Goal: Contribute content: Add original content to the website for others to see

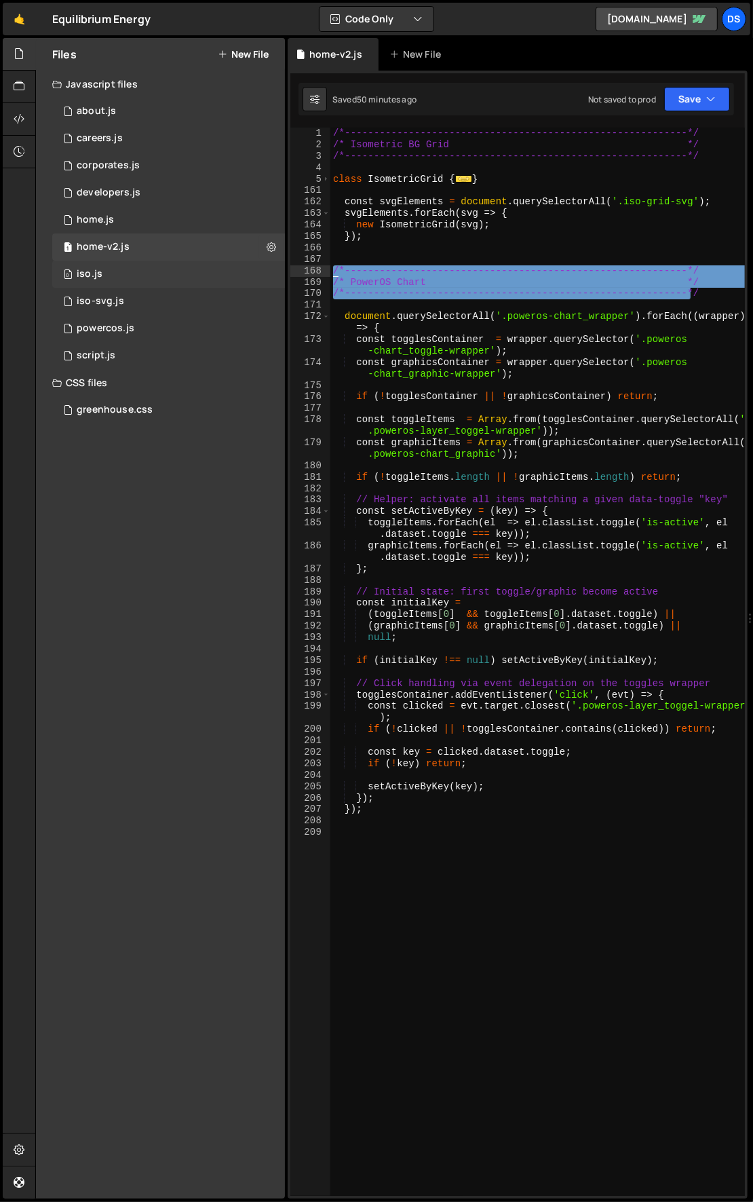
drag, startPoint x: 698, startPoint y: 290, endPoint x: 259, endPoint y: 271, distance: 438.8
click at [259, 271] on div "Files New File Javascript files 1 about.js 0 1 careers.js 0 1 corporates.js 0 1…" at bounding box center [394, 618] width 718 height 1161
type textarea "/*-----------------------------------------------------------*/ /* PowerOS Char…"
click at [496, 876] on div "/*-----------------------------------------------------------*/ /* Isometric BG…" at bounding box center [537, 674] width 415 height 1092
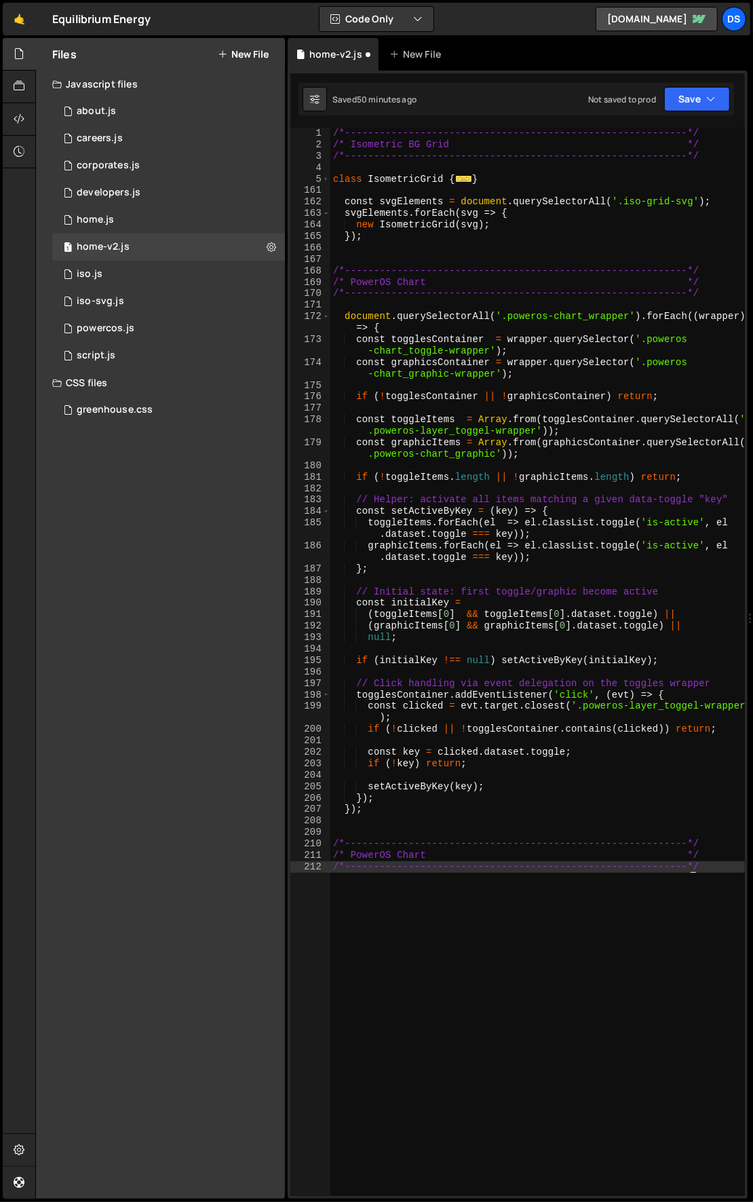
click at [362, 854] on div "/*-----------------------------------------------------------*/ /* Isometric BG…" at bounding box center [537, 674] width 415 height 1092
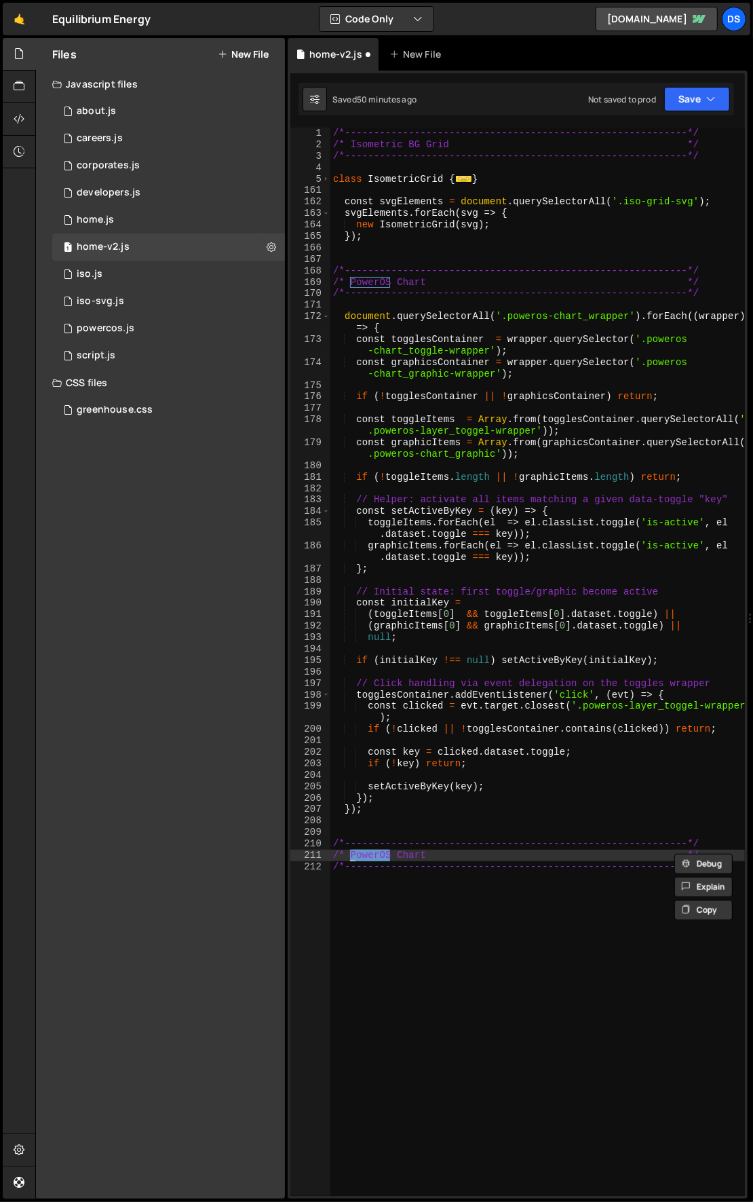
click at [354, 854] on div "/*-----------------------------------------------------------*/ /* Isometric BG…" at bounding box center [537, 662] width 415 height 1068
drag, startPoint x: 350, startPoint y: 854, endPoint x: 430, endPoint y: 856, distance: 80.1
click at [430, 856] on div "/*-----------------------------------------------------------*/ /* Isometric BG…" at bounding box center [537, 674] width 415 height 1092
click at [523, 904] on div "/*-----------------------------------------------------------*/ /* Isometric BG…" at bounding box center [537, 674] width 415 height 1092
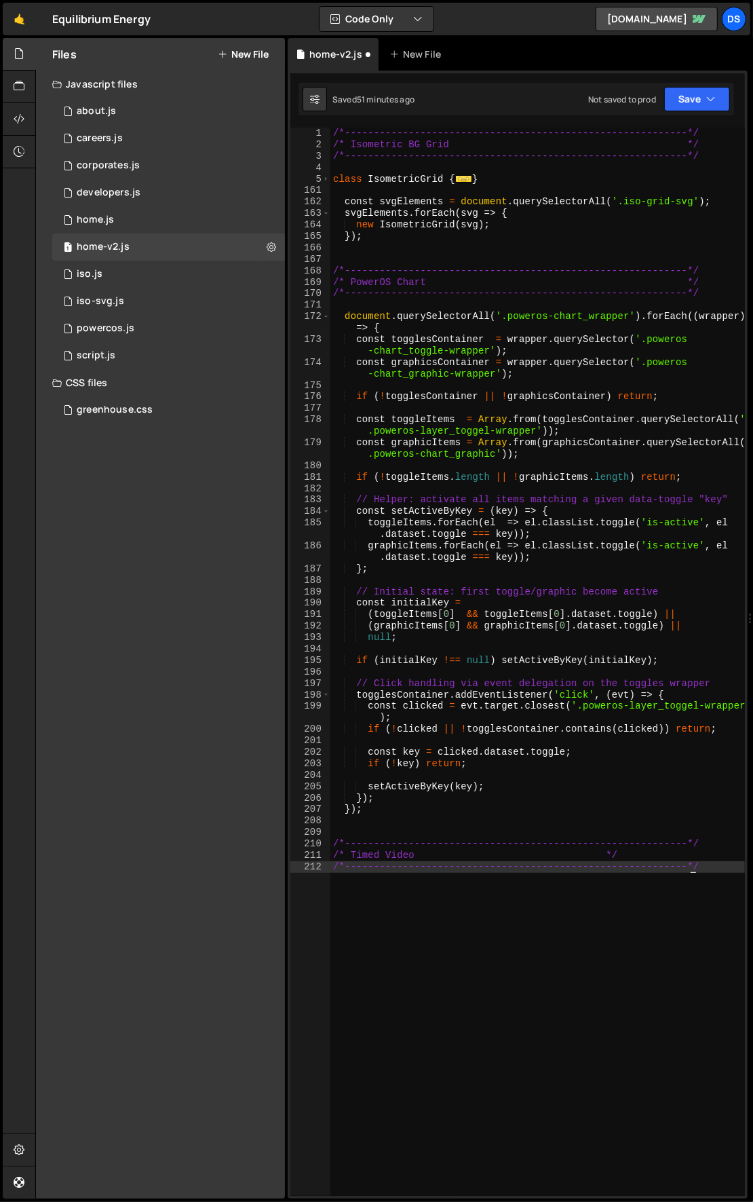
click at [575, 854] on div "/*-----------------------------------------------------------*/ /* Isometric BG…" at bounding box center [537, 674] width 415 height 1092
click at [631, 903] on div "/*-----------------------------------------------------------*/ /* Isometric BG…" at bounding box center [537, 674] width 415 height 1092
type textarea "/*-----------------------------------------------------------*/"
click at [601, 930] on div "/*-----------------------------------------------------------*/ /* Isometric BG…" at bounding box center [537, 674] width 415 height 1092
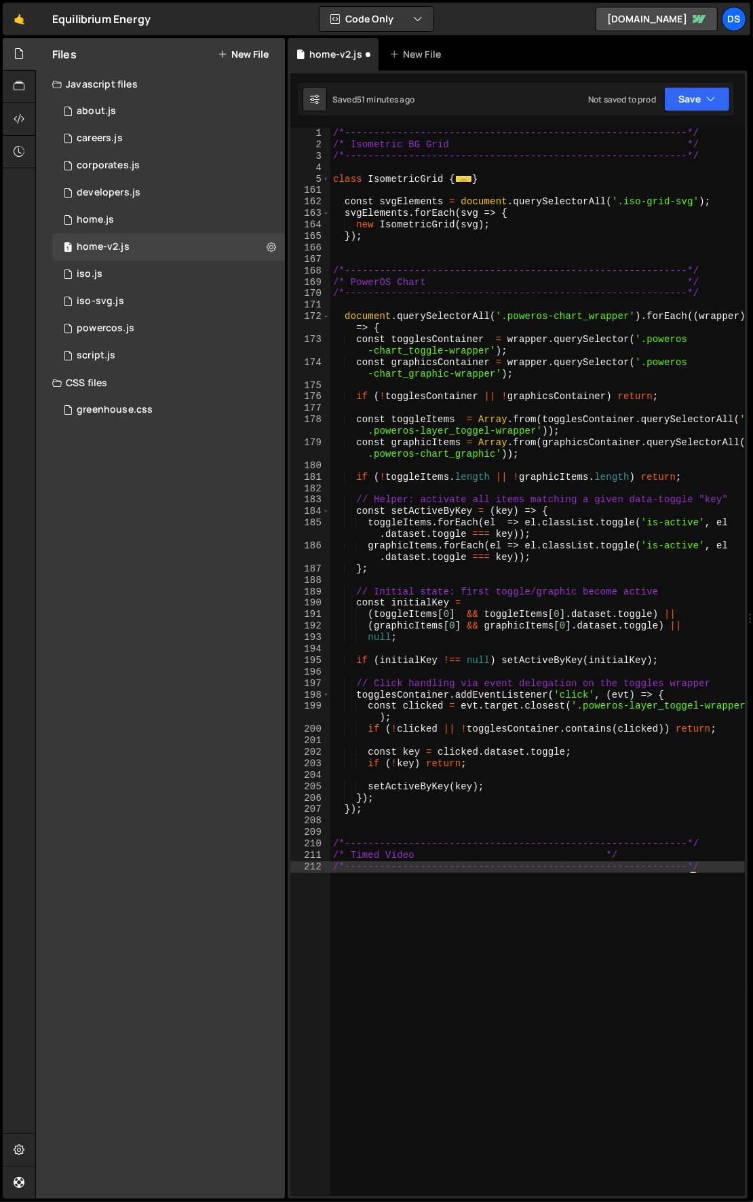
scroll to position [0, 0]
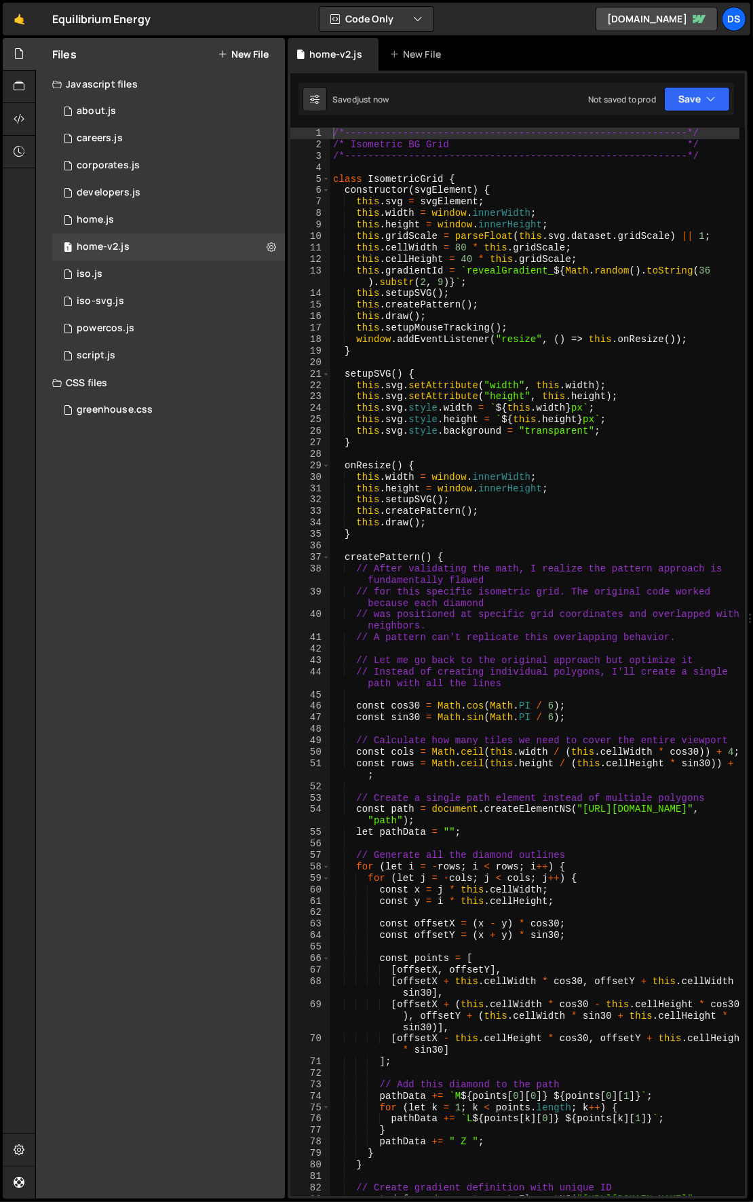
click at [326, 174] on span at bounding box center [325, 180] width 7 height 12
click at [326, 179] on span at bounding box center [325, 180] width 7 height 12
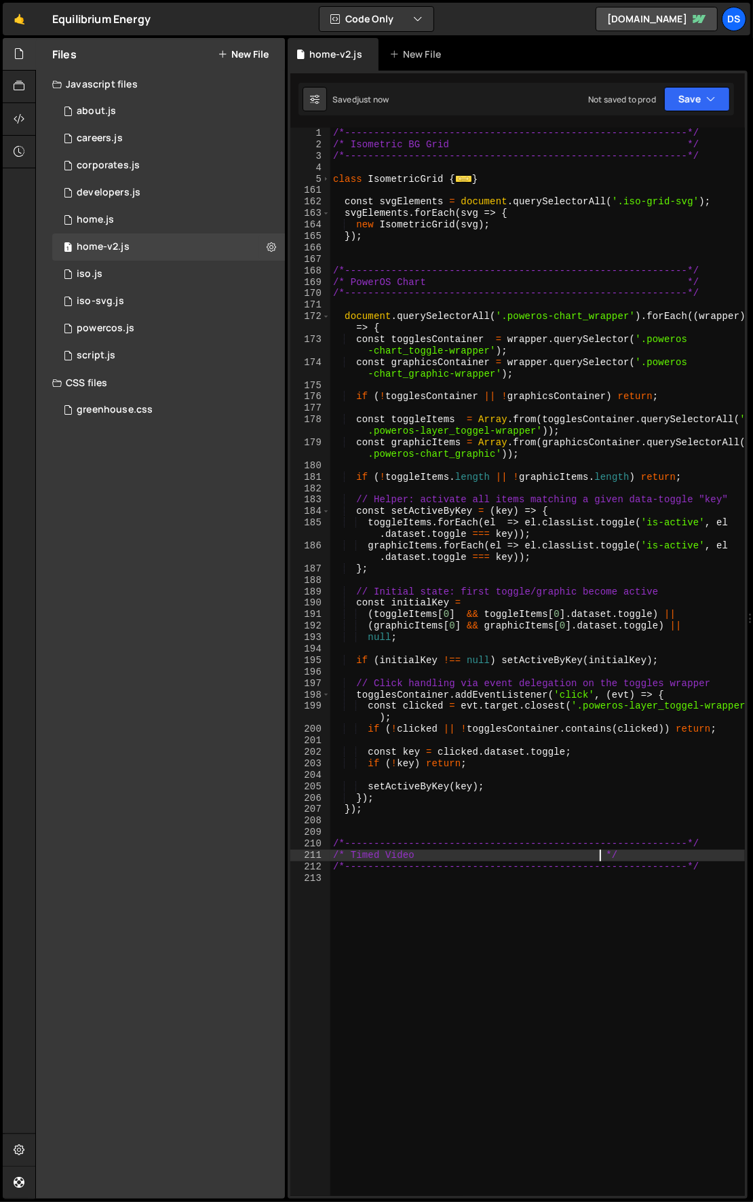
click at [600, 854] on div "/*-----------------------------------------------------------*/ /* Isometric BG…" at bounding box center [537, 674] width 415 height 1092
click at [573, 856] on div "/*-----------------------------------------------------------*/ /* Isometric BG…" at bounding box center [537, 674] width 415 height 1092
type textarea "/* Timed Video */"
click at [544, 879] on div "/*-----------------------------------------------------------*/ /* Isometric BG…" at bounding box center [537, 674] width 415 height 1092
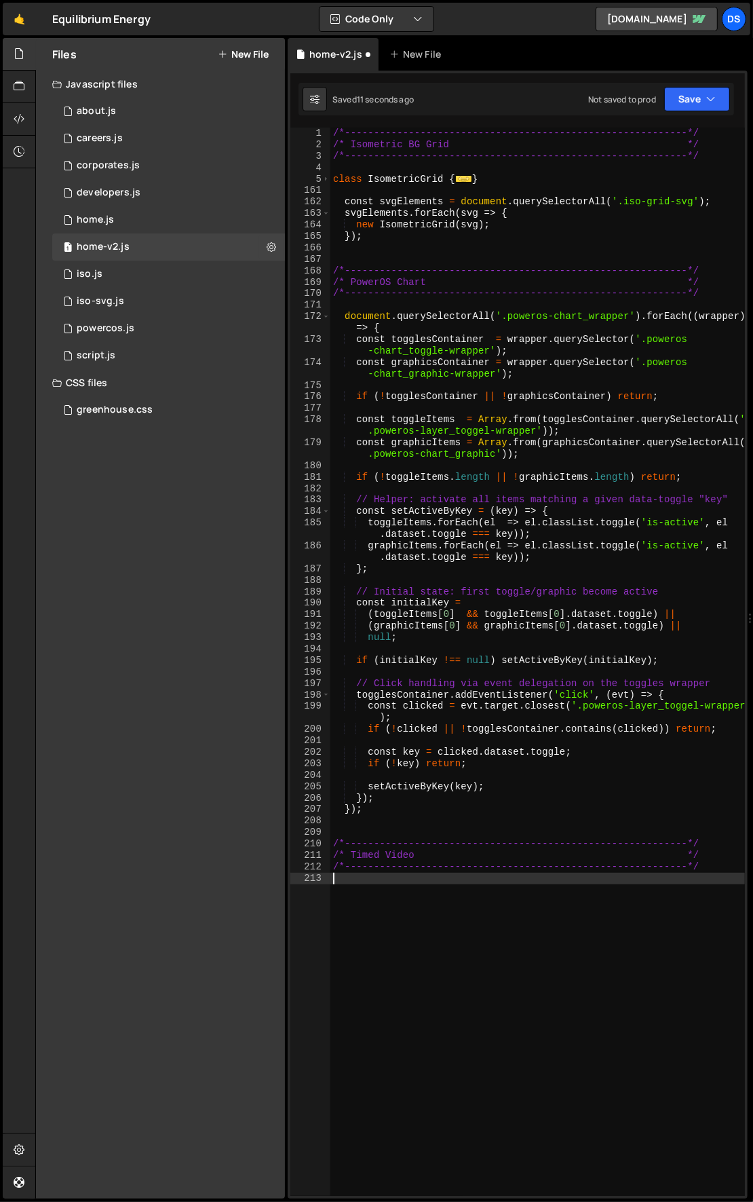
scroll to position [0, 0]
click at [392, 977] on div "/*-----------------------------------------------------------*/ /* Isometric BG…" at bounding box center [537, 674] width 415 height 1092
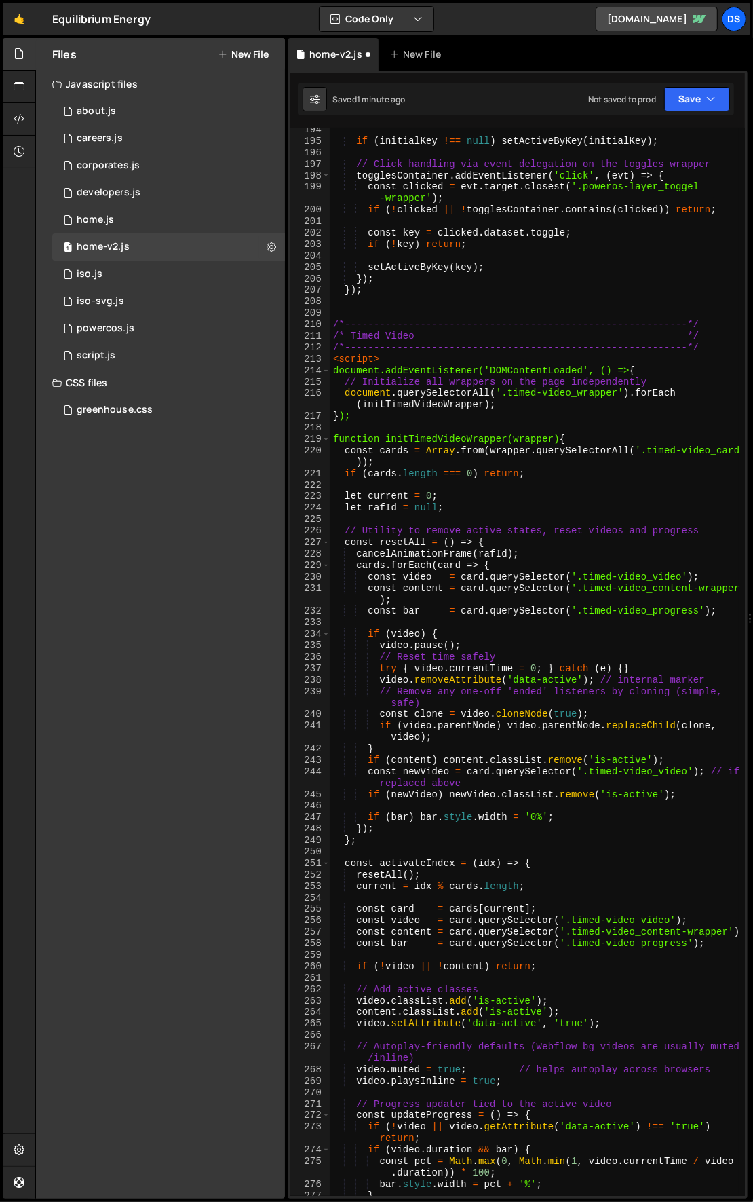
scroll to position [474, 0]
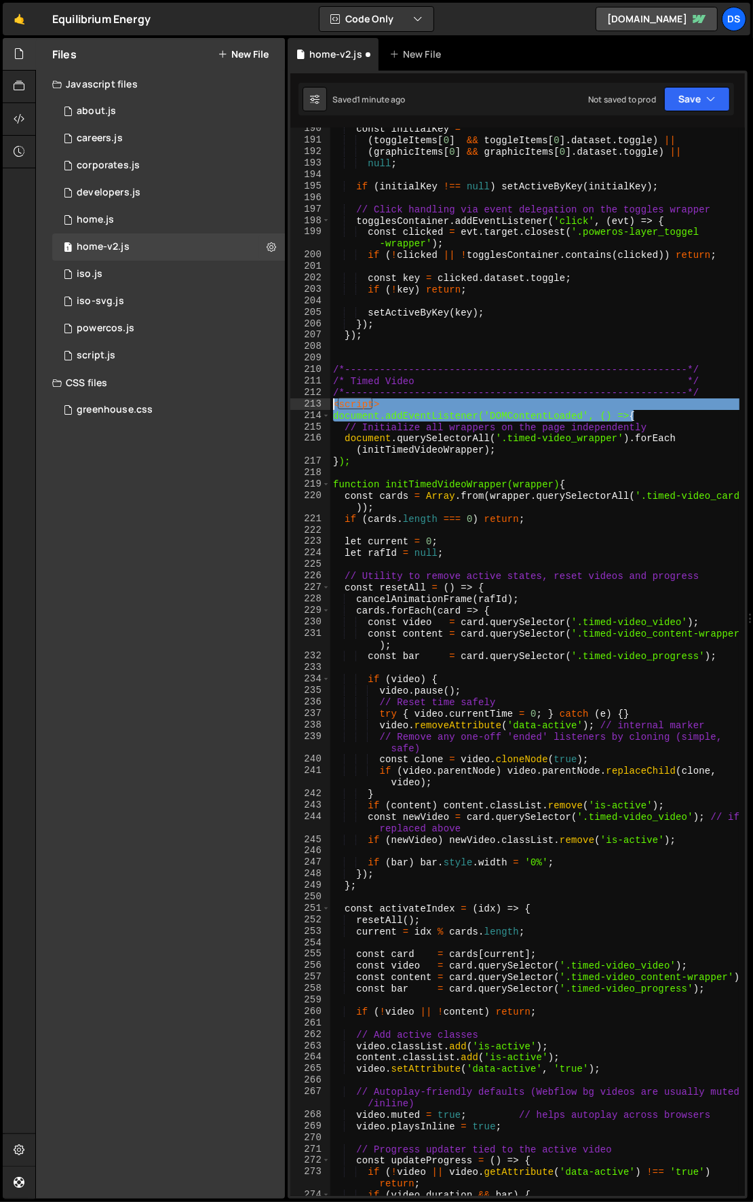
drag, startPoint x: 582, startPoint y: 412, endPoint x: 320, endPoint y: 404, distance: 261.4
click at [320, 404] on div "190 191 192 193 194 195 196 197 198 199 200 201 202 203 204 205 206 207 208 209…" at bounding box center [517, 662] width 455 height 1068
type textarea "<script> document.addEventListener('DOMContentLoaded', () => {"
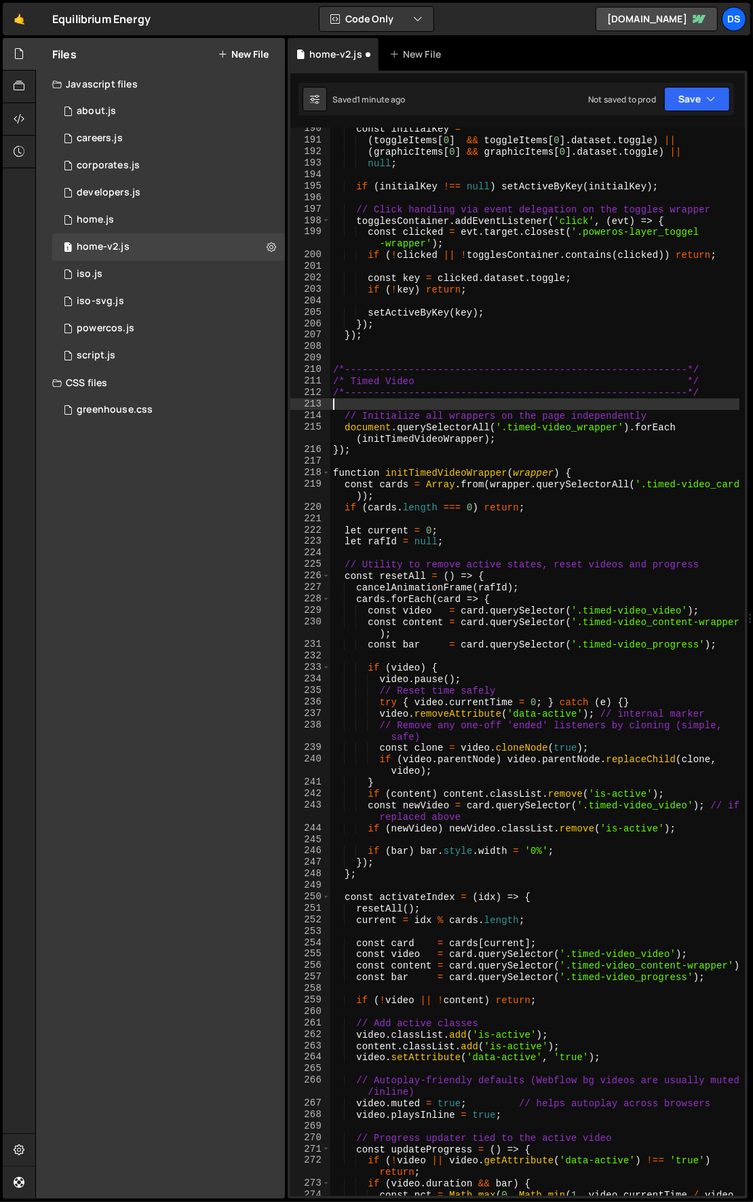
click at [385, 410] on div "const initialKey = ( toggleItems [ 0 ] && toggleItems [ 0 ] . dataset . toggle …" at bounding box center [535, 675] width 410 height 1103
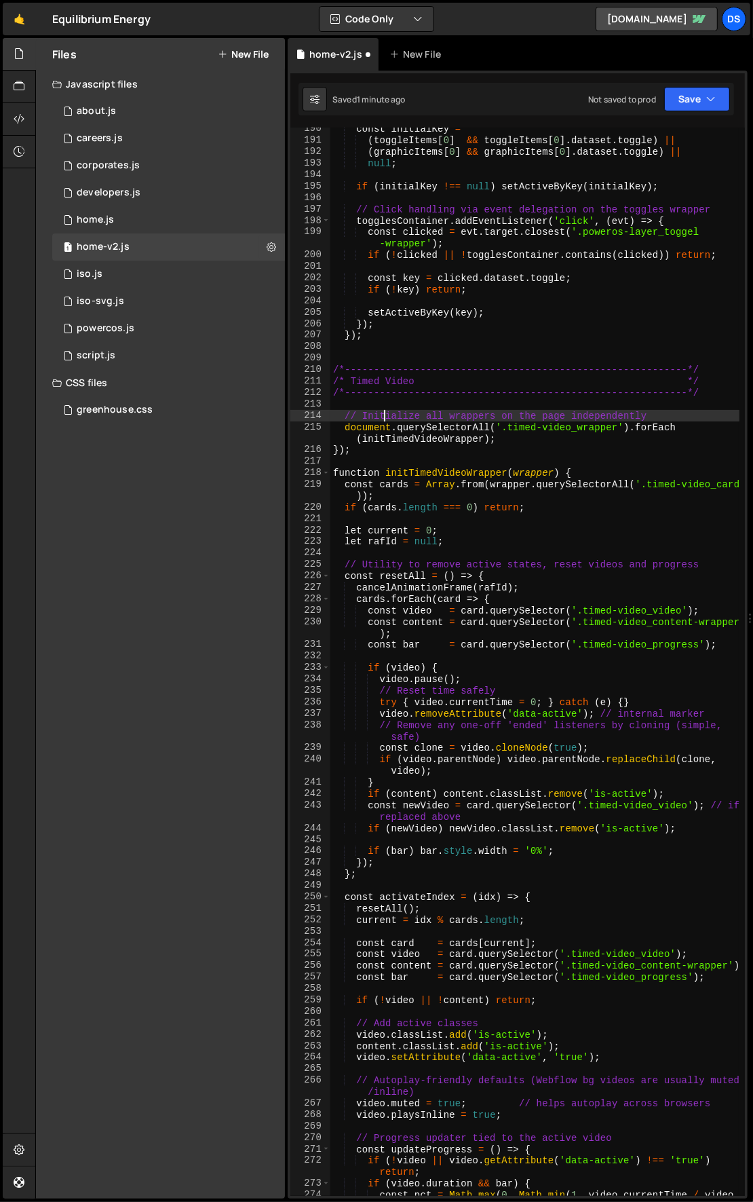
click at [385, 410] on div "const initialKey = ( toggleItems [ 0 ] && toggleItems [ 0 ] . dataset . toggle …" at bounding box center [535, 675] width 410 height 1103
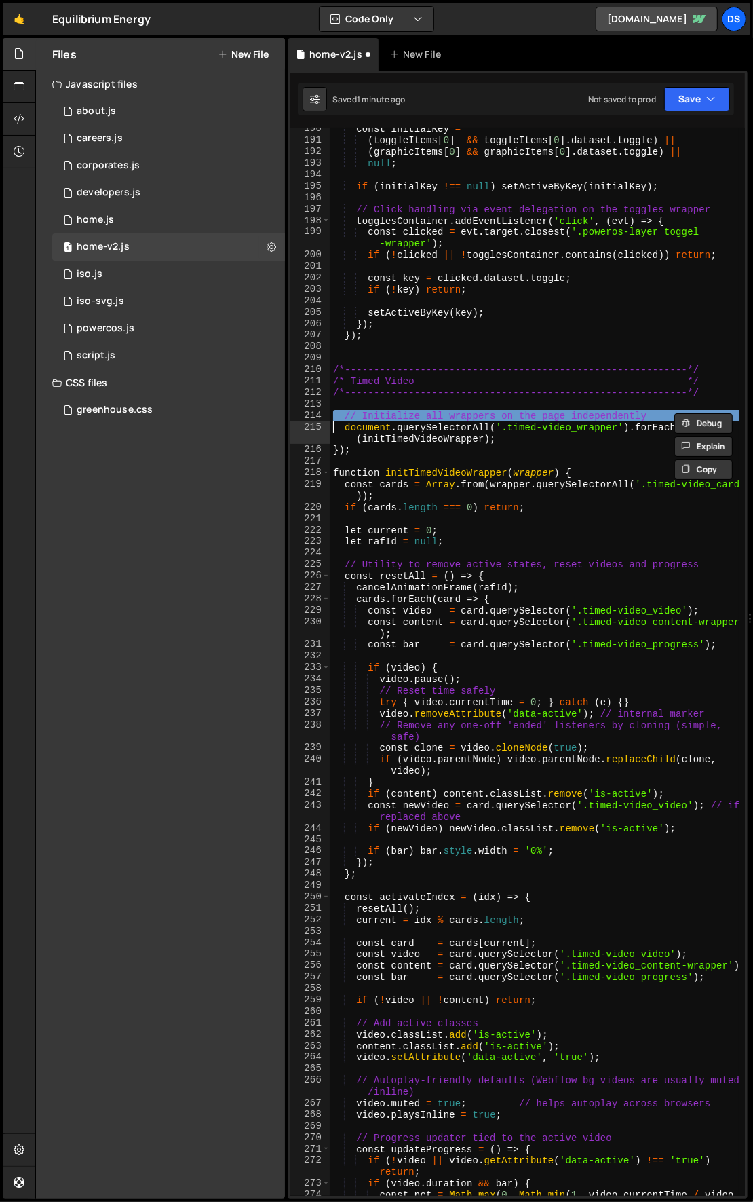
click at [385, 410] on div "const initialKey = ( toggleItems [ 0 ] && toggleItems [ 0 ] . dataset . toggle …" at bounding box center [535, 675] width 410 height 1103
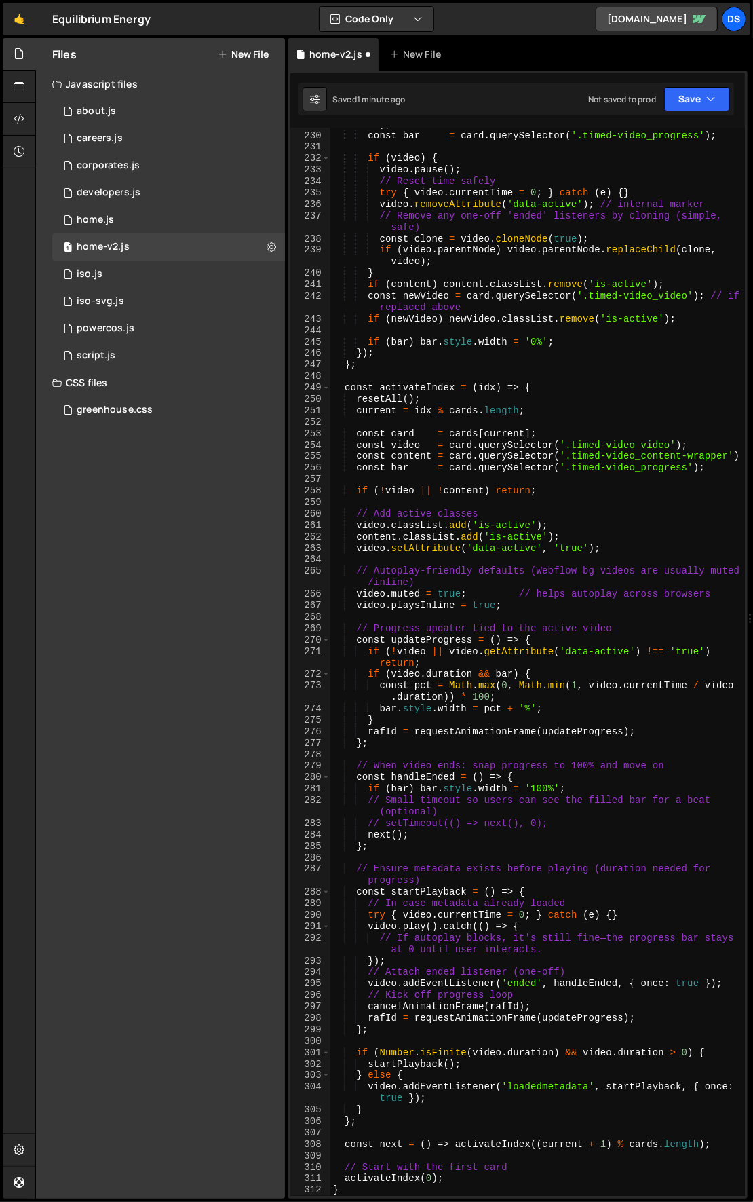
scroll to position [1198, 0]
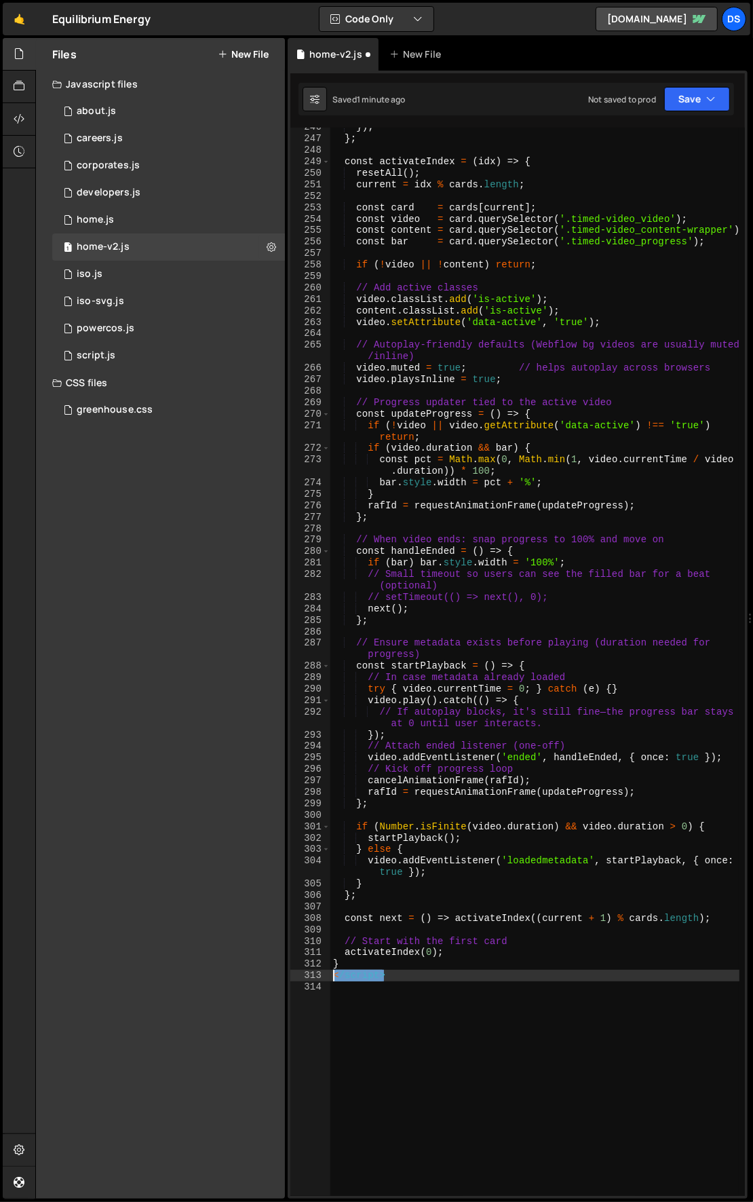
drag, startPoint x: 406, startPoint y: 980, endPoint x: 320, endPoint y: 973, distance: 85.8
click at [320, 973] on div "document.querySelectorAll('.timed-video_wrapper').forEach(initTimedVideoWrapper…" at bounding box center [517, 662] width 455 height 1068
type textarea "</script>"
click at [360, 898] on div "}) ; } ; const activateIndex = ( idx ) => { resetAll ( ) ; current = idx % card…" at bounding box center [535, 667] width 410 height 1092
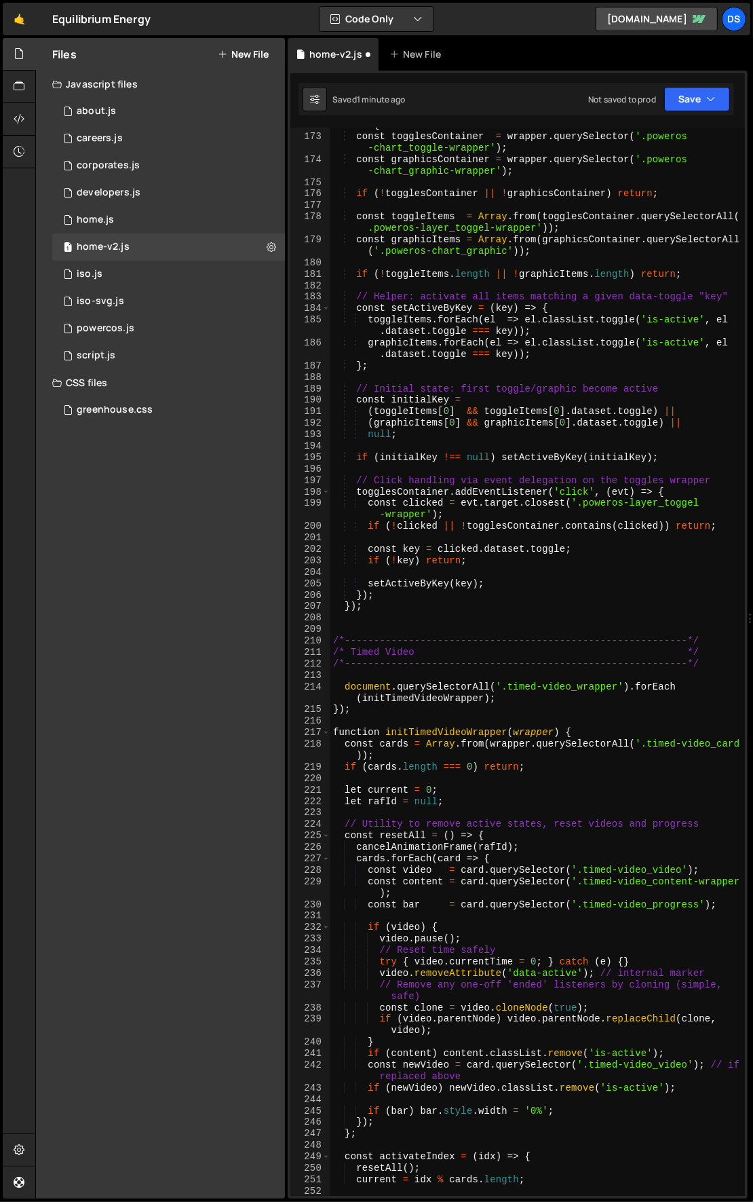
scroll to position [248, 0]
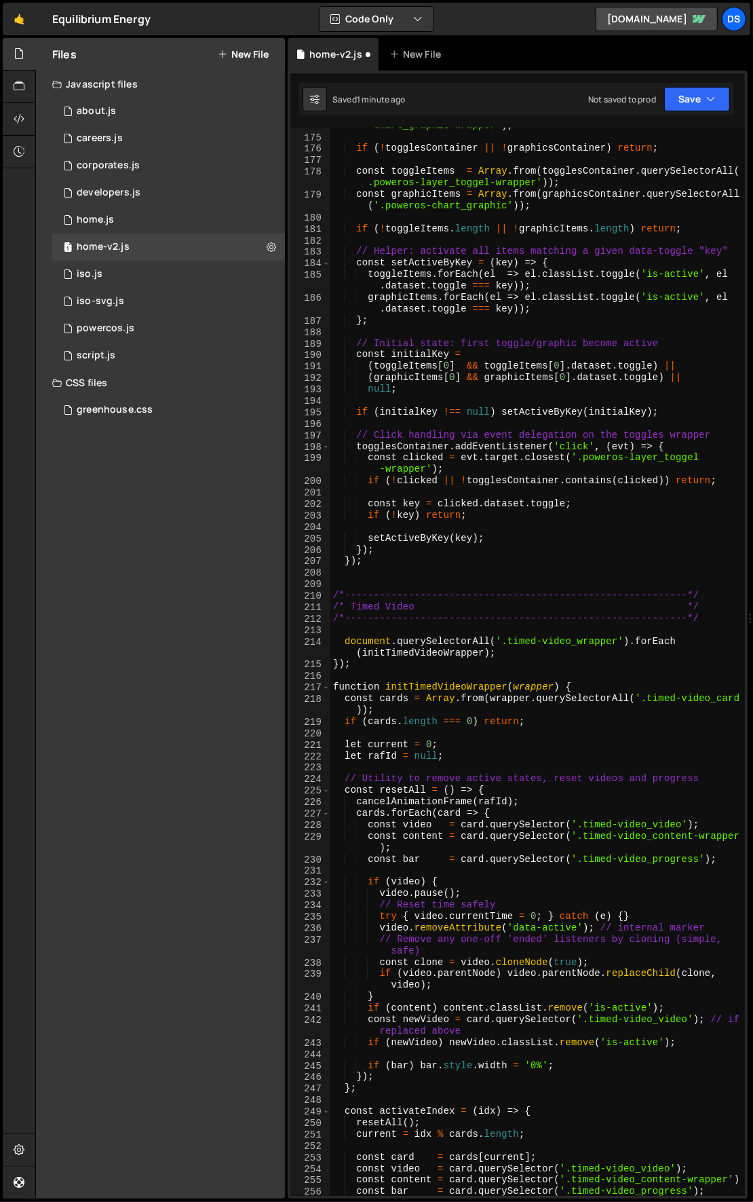
click at [346, 649] on div "const graphicsContainer = wrapper . querySelector ( '.poweros -chart_graphic-wr…" at bounding box center [535, 660] width 410 height 1103
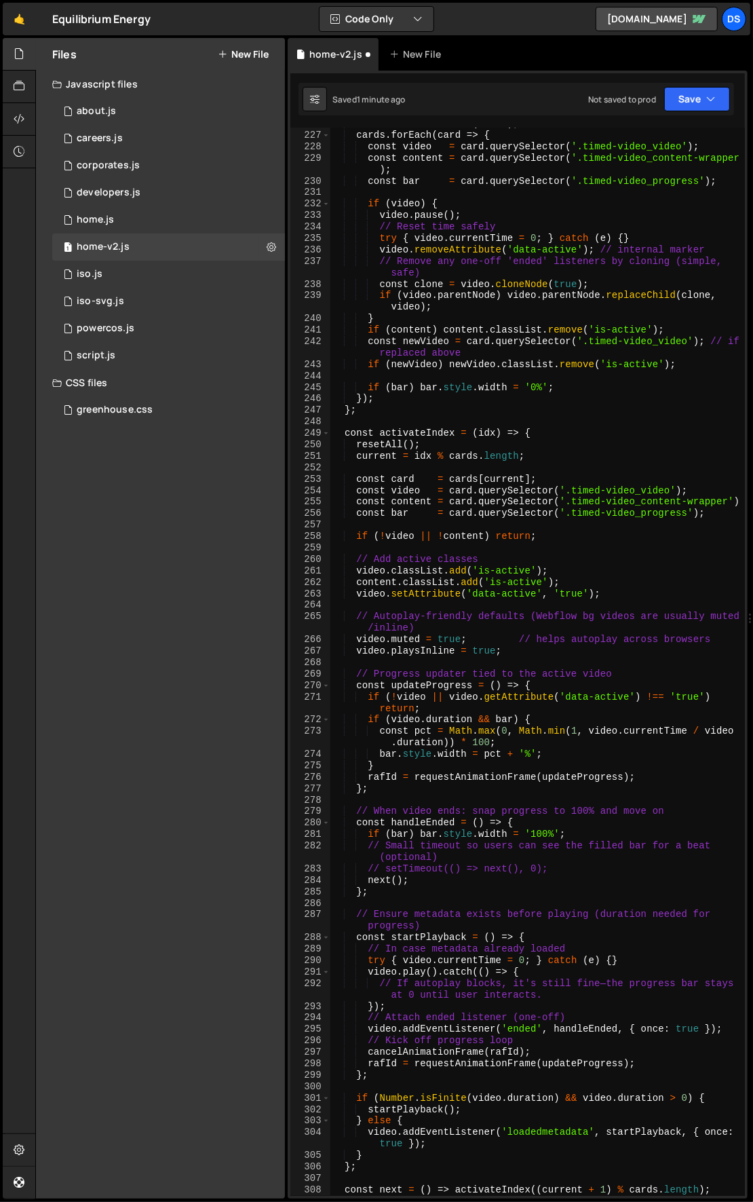
scroll to position [791, 0]
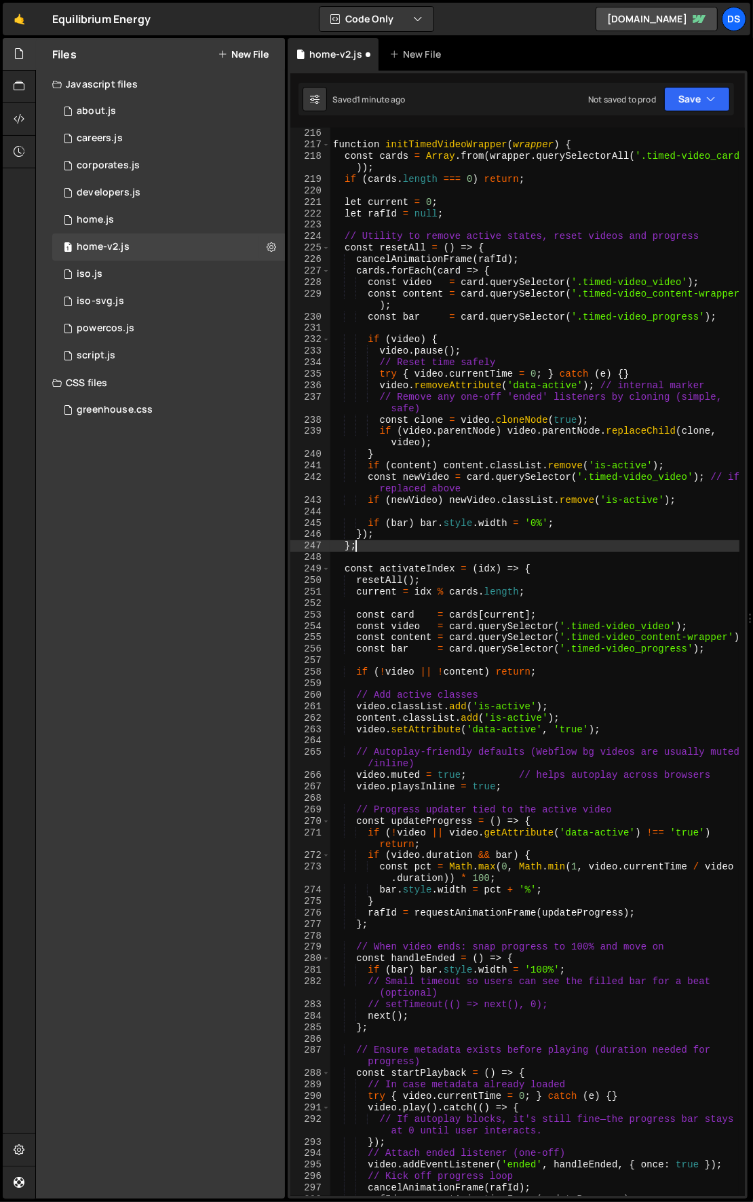
drag, startPoint x: 367, startPoint y: 544, endPoint x: 356, endPoint y: 544, distance: 10.9
click at [356, 544] on div "function initTimedVideoWrapper ( wrapper ) { const cards = Array . from ( wrapp…" at bounding box center [535, 674] width 410 height 1092
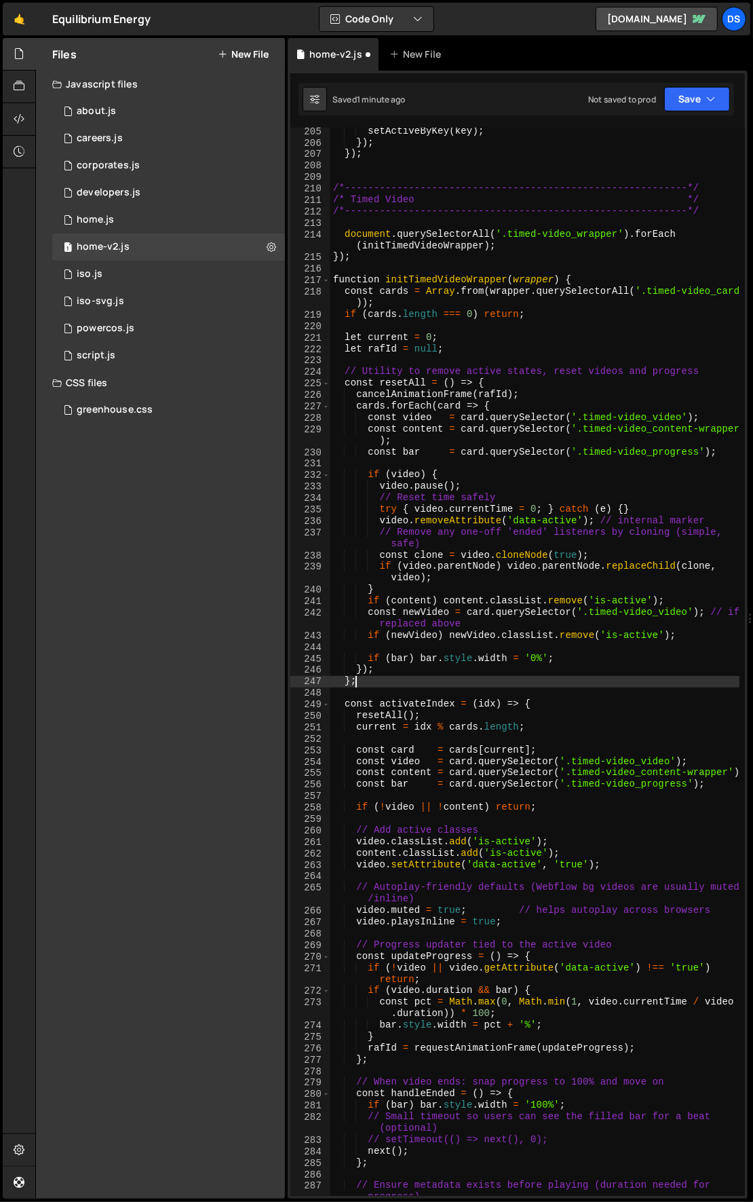
scroll to position [655, 0]
drag, startPoint x: 384, startPoint y: 480, endPoint x: 395, endPoint y: 512, distance: 34.3
click at [383, 489] on div "setActiveByKey ( key ) ; }) ; }) ; /*------------------------------------------…" at bounding box center [535, 672] width 410 height 1092
type textarea "video.pause();"
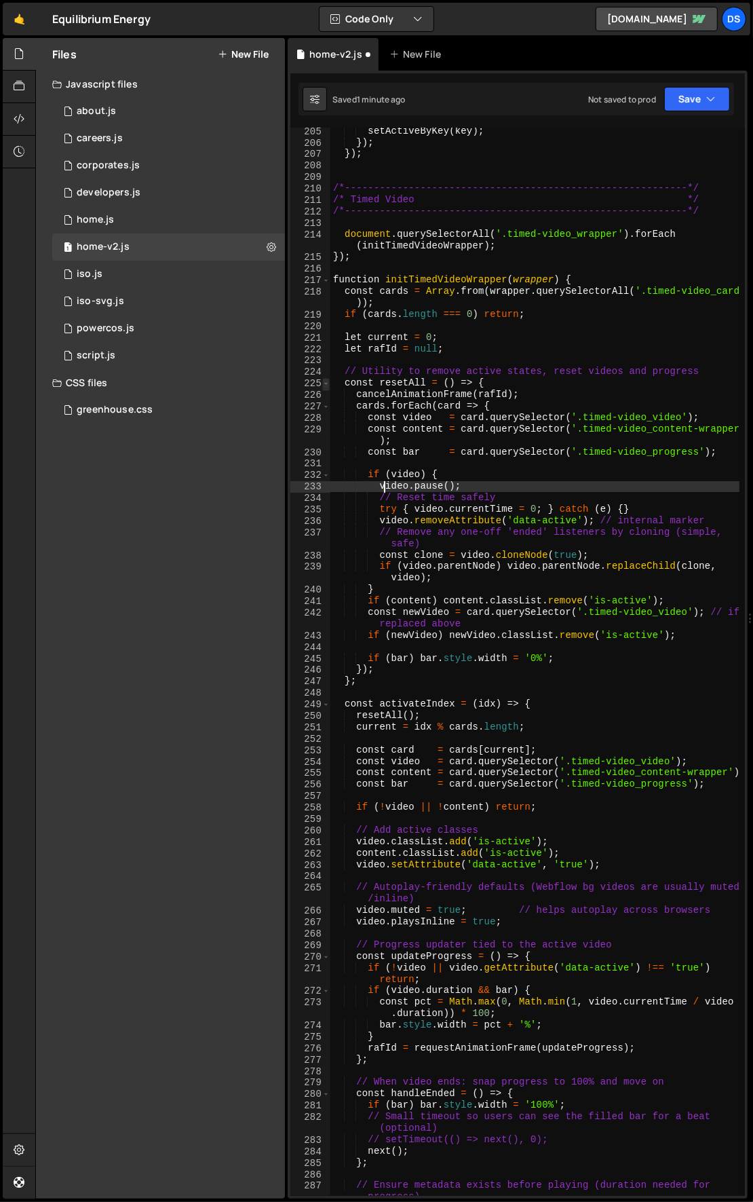
click at [326, 381] on span at bounding box center [325, 384] width 7 height 12
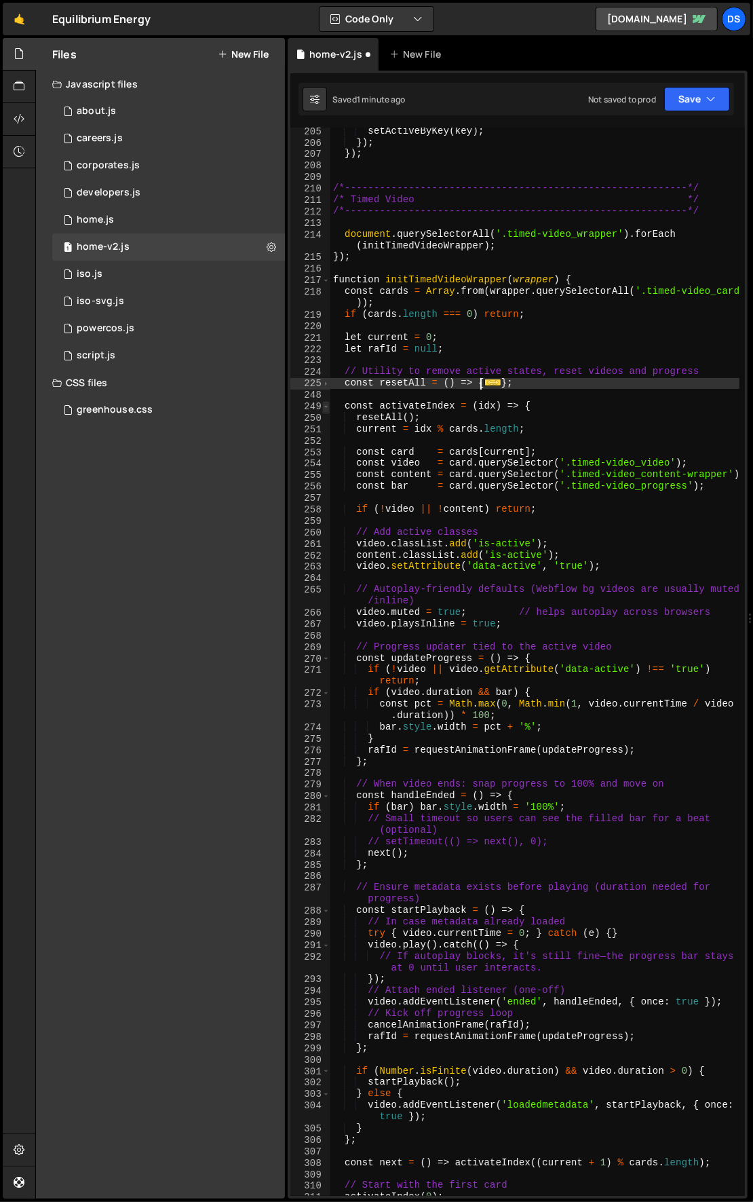
click at [328, 405] on span at bounding box center [325, 407] width 7 height 12
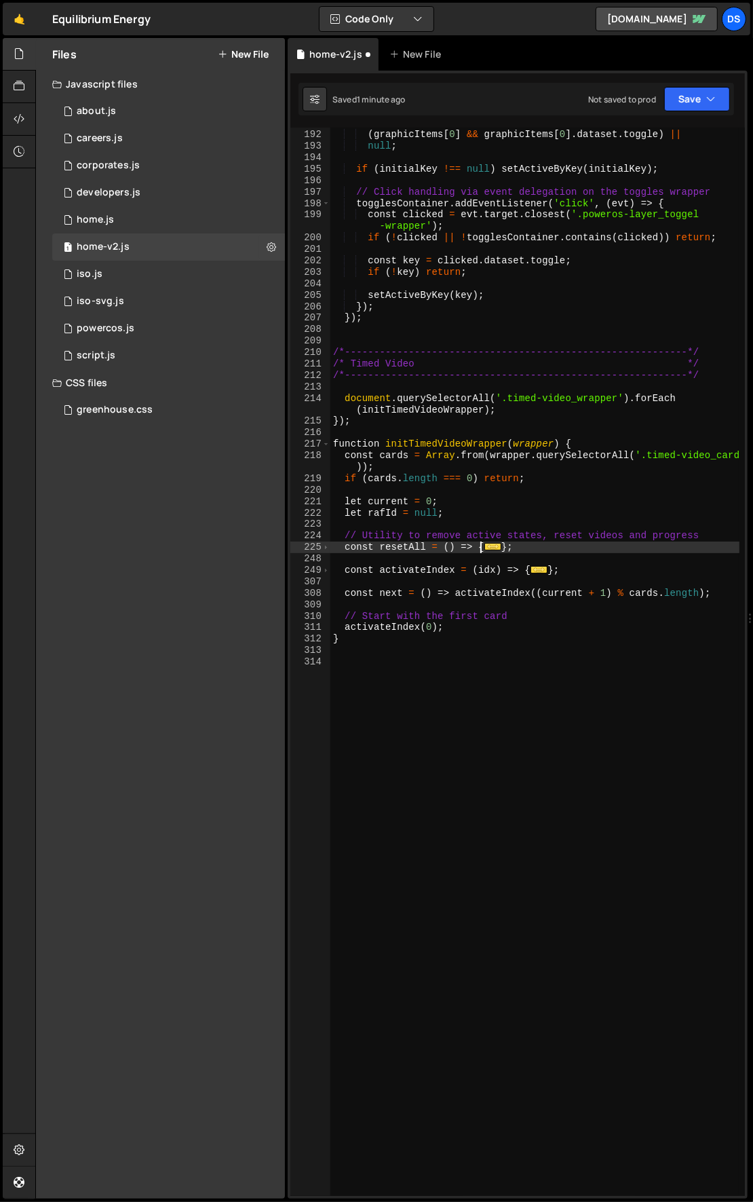
scroll to position [491, 0]
click at [370, 646] on div "( toggleItems [ 0 ] && toggleItems [ 0 ] . dataset . toggle ) || ( graphicItems…" at bounding box center [535, 663] width 410 height 1092
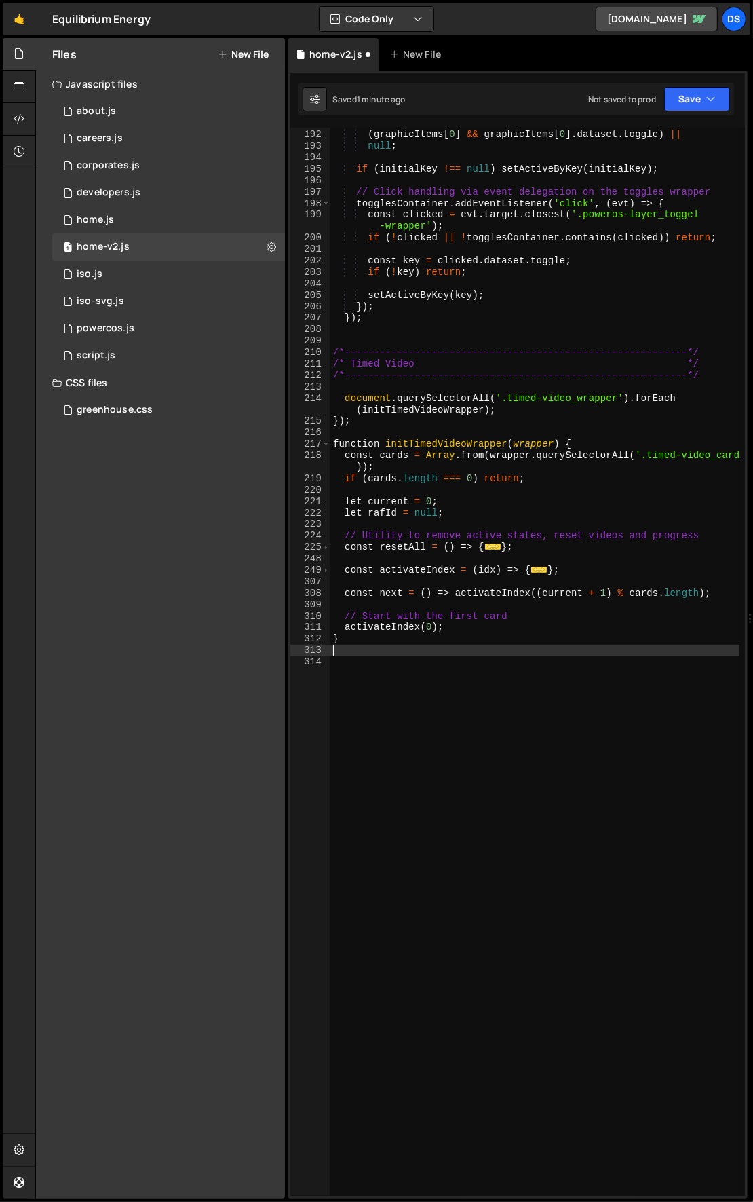
click at [368, 422] on div "( toggleItems [ 0 ] && toggleItems [ 0 ] . dataset . toggle ) || ( graphicItems…" at bounding box center [535, 663] width 410 height 1092
type textarea "});"
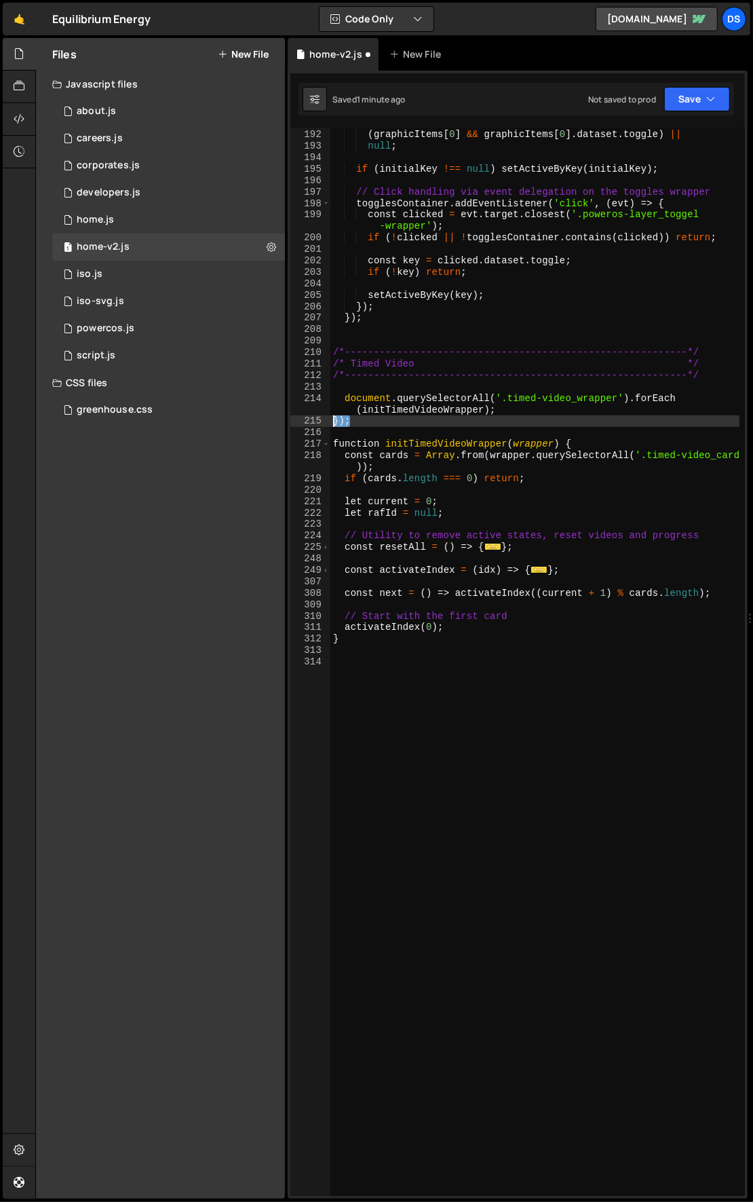
drag, startPoint x: 379, startPoint y: 421, endPoint x: 321, endPoint y: 419, distance: 58.4
click at [321, 419] on div "}); 191 192 193 194 195 196 197 198 199 200 201 202 203 204 205 206 207 208 209…" at bounding box center [517, 662] width 455 height 1068
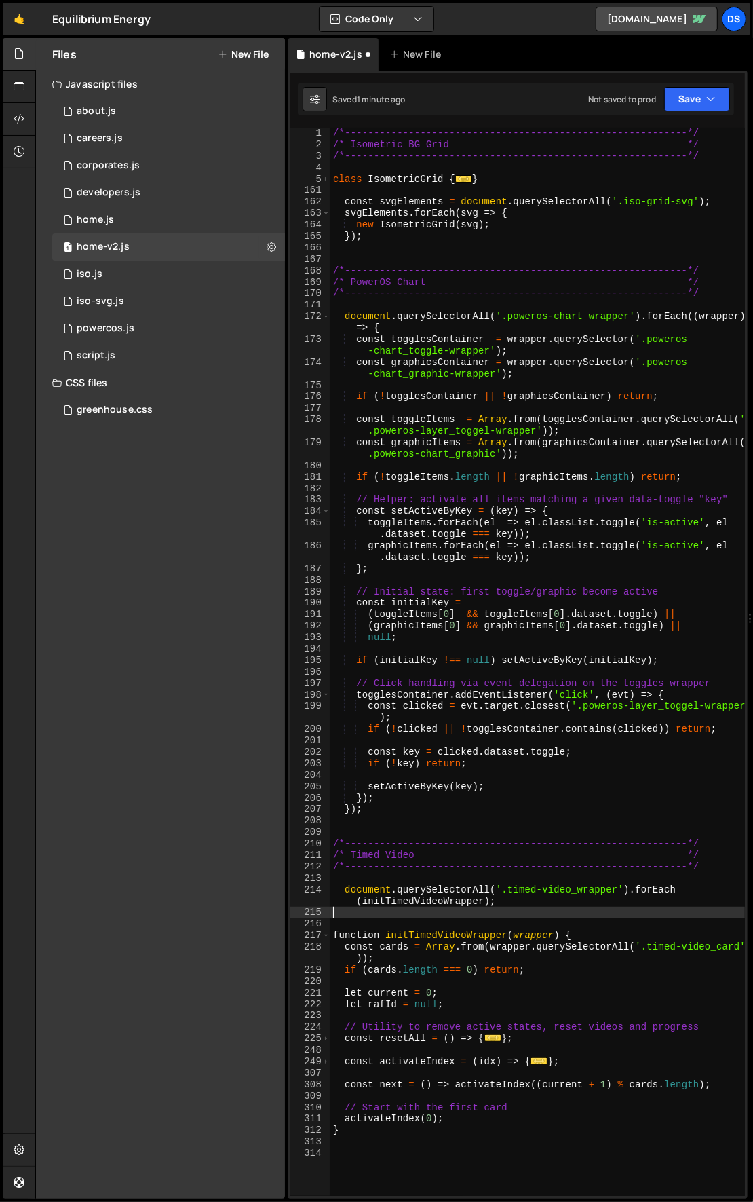
scroll to position [181, 0]
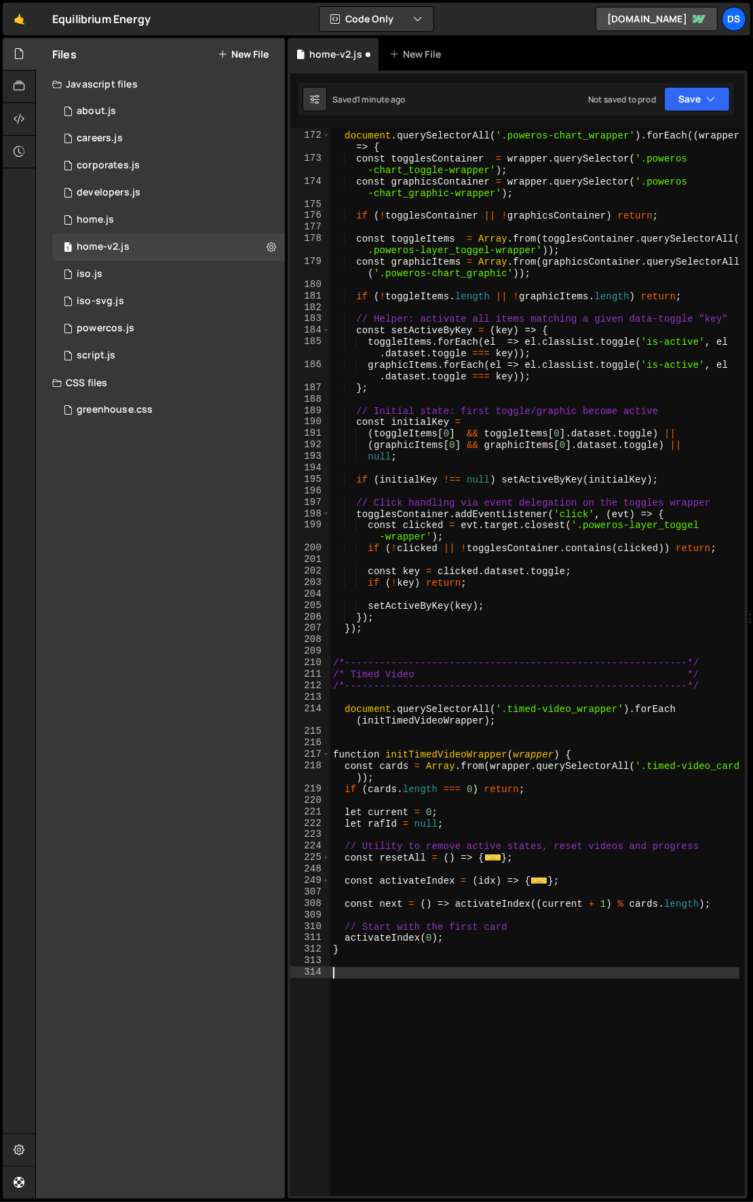
click at [387, 971] on div "document . querySelectorAll ( '.poweros-chart_wrapper' ) . forEach (( wrapper )…" at bounding box center [535, 665] width 410 height 1092
click at [405, 981] on div "document . querySelectorAll ( '.poweros-chart_wrapper' ) . forEach (( wrapper )…" at bounding box center [535, 665] width 410 height 1092
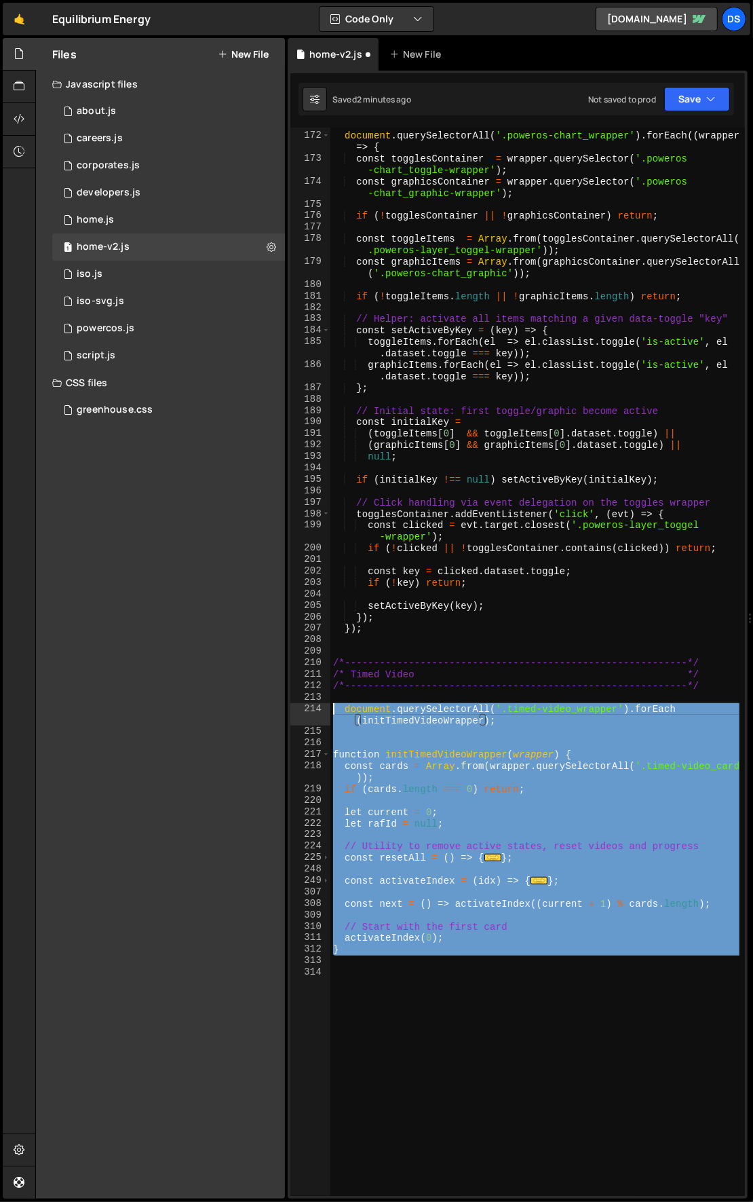
drag, startPoint x: 405, startPoint y: 958, endPoint x: 278, endPoint y: 698, distance: 290.1
click at [278, 698] on div "Files New File Javascript files 1 about.js 0 1 careers.js 0 1 corporates.js 0 1…" at bounding box center [394, 618] width 718 height 1161
type textarea "document.querySelectorAll('.timed-video_wrapper').forEach(initTimedVideoWrapper…"
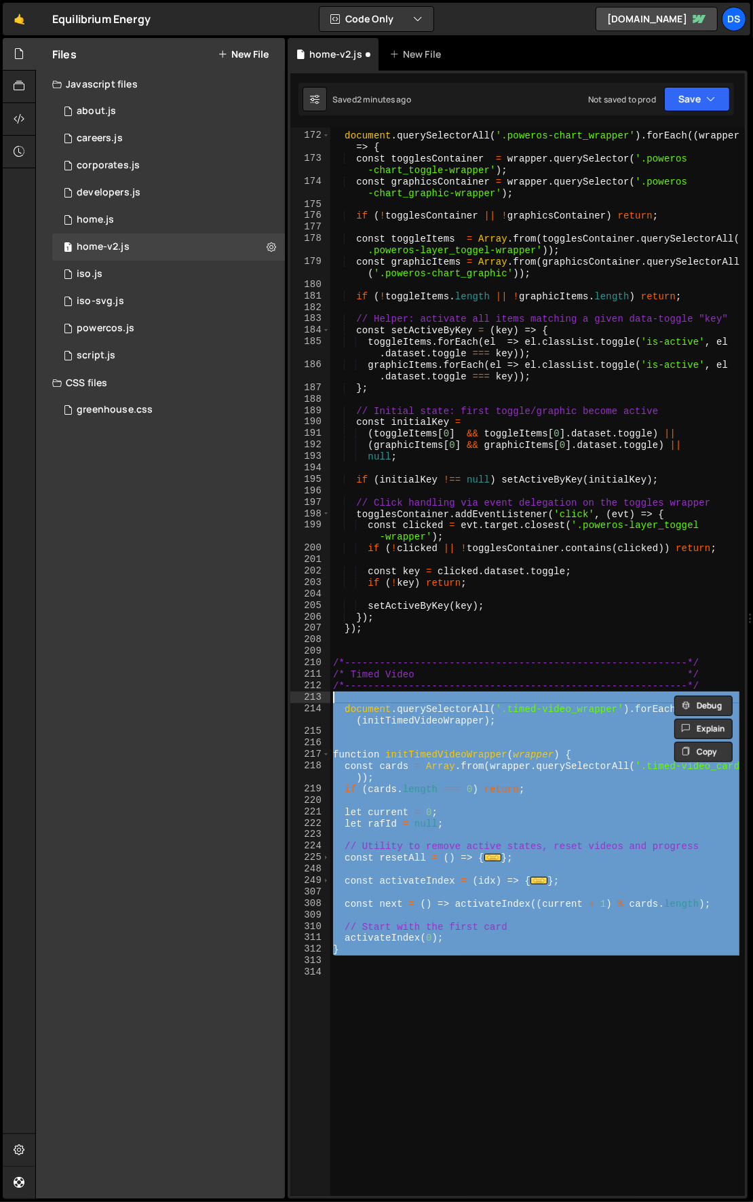
paste textarea
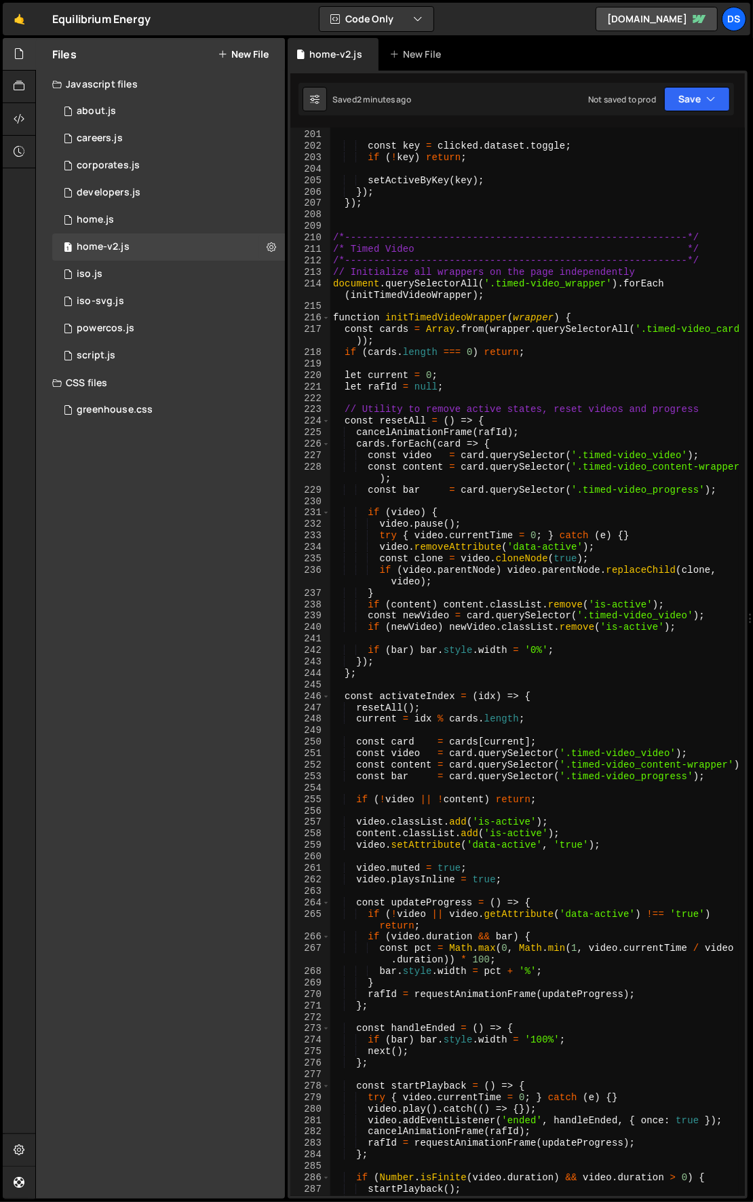
scroll to position [561, 0]
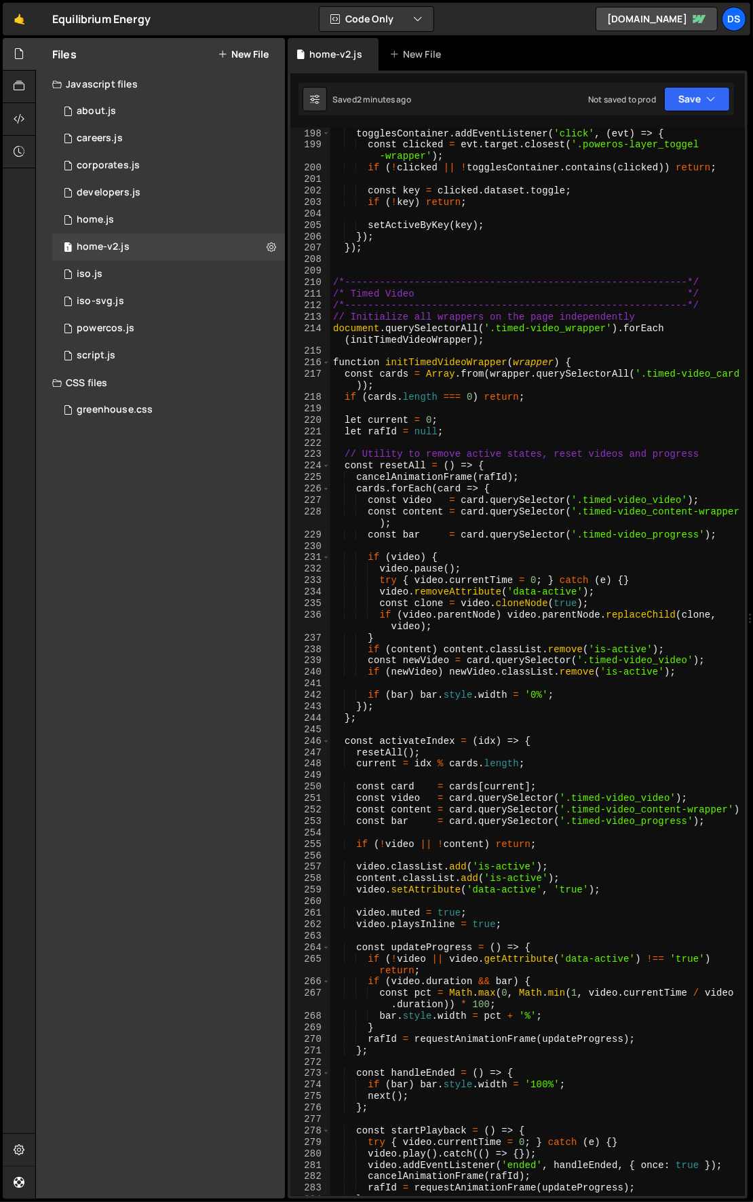
click at [347, 345] on div "// Click handling via event delegation on the toggles wrapper togglesContainer …" at bounding box center [535, 663] width 410 height 1092
click at [336, 319] on div "// Click handling via event delegation on the toggles wrapper togglesContainer …" at bounding box center [535, 663] width 410 height 1092
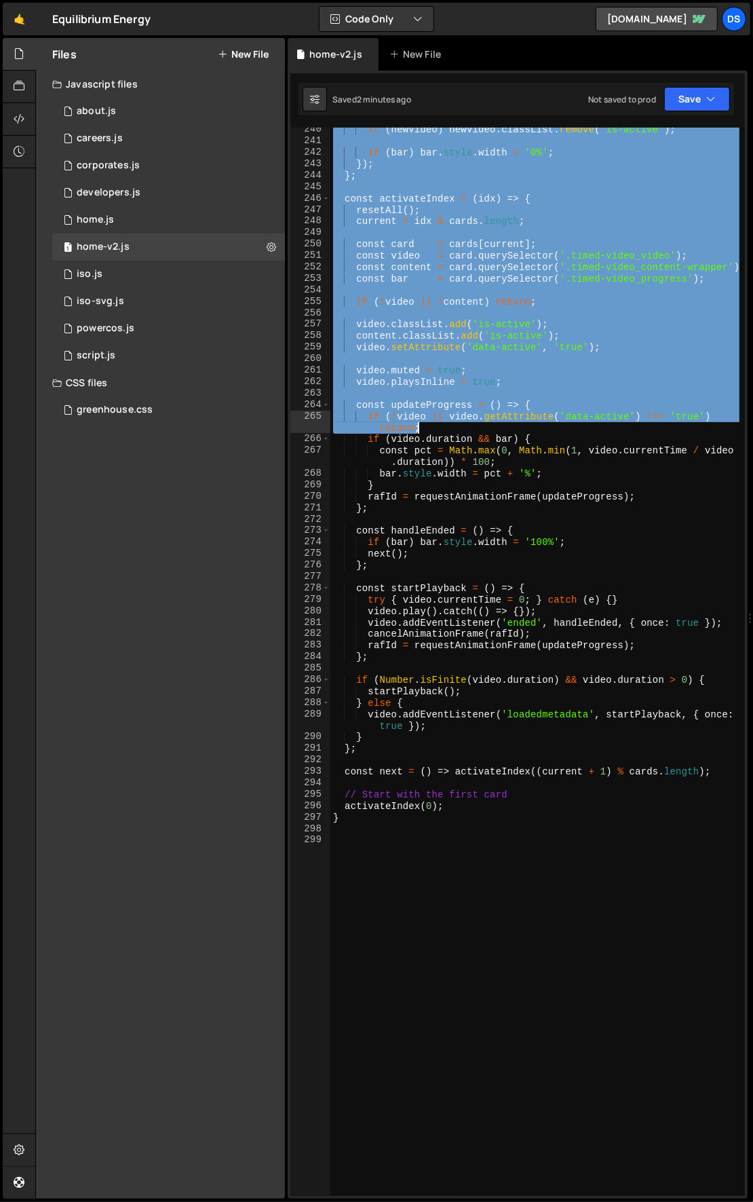
scroll to position [1239, 0]
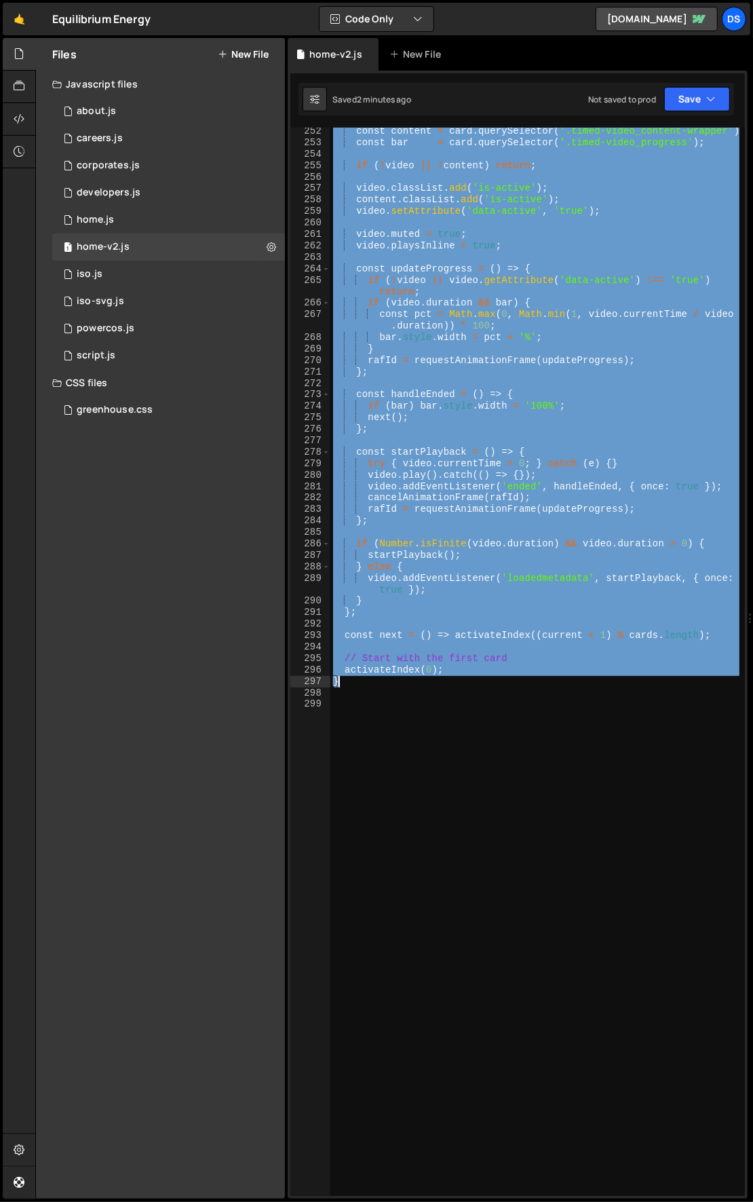
drag, startPoint x: 333, startPoint y: 319, endPoint x: 531, endPoint y: 685, distance: 416.0
click at [531, 685] on div "const content = card . querySelector ( '.timed-video_content-wrapper' ) ; const…" at bounding box center [535, 672] width 410 height 1092
type textarea "activateIndex(0); }"
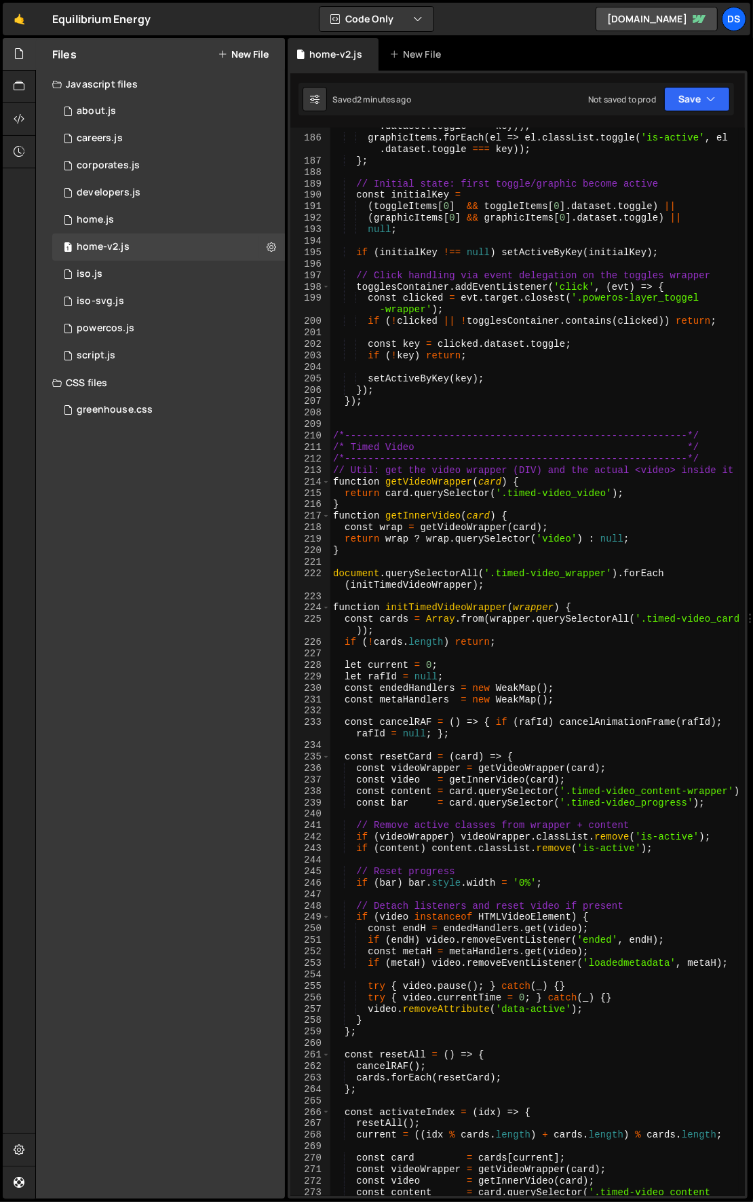
scroll to position [0, 0]
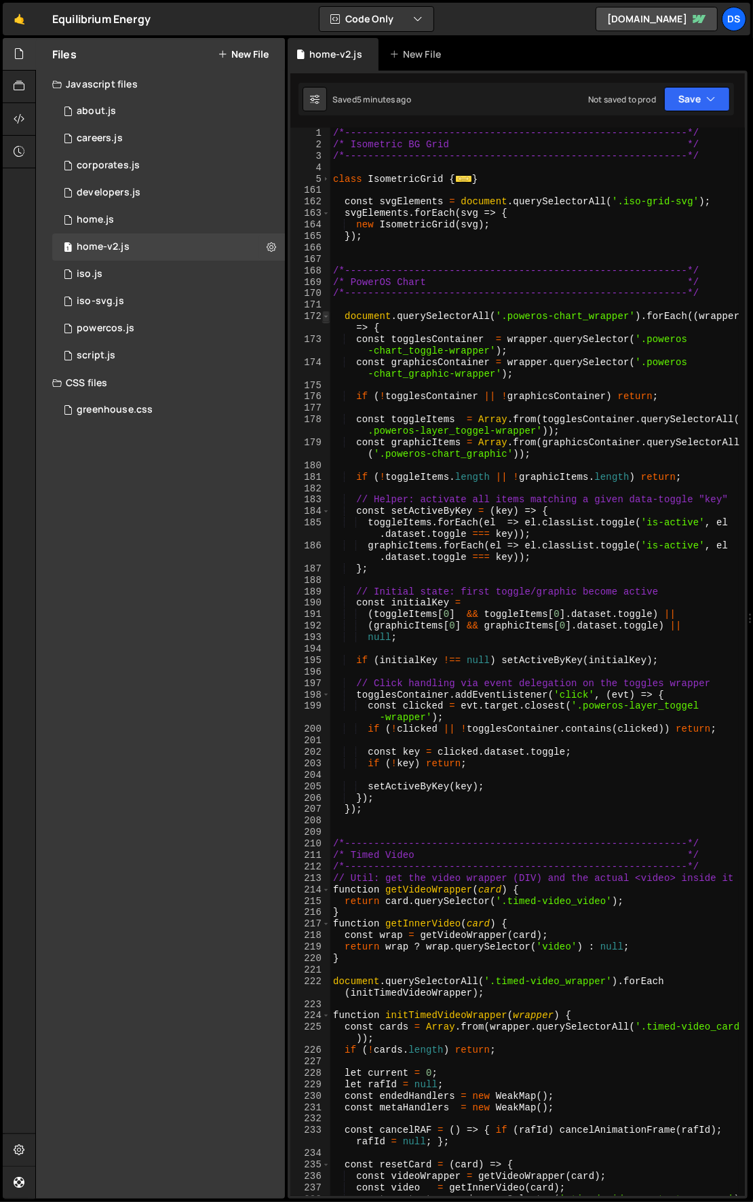
click at [327, 316] on span at bounding box center [325, 317] width 7 height 12
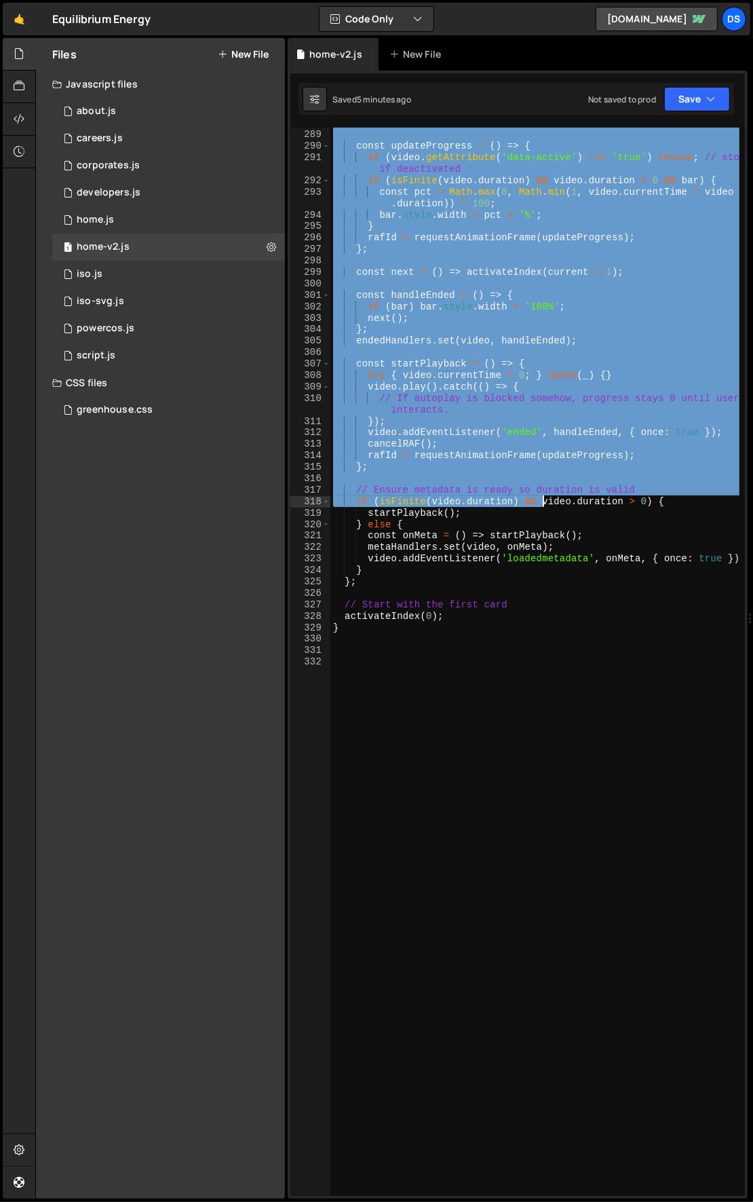
scroll to position [1201, 0]
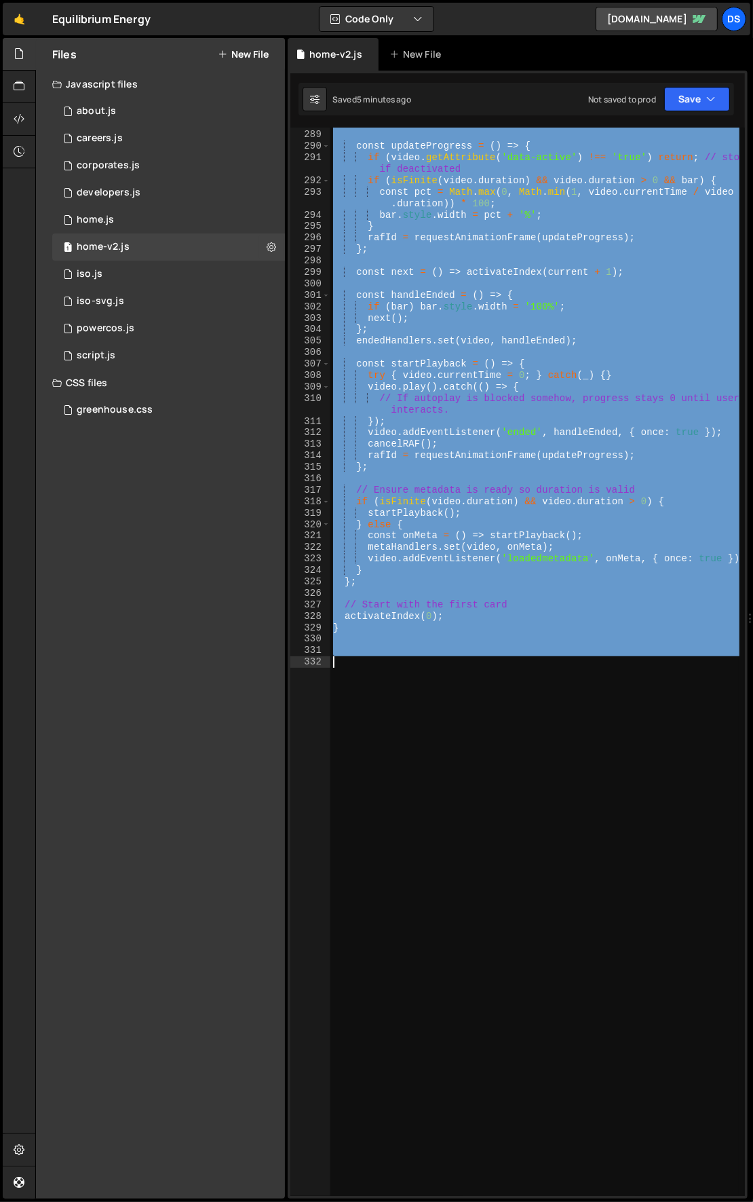
drag, startPoint x: 331, startPoint y: 401, endPoint x: 580, endPoint y: 688, distance: 379.6
click at [580, 688] on div "video . setAttribute ( 'data-active' , 'true' ) ; const updateProgress = ( ) =>…" at bounding box center [535, 663] width 410 height 1092
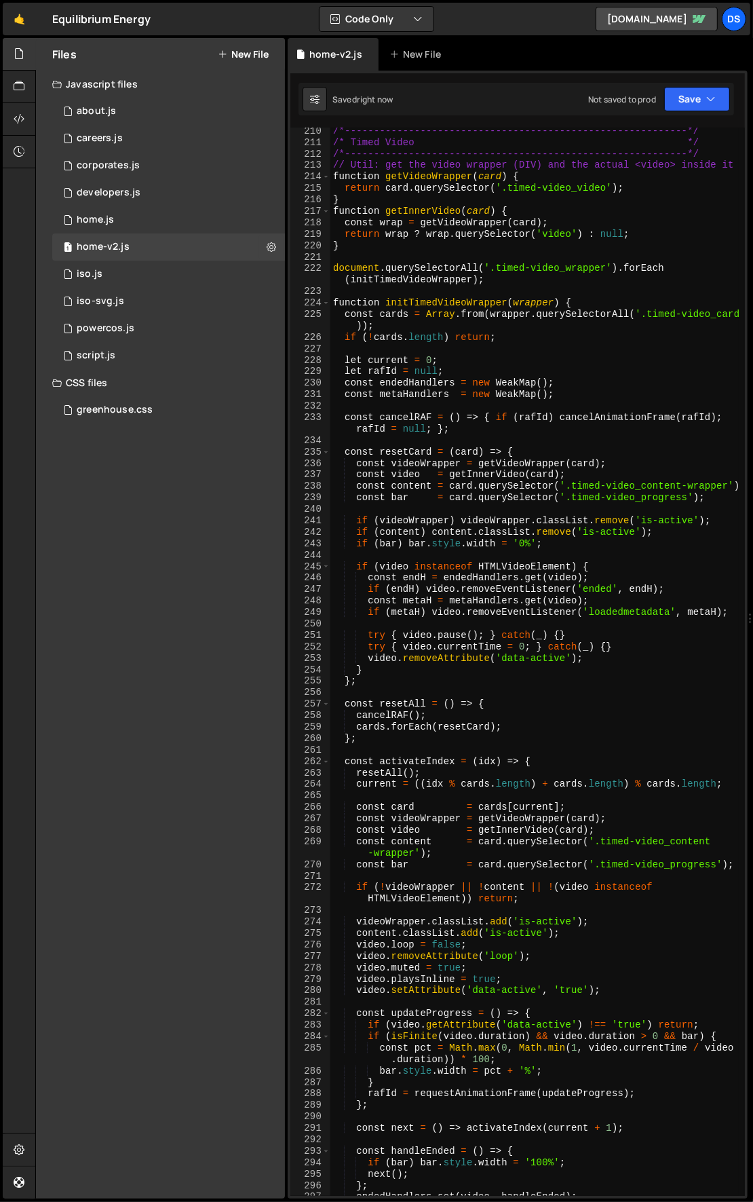
scroll to position [0, 0]
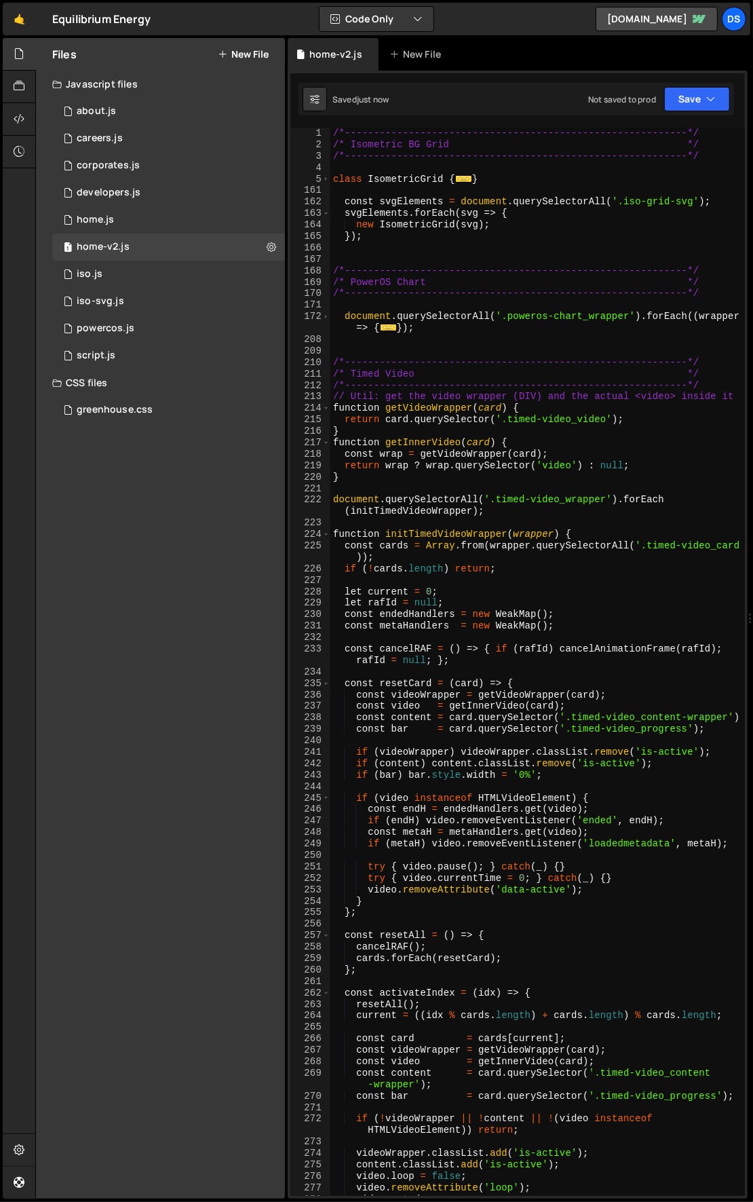
click at [478, 394] on div "/*-----------------------------------------------------------*/ /* Isometric BG…" at bounding box center [535, 674] width 410 height 1092
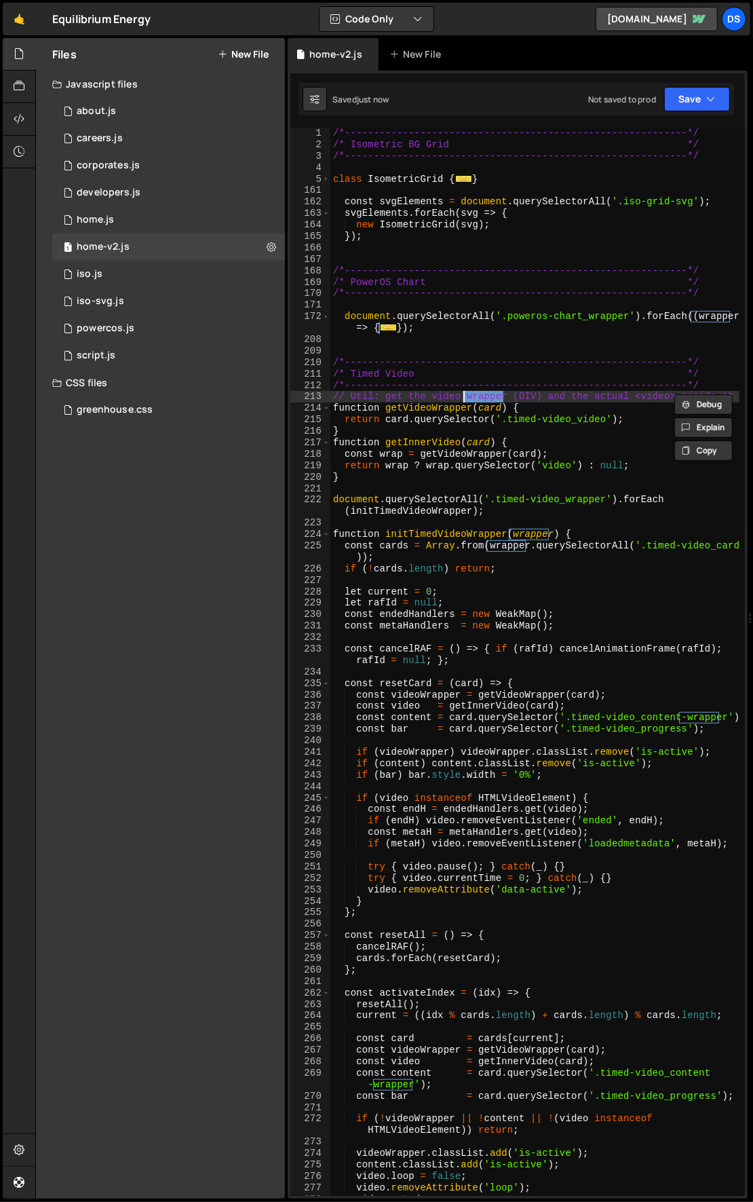
click at [478, 406] on div "/*-----------------------------------------------------------*/ /* Isometric BG…" at bounding box center [535, 674] width 410 height 1092
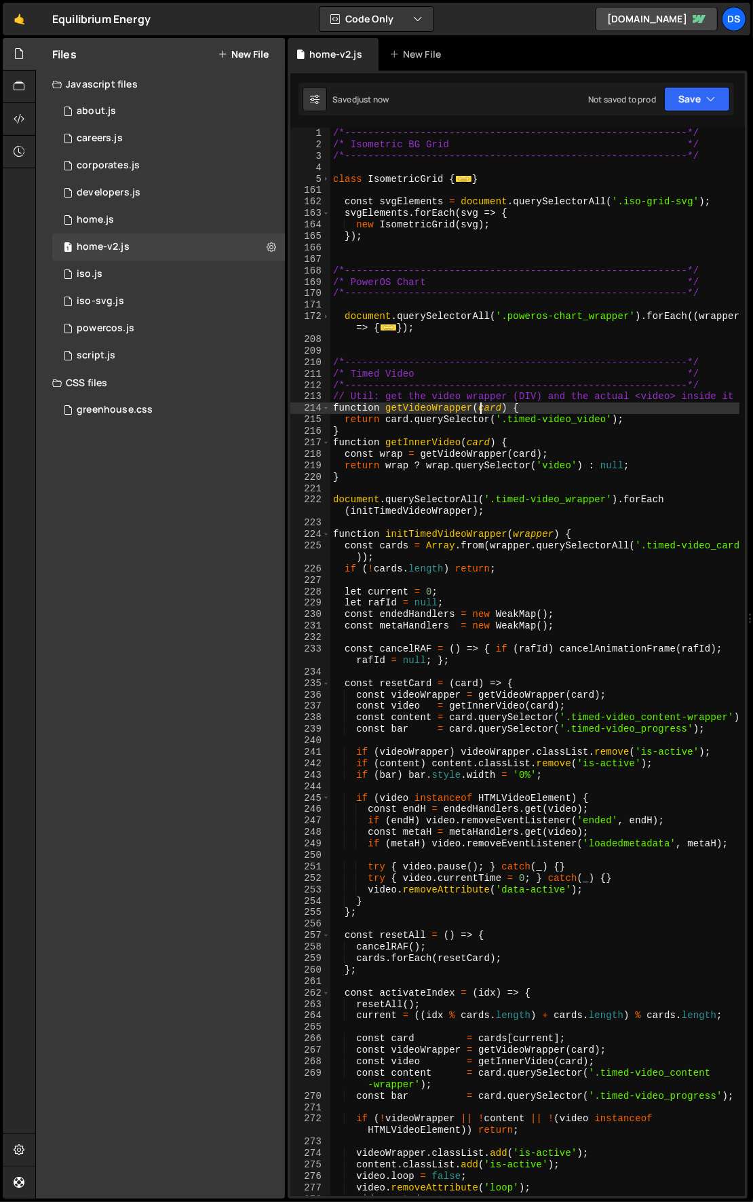
click at [476, 396] on div "/*-----------------------------------------------------------*/ /* Isometric BG…" at bounding box center [535, 674] width 410 height 1092
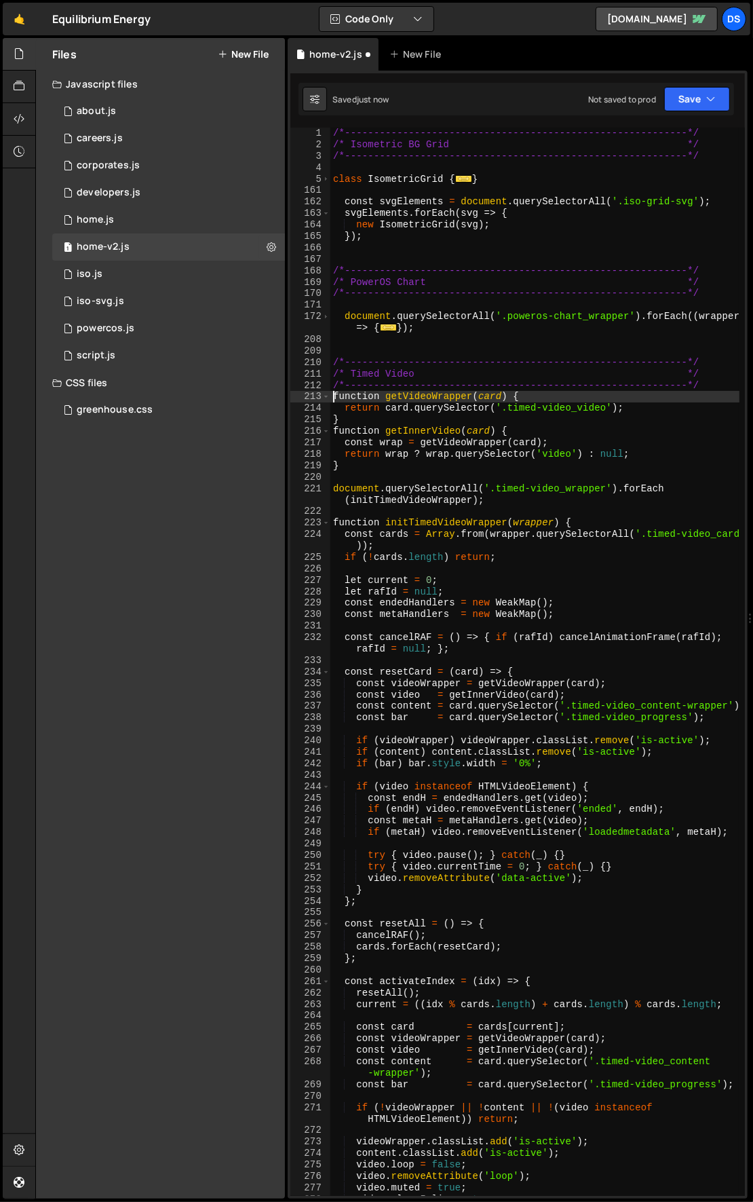
type textarea "function getVideoWrapper(card) {"
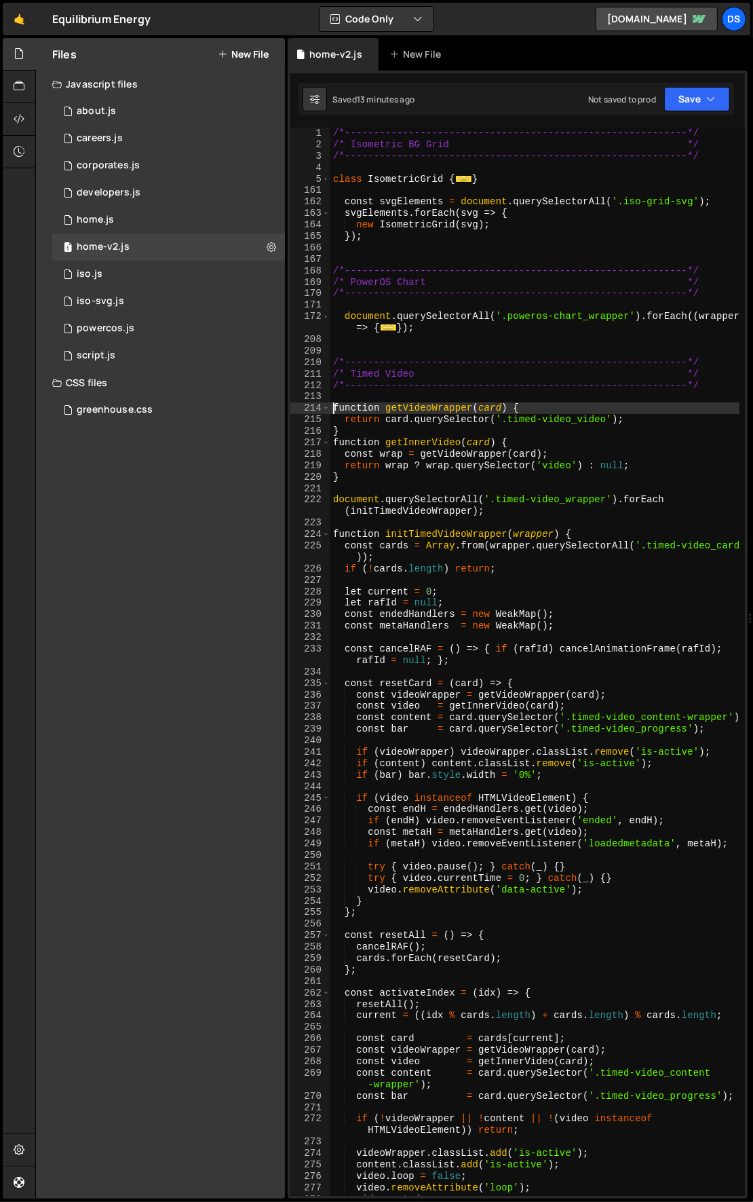
click at [380, 242] on div "/*-----------------------------------------------------------*/ /* Isometric BG…" at bounding box center [535, 674] width 410 height 1092
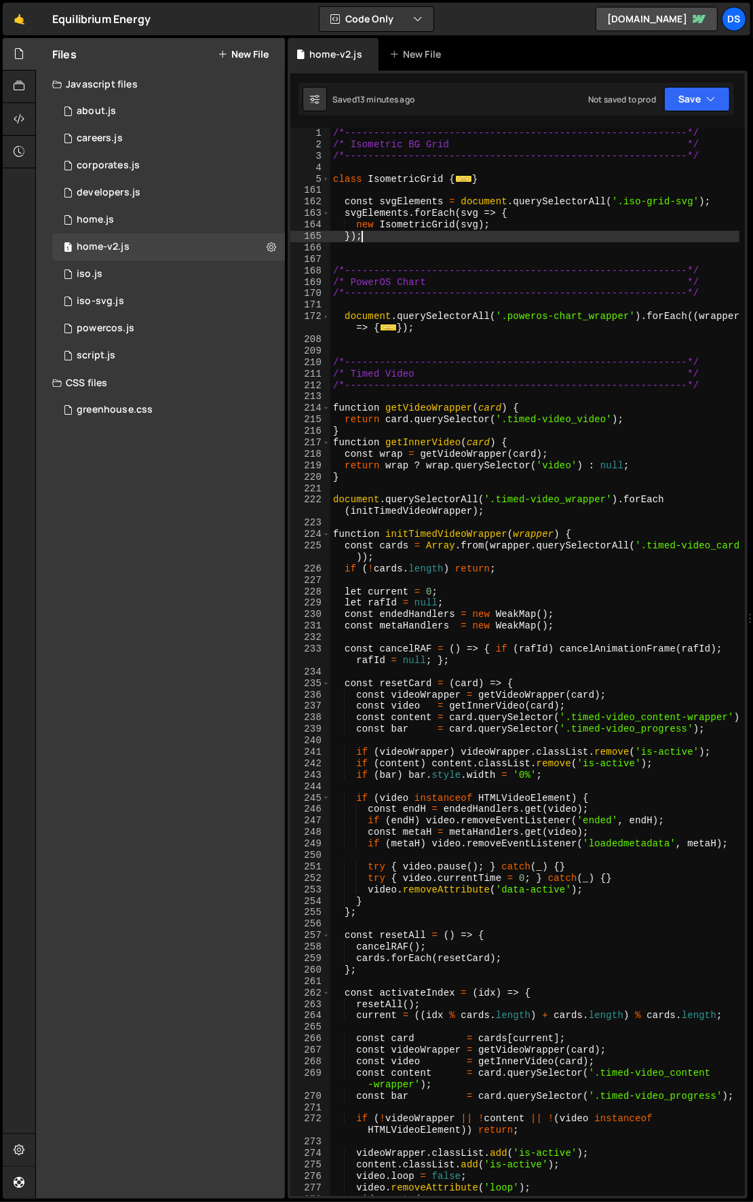
click at [387, 241] on div "/*-----------------------------------------------------------*/ /* Isometric BG…" at bounding box center [535, 674] width 410 height 1092
click at [328, 210] on span at bounding box center [325, 214] width 7 height 12
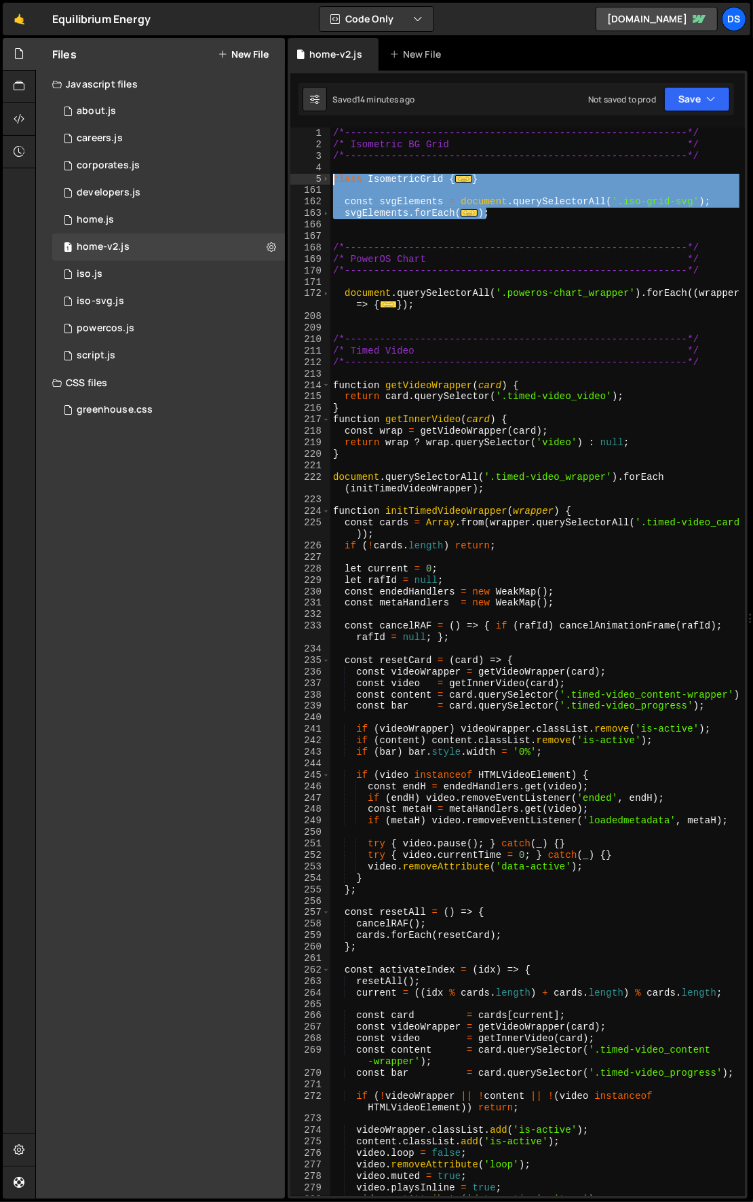
drag, startPoint x: 518, startPoint y: 214, endPoint x: 331, endPoint y: 175, distance: 191.2
click at [331, 175] on div "/*-----------------------------------------------------------*/ /* Isometric BG…" at bounding box center [535, 674] width 410 height 1092
click at [507, 208] on div "/*-----------------------------------------------------------*/ /* Isometric BG…" at bounding box center [534, 662] width 409 height 1068
drag, startPoint x: 516, startPoint y: 213, endPoint x: 314, endPoint y: 175, distance: 205.1
click at [314, 175] on div "}); 1 2 3 4 5 161 162 163 166 167 168 169 170 171 172 208 209 210 211 212 213 2…" at bounding box center [517, 662] width 455 height 1068
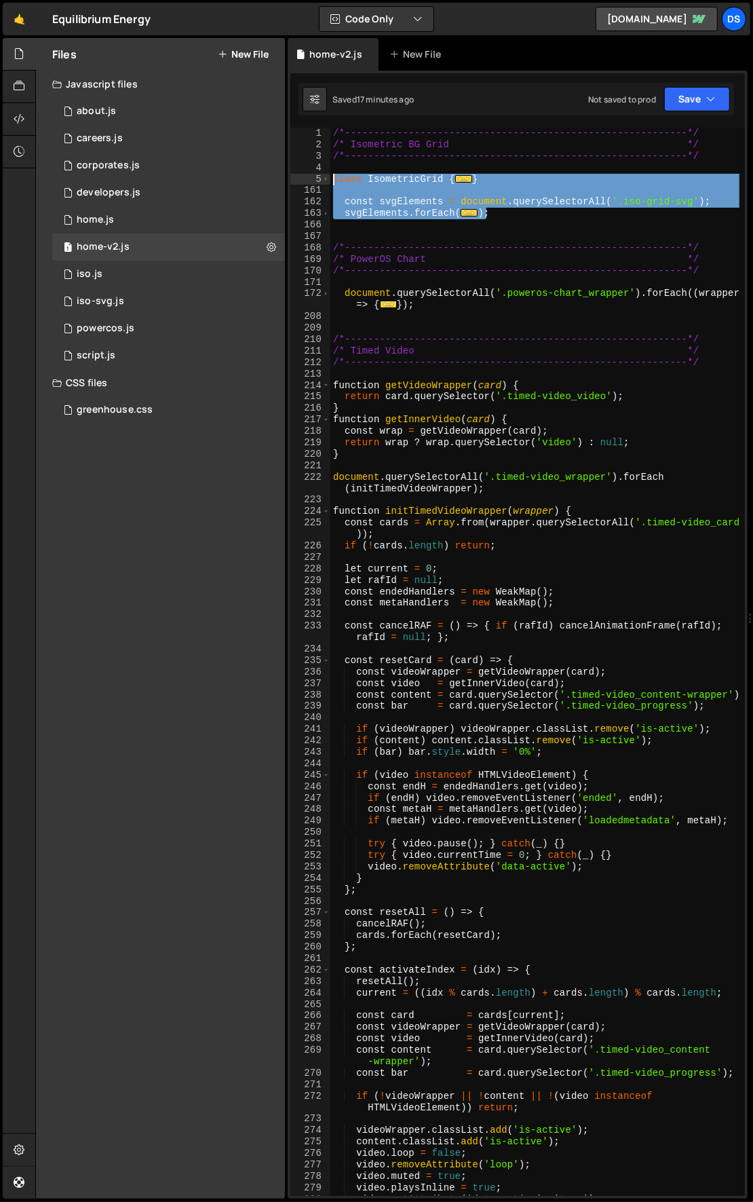
type textarea "class IsometricGrid { constructor(svgElement) {"
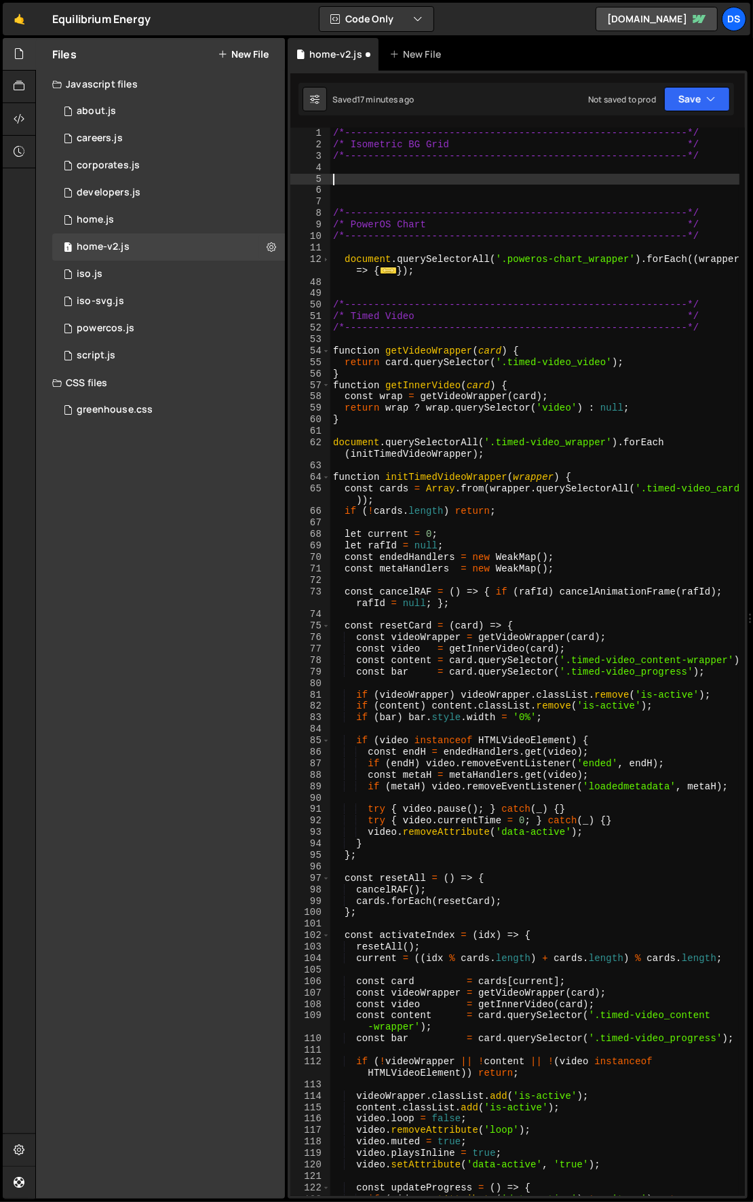
paste textarea "svgElements.forEach(svg => new IsometricGrid(svg));"
type textarea "svgElements.forEach(svg => new IsometricGrid(svg));"
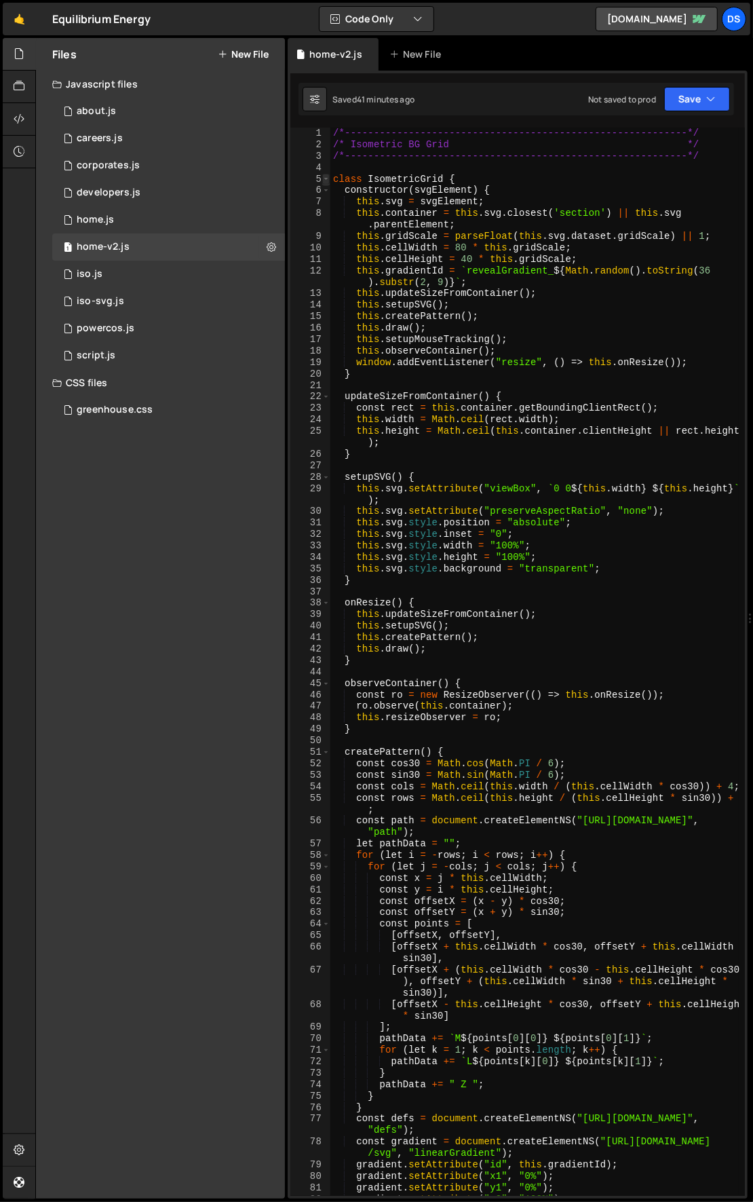
click at [326, 175] on span at bounding box center [325, 180] width 7 height 12
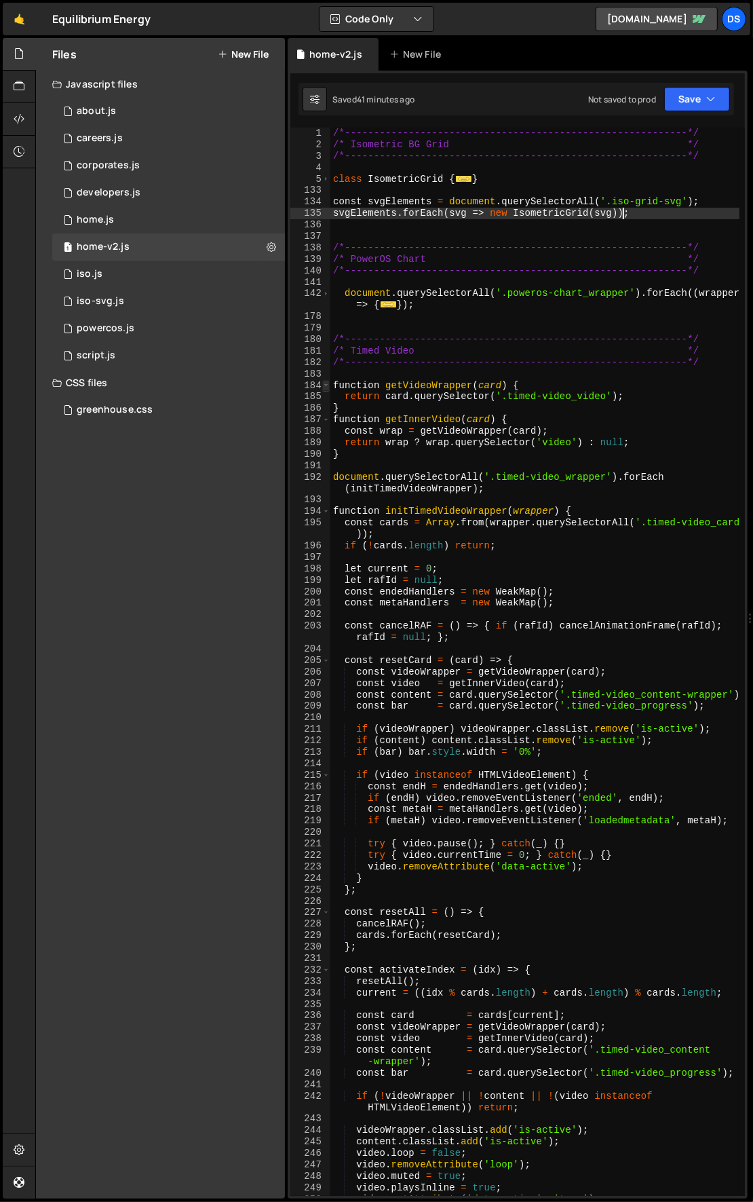
click at [326, 384] on span at bounding box center [325, 386] width 7 height 12
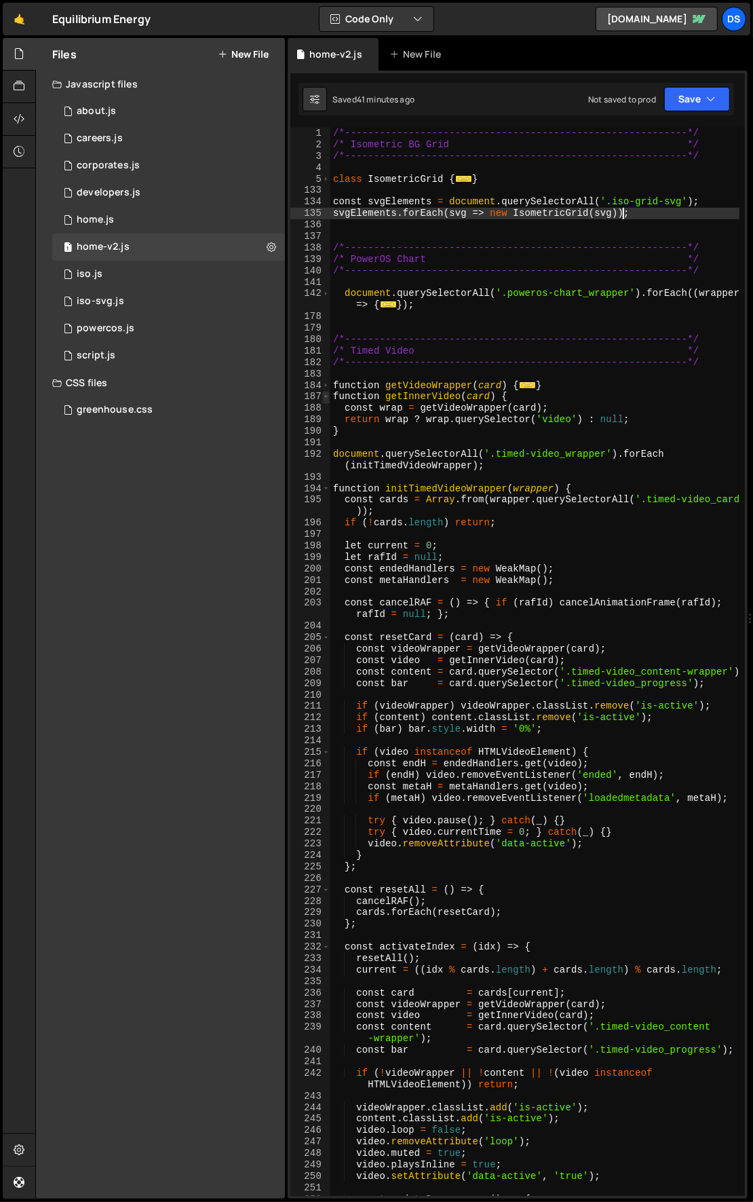
click at [326, 396] on span at bounding box center [325, 397] width 7 height 12
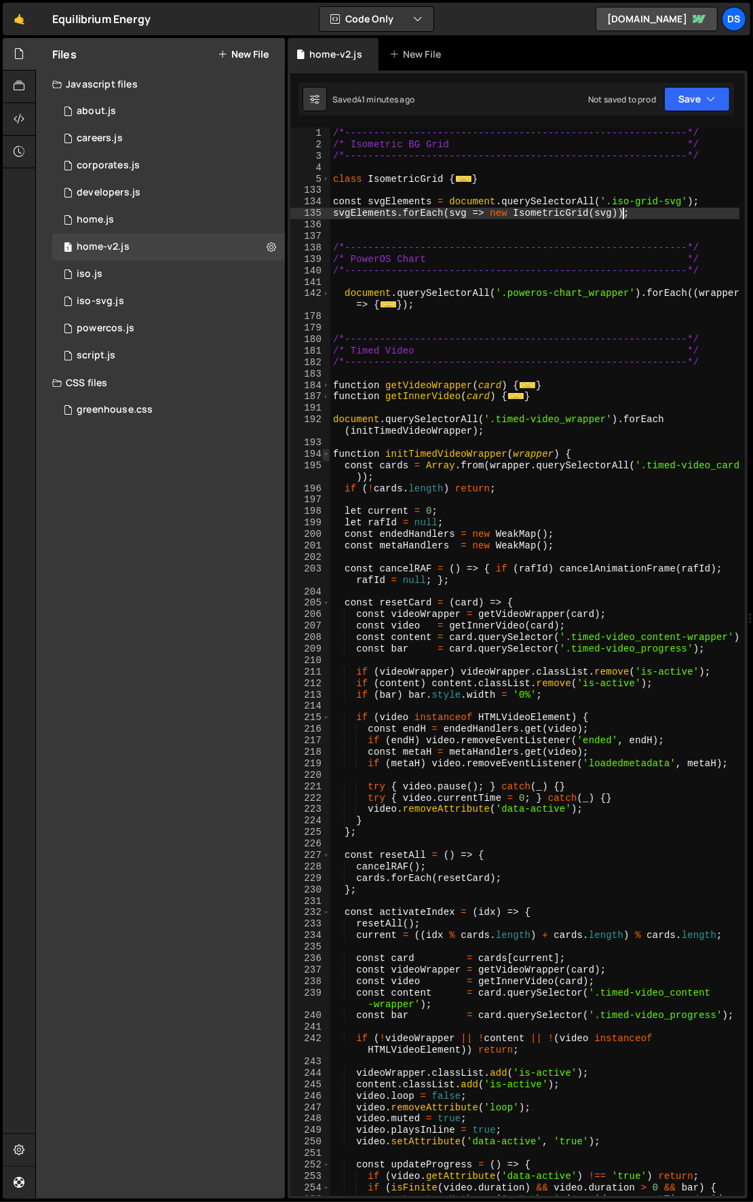
click at [326, 451] on span at bounding box center [325, 455] width 7 height 12
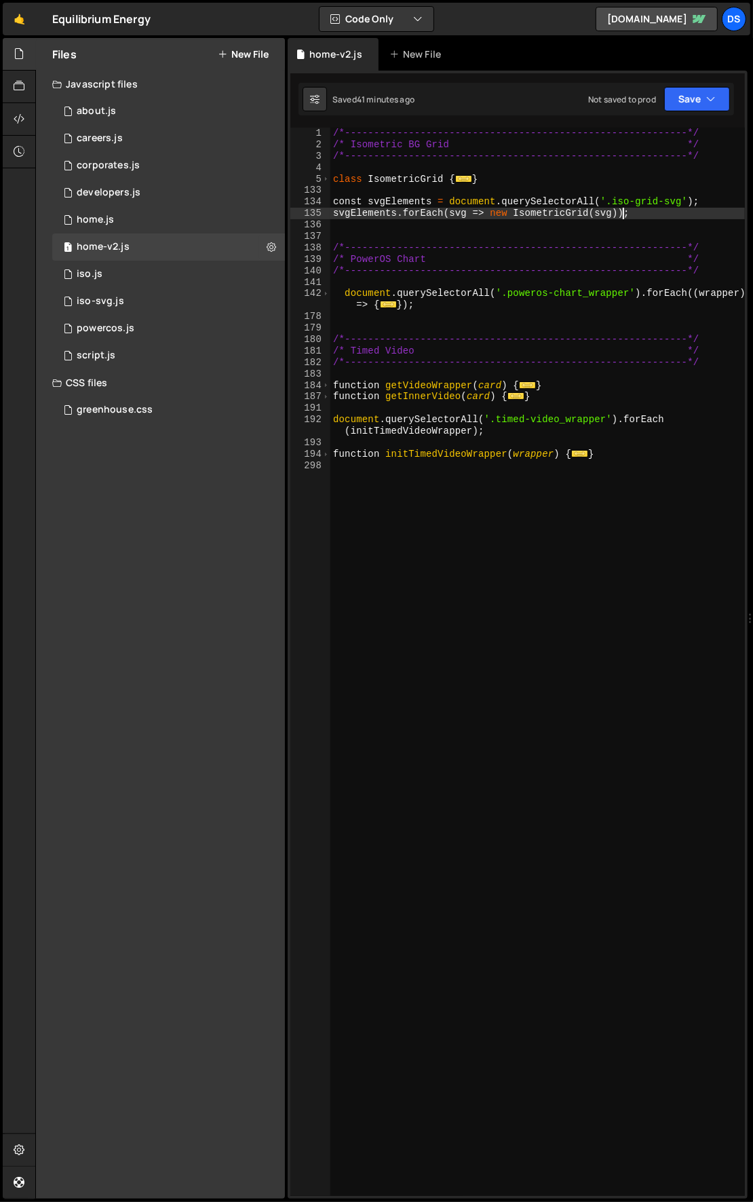
click at [416, 510] on div "/*-----------------------------------------------------------*/ /* Isometric BG…" at bounding box center [537, 674] width 415 height 1092
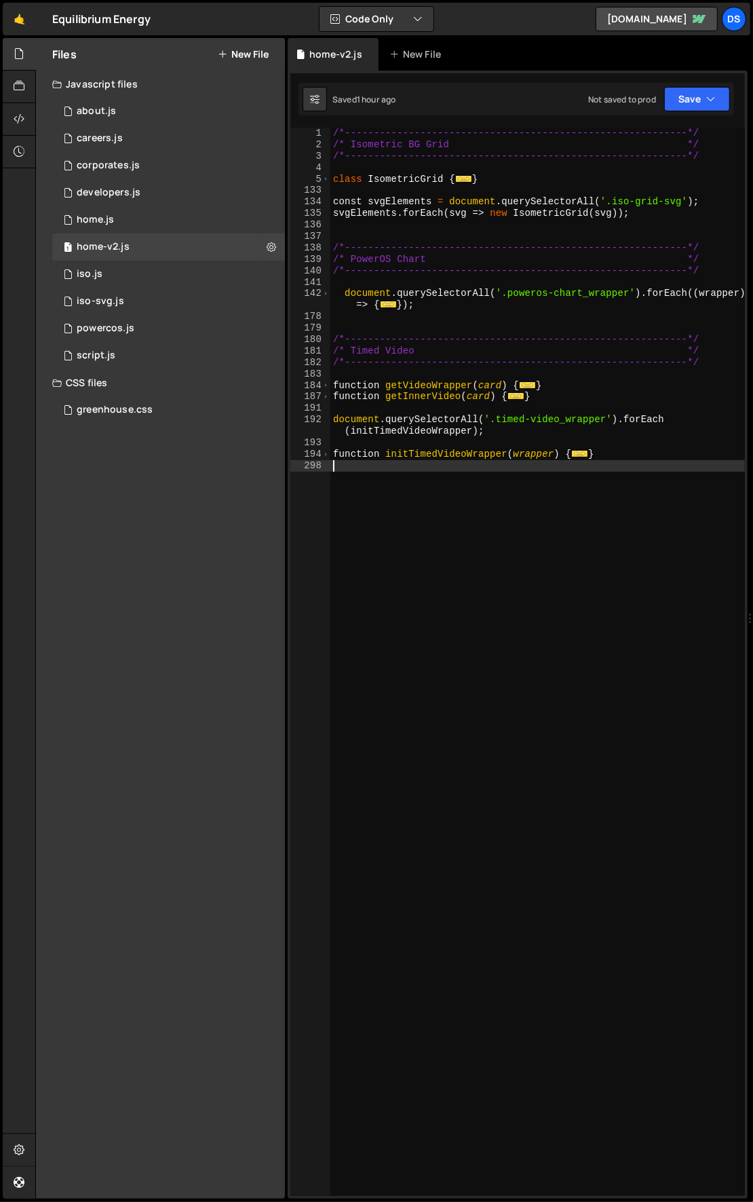
click at [443, 496] on div "/*-----------------------------------------------------------*/ /* Isometric BG…" at bounding box center [537, 674] width 415 height 1092
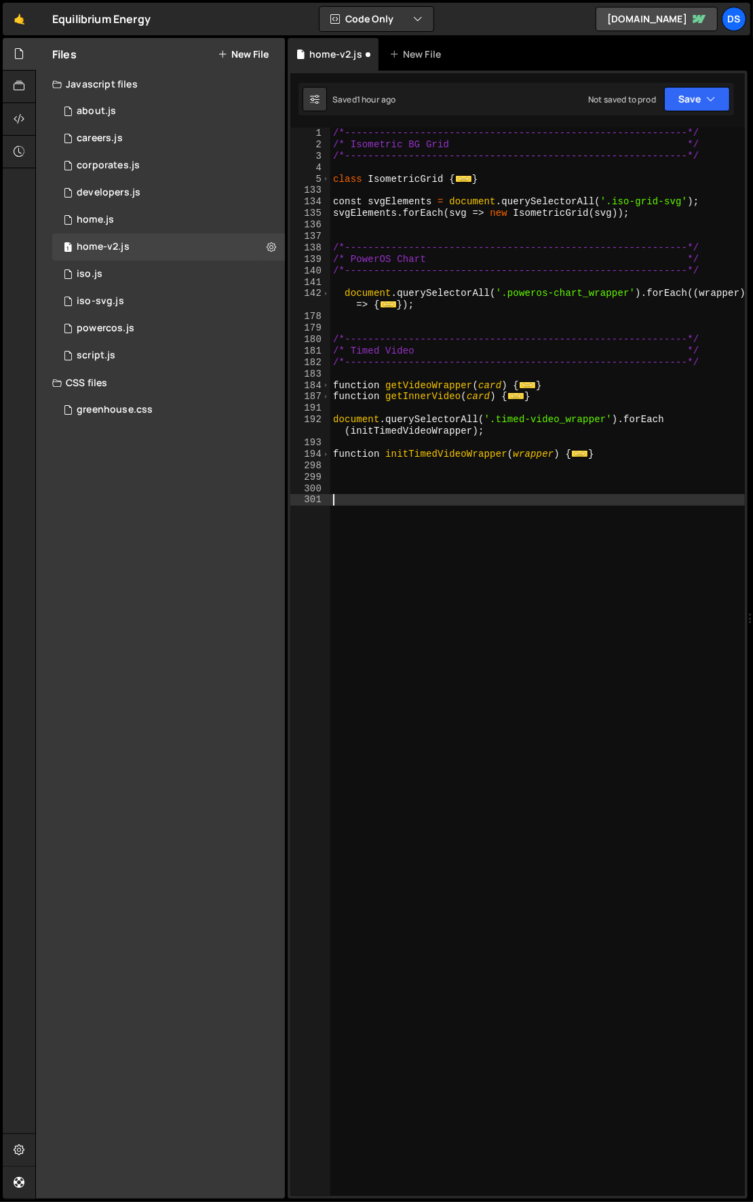
paste textarea "})();"
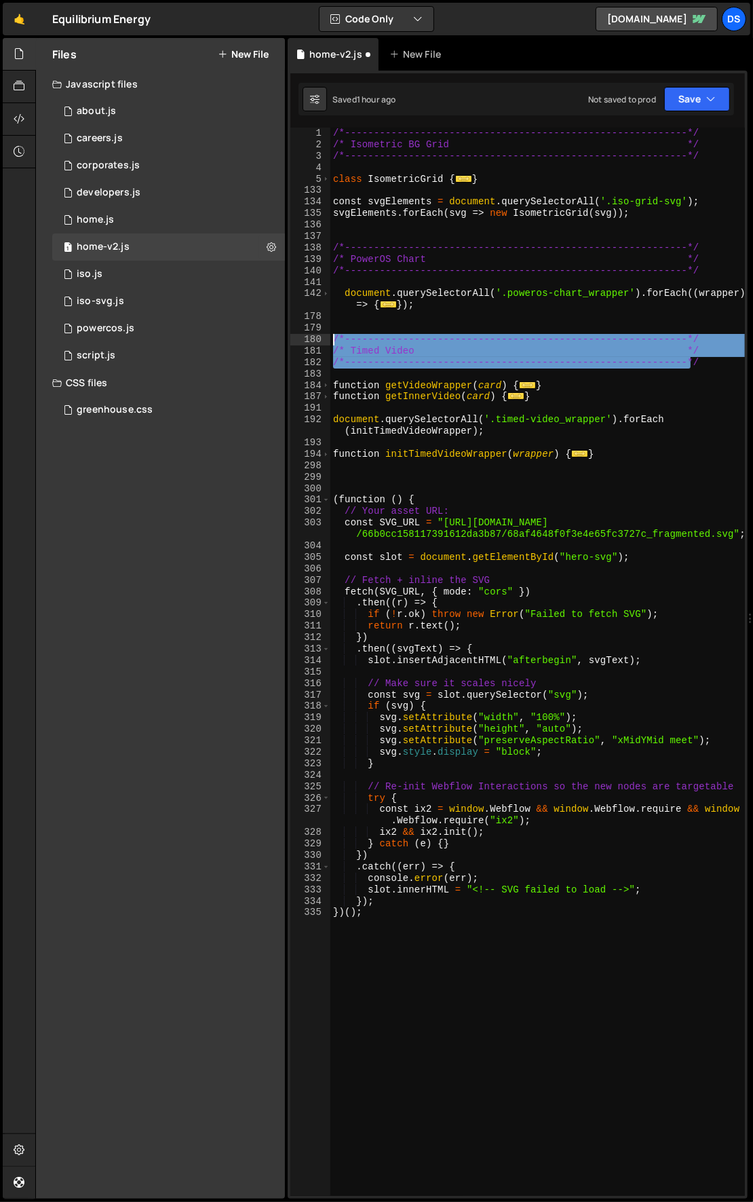
drag, startPoint x: 699, startPoint y: 365, endPoint x: 318, endPoint y: 339, distance: 382.3
click at [318, 339] on div "})(); 1 2 3 4 5 133 134 135 136 137 138 139 140 141 142 178 179 180 181 182 183…" at bounding box center [517, 662] width 455 height 1068
type textarea "/*-----------------------------------------------------------*/ /* Timed Video …"
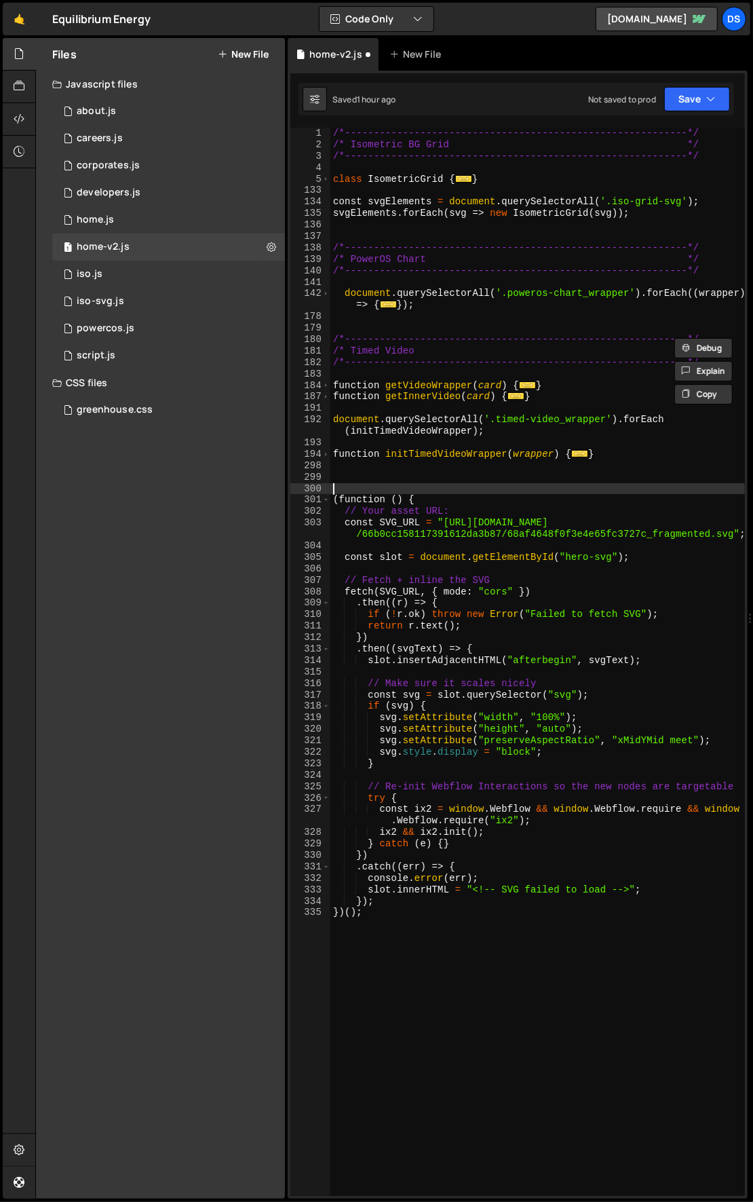
click at [382, 484] on div "/*-----------------------------------------------------------*/ /* Isometric BG…" at bounding box center [537, 674] width 415 height 1092
paste textarea "/*-----------------------------------------------------------*/"
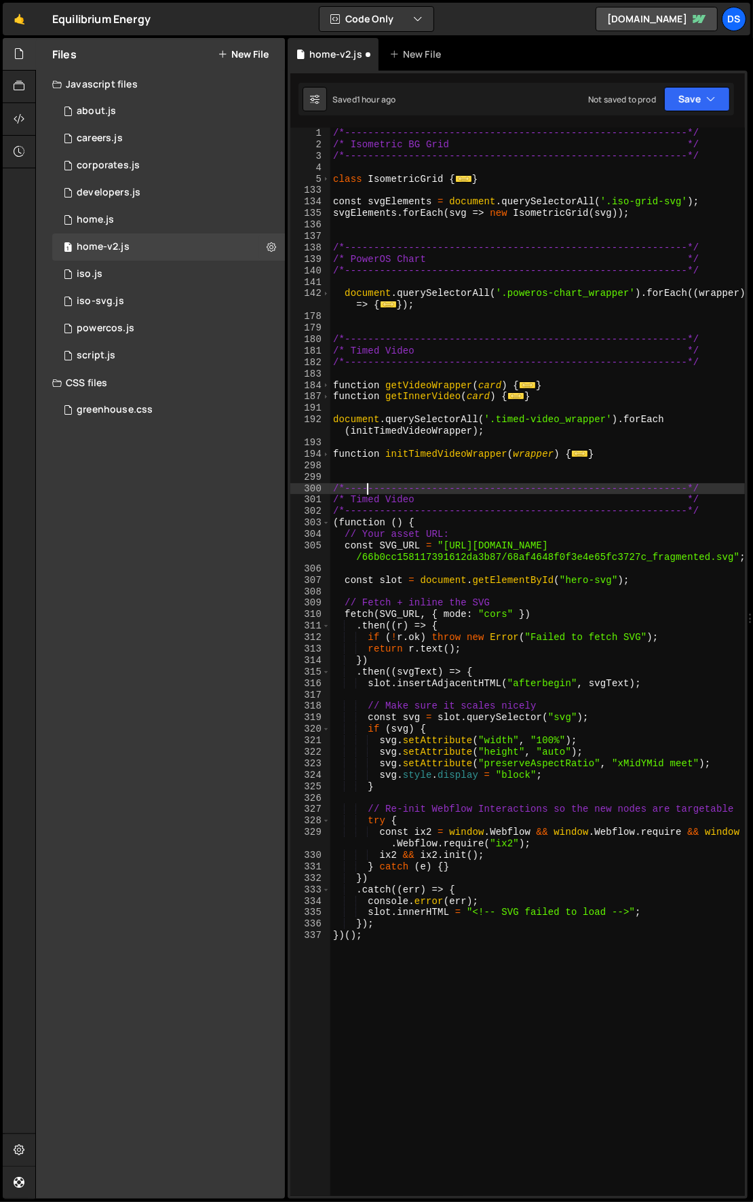
click at [368, 493] on div "/*-----------------------------------------------------------*/ /* Isometric BG…" at bounding box center [537, 674] width 415 height 1092
drag, startPoint x: 353, startPoint y: 501, endPoint x: 423, endPoint y: 500, distance: 69.9
click at [420, 500] on div "/*-----------------------------------------------------------*/ /* Isometric BG…" at bounding box center [537, 674] width 415 height 1092
click at [588, 995] on div "/*-----------------------------------------------------------*/ /* Isometric BG…" at bounding box center [537, 674] width 415 height 1092
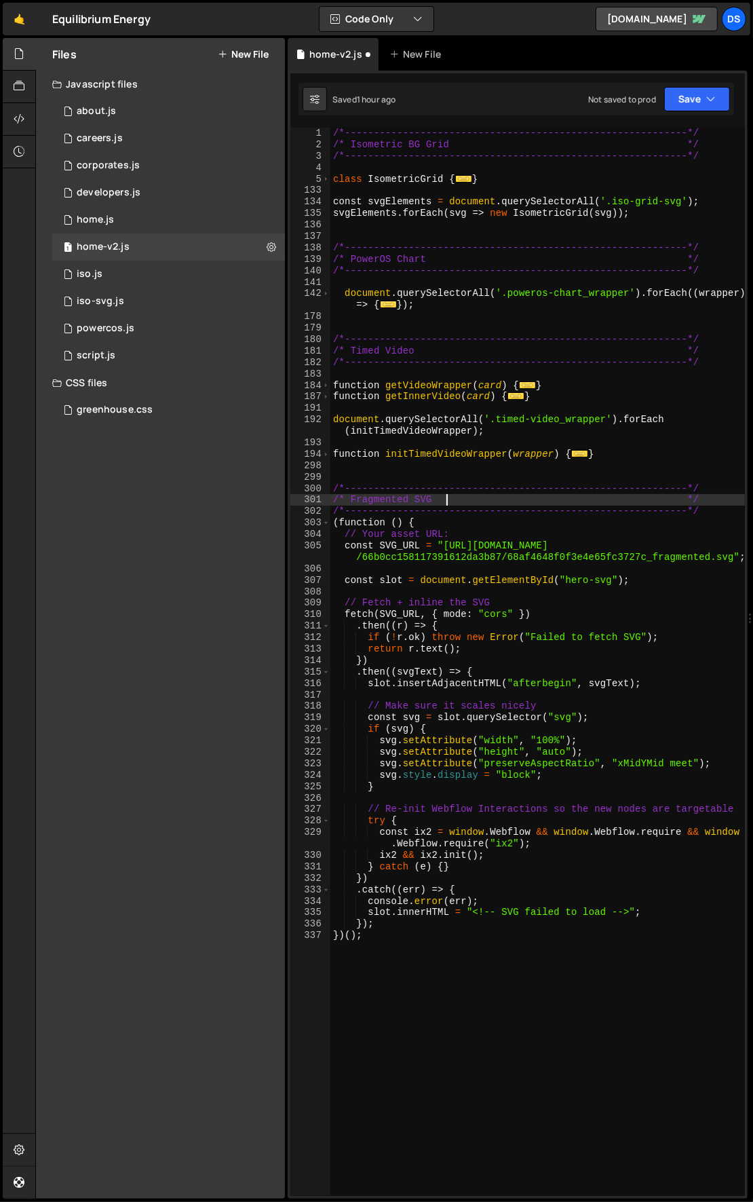
scroll to position [0, 1]
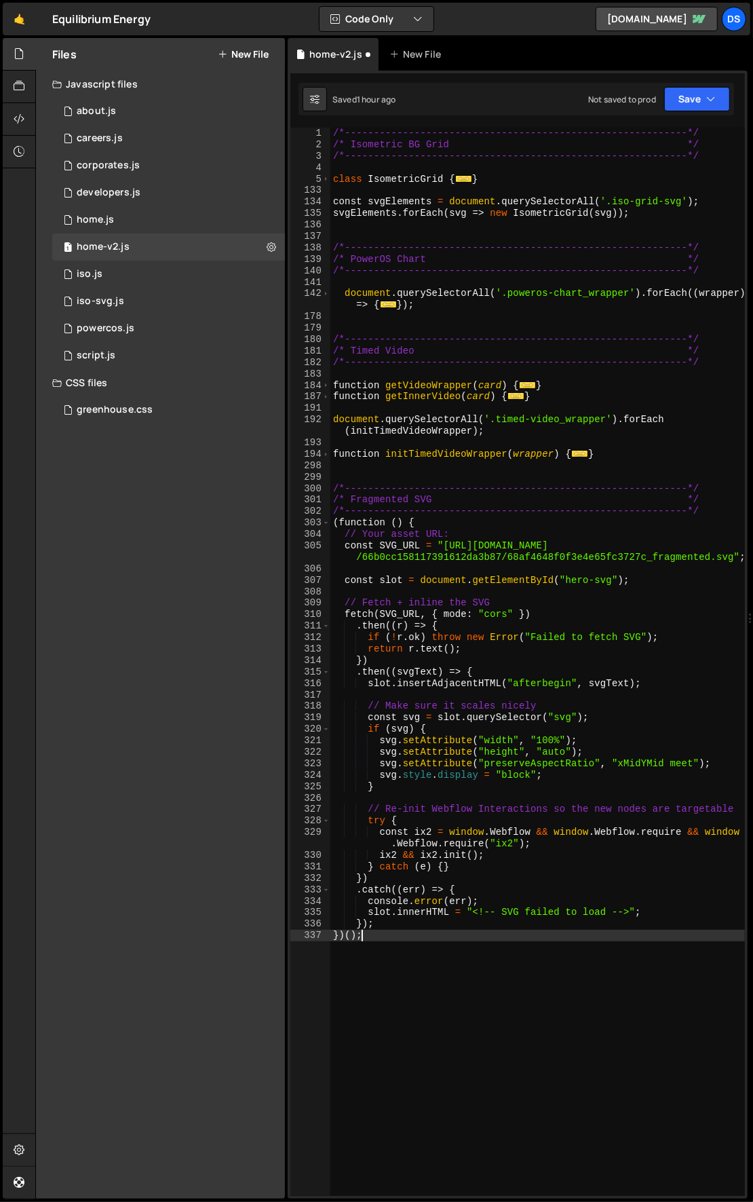
click at [597, 580] on div "/*-----------------------------------------------------------*/ /* Isometric BG…" at bounding box center [537, 674] width 415 height 1092
click at [521, 1053] on div "/*-----------------------------------------------------------*/ /* Isometric BG…" at bounding box center [537, 674] width 415 height 1092
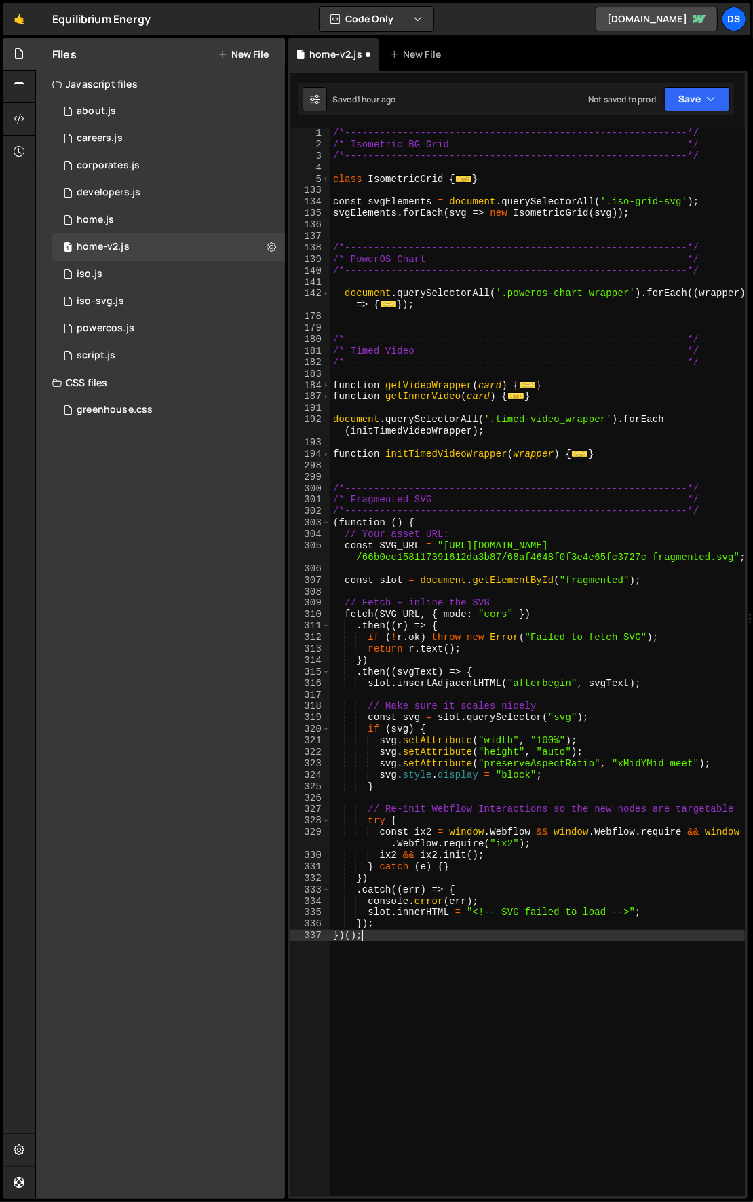
click at [531, 991] on div "/*-----------------------------------------------------------*/ /* Isometric BG…" at bounding box center [537, 674] width 415 height 1092
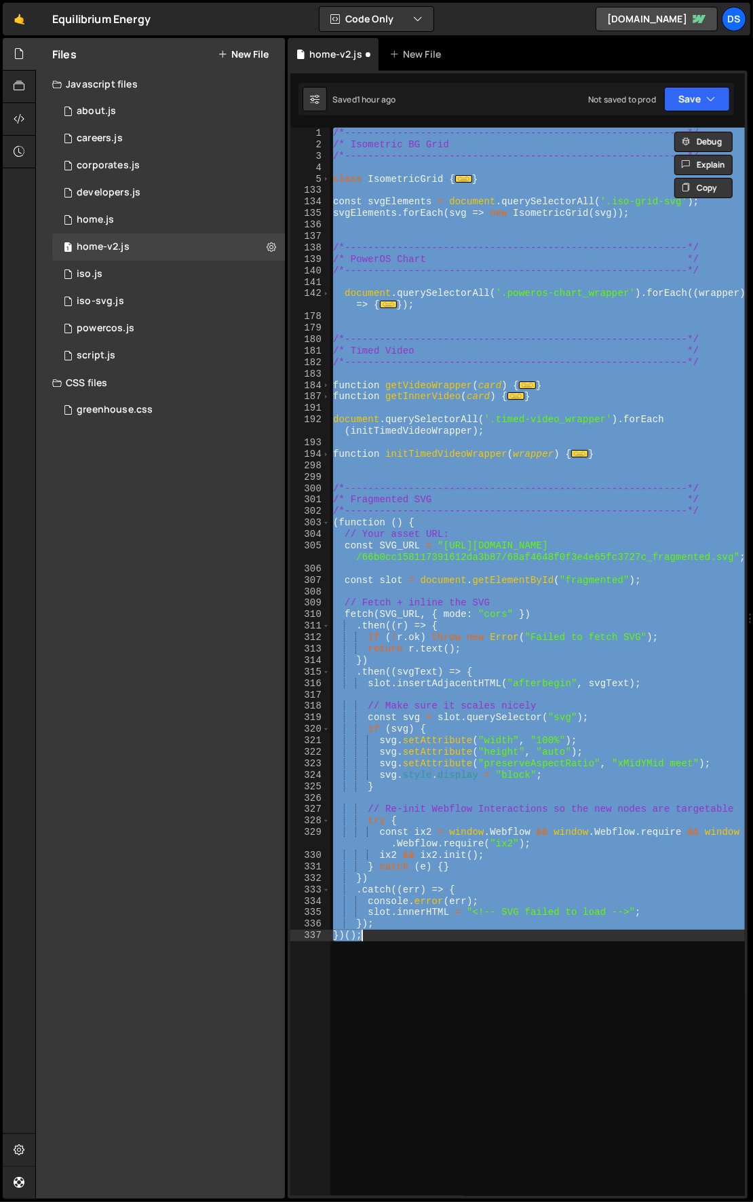
click at [506, 989] on div "/*-----------------------------------------------------------*/ /* Isometric BG…" at bounding box center [537, 662] width 415 height 1068
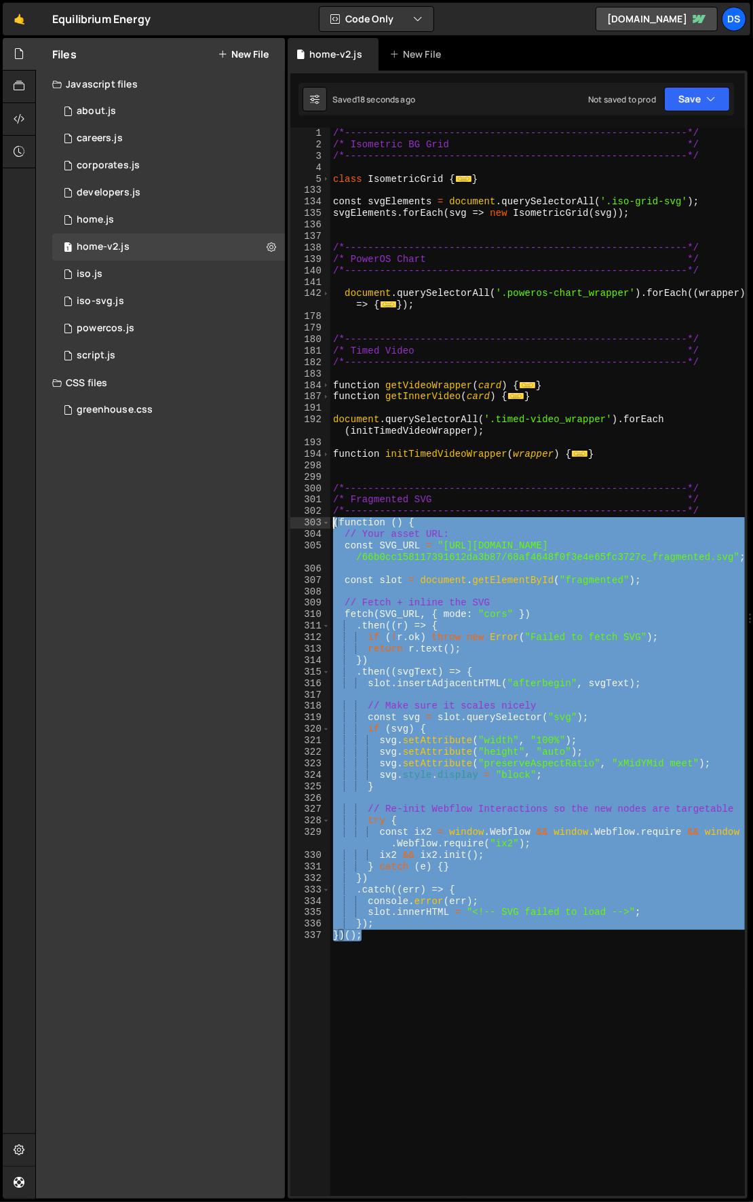
drag, startPoint x: 384, startPoint y: 934, endPoint x: 282, endPoint y: 524, distance: 422.3
click at [282, 524] on div "Files New File Javascript files 1 about.js 0 1 careers.js 0 1 corporates.js 0 1…" at bounding box center [394, 618] width 718 height 1161
click at [398, 922] on div "/*-----------------------------------------------------------*/ /* Isometric BG…" at bounding box center [537, 662] width 415 height 1068
drag, startPoint x: 380, startPoint y: 904, endPoint x: 274, endPoint y: 520, distance: 397.8
click at [274, 520] on div "Files New File Javascript files 1 about.js 0 1 careers.js 0 1 corporates.js 0 1…" at bounding box center [394, 618] width 718 height 1161
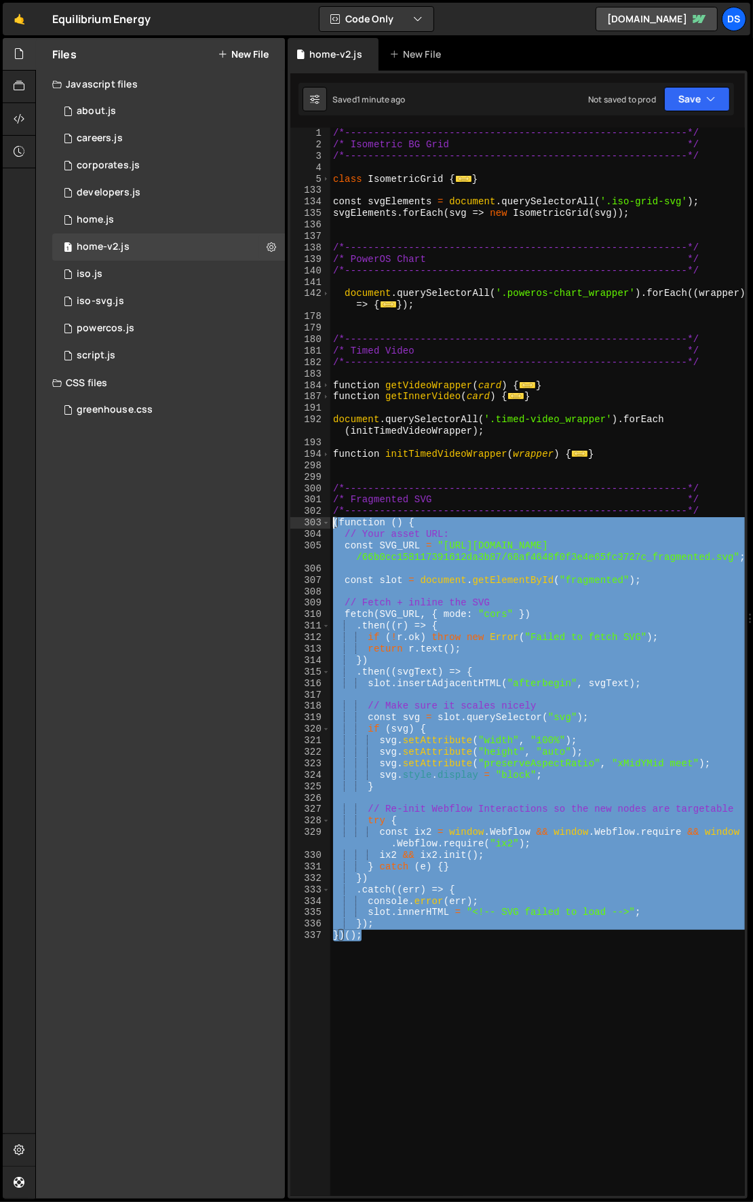
type textarea "(function () { // Your asset URL:"
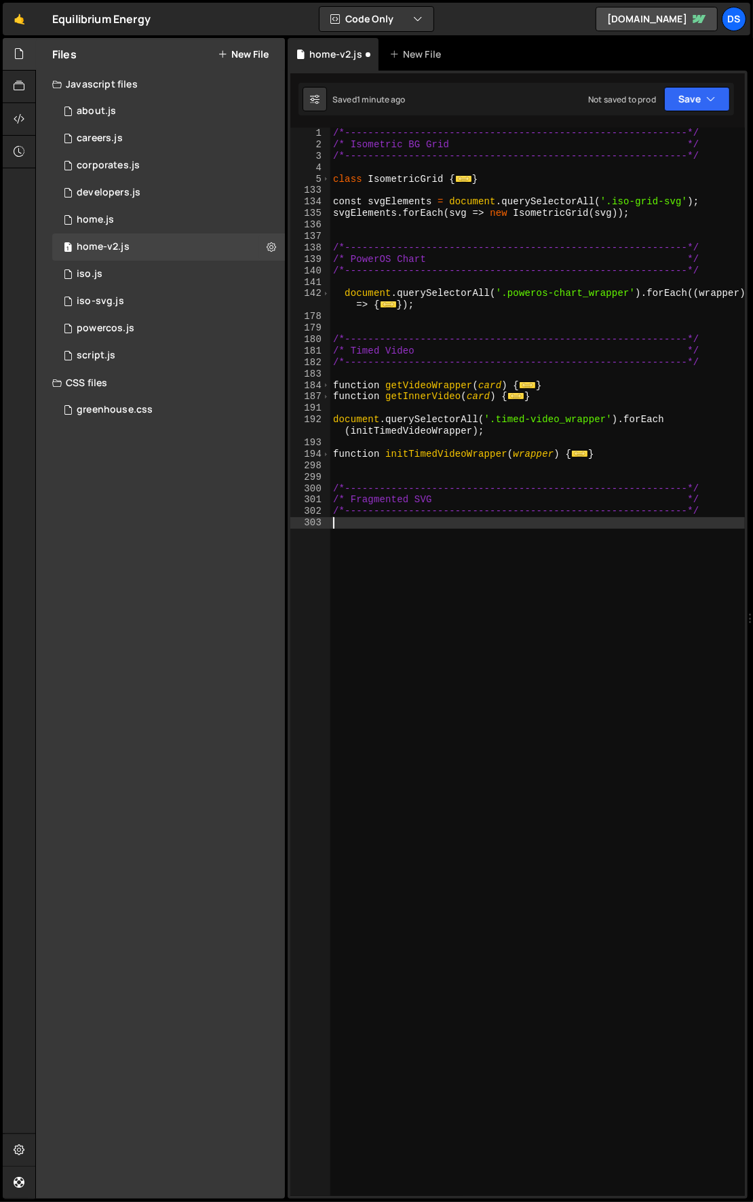
scroll to position [0, 0]
paste textarea "})();"
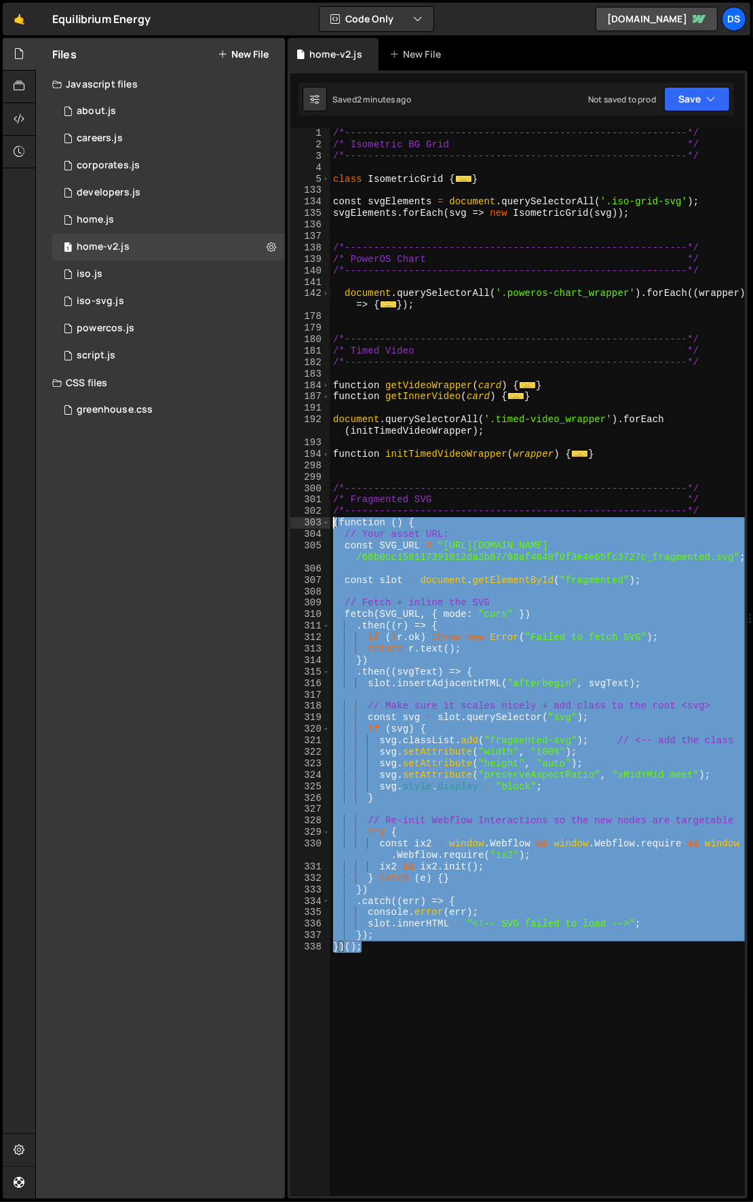
drag, startPoint x: 407, startPoint y: 966, endPoint x: 296, endPoint y: 525, distance: 454.9
click at [296, 525] on div "})(); 1 2 3 4 5 133 134 135 136 137 138 139 140 141 142 178 179 180 181 182 183…" at bounding box center [517, 662] width 455 height 1068
paste textarea "})();"
type textarea "})();"
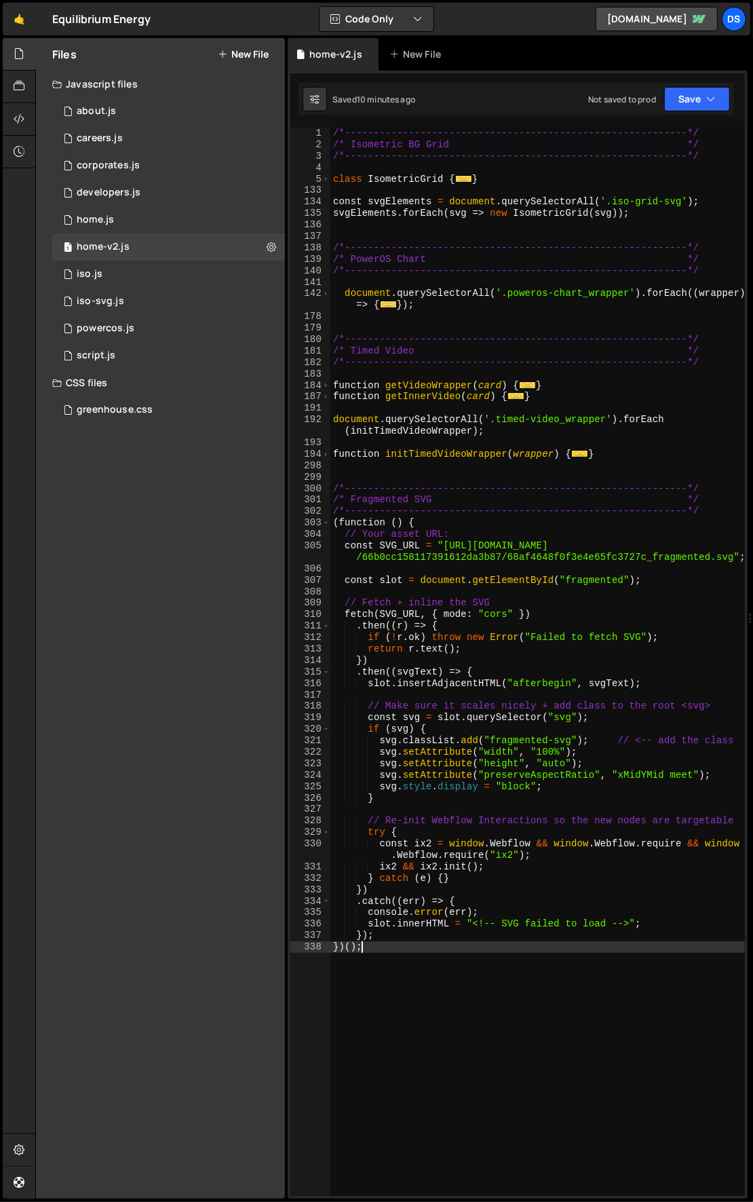
click at [445, 1021] on div "/*-----------------------------------------------------------*/ /* Isometric BG…" at bounding box center [537, 674] width 415 height 1092
paste textarea "}"
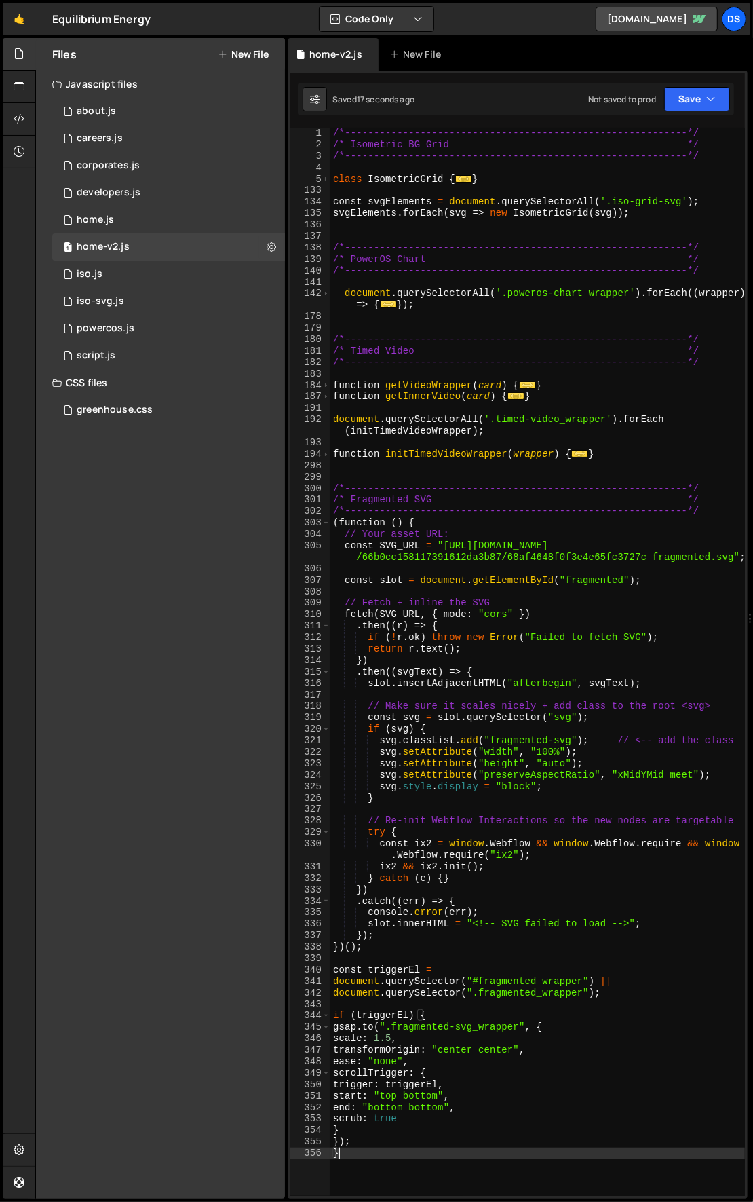
click at [457, 753] on div "/*-----------------------------------------------------------*/ /* Isometric BG…" at bounding box center [537, 674] width 415 height 1092
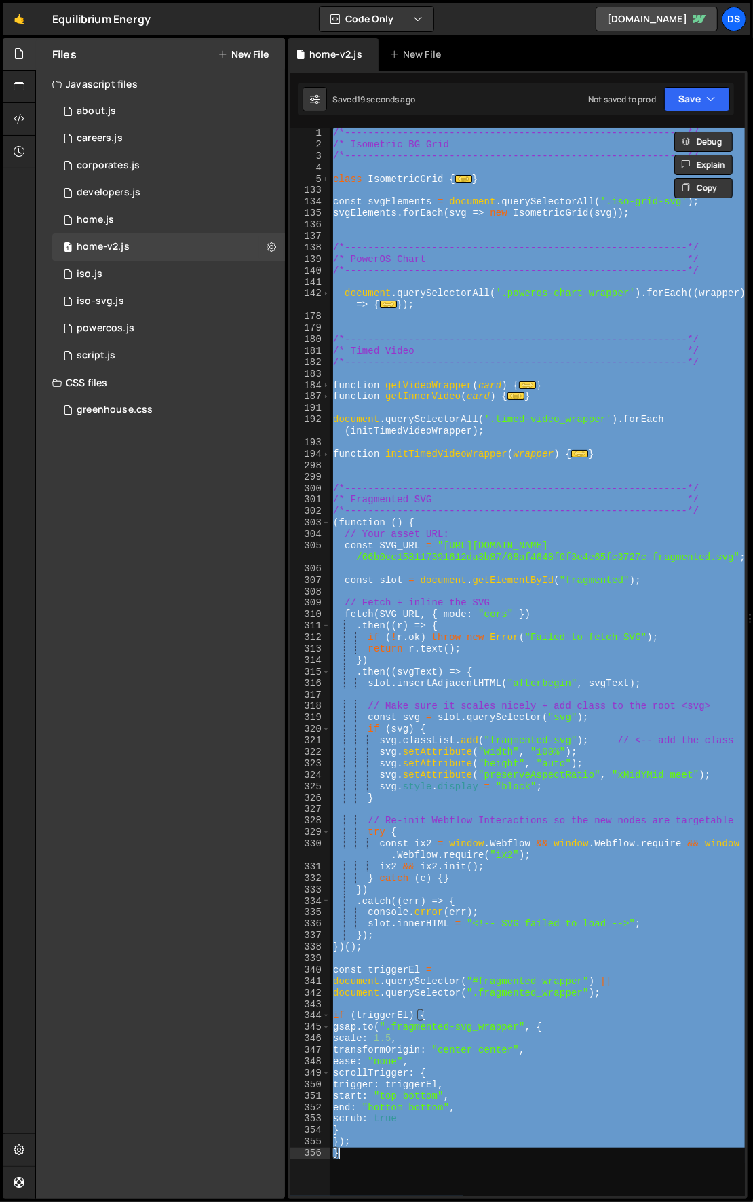
click at [438, 1043] on div "/*-----------------------------------------------------------*/ /* Isometric BG…" at bounding box center [537, 662] width 415 height 1068
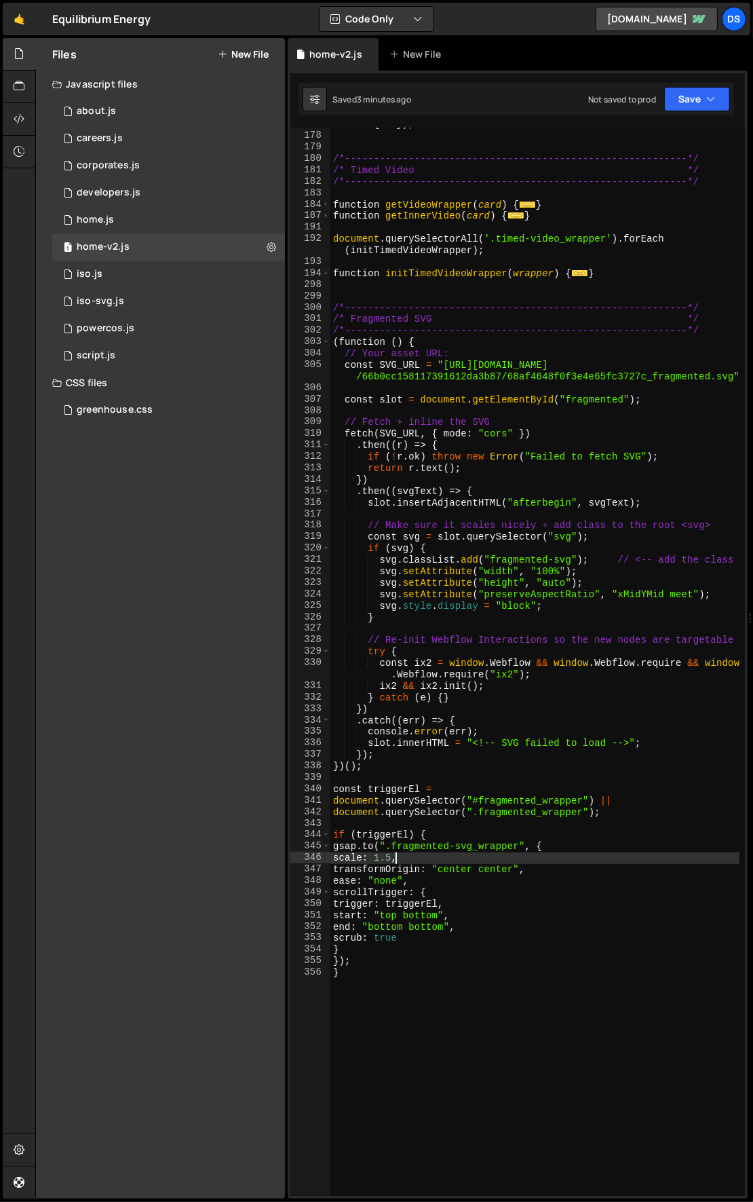
scroll to position [181, 0]
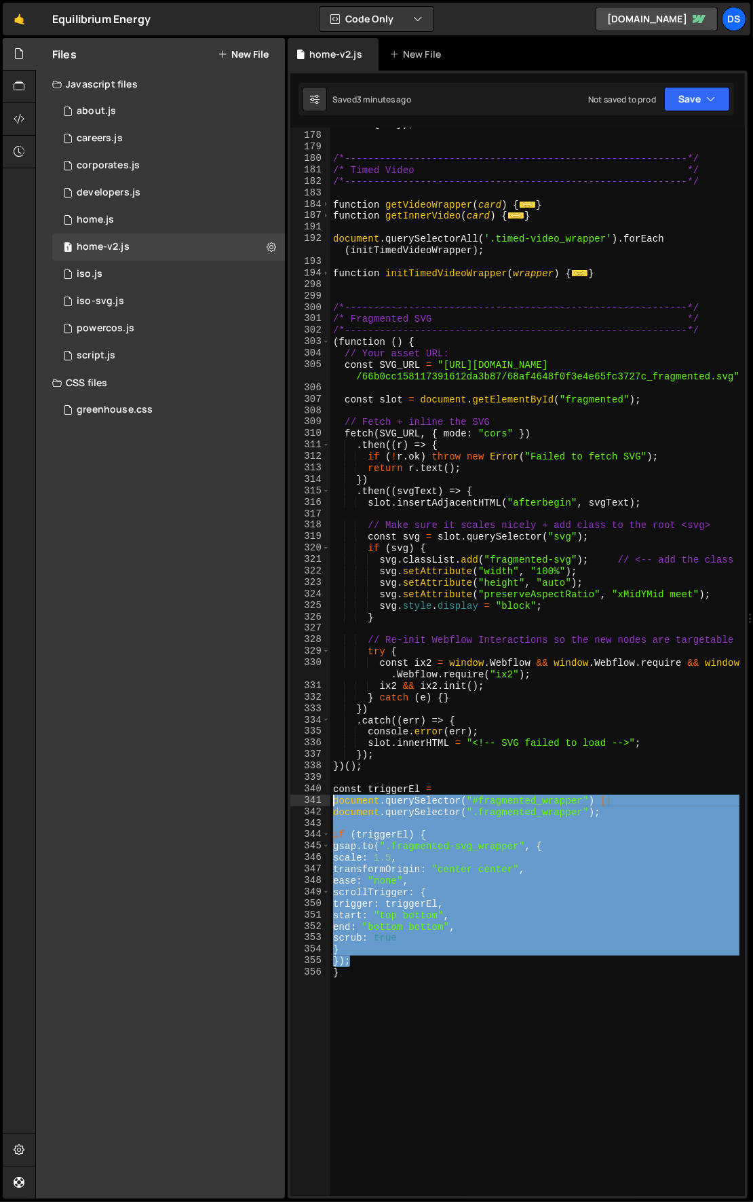
drag, startPoint x: 391, startPoint y: 958, endPoint x: 296, endPoint y: 801, distance: 183.3
click at [296, 801] on div "scale: 1.5, 142 178 179 180 181 182 183 184 187 191 192 193 194 298 299 300 301…" at bounding box center [517, 662] width 455 height 1068
click at [463, 993] on div "document . querySelectorAll ( '.poweros-chart_wrapper' ) . forEach (( wrapper )…" at bounding box center [535, 658] width 410 height 1103
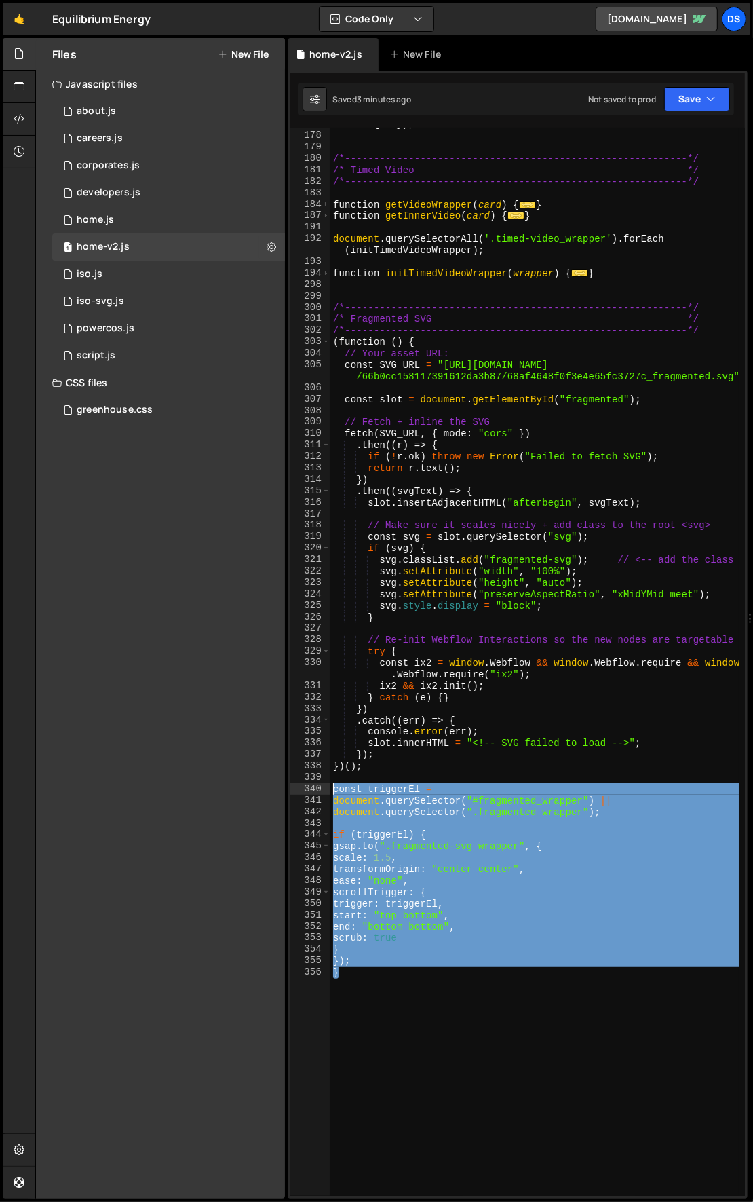
drag, startPoint x: 380, startPoint y: 943, endPoint x: 305, endPoint y: 794, distance: 166.6
click at [305, 794] on div "} 142 178 179 180 181 182 183 184 187 191 192 193 194 298 299 300 301 302 303 3…" at bounding box center [517, 662] width 455 height 1068
type textarea "const triggerEl = document.querySelector("#fragmented_wrapper") ||"
paste textarea
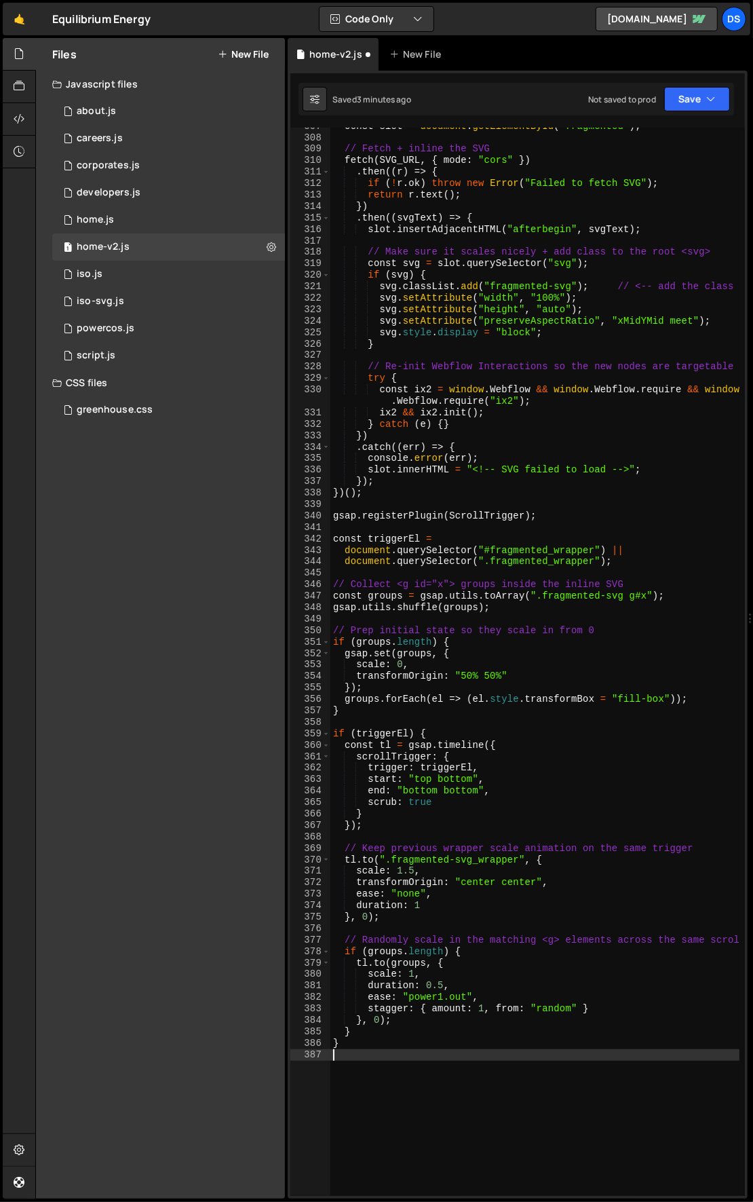
scroll to position [363, 0]
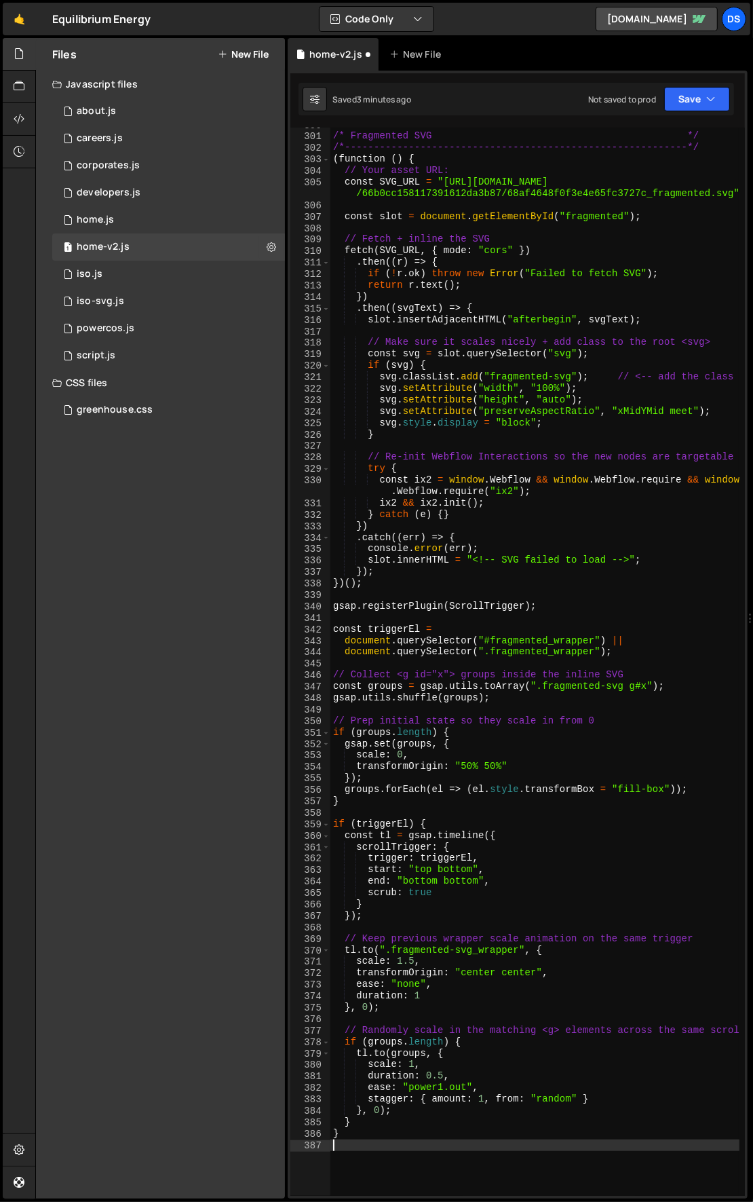
click at [358, 603] on div "/*-----------------------------------------------------------*/ /* Fragmented S…" at bounding box center [535, 665] width 410 height 1092
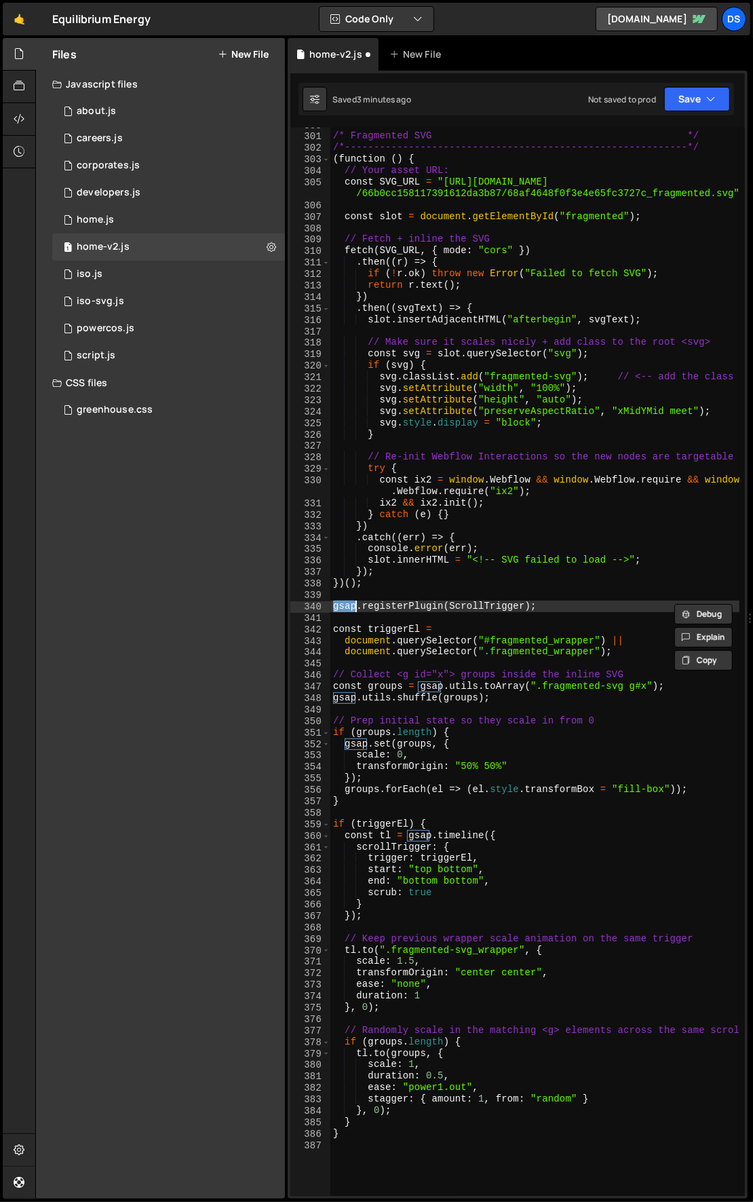
click at [358, 603] on div "/*-----------------------------------------------------------*/ /* Fragmented S…" at bounding box center [535, 665] width 410 height 1092
type textarea "gsap.registerPlugin(ScrollTrigger);"
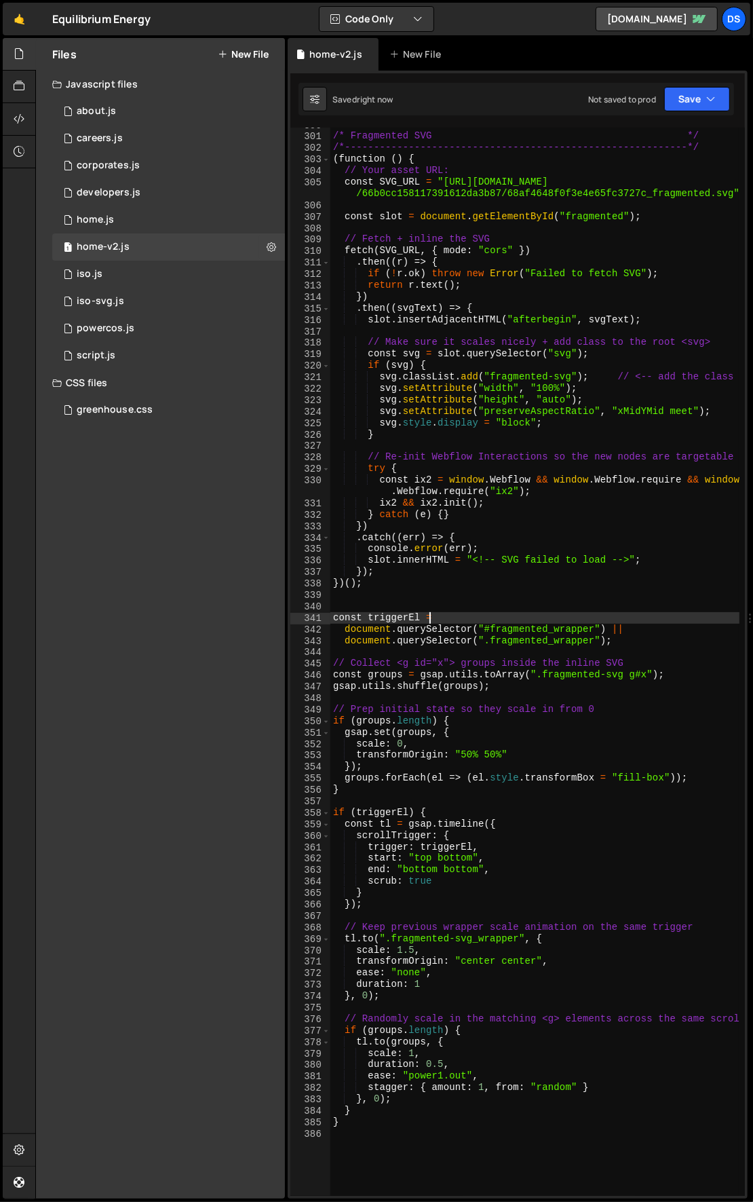
click at [455, 622] on div "/*-----------------------------------------------------------*/ /* Fragmented S…" at bounding box center [535, 665] width 410 height 1092
click at [522, 624] on div "/*-----------------------------------------------------------*/ /* Fragmented S…" at bounding box center [535, 665] width 410 height 1092
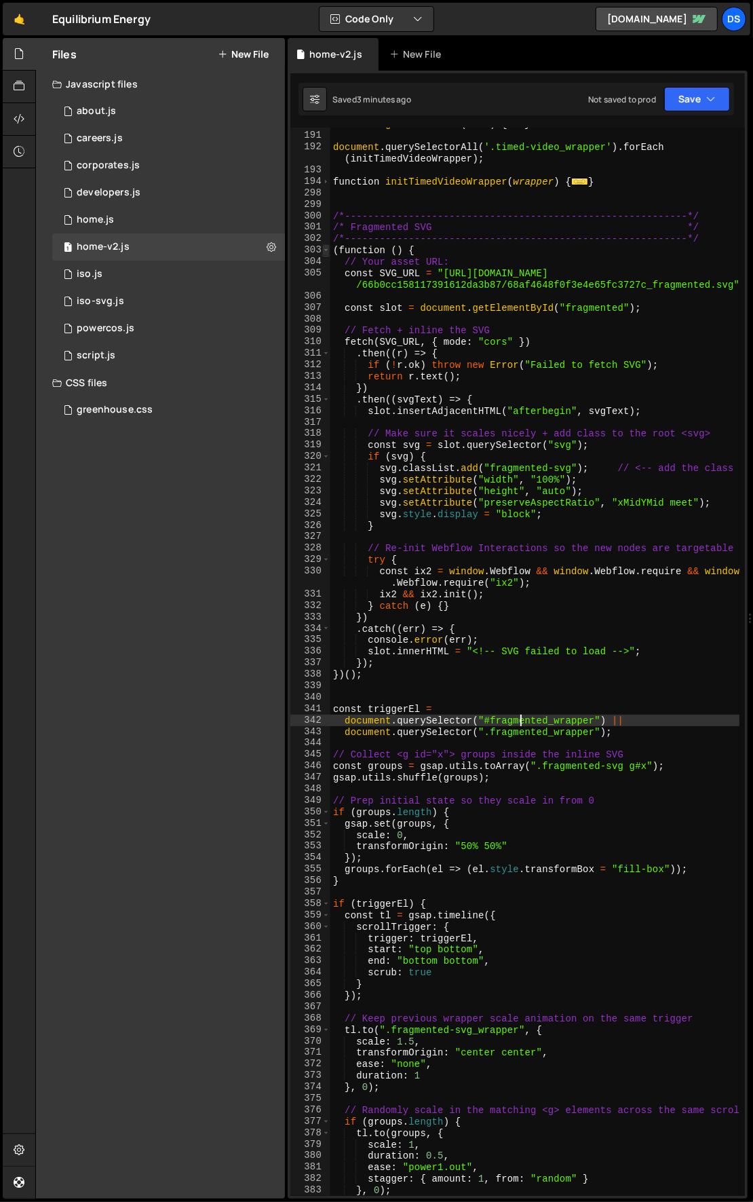
click at [326, 248] on span at bounding box center [325, 250] width 7 height 12
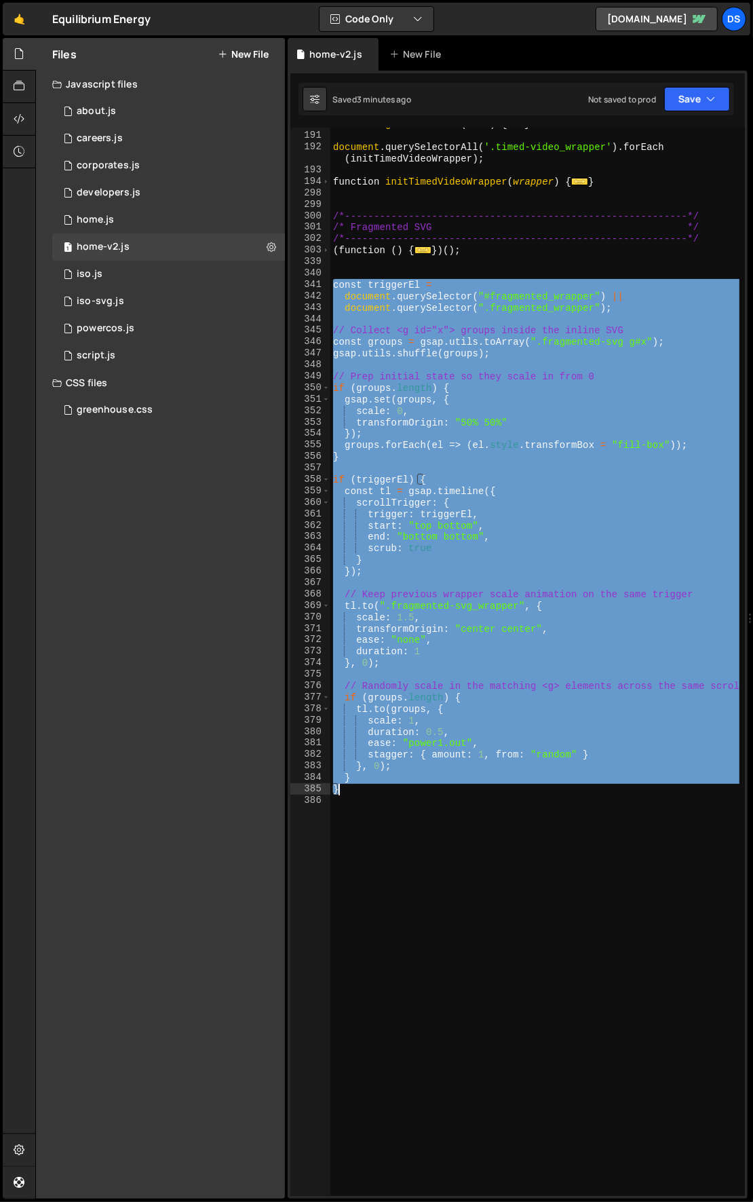
drag, startPoint x: 335, startPoint y: 283, endPoint x: 608, endPoint y: 793, distance: 579.0
click at [608, 793] on div "function getInnerVideo ( card ) { ... } document . querySelectorAll ( '.timed-v…" at bounding box center [535, 665] width 410 height 1092
type textarea "} }"
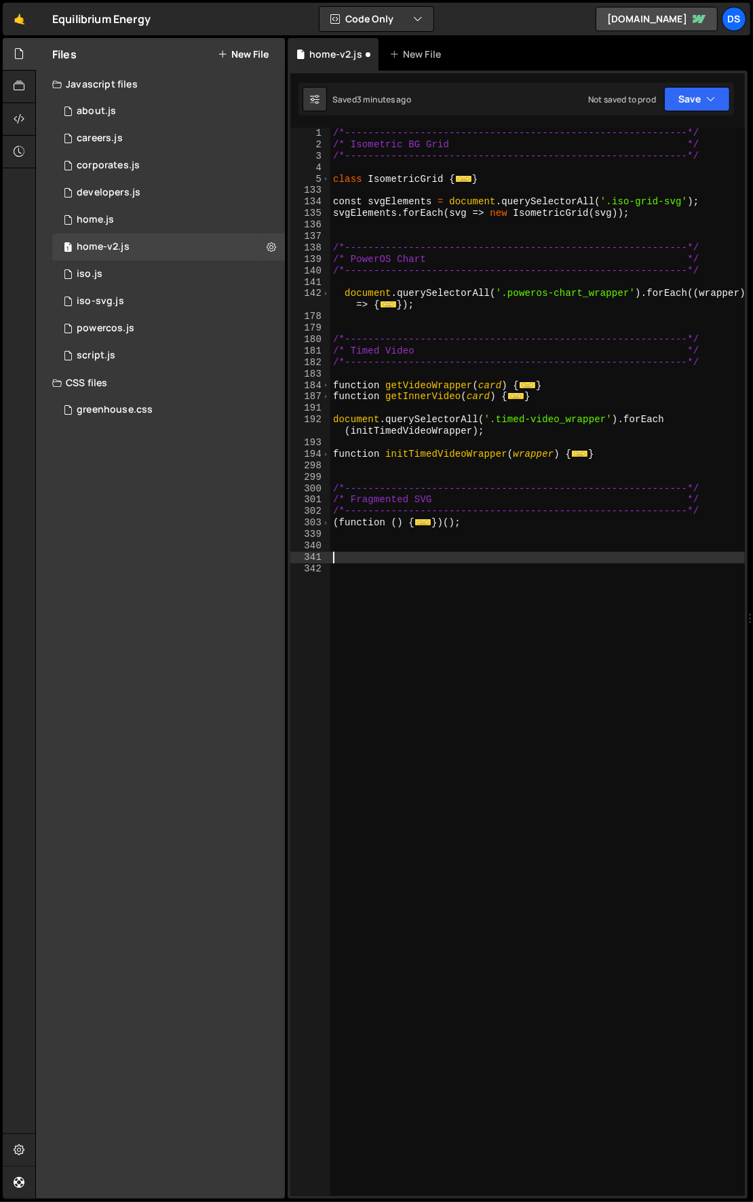
scroll to position [0, 0]
paste textarea "gsap.registerPlugin(ScrollTrigger);"
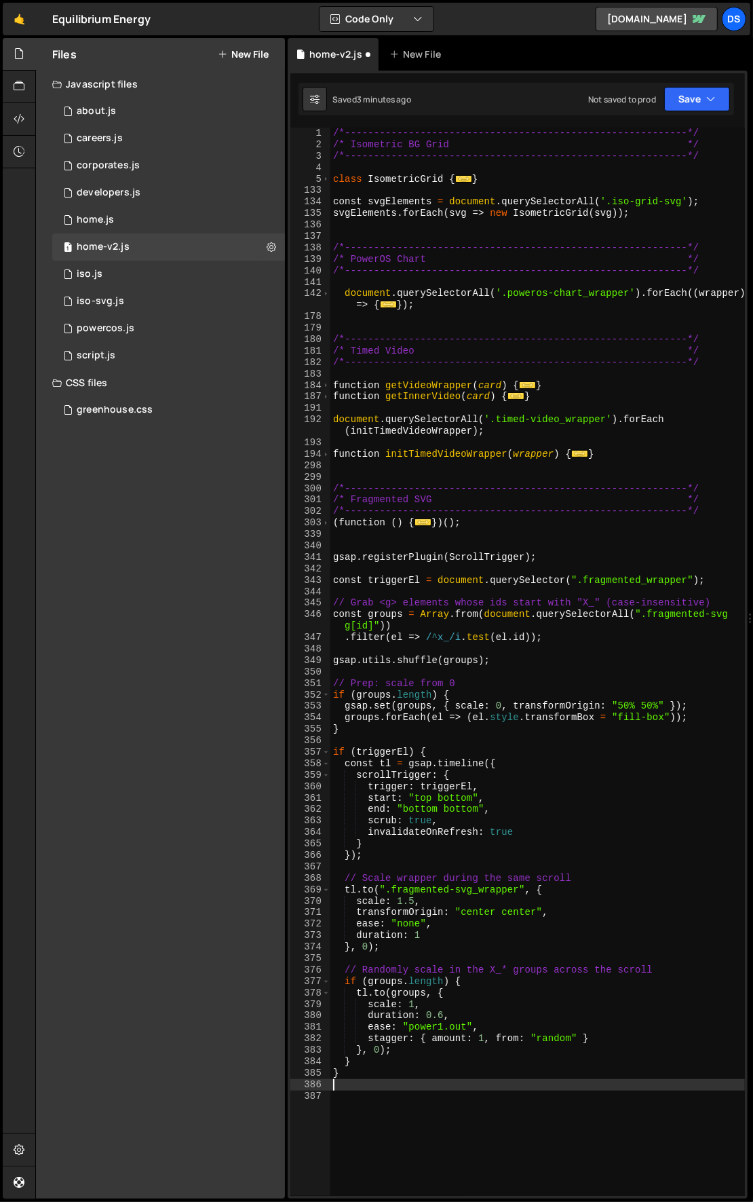
click at [383, 552] on div "/*-----------------------------------------------------------*/ /* Isometric BG…" at bounding box center [537, 674] width 415 height 1092
type textarea "gsap.registerPlugin(ScrollTrigger);"
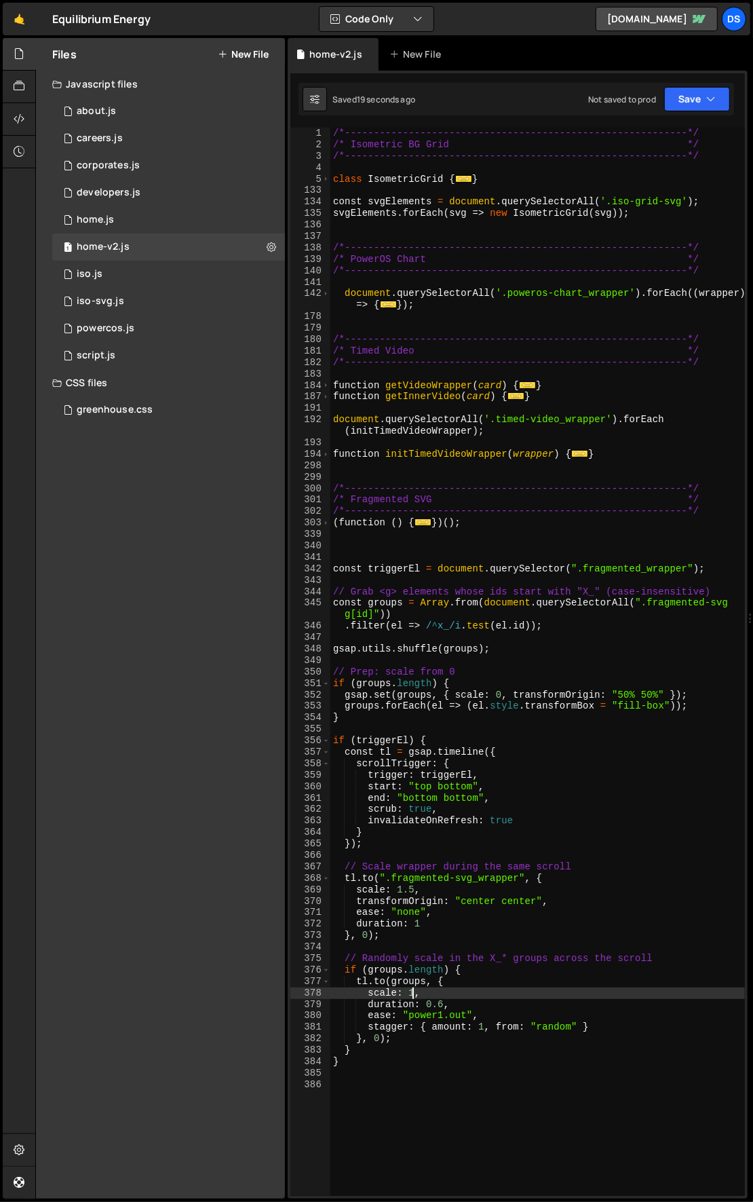
drag, startPoint x: 411, startPoint y: 991, endPoint x: 396, endPoint y: 987, distance: 15.0
click at [411, 991] on div "/*-----------------------------------------------------------*/ /* Isometric BG…" at bounding box center [537, 674] width 415 height 1092
click at [378, 981] on div "/*-----------------------------------------------------------*/ /* Isometric BG…" at bounding box center [537, 674] width 415 height 1092
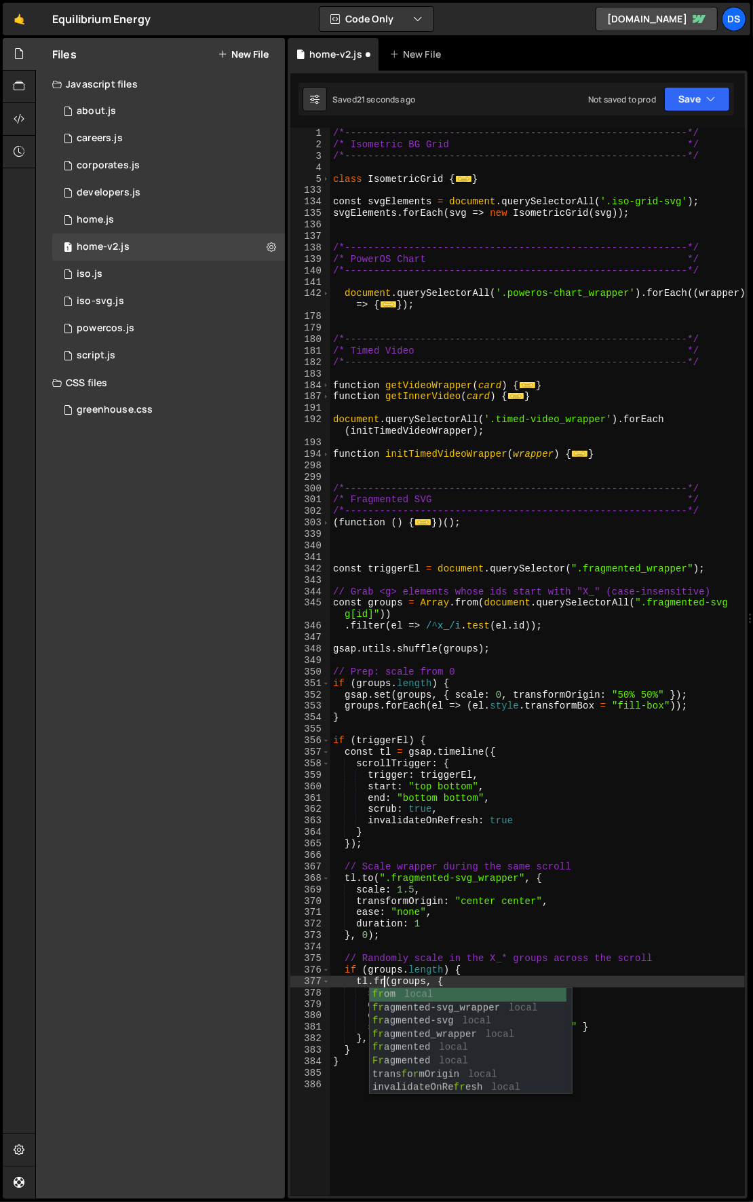
scroll to position [0, 5]
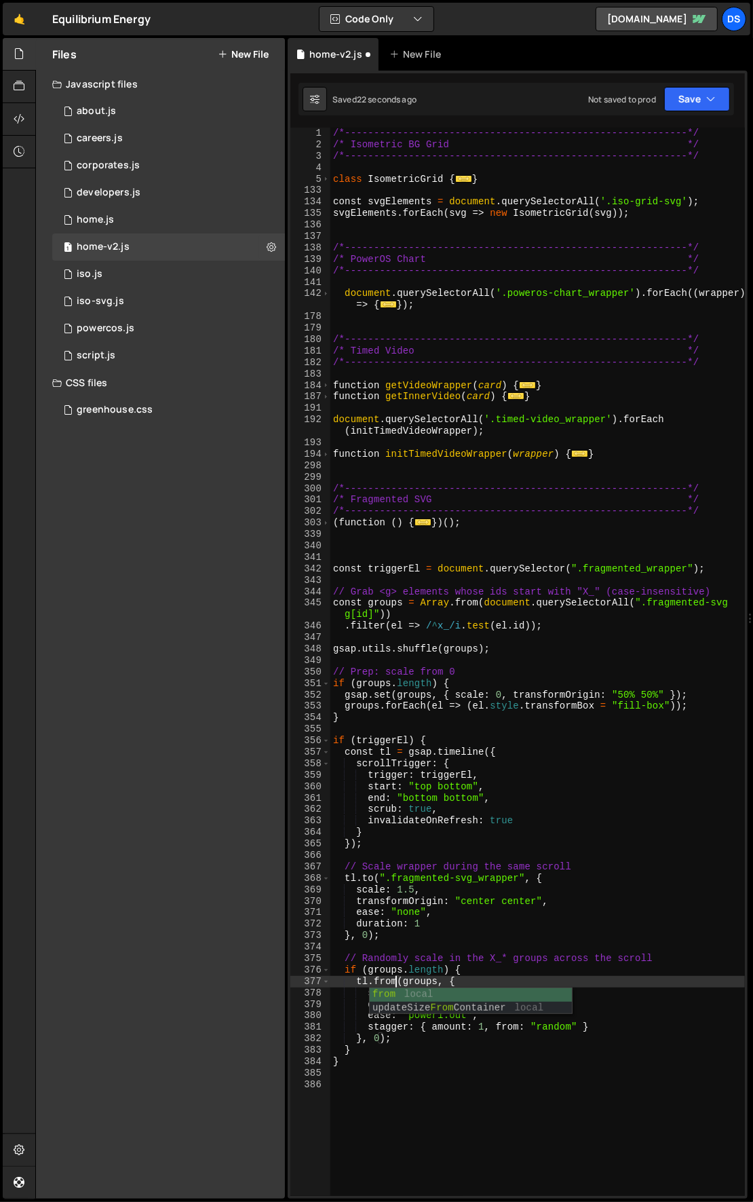
click at [467, 980] on div "/*-----------------------------------------------------------*/ /* Isometric BG…" at bounding box center [537, 674] width 415 height 1092
click at [411, 996] on div "/*-----------------------------------------------------------*/ /* Isometric BG…" at bounding box center [537, 674] width 415 height 1092
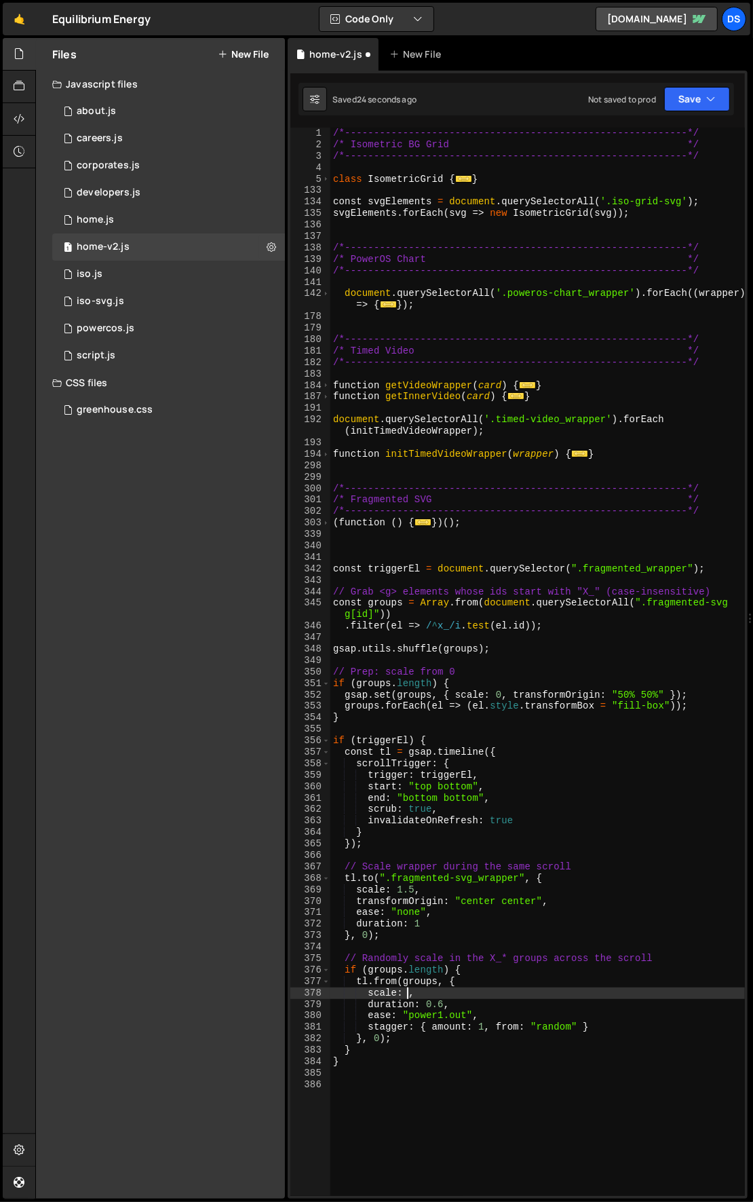
type textarea "scale: 0,"
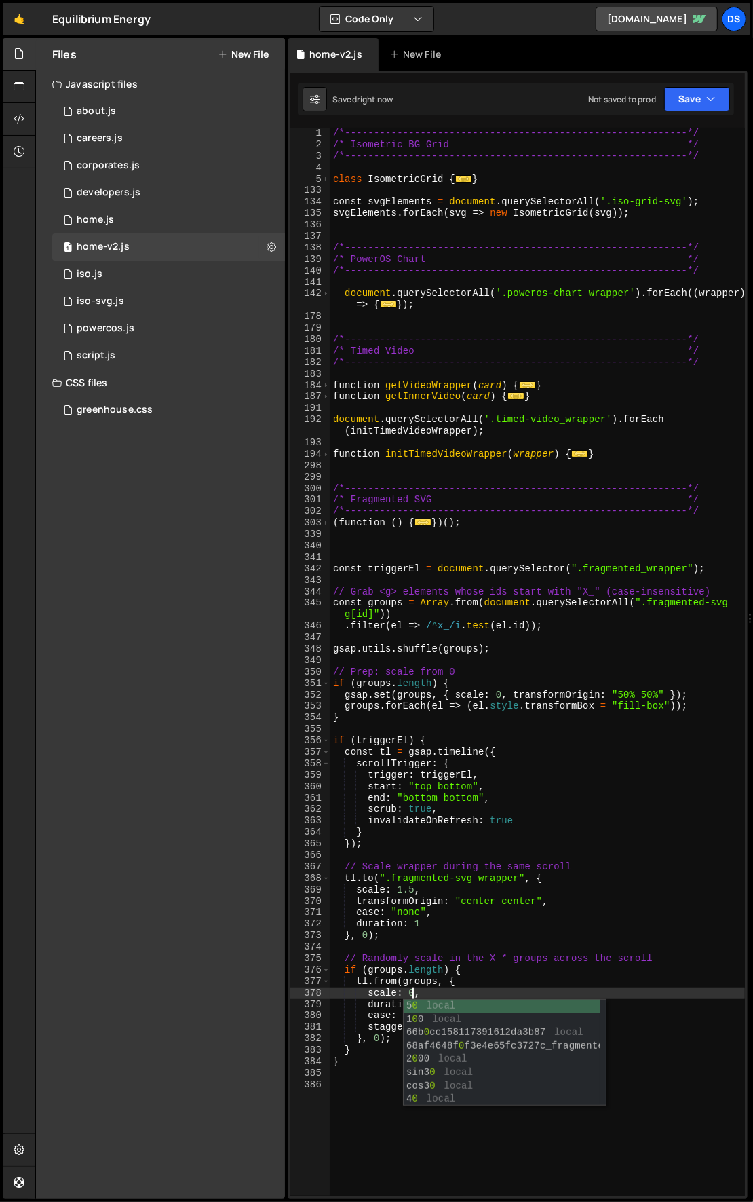
click at [343, 1118] on div "/*-----------------------------------------------------------*/ /* Isometric BG…" at bounding box center [537, 674] width 415 height 1092
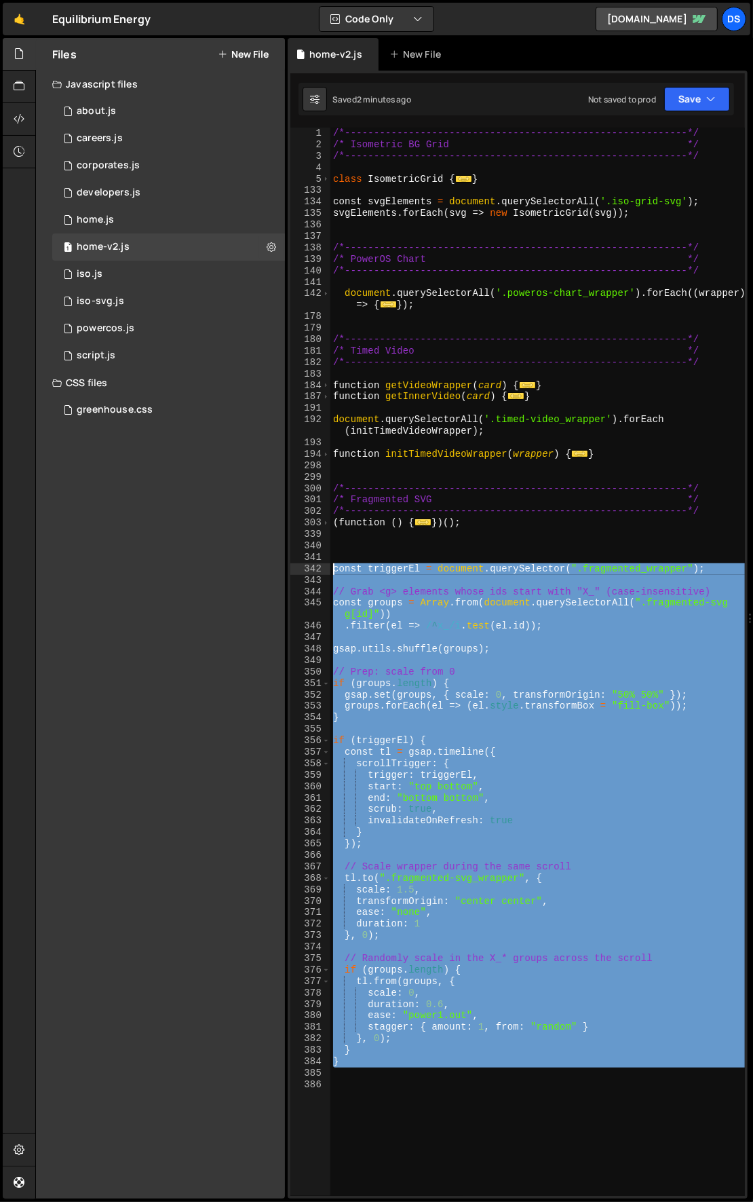
drag, startPoint x: 398, startPoint y: 1069, endPoint x: 320, endPoint y: 571, distance: 504.7
click at [320, 571] on div "1 2 3 4 5 133 134 135 136 137 138 139 140 141 142 178 179 180 181 182 183 184 1…" at bounding box center [517, 662] width 455 height 1068
type textarea "const triggerEl = document.querySelector(".fragmented_wrapper");"
paste textarea
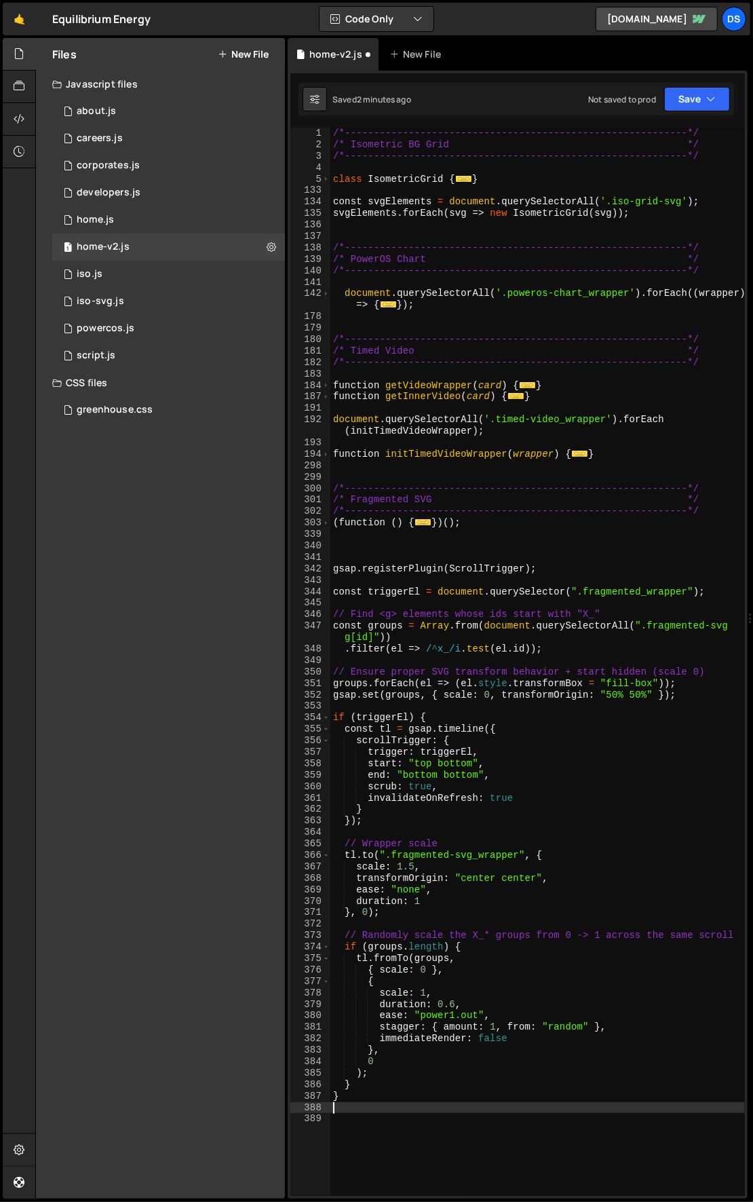
click at [385, 571] on div "/*-----------------------------------------------------------*/ /* Isometric BG…" at bounding box center [537, 674] width 415 height 1092
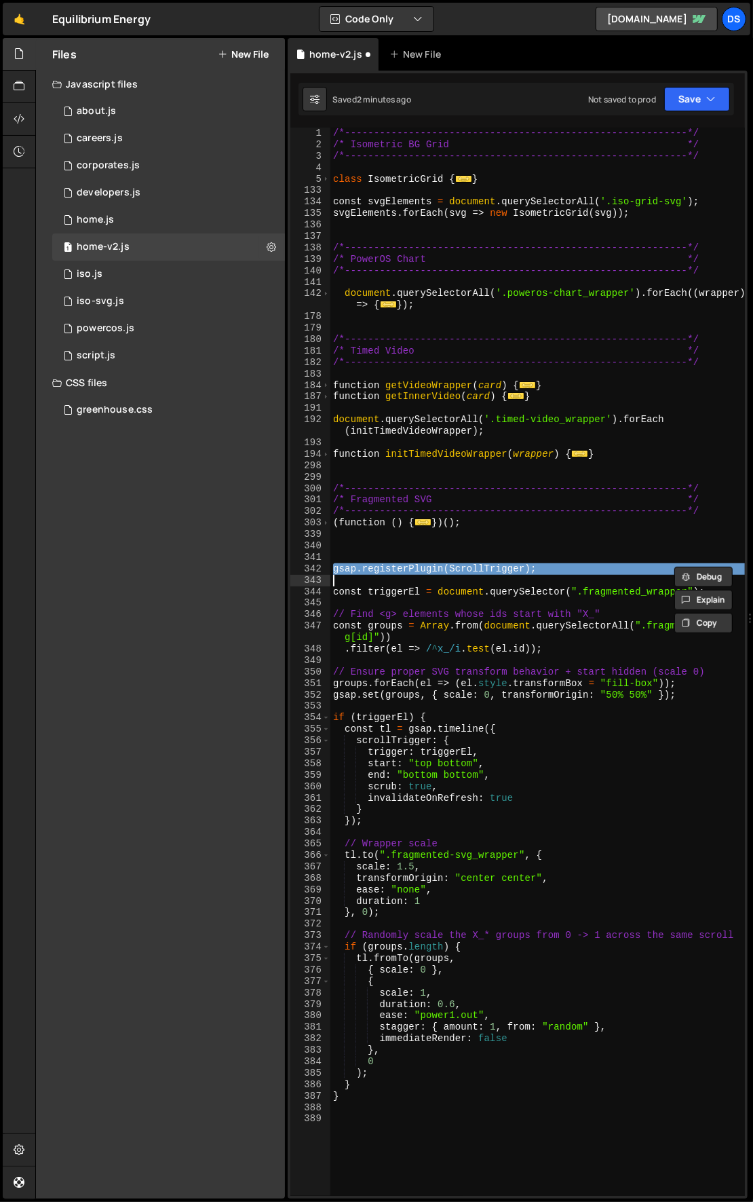
click at [385, 571] on div "/*-----------------------------------------------------------*/ /* Isometric BG…" at bounding box center [537, 674] width 415 height 1092
type textarea "gsap.registerPlugin(ScrollTrigger);"
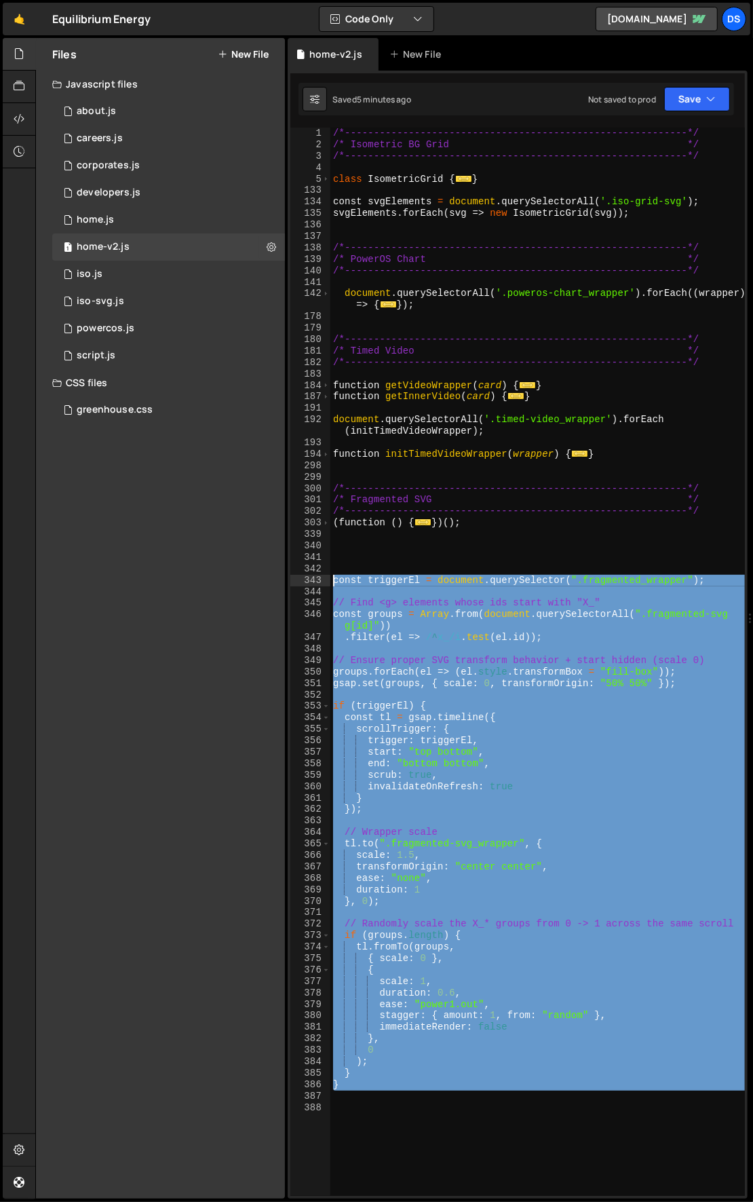
drag, startPoint x: 535, startPoint y: 1101, endPoint x: 306, endPoint y: 577, distance: 571.3
click at [306, 577] on div "1 2 3 4 5 133 134 135 136 137 138 139 140 141 142 178 179 180 181 182 183 184 1…" at bounding box center [517, 662] width 455 height 1068
type textarea "const triggerEl = document.querySelector(".fragmented_wrapper");"
paste textarea
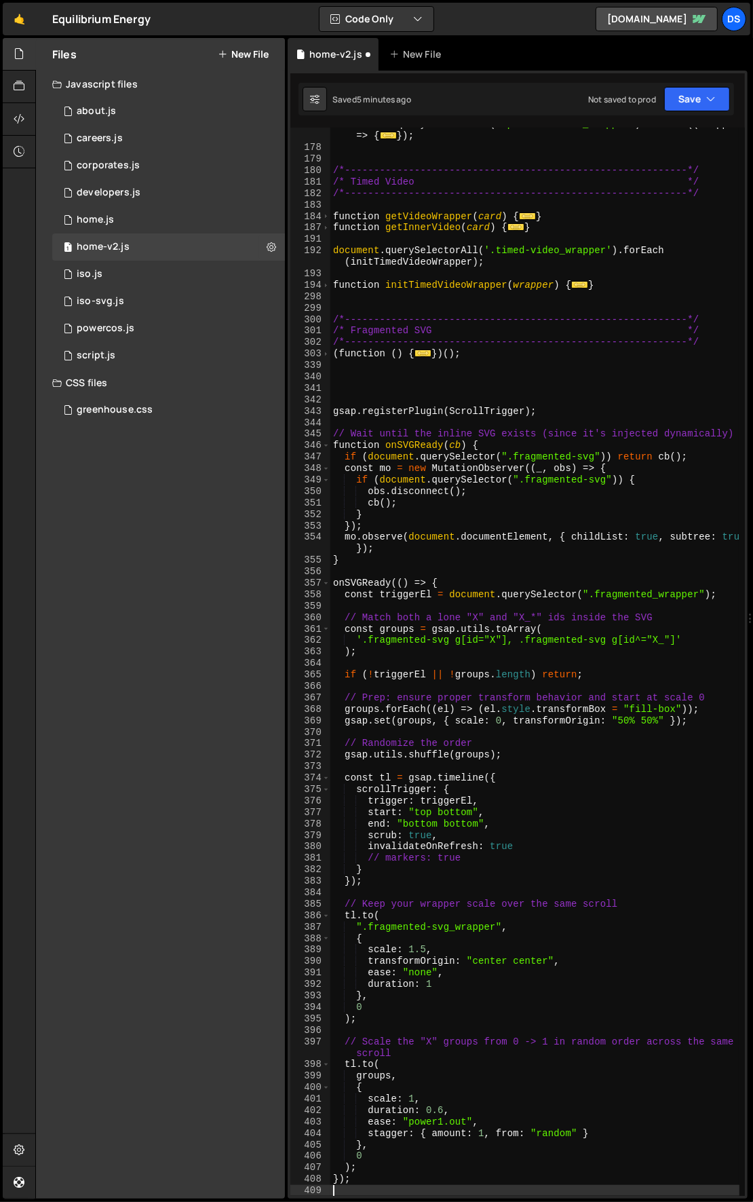
click at [364, 406] on div "document . querySelectorAll ( '.poweros-chart_wrapper' ) . forEach (( wrapper )…" at bounding box center [535, 670] width 410 height 1103
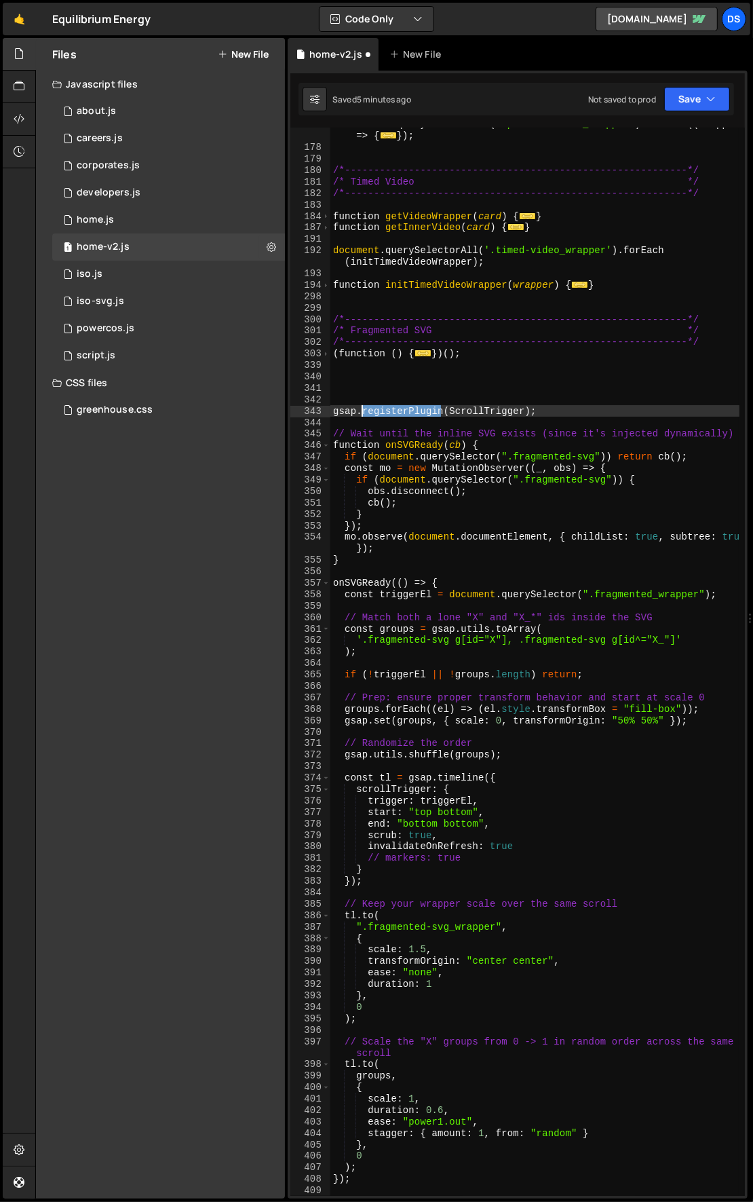
click at [364, 406] on div "document . querySelectorAll ( '.poweros-chart_wrapper' ) . forEach (( wrapper )…" at bounding box center [535, 670] width 410 height 1103
type textarea "gsap.registerPlugin(ScrollTrigger);"
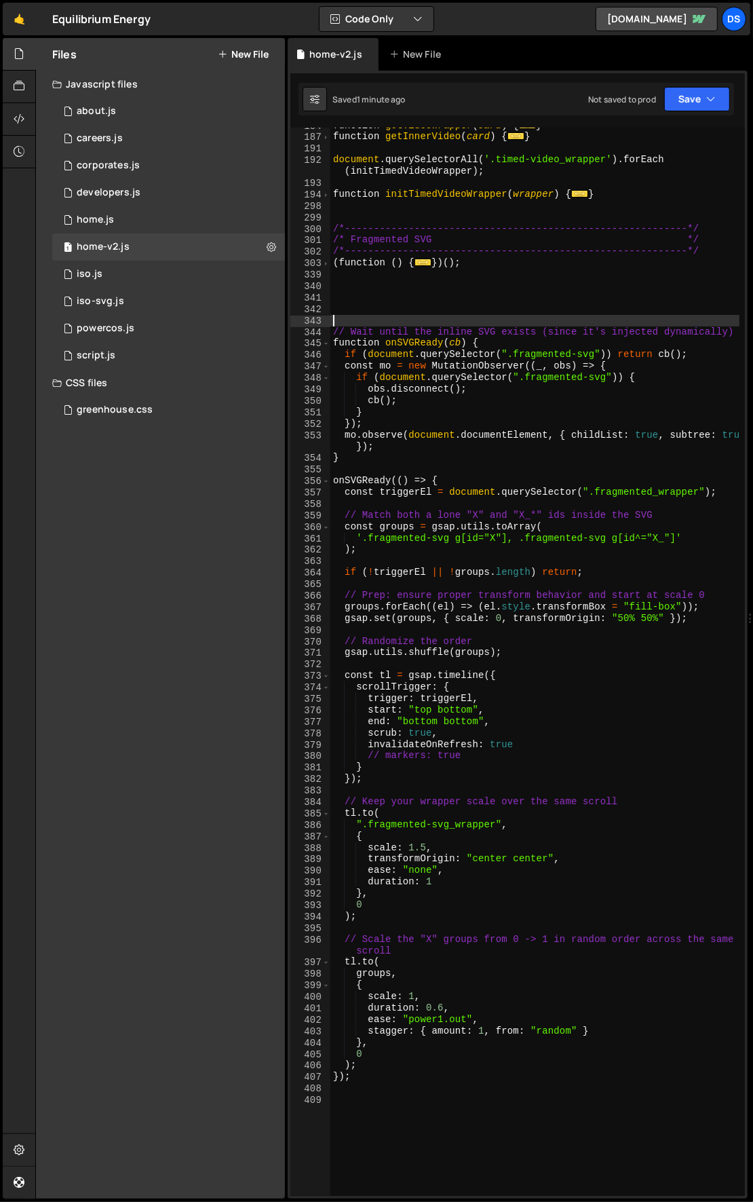
scroll to position [259, 0]
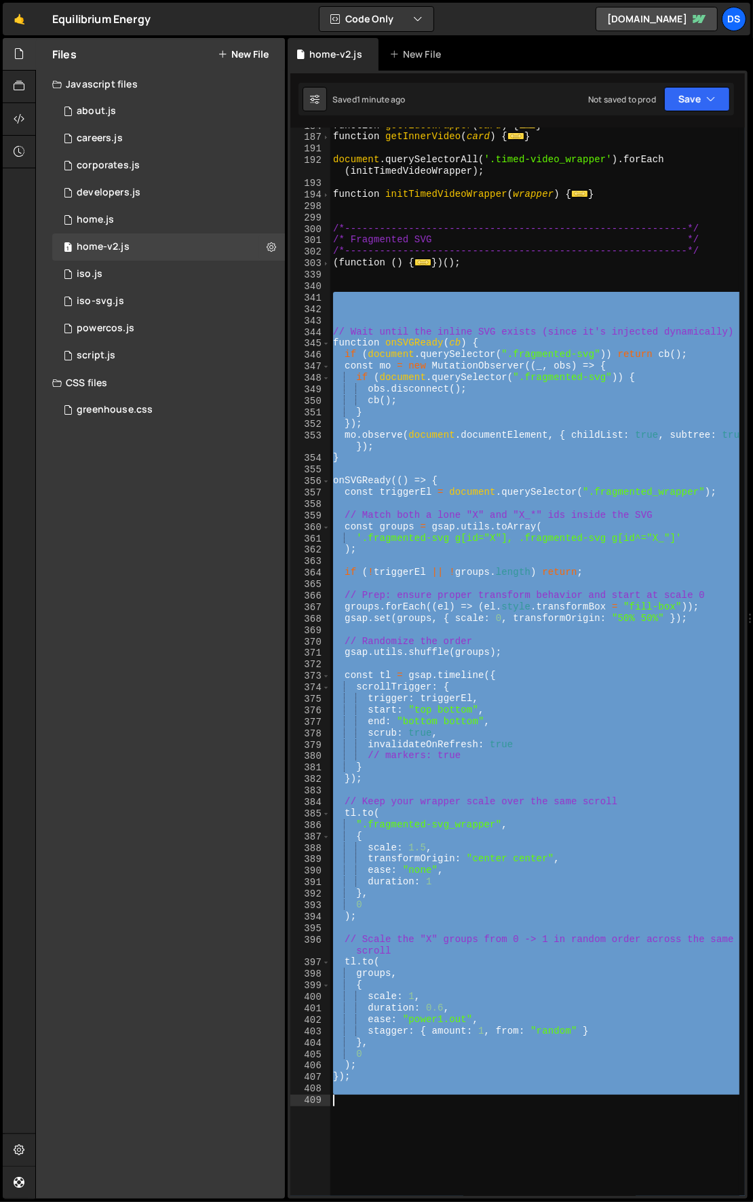
drag, startPoint x: 340, startPoint y: 295, endPoint x: 533, endPoint y: 1108, distance: 836.2
click at [530, 1101] on div "function getVideoWrapper ( card ) { ... } function getInnerVideo ( card ) { ...…" at bounding box center [535, 666] width 410 height 1092
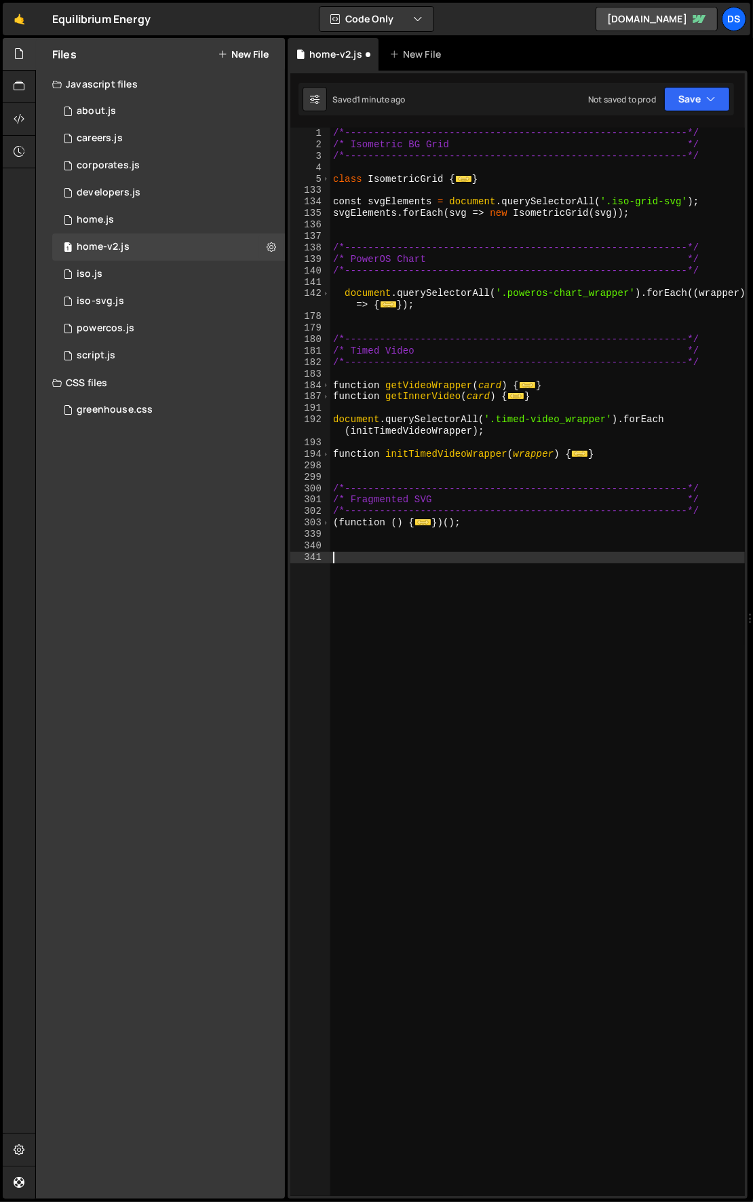
paste textarea "gsap.registerPlugin(ScrollTrigger);"
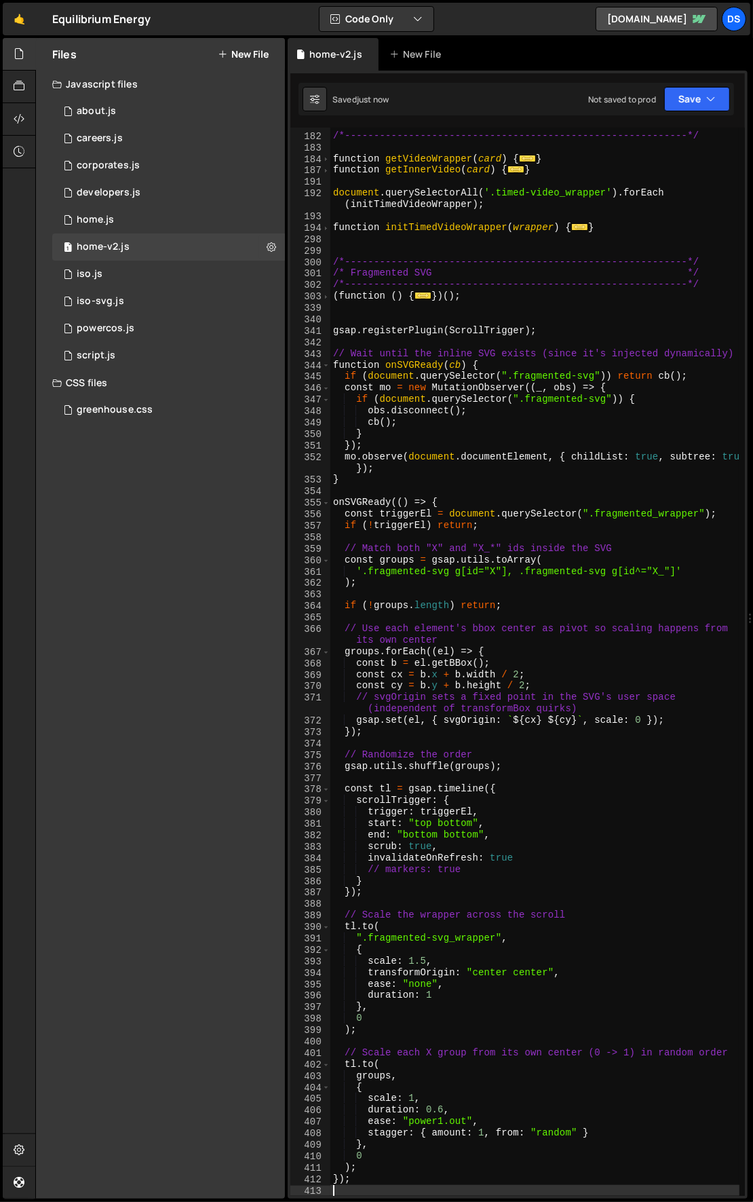
click at [385, 325] on div "/* Timed Video */ /*-----------------------------------------------------------…" at bounding box center [535, 665] width 410 height 1092
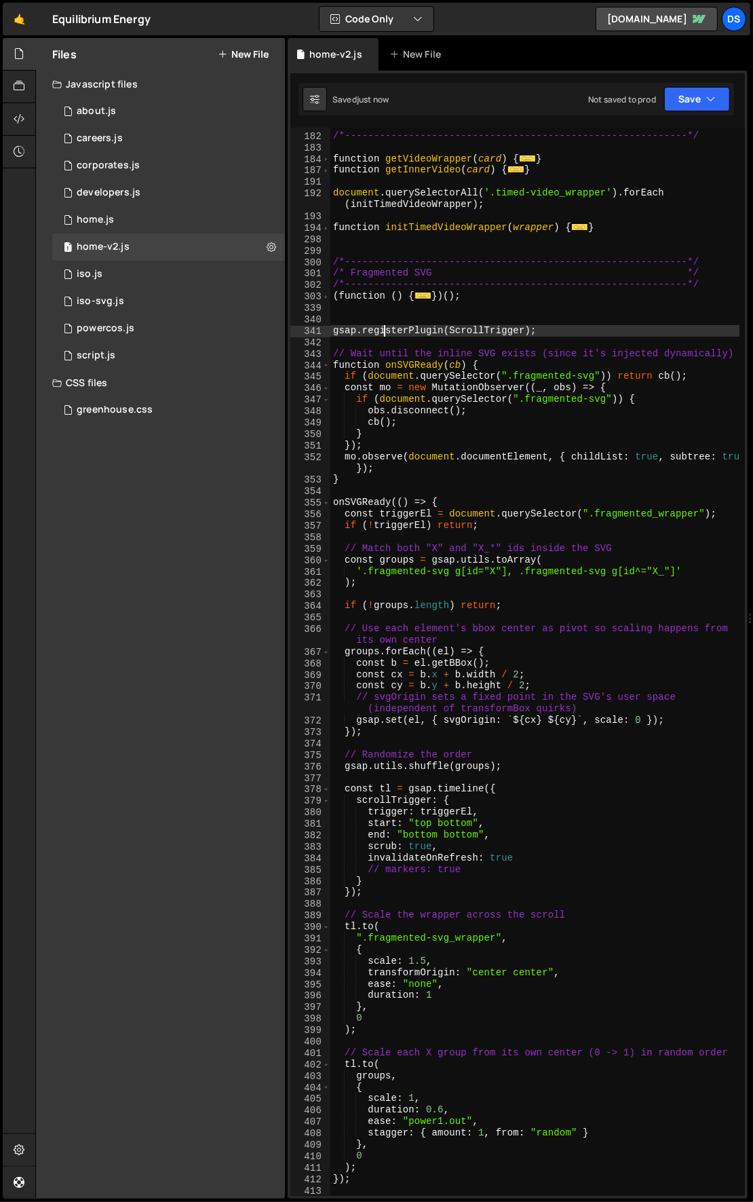
click at [385, 325] on div "/* Timed Video */ /*-----------------------------------------------------------…" at bounding box center [535, 665] width 410 height 1092
type textarea "gsap.registerPlugin(ScrollTrigger);"
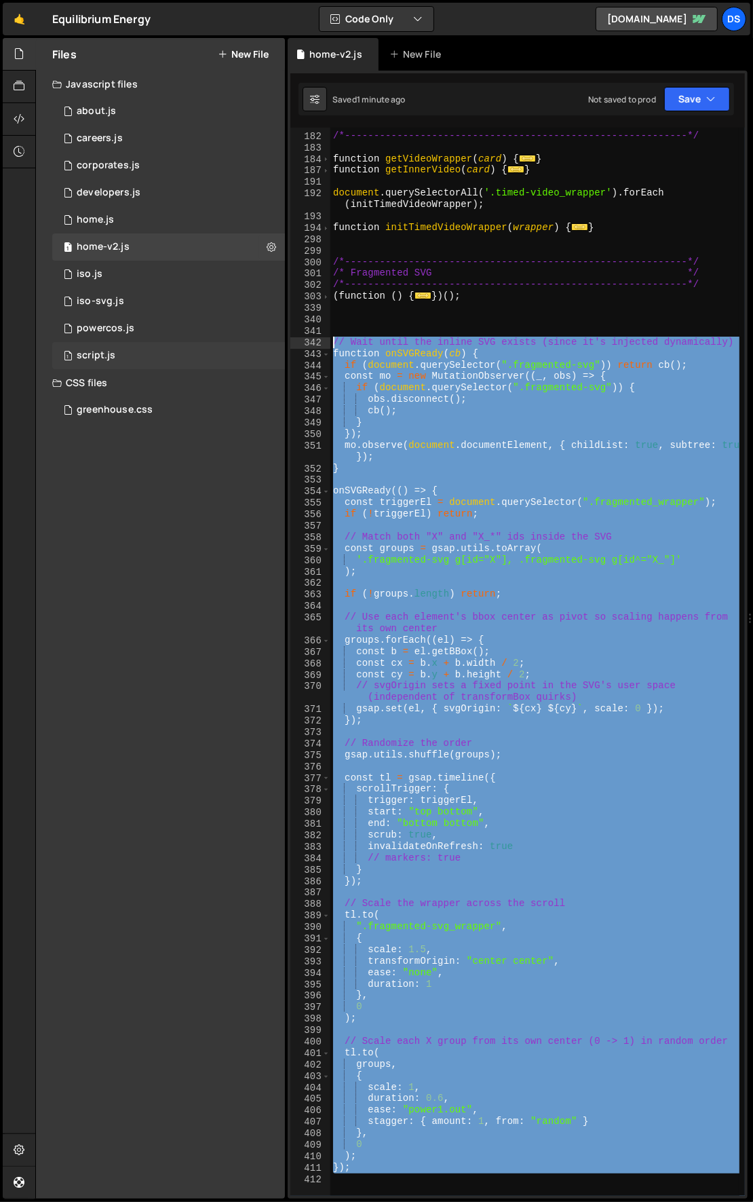
drag, startPoint x: 380, startPoint y: 1173, endPoint x: 254, endPoint y: 343, distance: 839.5
click at [254, 343] on div "Files New File Javascript files 1 about.js 0 1 careers.js 0 1 corporates.js 0 1…" at bounding box center [394, 618] width 718 height 1161
type textarea "// Wait until the inline SVG exists (since it's injected dynamically) function …"
paste textarea
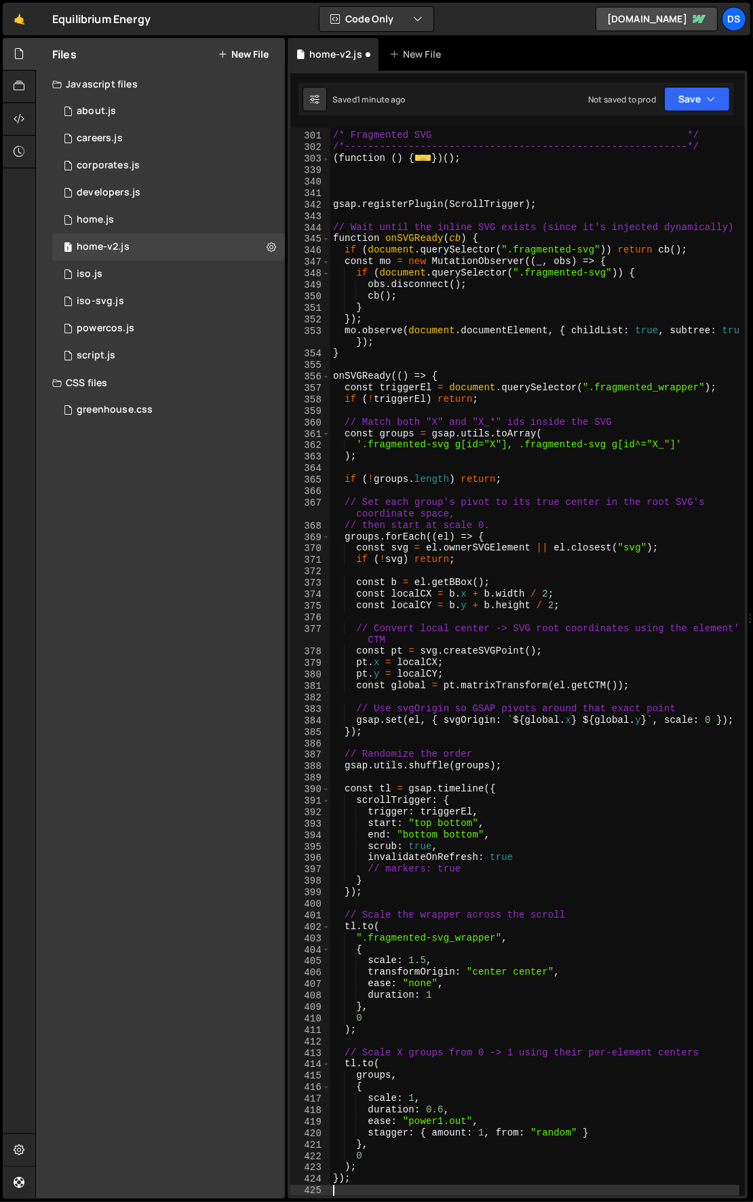
click at [383, 208] on div "/*-----------------------------------------------------------*/ /* Fragmented S…" at bounding box center [535, 665] width 410 height 1092
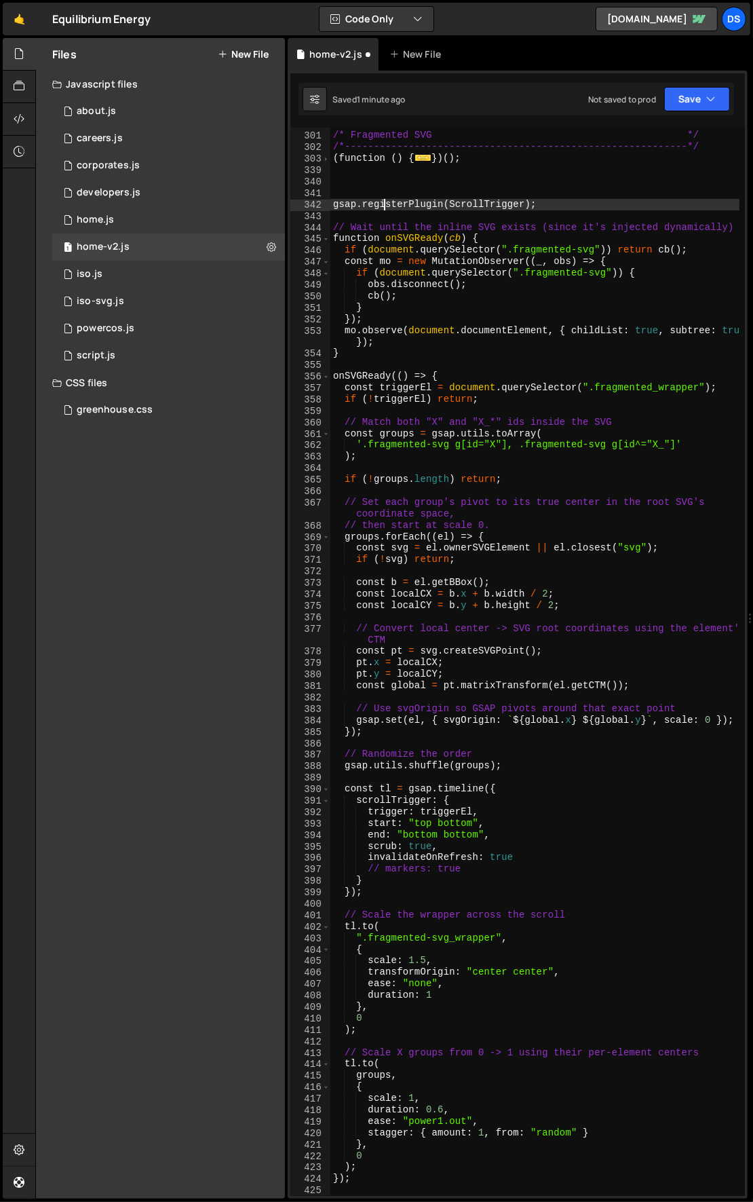
click at [383, 208] on div "/*-----------------------------------------------------------*/ /* Fragmented S…" at bounding box center [535, 665] width 410 height 1092
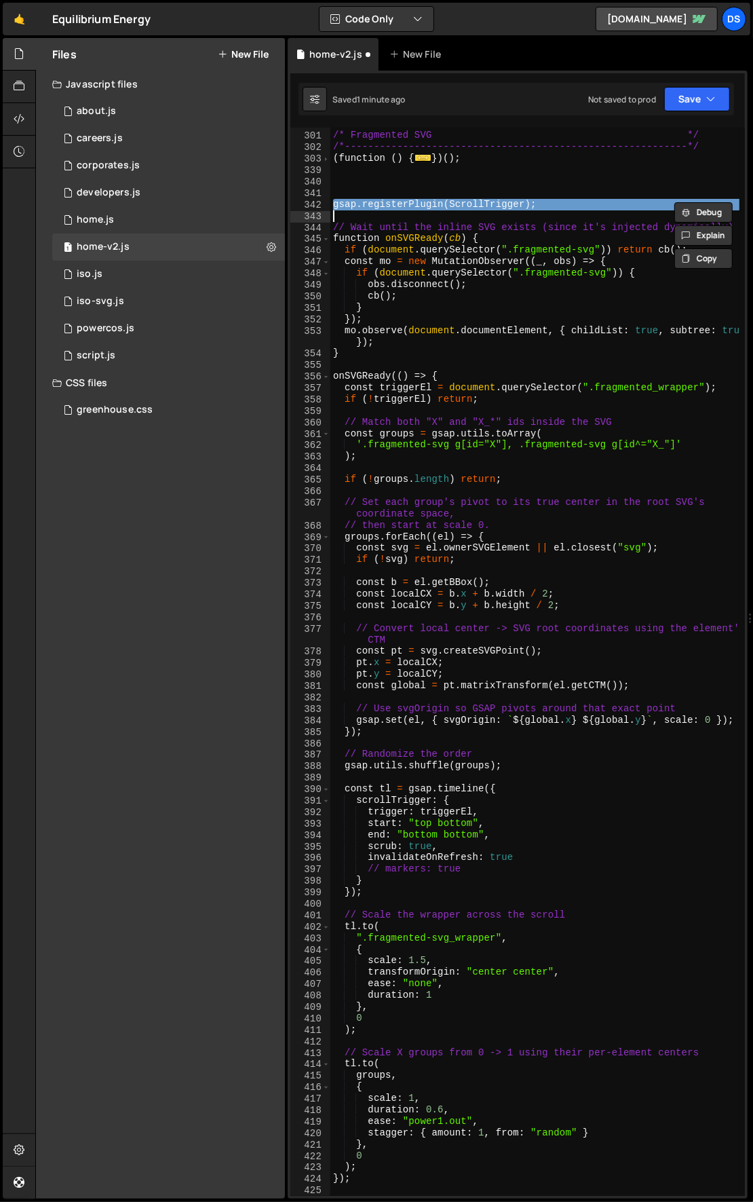
click at [383, 208] on div "/*-----------------------------------------------------------*/ /* Fragmented S…" at bounding box center [535, 665] width 410 height 1092
type textarea "gsap.registerPlugin(ScrollTrigger);"
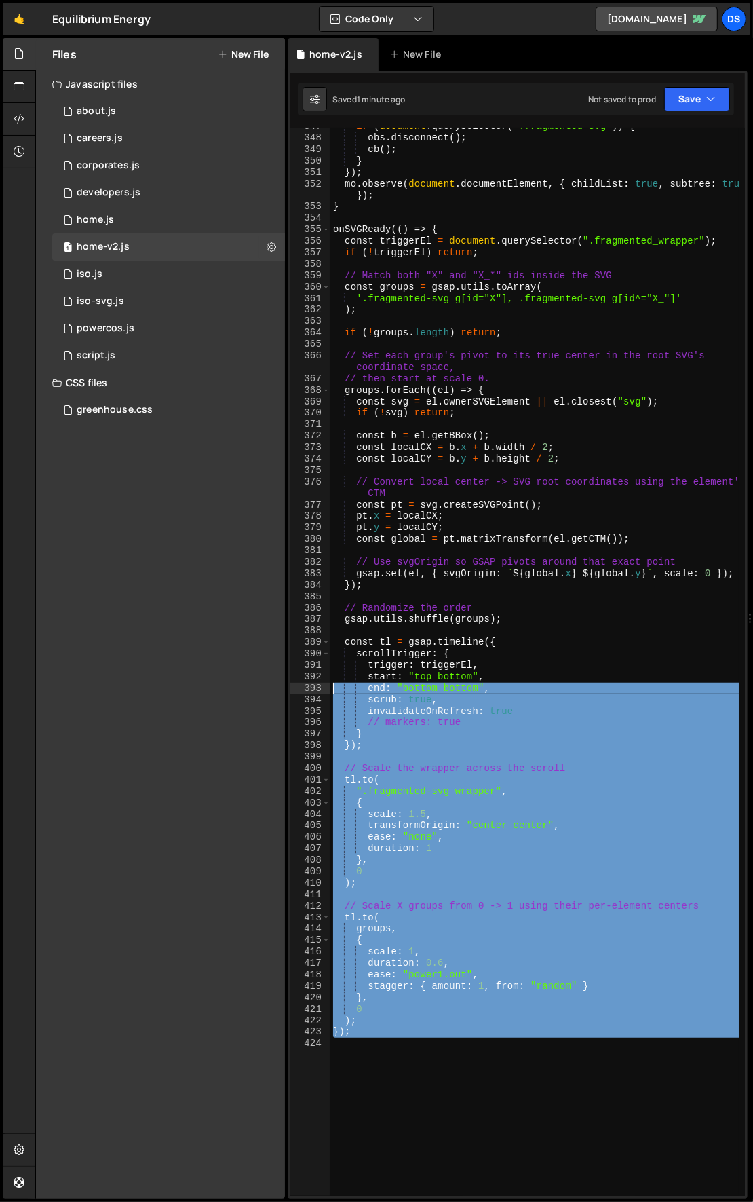
scroll to position [273, 0]
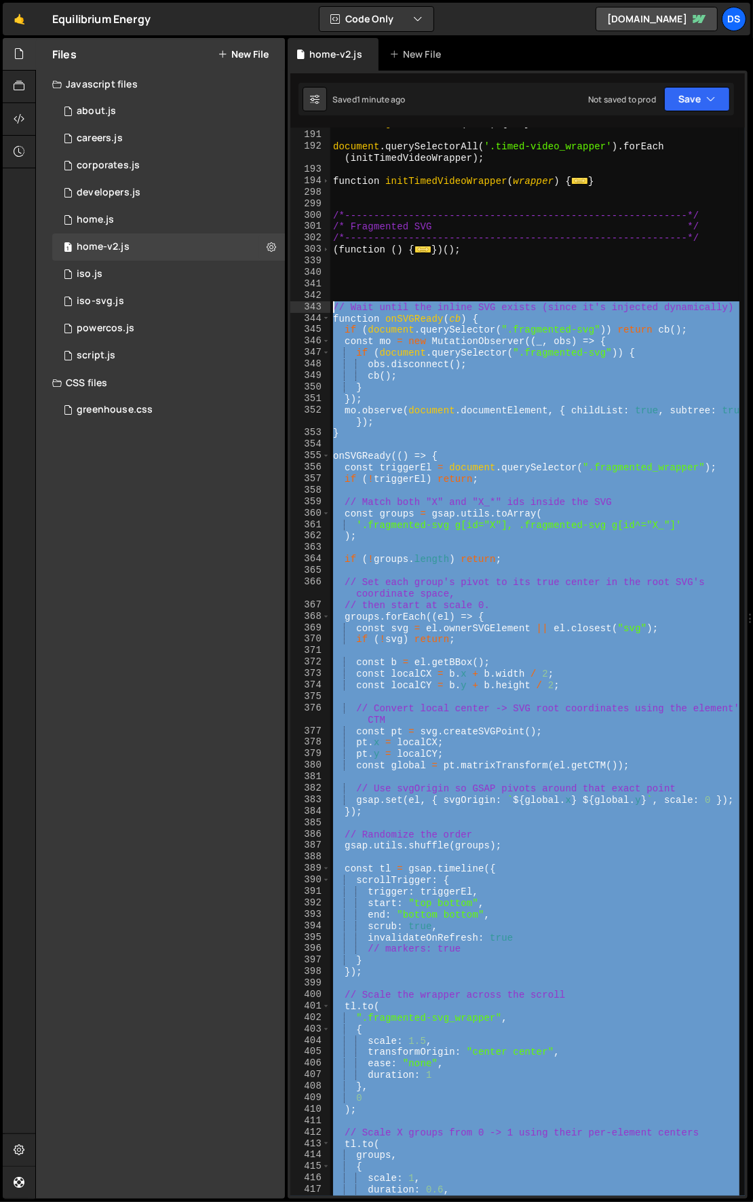
drag, startPoint x: 378, startPoint y: 977, endPoint x: 322, endPoint y: 305, distance: 674.2
click at [322, 305] on div "187 191 192 193 194 298 299 300 301 302 303 339 340 341 342 343 344 345 346 347…" at bounding box center [517, 662] width 455 height 1068
type textarea "// Wait until the inline SVG exists (since it's injected dynamically) function …"
paste textarea
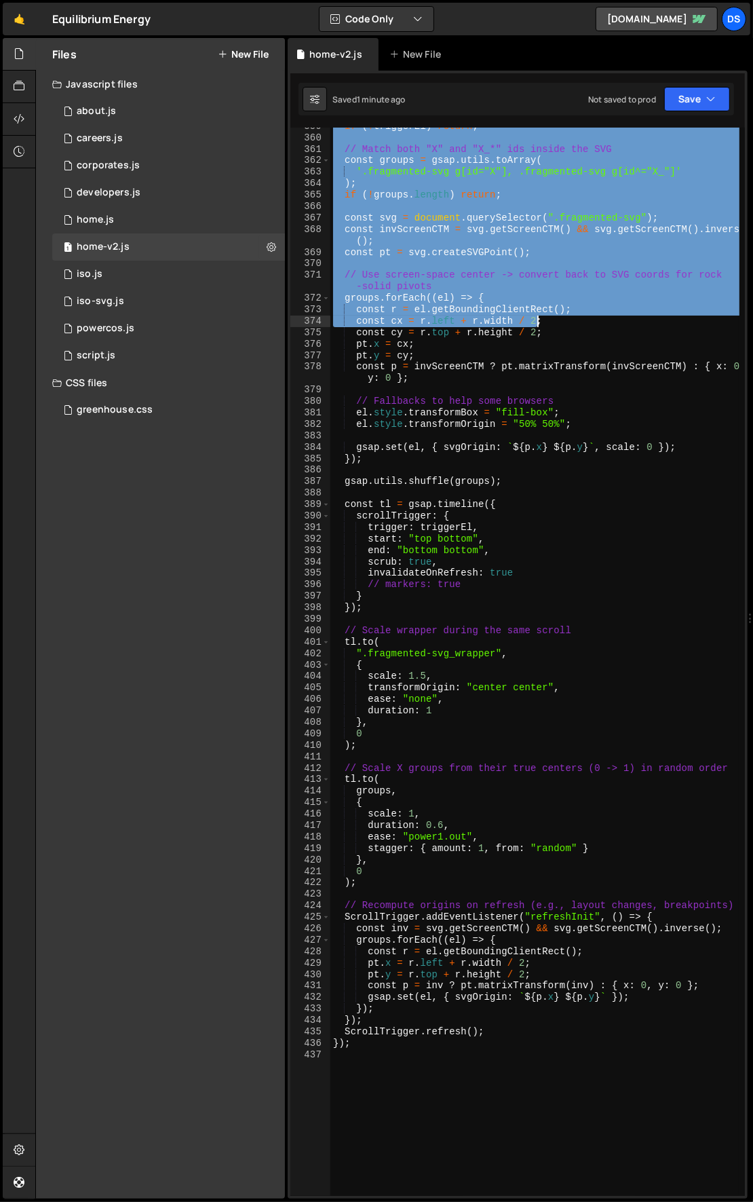
scroll to position [648, 0]
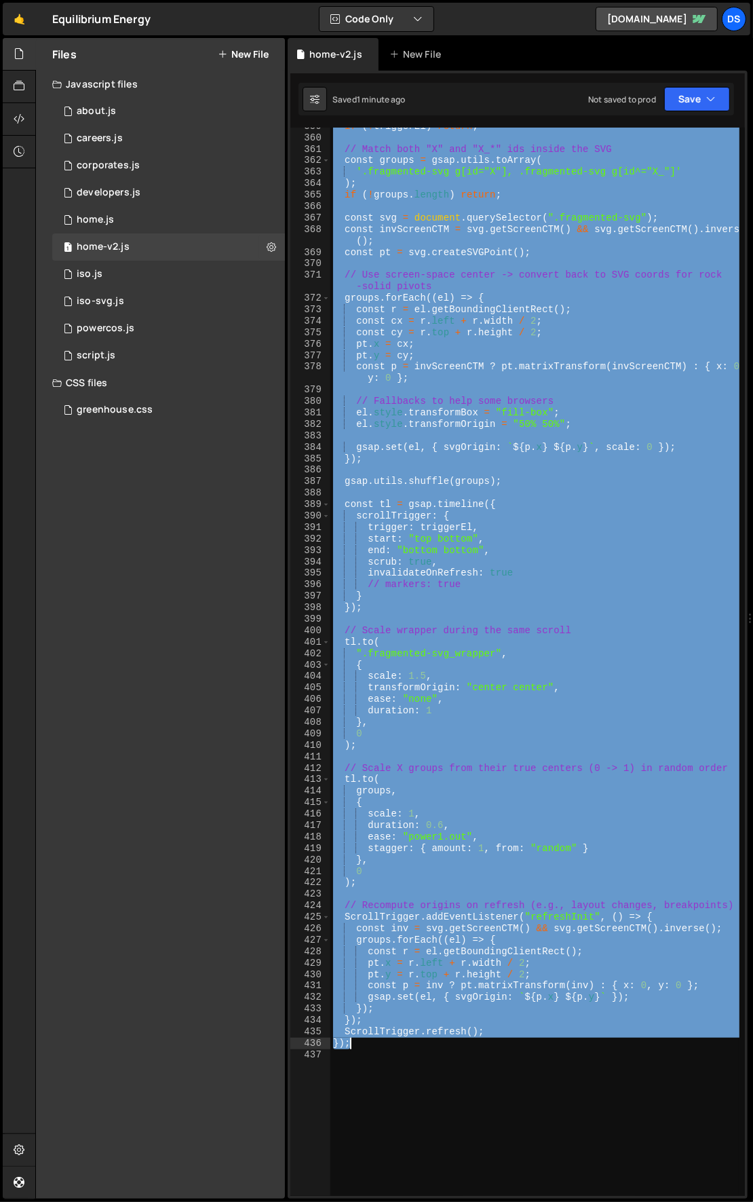
drag, startPoint x: 332, startPoint y: 243, endPoint x: 521, endPoint y: 1063, distance: 842.0
click at [529, 1060] on div "if ( ! triggerEl ) return ; // Match both "X" and "X_*" ids inside the SVG cons…" at bounding box center [535, 667] width 410 height 1092
type textarea "});"
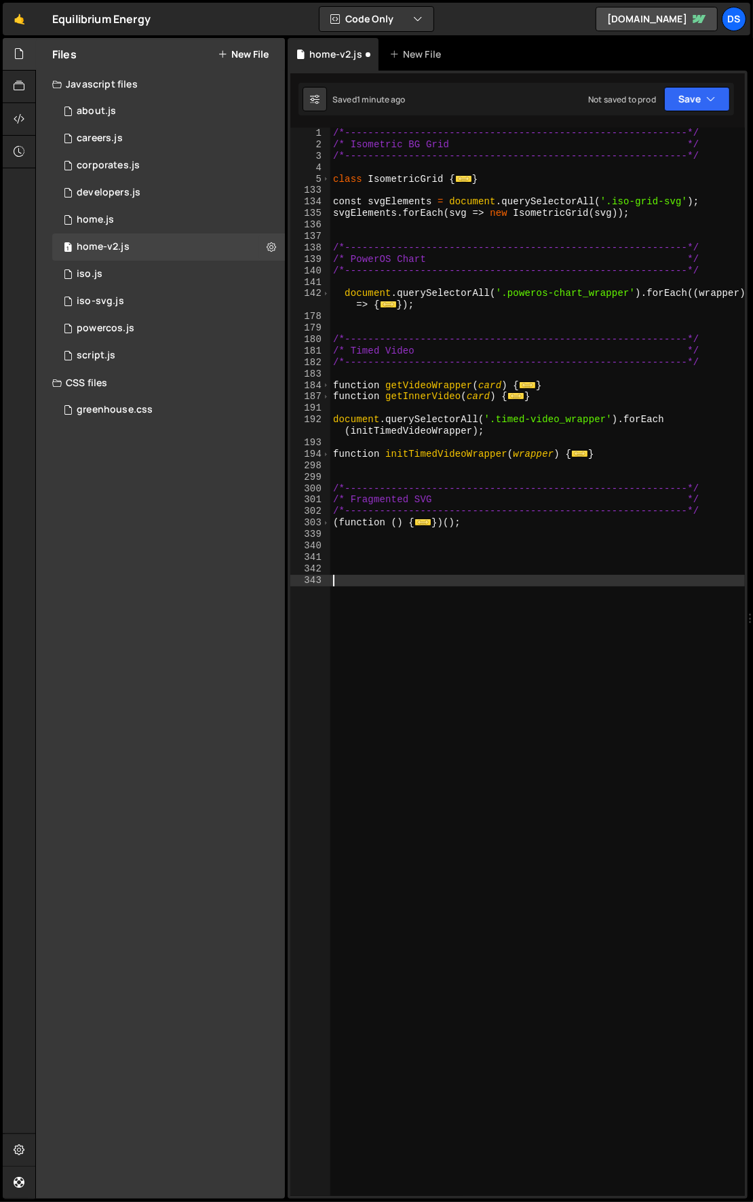
paste textarea "gsap.registerPlugin(ScrollTrigger);"
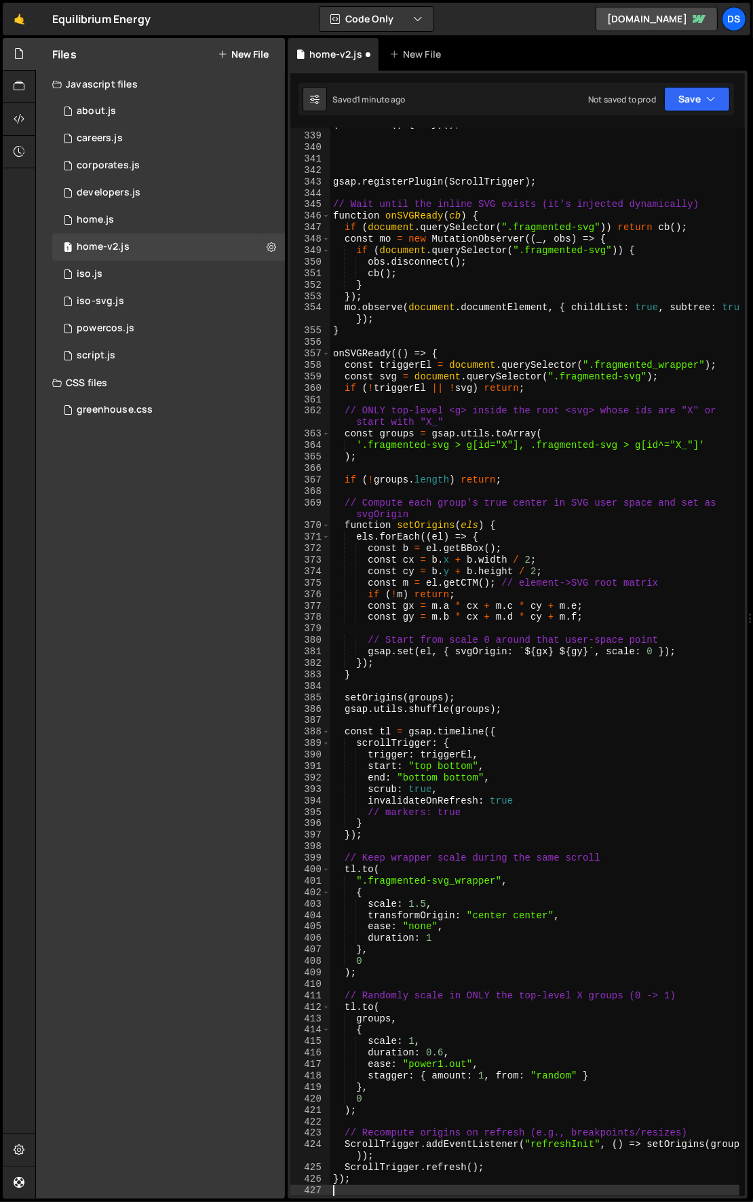
scroll to position [217, 0]
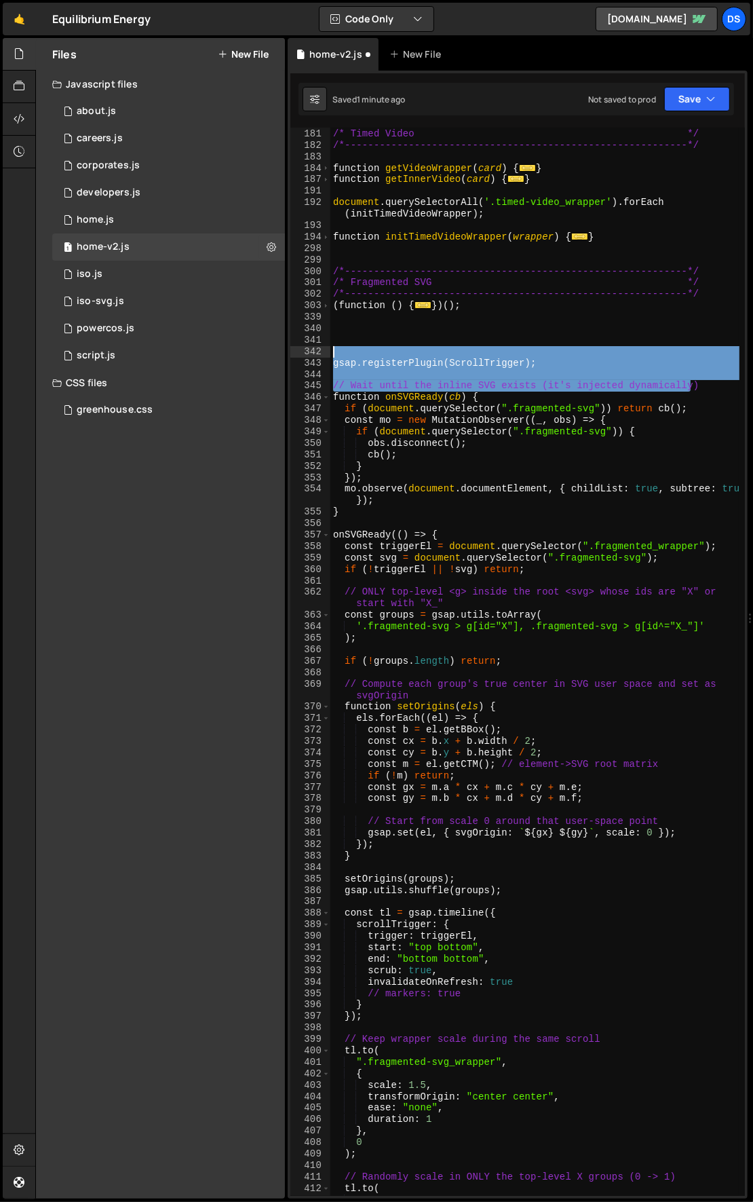
drag, startPoint x: 700, startPoint y: 386, endPoint x: 339, endPoint y: 352, distance: 361.9
click at [339, 352] on div "/*-----------------------------------------------------------*/ /* Timed Video …" at bounding box center [535, 663] width 410 height 1092
type textarea "gsap.registerPlugin(ScrollTrigger);"
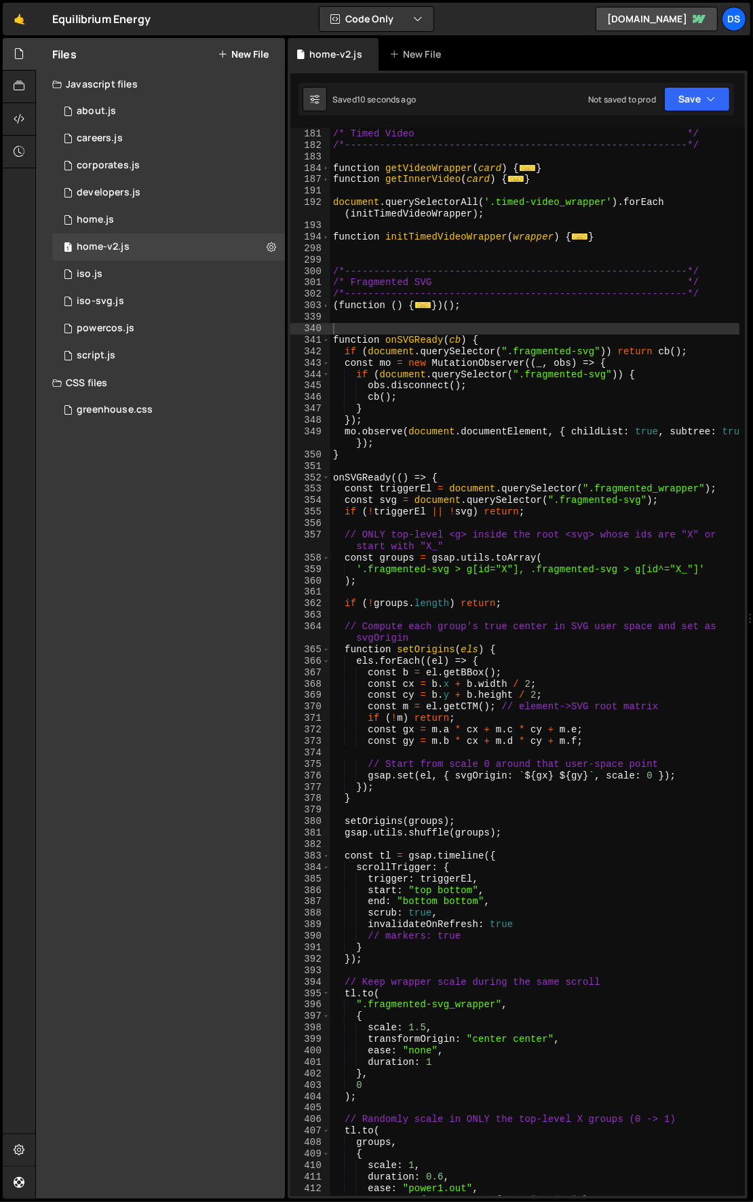
click at [413, 458] on div "/*-----------------------------------------------------------*/ /* Timed Video …" at bounding box center [535, 663] width 410 height 1092
type textarea "}"
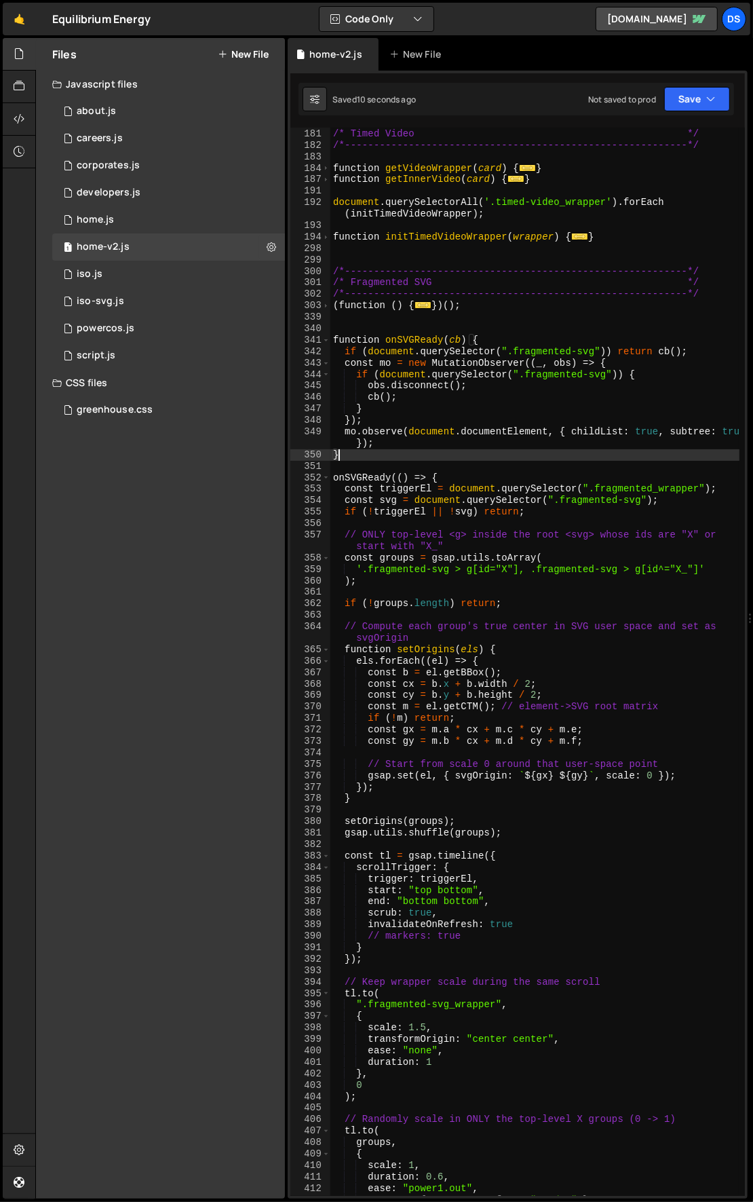
scroll to position [36, 0]
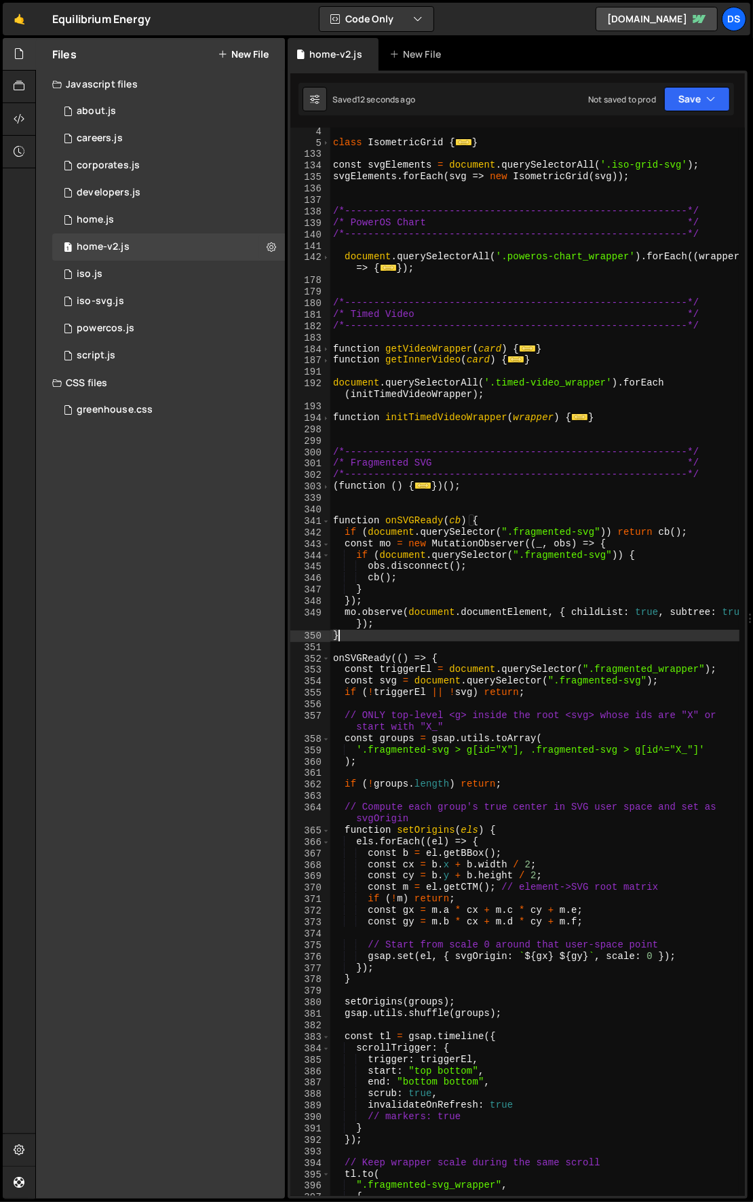
click at [366, 506] on div "class IsometricGrid { ... } const svgElements = document . querySelectorAll ( '…" at bounding box center [535, 672] width 410 height 1092
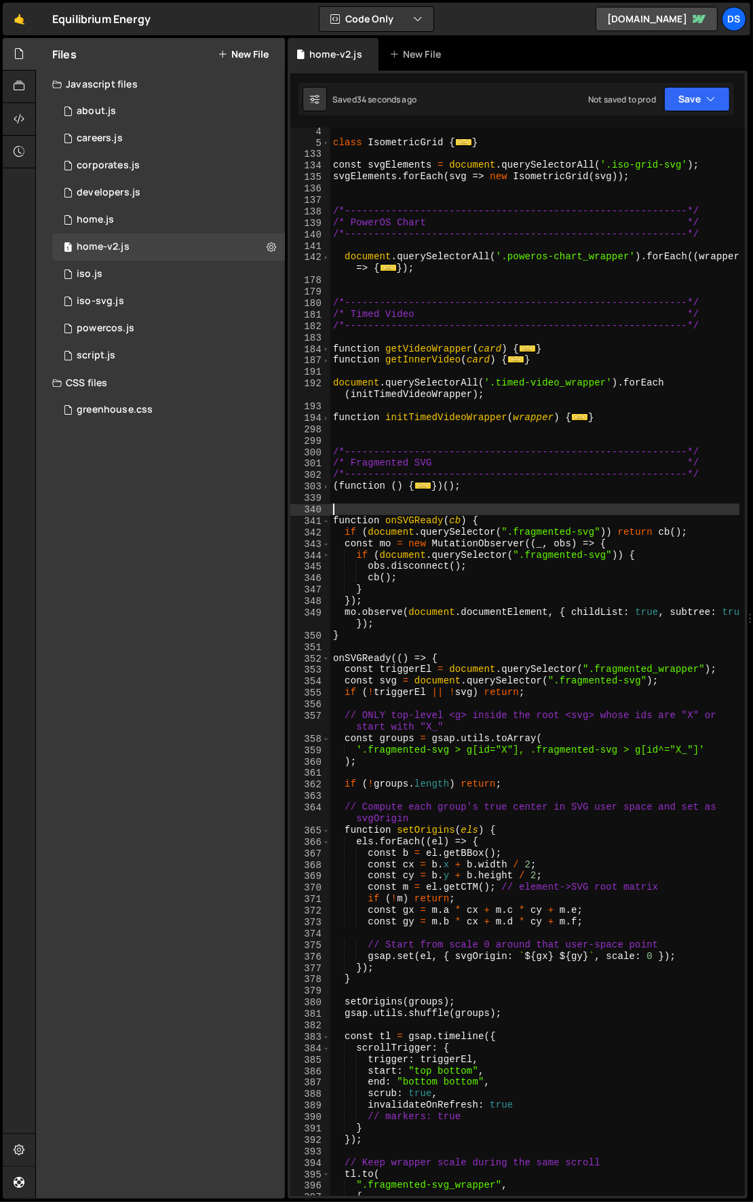
click at [484, 566] on div "class IsometricGrid { ... } const svgElements = document . querySelectorAll ( '…" at bounding box center [535, 672] width 410 height 1092
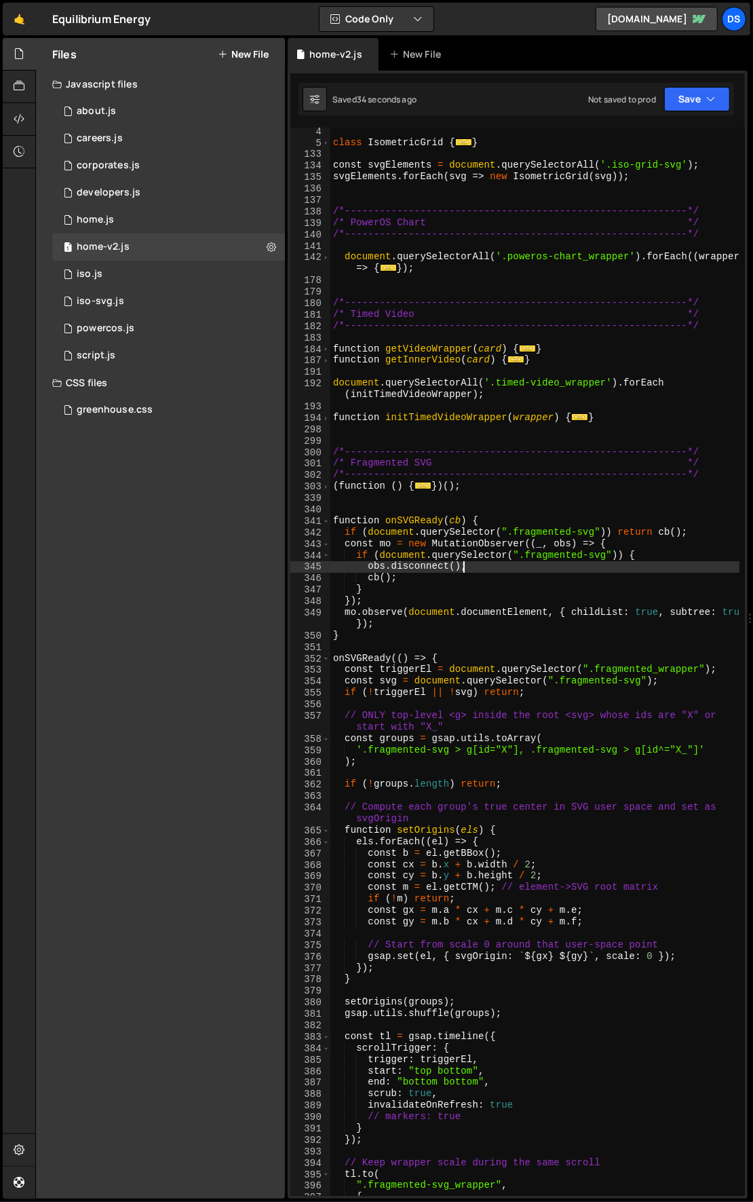
type textarea "// Wait until the inline SVG exists (it's injected dynamically)"
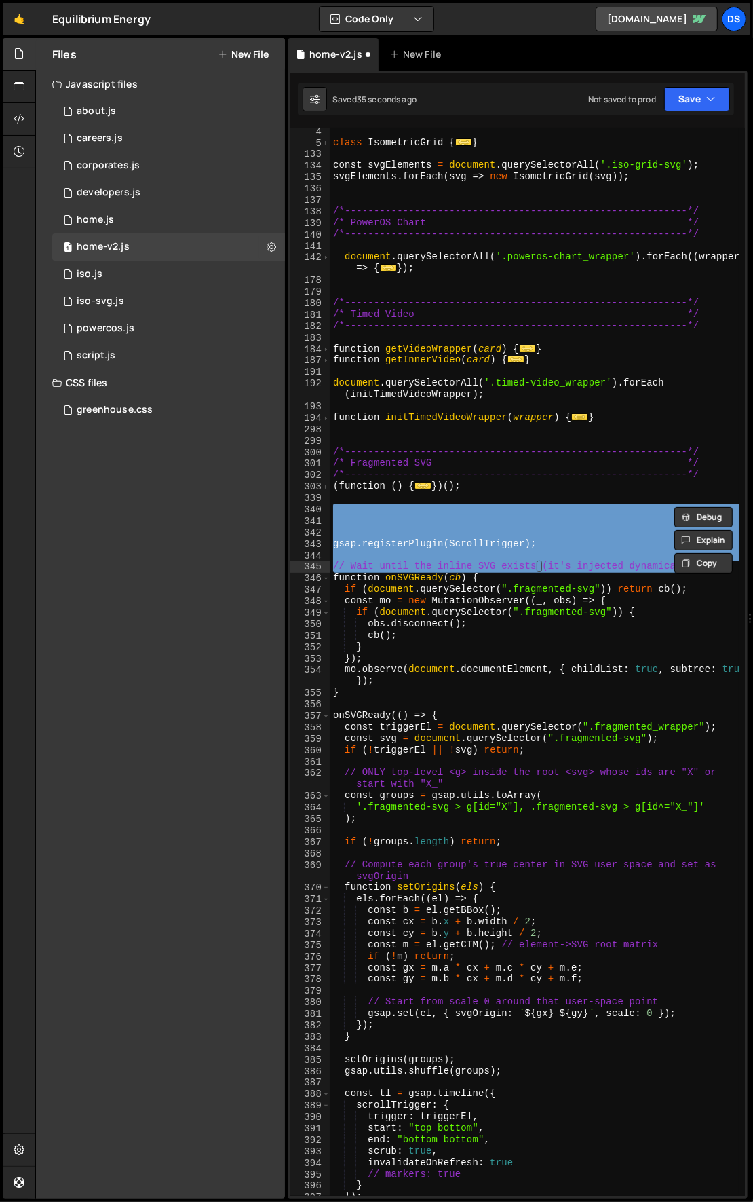
scroll to position [0, 0]
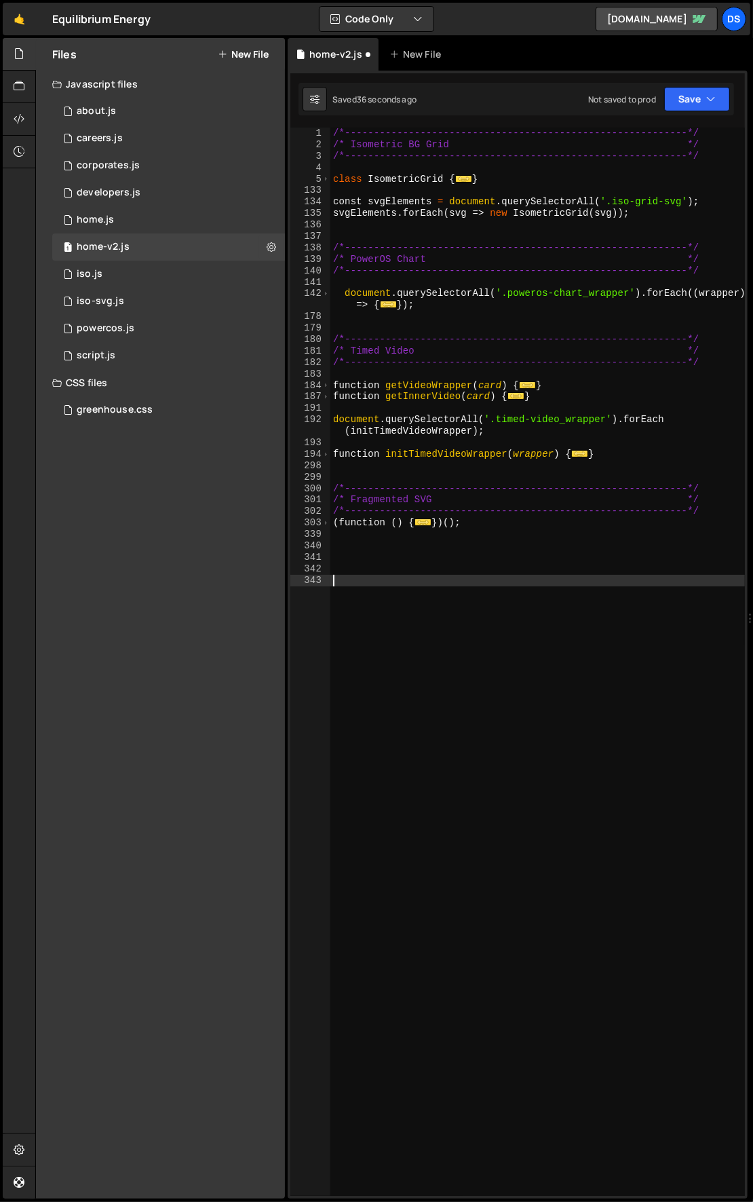
type textarea "});"
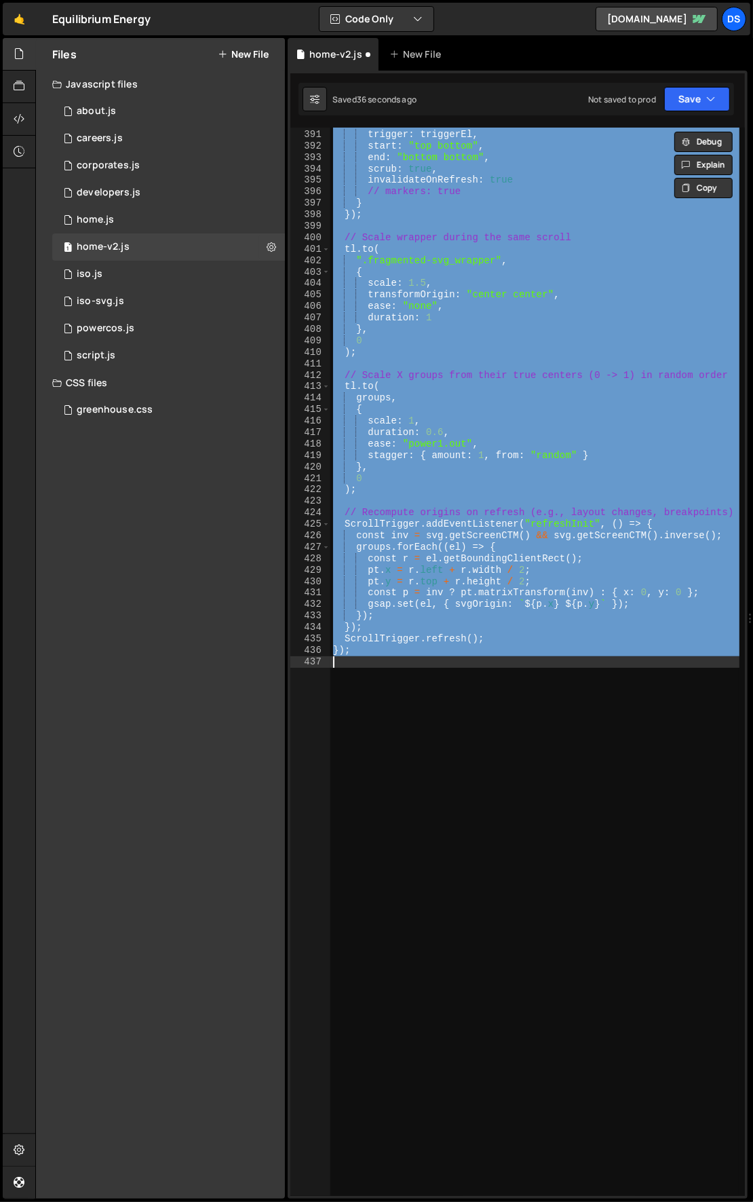
scroll to position [1041, 0]
click at [537, 881] on div "scrollTrigger : { trigger : triggerEl , start : "top bottom" , end : "bottom bo…" at bounding box center [534, 662] width 409 height 1068
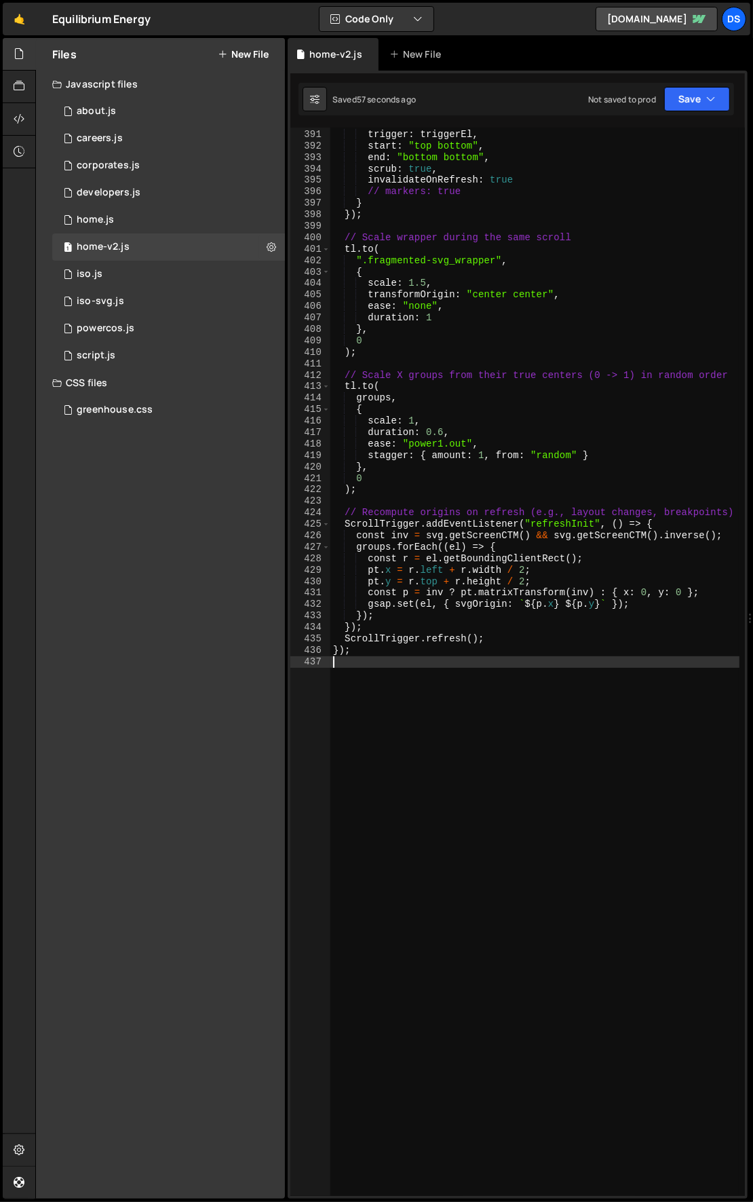
click at [478, 799] on div "scrollTrigger : { trigger : triggerEl , start : "top bottom" , end : "bottom bo…" at bounding box center [535, 663] width 410 height 1092
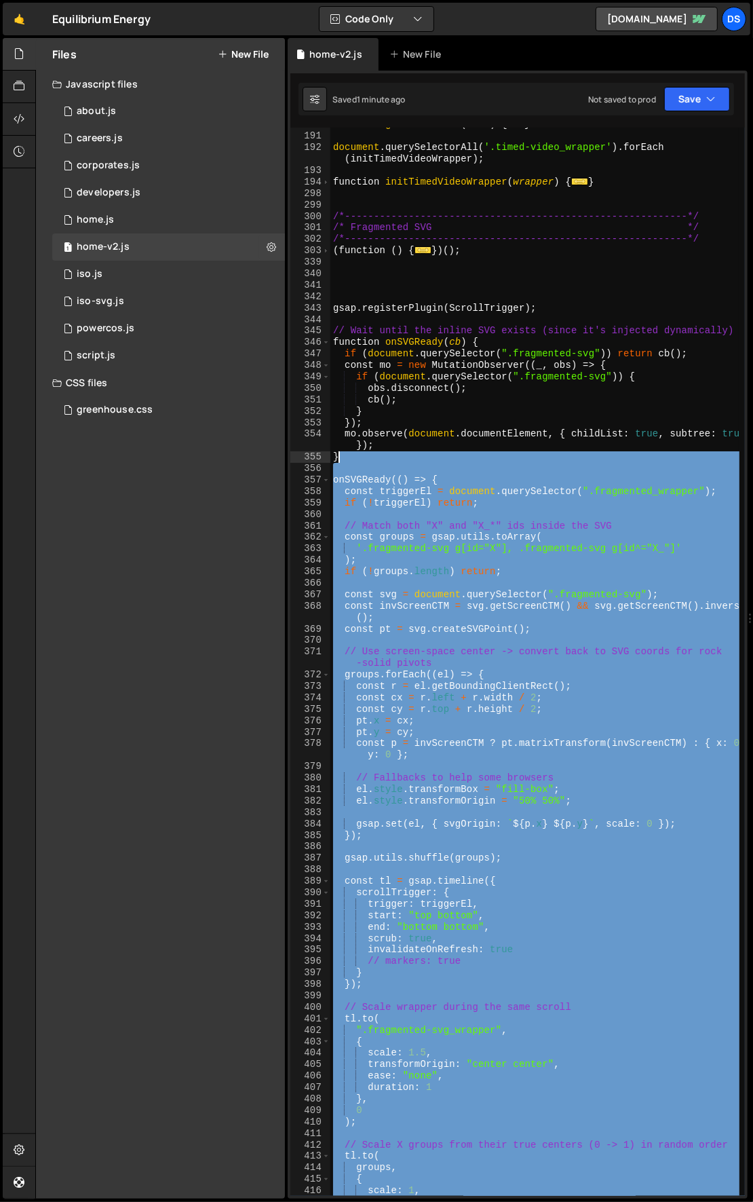
scroll to position [272, 0]
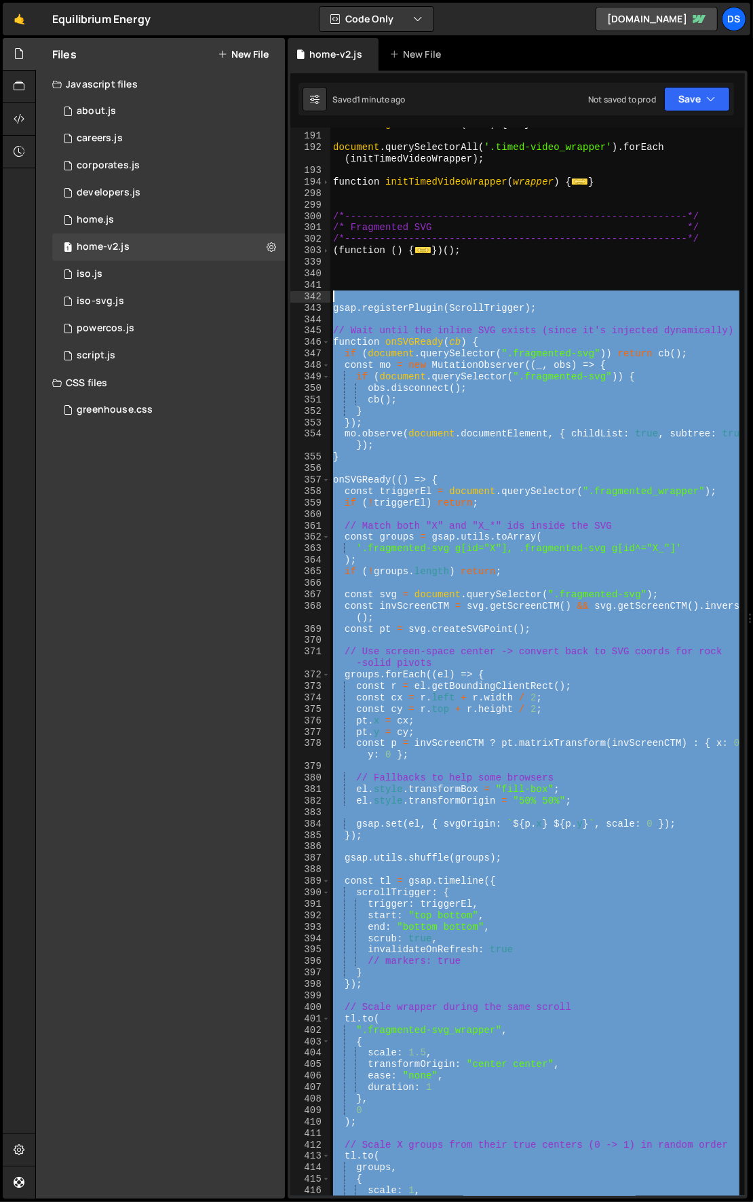
drag, startPoint x: 451, startPoint y: 840, endPoint x: 335, endPoint y: 300, distance: 552.3
click at [335, 300] on div "function getInnerVideo ( card ) { ... } document . querySelectorAll ( '.timed-v…" at bounding box center [535, 665] width 410 height 1092
type textarea "gsap.registerPlugin(ScrollTrigger);"
paste textarea
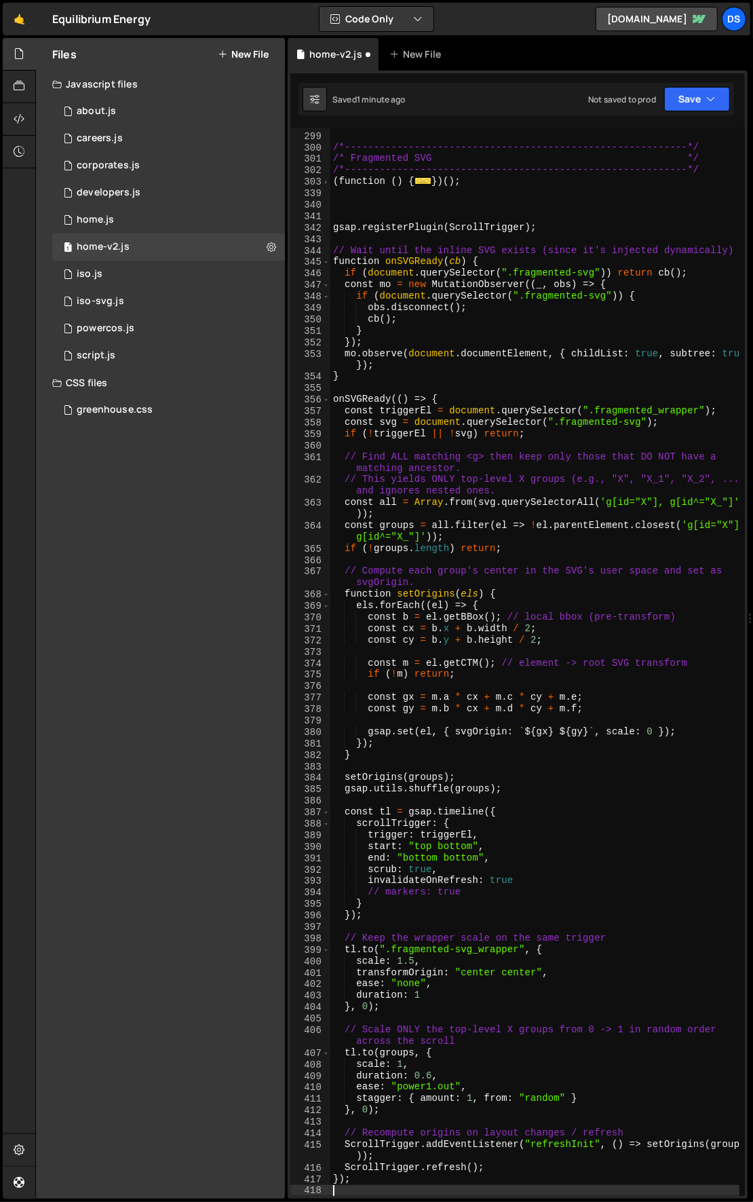
scroll to position [250, 0]
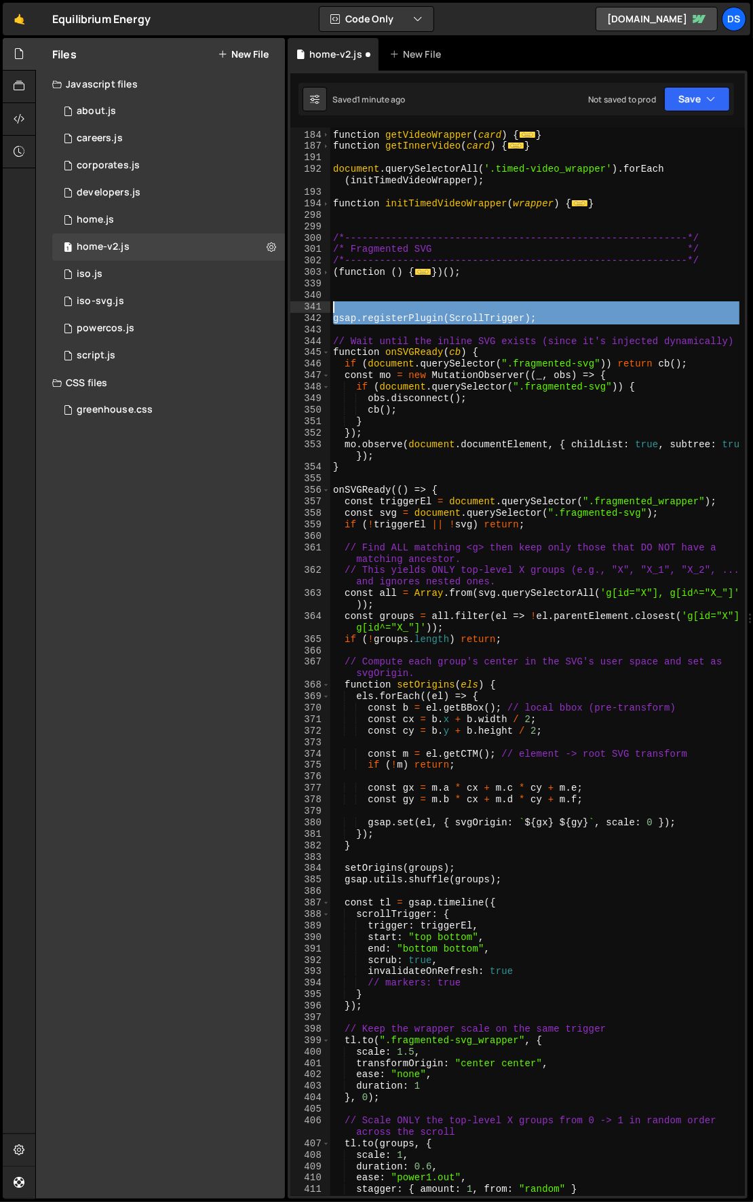
drag, startPoint x: 613, startPoint y: 327, endPoint x: 322, endPoint y: 310, distance: 291.6
click at [322, 310] on div "183 184 187 191 192 193 194 298 299 300 301 302 303 339 340 341 342 343 344 345…" at bounding box center [517, 662] width 455 height 1068
type textarea "gsap.registerPlugin(ScrollTrigger);"
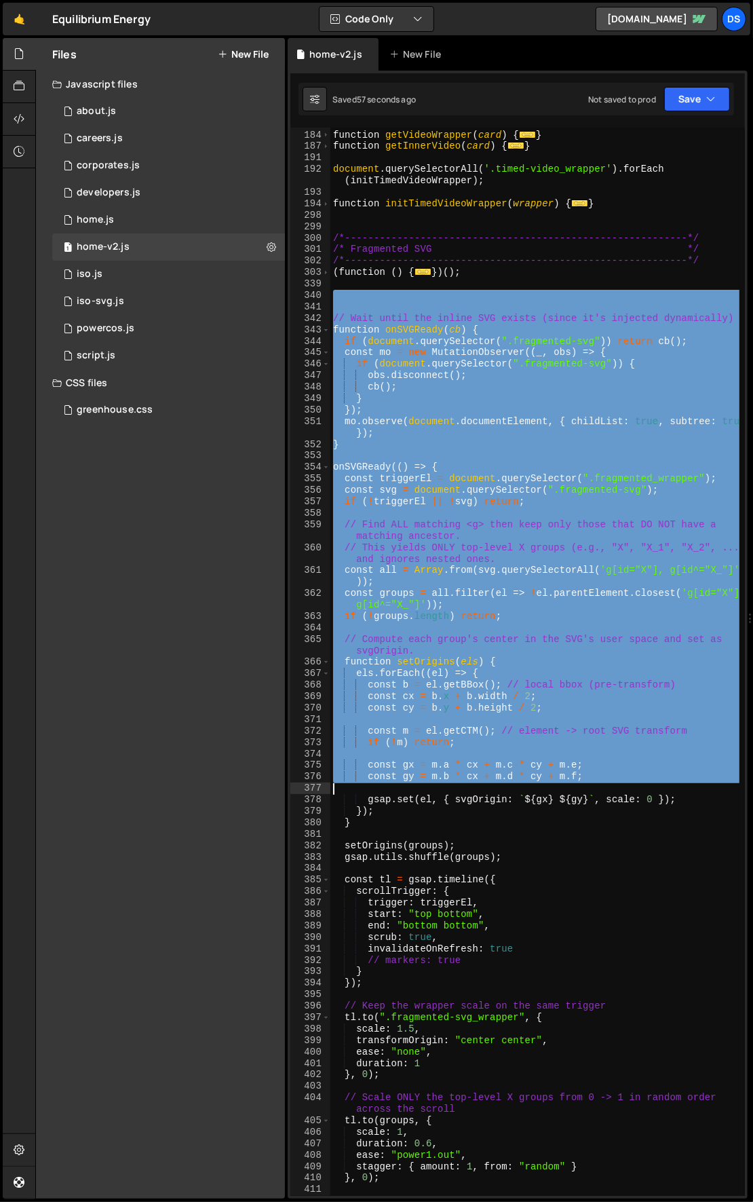
scroll to position [385, 0]
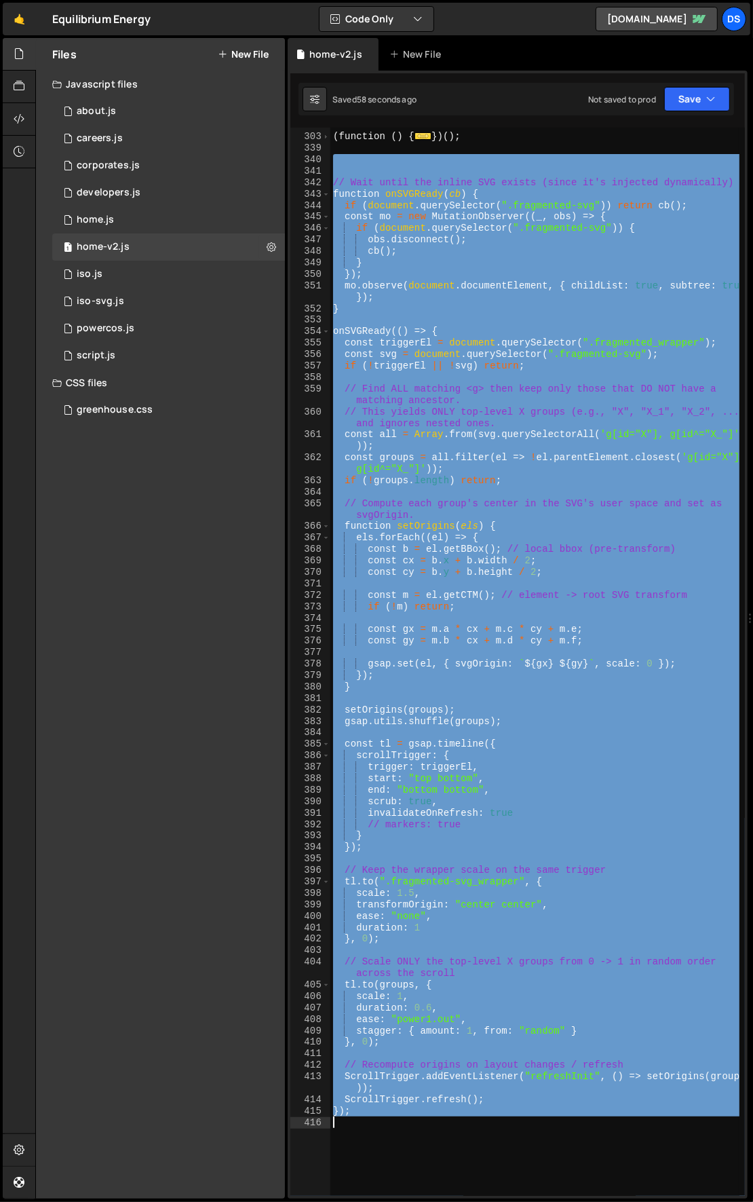
drag, startPoint x: 341, startPoint y: 294, endPoint x: 540, endPoint y: 1122, distance: 851.6
click at [554, 1124] on div "/*-----------------------------------------------------------*/ ( function ( ) …" at bounding box center [535, 665] width 410 height 1092
type textarea "});"
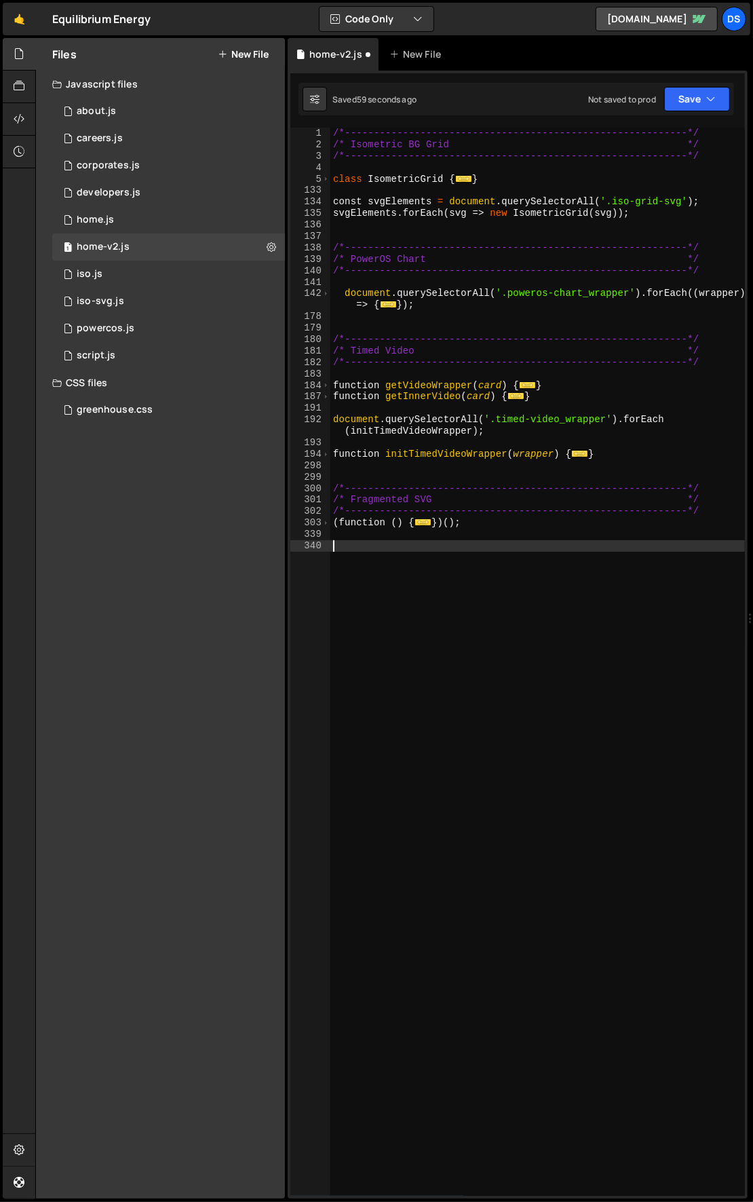
paste textarea "gsap.registerPlugin(ScrollTrigger);"
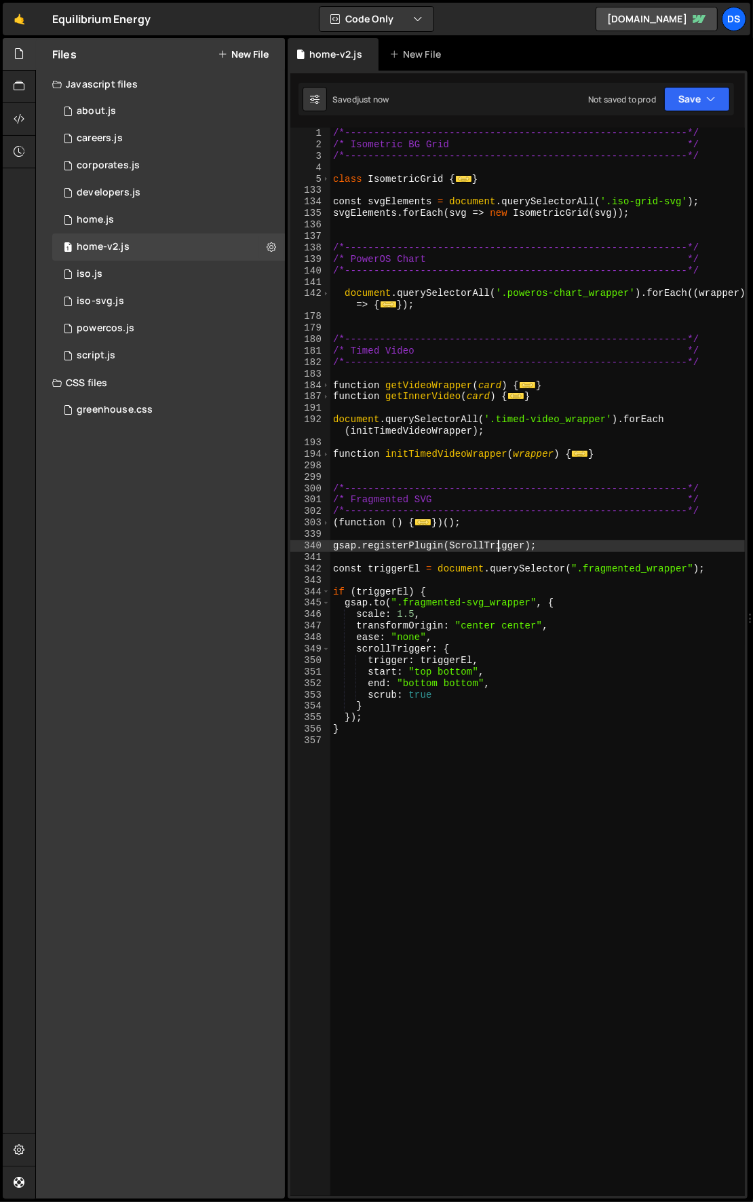
click at [495, 549] on div "/*-----------------------------------------------------------*/ /* Isometric BG…" at bounding box center [537, 674] width 415 height 1092
type textarea "gsap.registerPlugin(ScrollTrigger);"
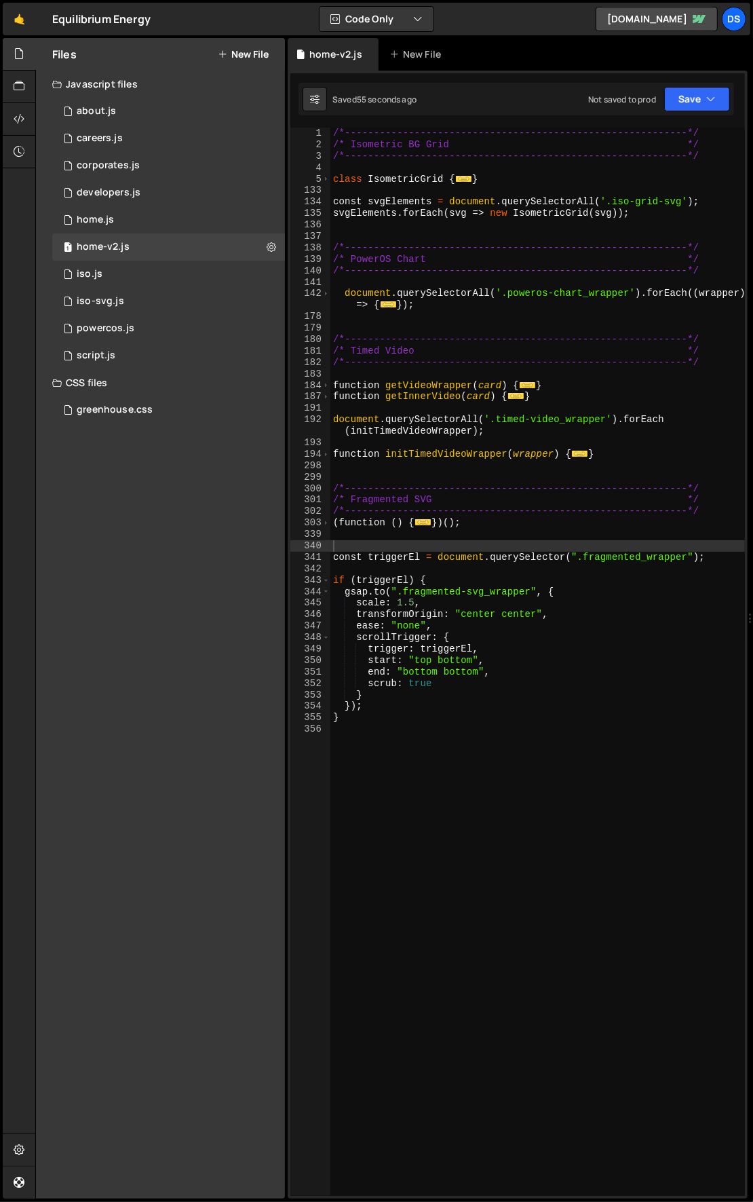
click at [450, 664] on div "/*-----------------------------------------------------------*/ /* Isometric BG…" at bounding box center [537, 674] width 415 height 1092
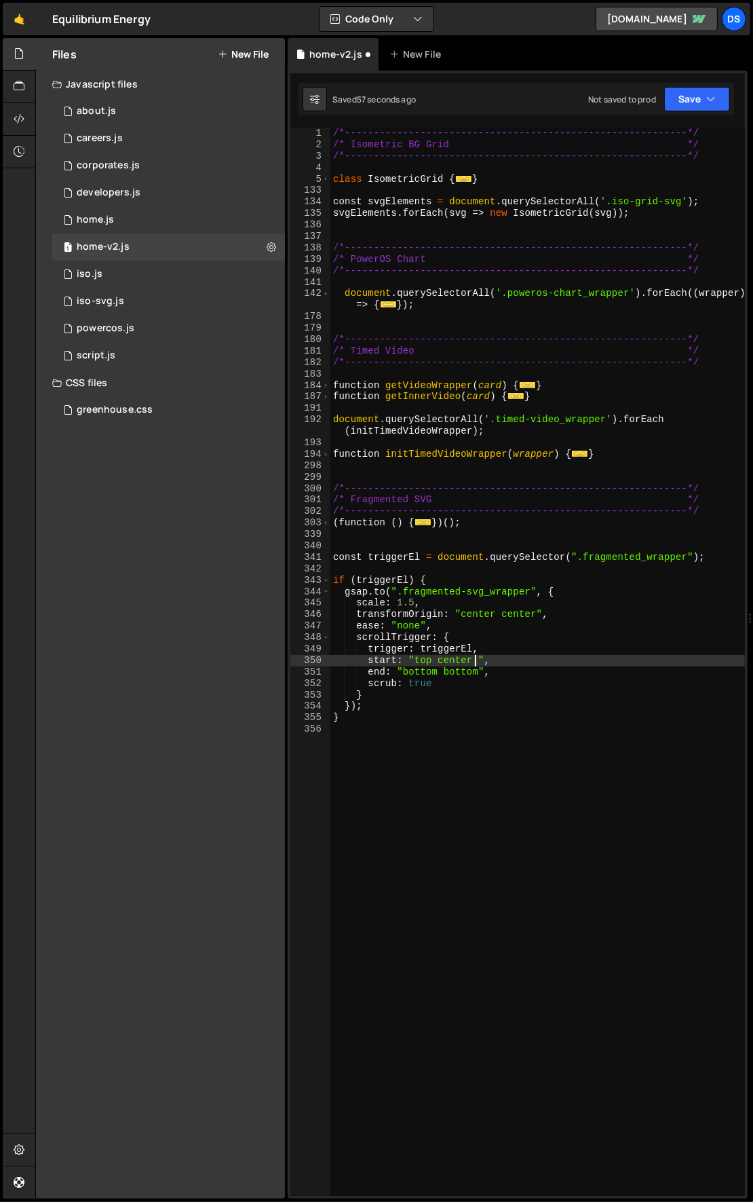
scroll to position [0, 10]
drag, startPoint x: 413, startPoint y: 604, endPoint x: 422, endPoint y: 605, distance: 9.5
click at [413, 604] on div "/*-----------------------------------------------------------*/ /* Isometric BG…" at bounding box center [537, 674] width 415 height 1092
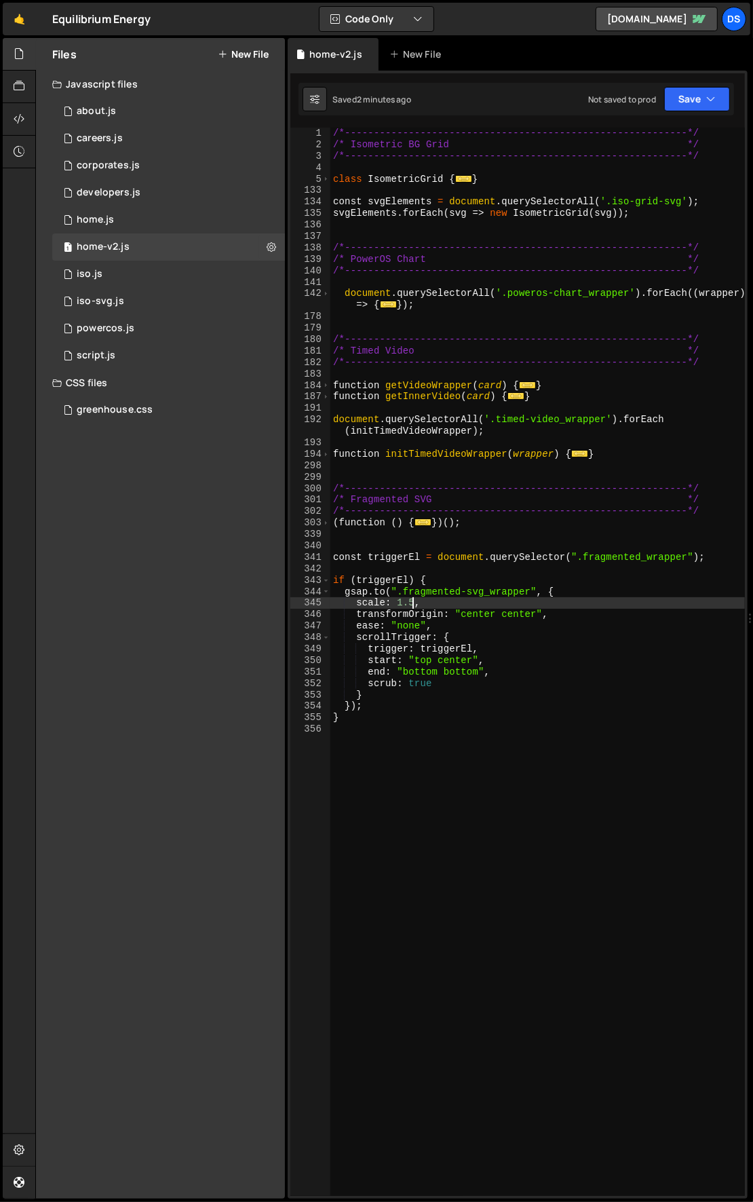
scroll to position [0, 5]
type textarea "scale: 1.2,"
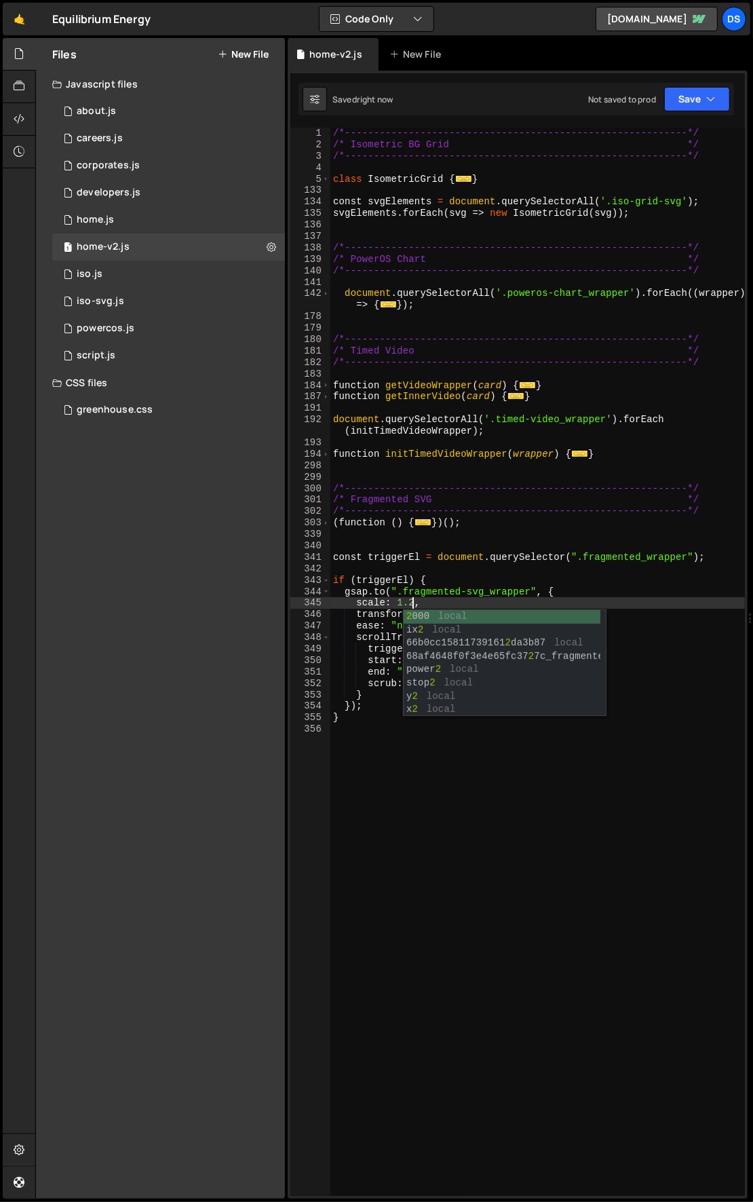
click at [632, 571] on div "/*-----------------------------------------------------------*/ /* Isometric BG…" at bounding box center [537, 674] width 415 height 1092
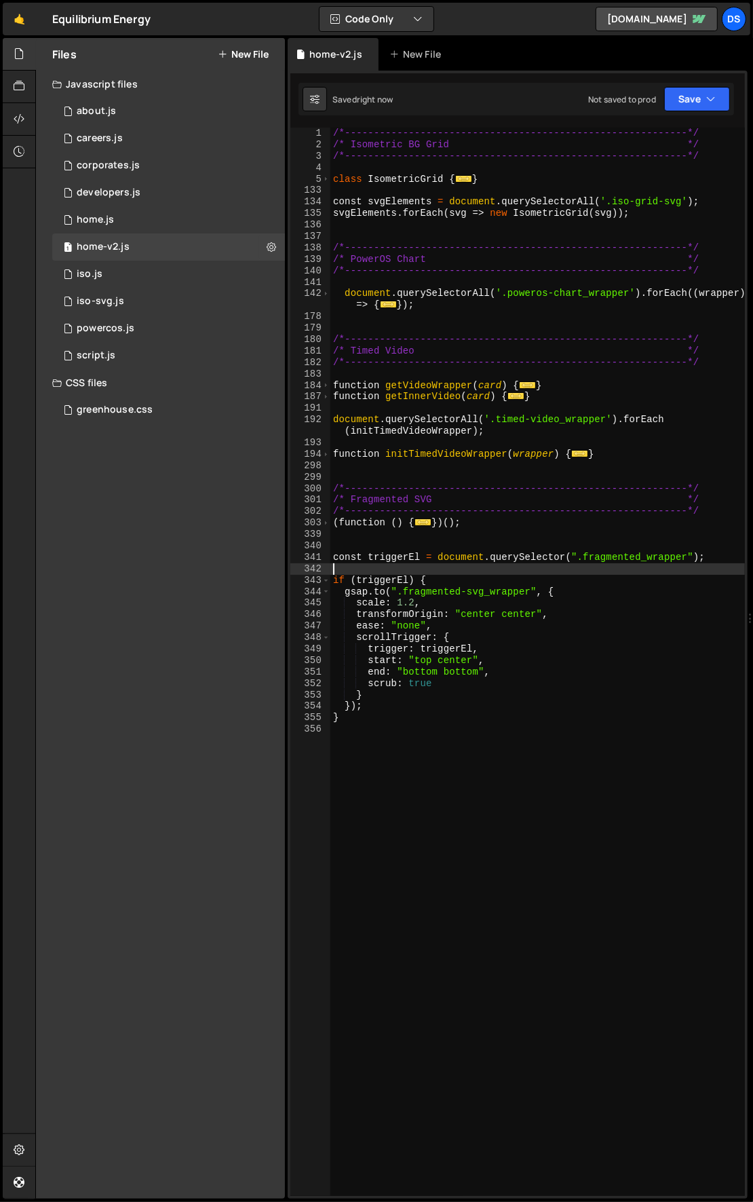
scroll to position [0, 0]
click at [482, 531] on div "/*-----------------------------------------------------------*/ /* Isometric BG…" at bounding box center [537, 674] width 415 height 1092
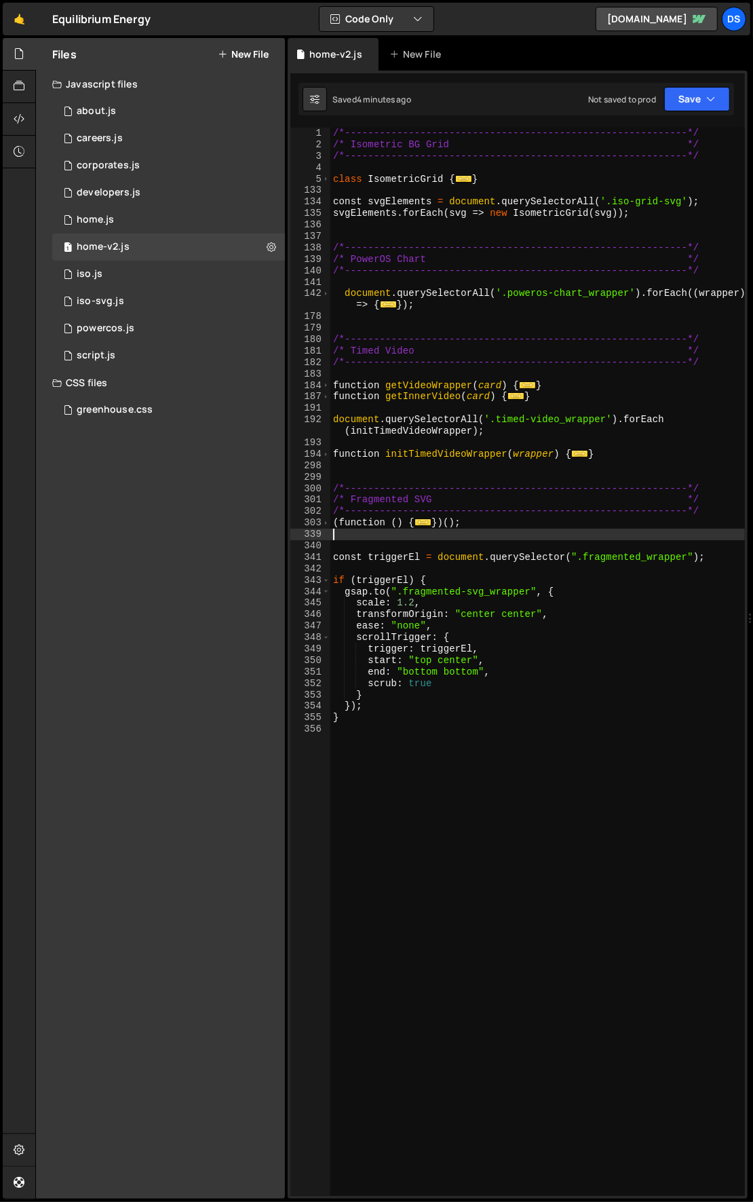
click at [482, 531] on div "/*-----------------------------------------------------------*/ /* Isometric BG…" at bounding box center [537, 674] width 415 height 1092
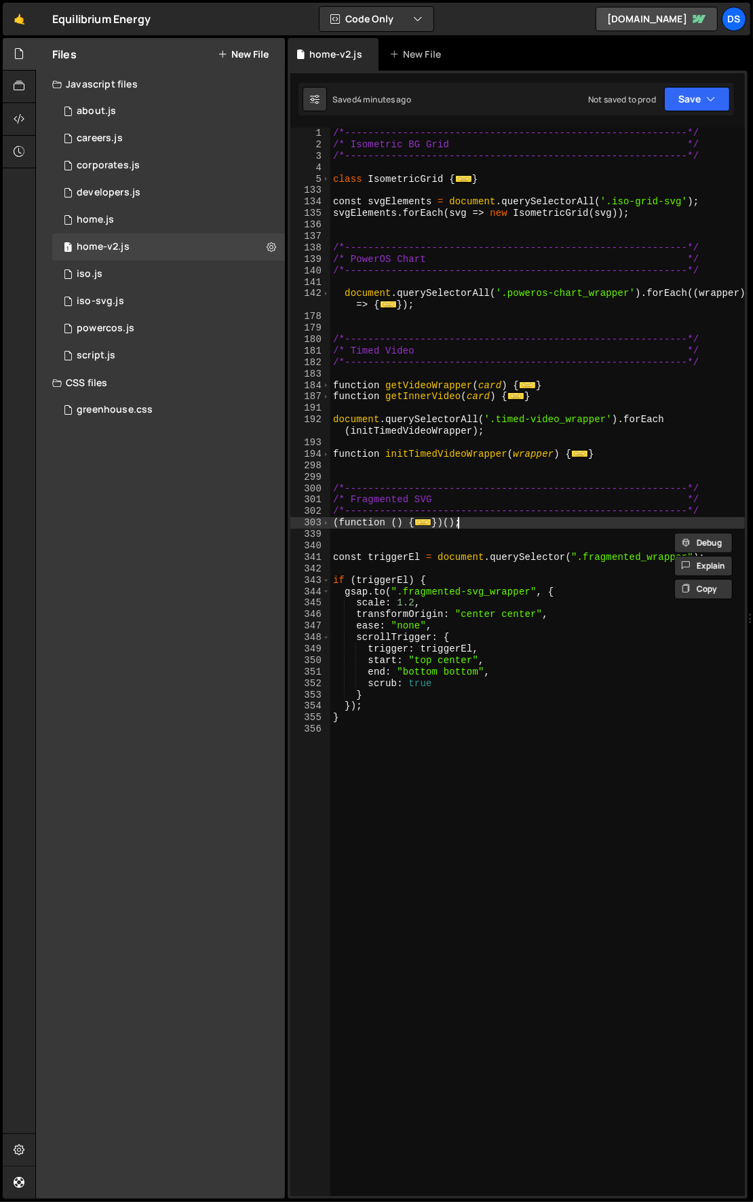
click at [480, 523] on div "/*-----------------------------------------------------------*/ /* Isometric BG…" at bounding box center [537, 674] width 415 height 1092
click at [480, 521] on div "/*-----------------------------------------------------------*/ /* Isometric BG…" at bounding box center [537, 674] width 415 height 1092
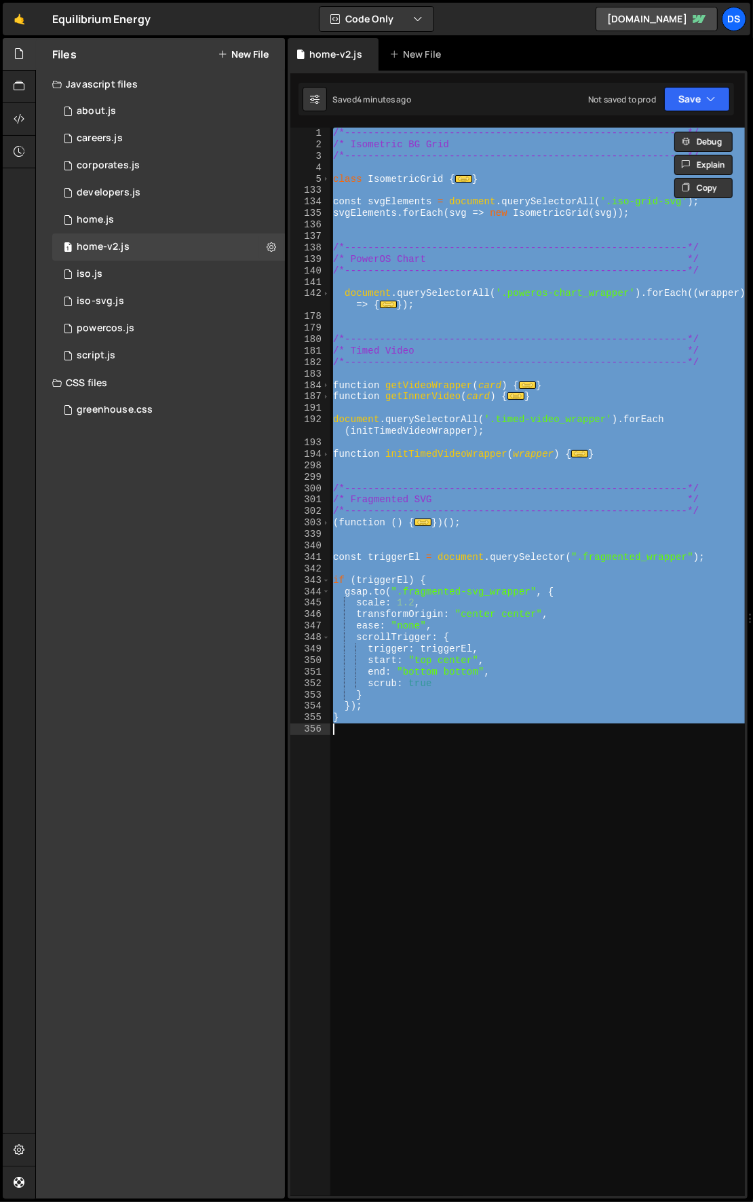
click at [480, 521] on div "/*-----------------------------------------------------------*/ /* Isometric BG…" at bounding box center [537, 674] width 415 height 1092
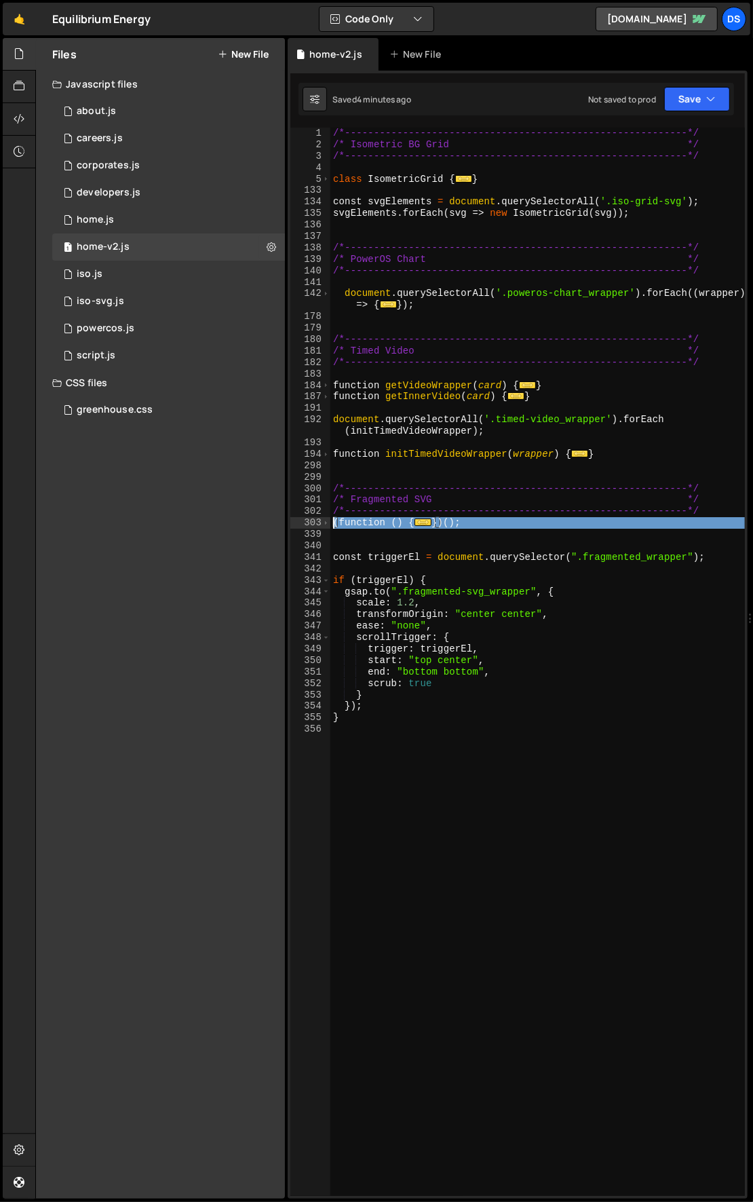
drag, startPoint x: 493, startPoint y: 530, endPoint x: 305, endPoint y: 528, distance: 188.0
click at [305, 528] on div "})(); 1 2 3 4 5 133 134 135 136 137 138 139 140 141 142 178 179 180 181 182 183…" at bounding box center [517, 662] width 455 height 1068
type textarea "(function () { // Your asset URL:"
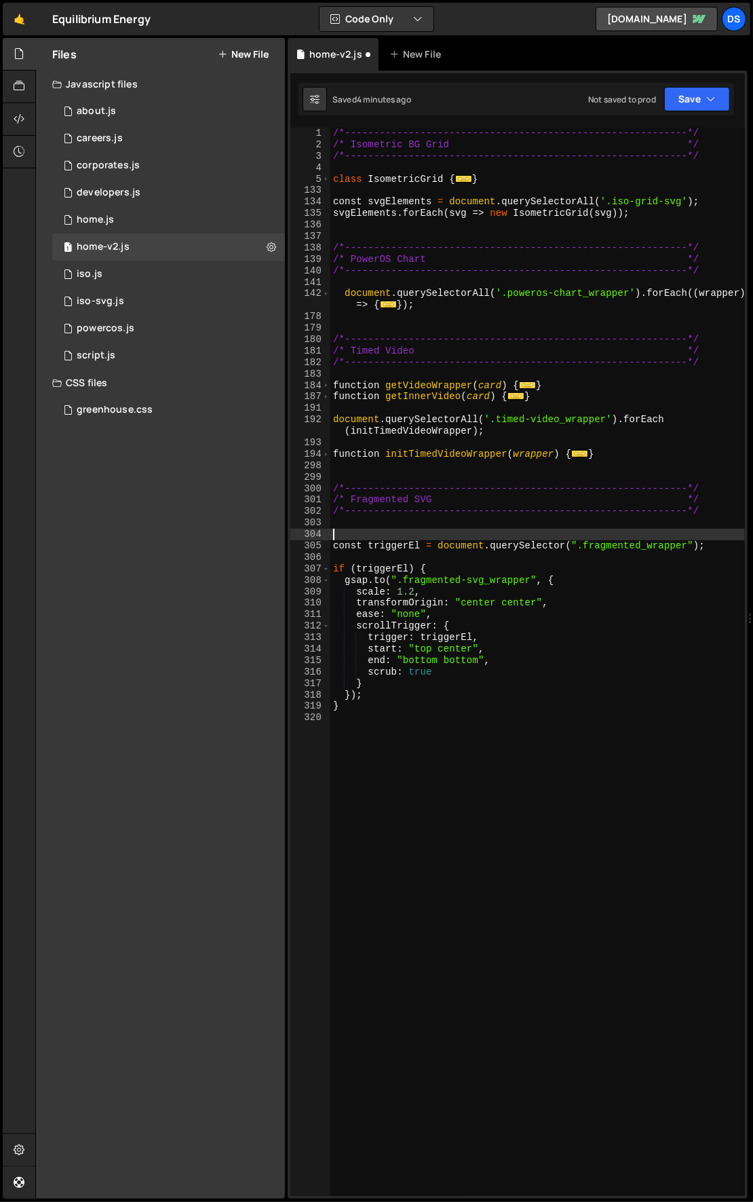
type textarea "const triggerEl = document.querySelector(".fragmented_wrapper");"
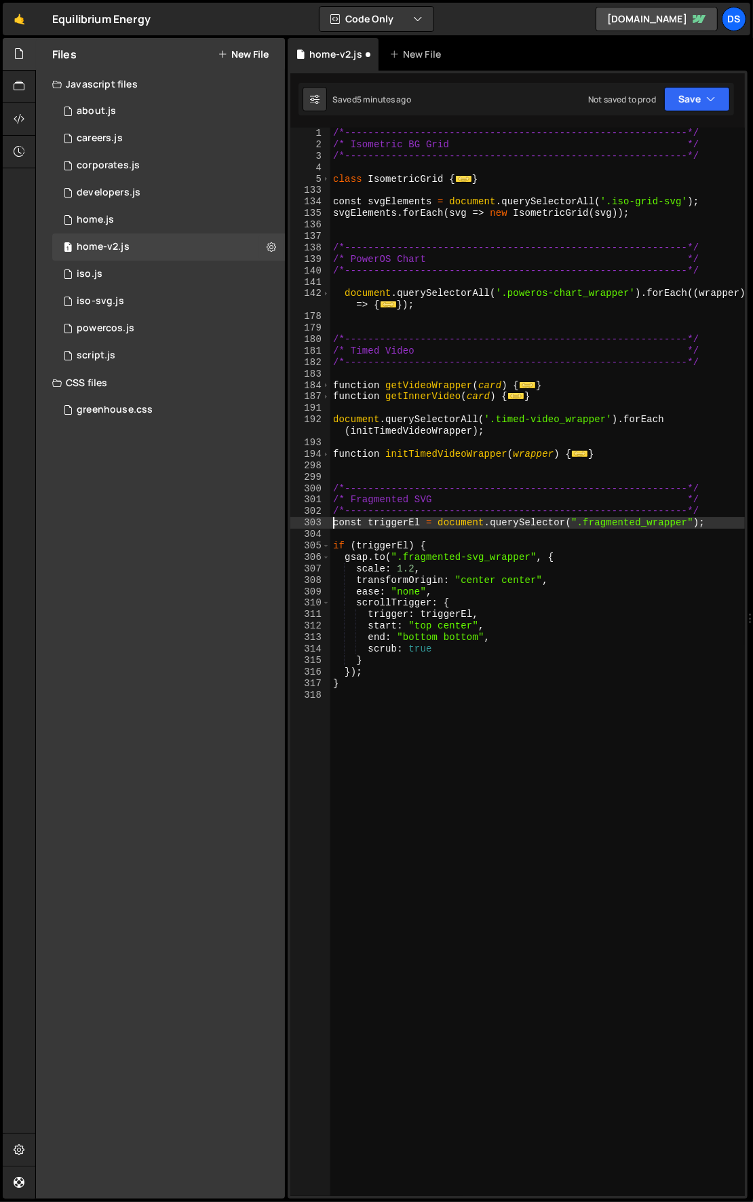
click at [478, 943] on div "/*-----------------------------------------------------------*/ /* Isometric BG…" at bounding box center [537, 674] width 415 height 1092
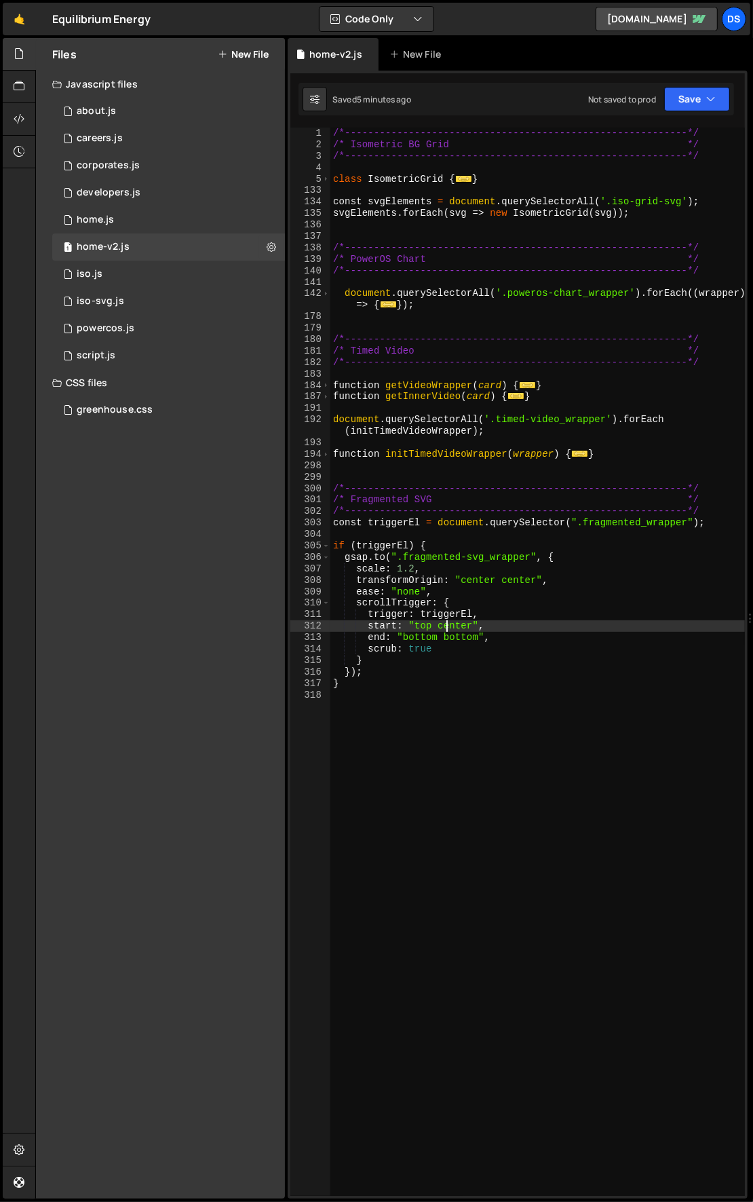
click at [449, 626] on div "/*-----------------------------------------------------------*/ /* Isometric BG…" at bounding box center [537, 674] width 415 height 1092
type textarea "start: "top bottom","
click at [510, 736] on div "/*-----------------------------------------------------------*/ /* Isometric BG…" at bounding box center [537, 674] width 415 height 1092
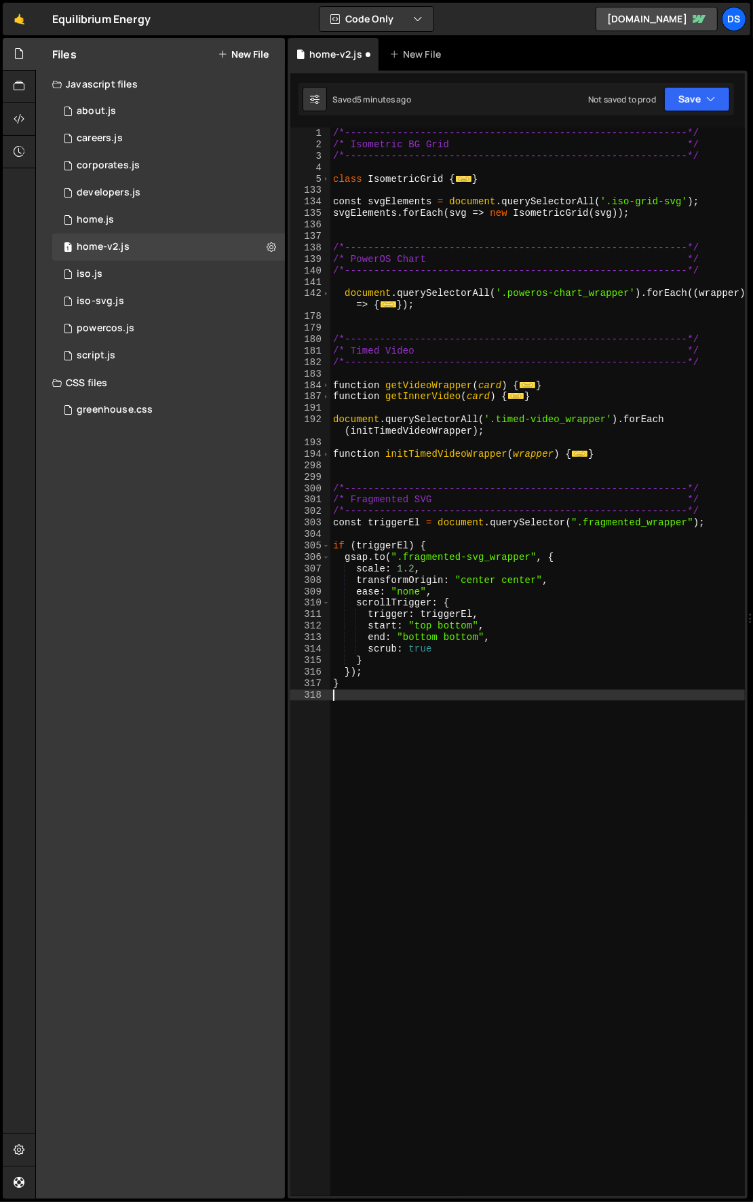
scroll to position [0, 0]
click at [467, 589] on div "/*-----------------------------------------------------------*/ /* Isometric BG…" at bounding box center [537, 674] width 415 height 1092
click at [444, 566] on div "/*-----------------------------------------------------------*/ /* Isometric BG…" at bounding box center [537, 674] width 415 height 1092
type textarea "scale: 1.2,"
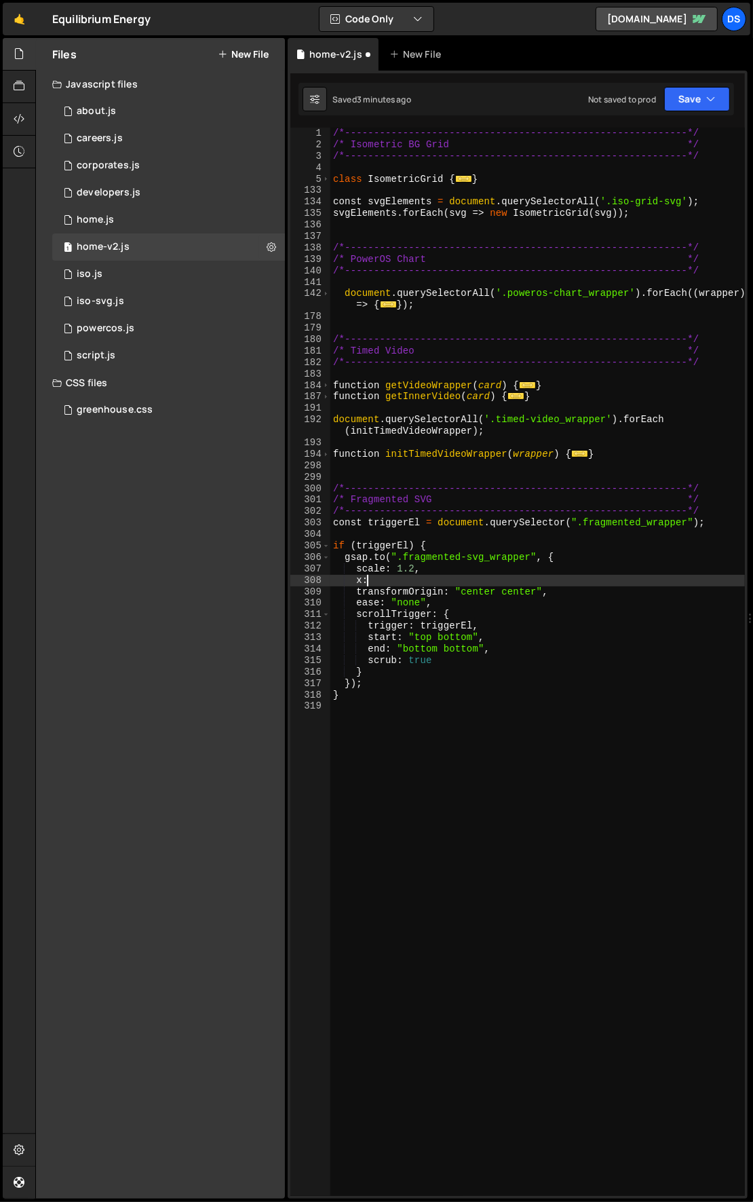
scroll to position [0, 2]
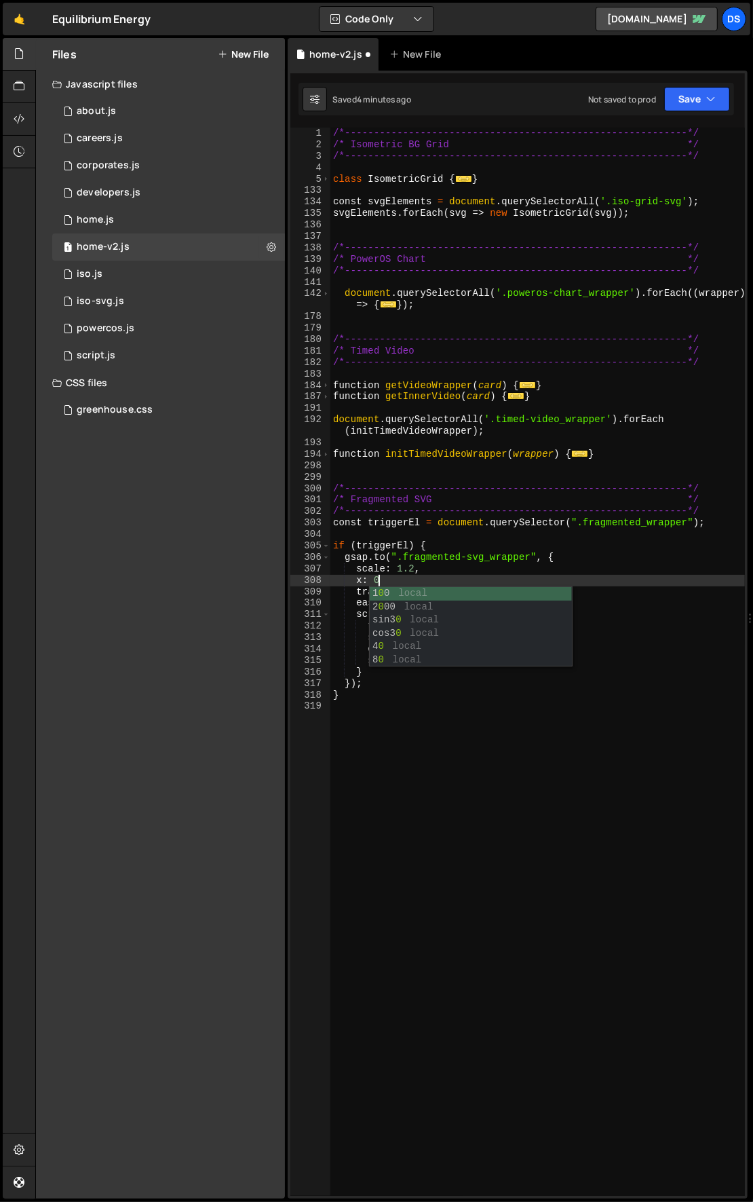
type textarea "x: 0,"
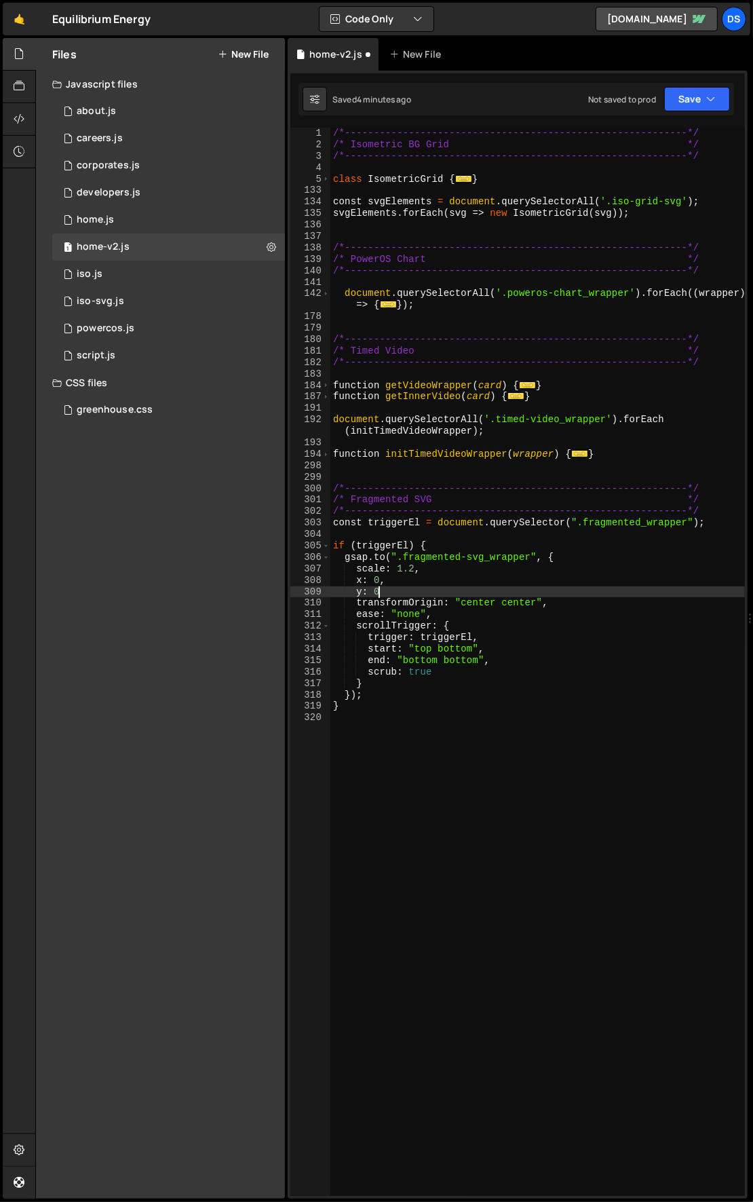
scroll to position [0, 3]
click at [379, 588] on div "/*-----------------------------------------------------------*/ /* Isometric BG…" at bounding box center [537, 674] width 415 height 1092
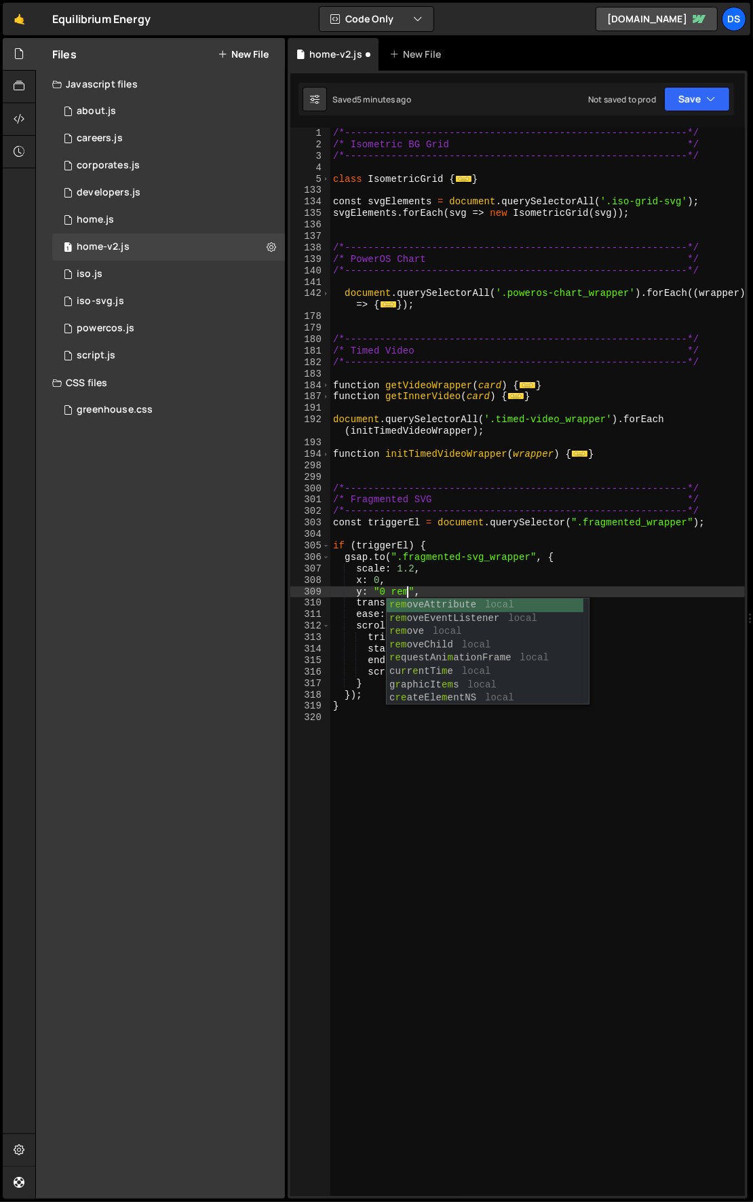
scroll to position [0, 5]
click at [381, 578] on div "/*-----------------------------------------------------------*/ /* Isometric BG…" at bounding box center [537, 674] width 415 height 1092
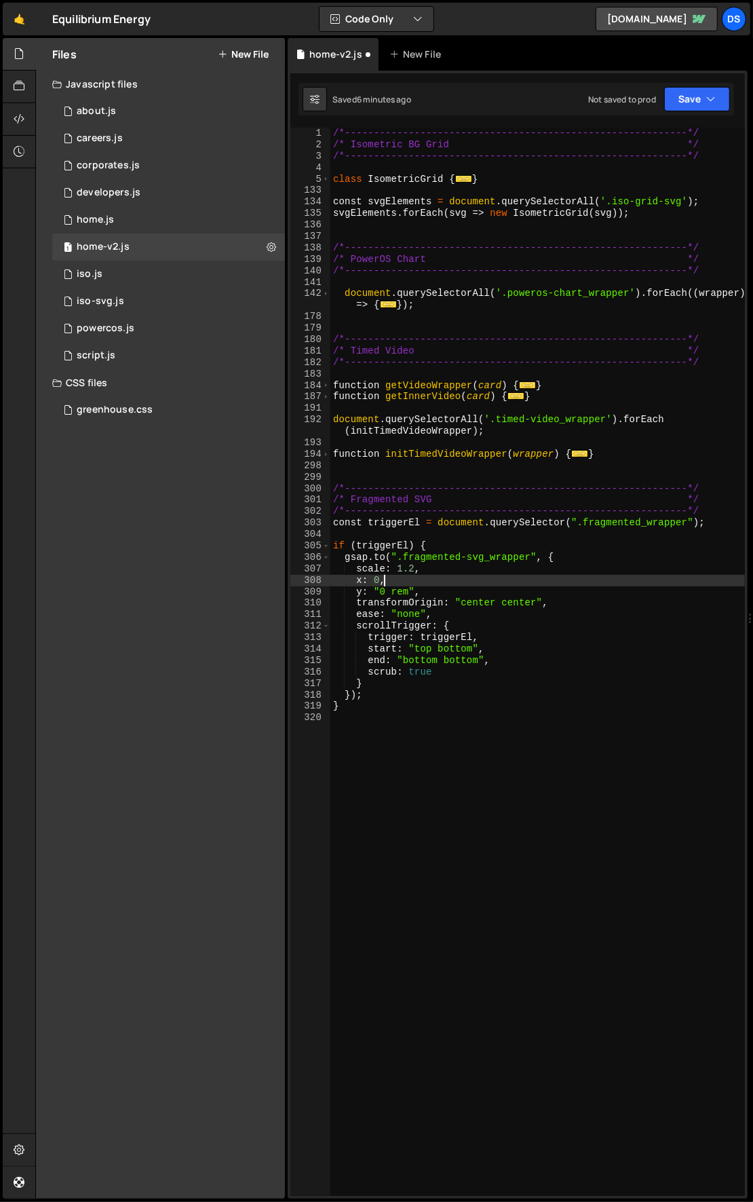
scroll to position [0, 3]
click at [375, 580] on div "/*-----------------------------------------------------------*/ /* Isometric BG…" at bounding box center [537, 674] width 415 height 1092
click at [389, 588] on div "/*-----------------------------------------------------------*/ /* Isometric BG…" at bounding box center [537, 674] width 415 height 1092
click at [382, 578] on div "/*-----------------------------------------------------------*/ /* Isometric BG…" at bounding box center [537, 674] width 415 height 1092
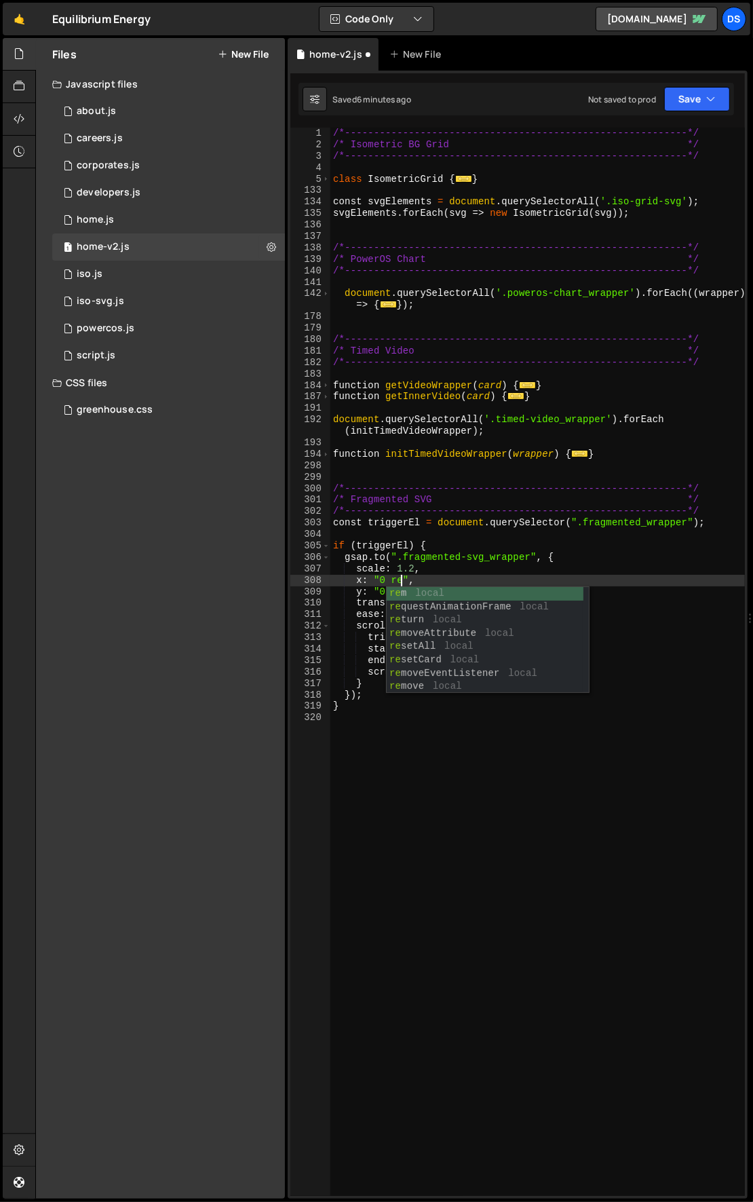
scroll to position [0, 5]
click at [467, 542] on div "/*-----------------------------------------------------------*/ /* Isometric BG…" at bounding box center [537, 674] width 415 height 1092
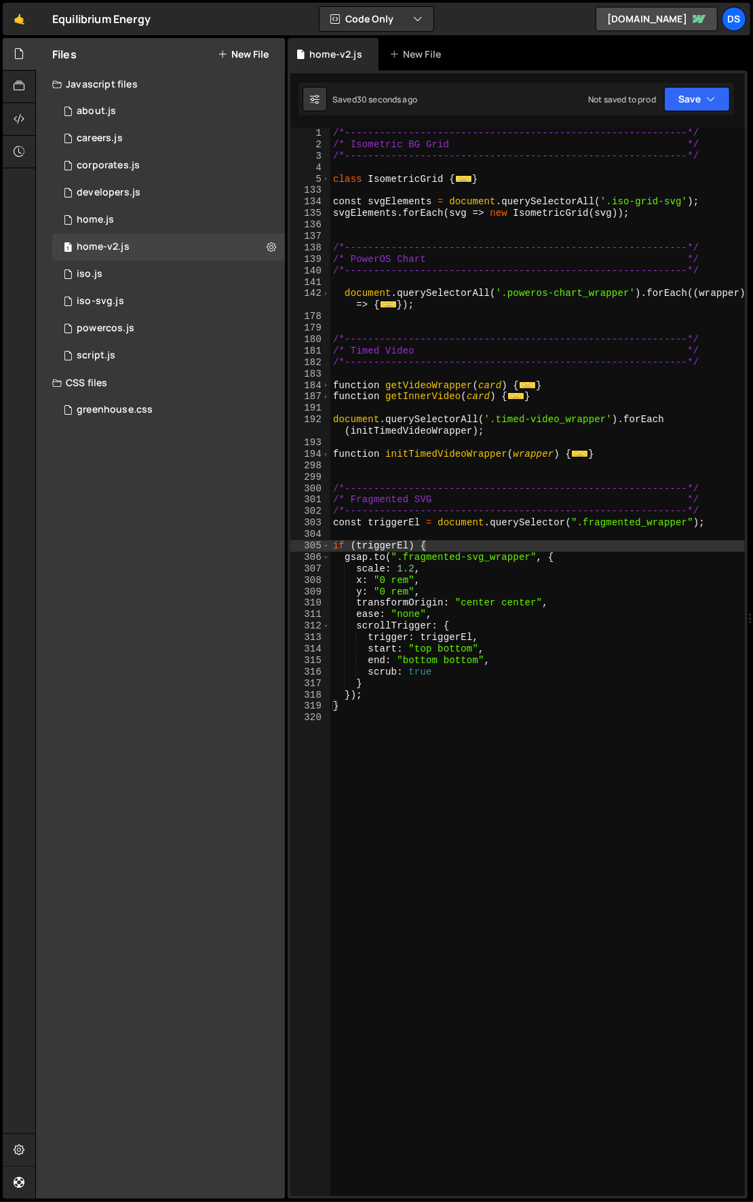
click at [438, 592] on div "/*-----------------------------------------------------------*/ /* Isometric BG…" at bounding box center [537, 674] width 415 height 1092
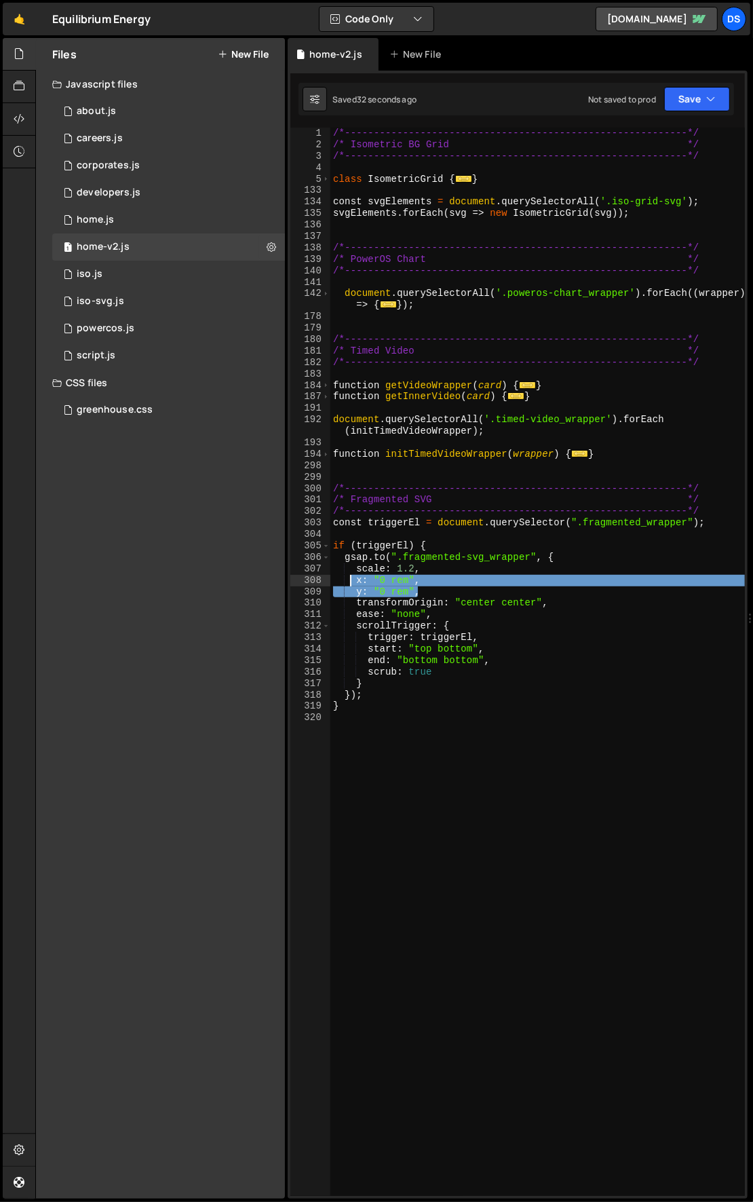
drag, startPoint x: 429, startPoint y: 593, endPoint x: 352, endPoint y: 586, distance: 77.7
click at [352, 586] on div "/*-----------------------------------------------------------*/ /* Isometric BG…" at bounding box center [537, 674] width 415 height 1092
click at [423, 592] on div "/*-----------------------------------------------------------*/ /* Isometric BG…" at bounding box center [537, 662] width 415 height 1068
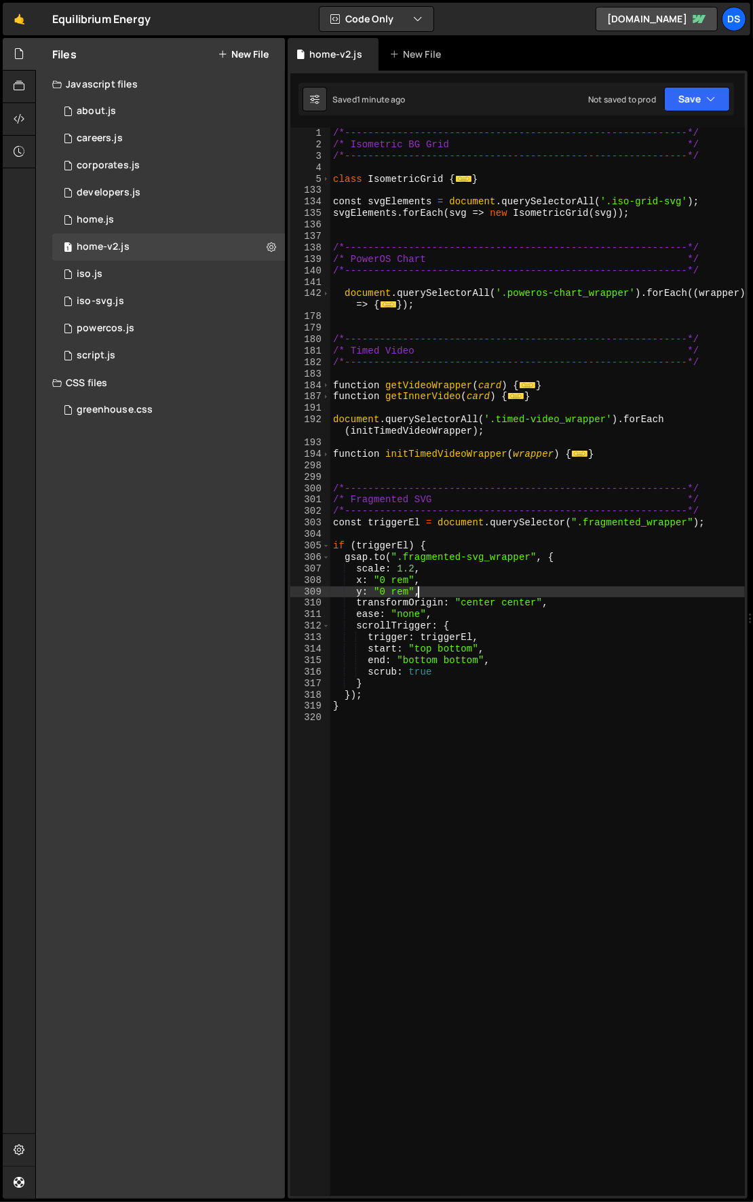
click at [411, 588] on div "/*-----------------------------------------------------------*/ /* Isometric BG…" at bounding box center [537, 674] width 415 height 1092
click at [468, 573] on div "/*-----------------------------------------------------------*/ /* Isometric BG…" at bounding box center [537, 674] width 415 height 1092
click at [414, 571] on div "/*-----------------------------------------------------------*/ /* Isometric BG…" at bounding box center [537, 674] width 415 height 1092
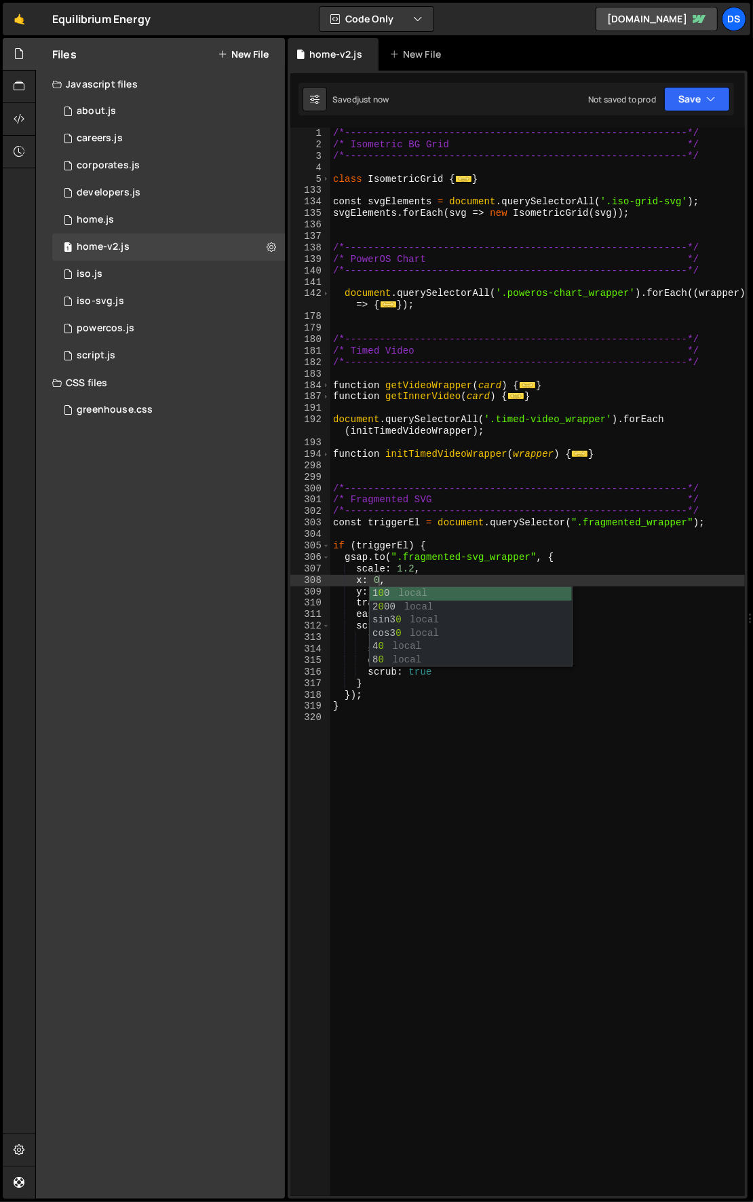
click at [473, 576] on div "/*-----------------------------------------------------------*/ /* Isometric BG…" at bounding box center [537, 674] width 415 height 1092
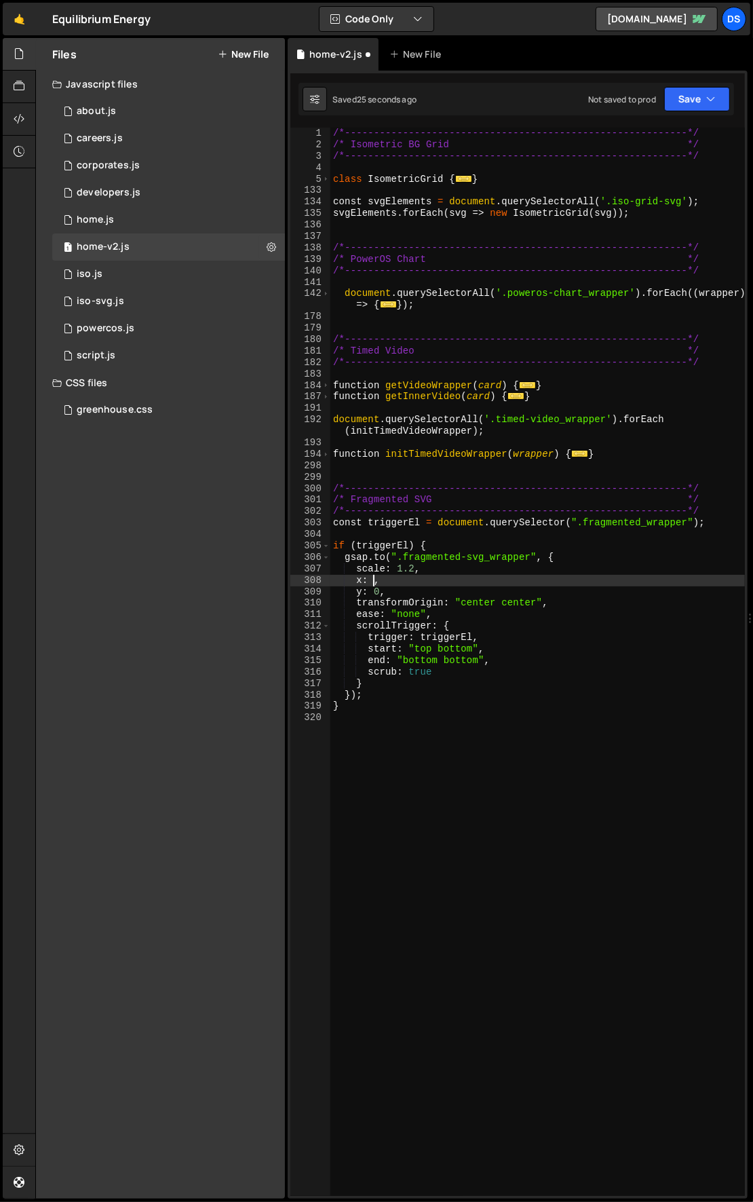
scroll to position [0, 2]
click at [396, 578] on div "/*-----------------------------------------------------------*/ /* Isometric BG…" at bounding box center [537, 662] width 415 height 1068
click at [426, 596] on div "/*-----------------------------------------------------------*/ /* Isometric BG…" at bounding box center [537, 674] width 415 height 1092
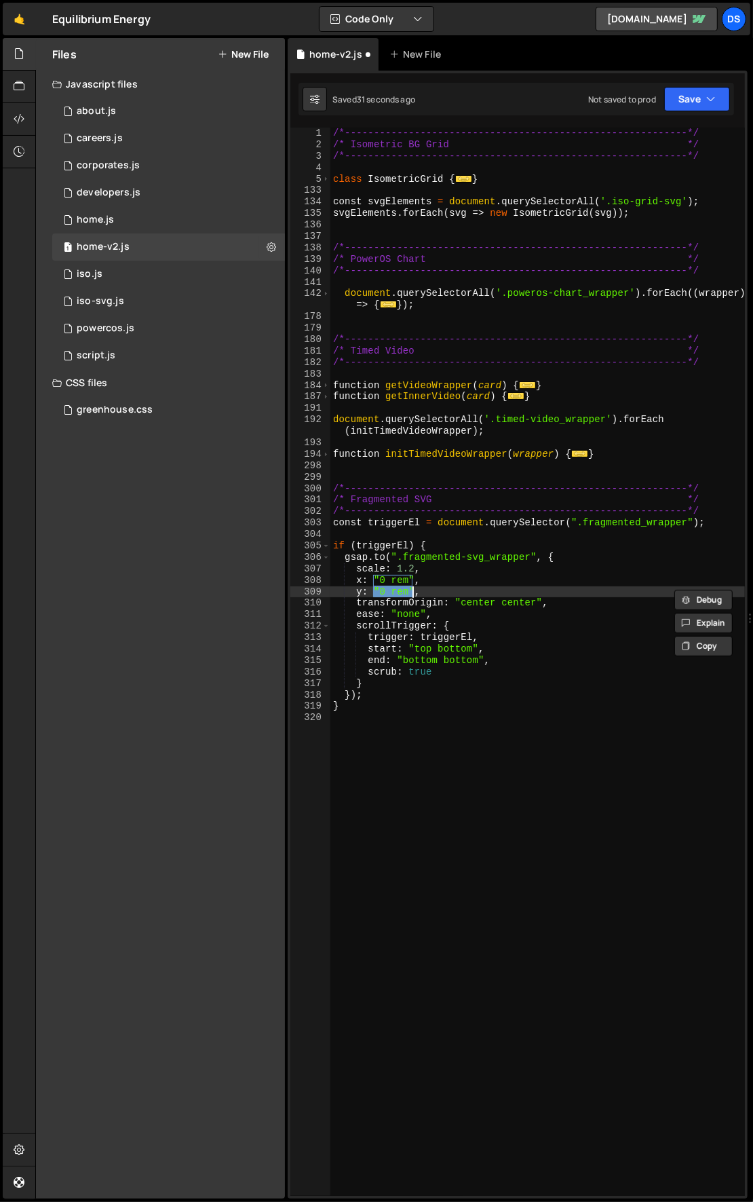
click at [386, 581] on div "/*-----------------------------------------------------------*/ /* Isometric BG…" at bounding box center [537, 674] width 415 height 1092
click at [362, 590] on div "/*-----------------------------------------------------------*/ /* Isometric BG…" at bounding box center [537, 674] width 415 height 1092
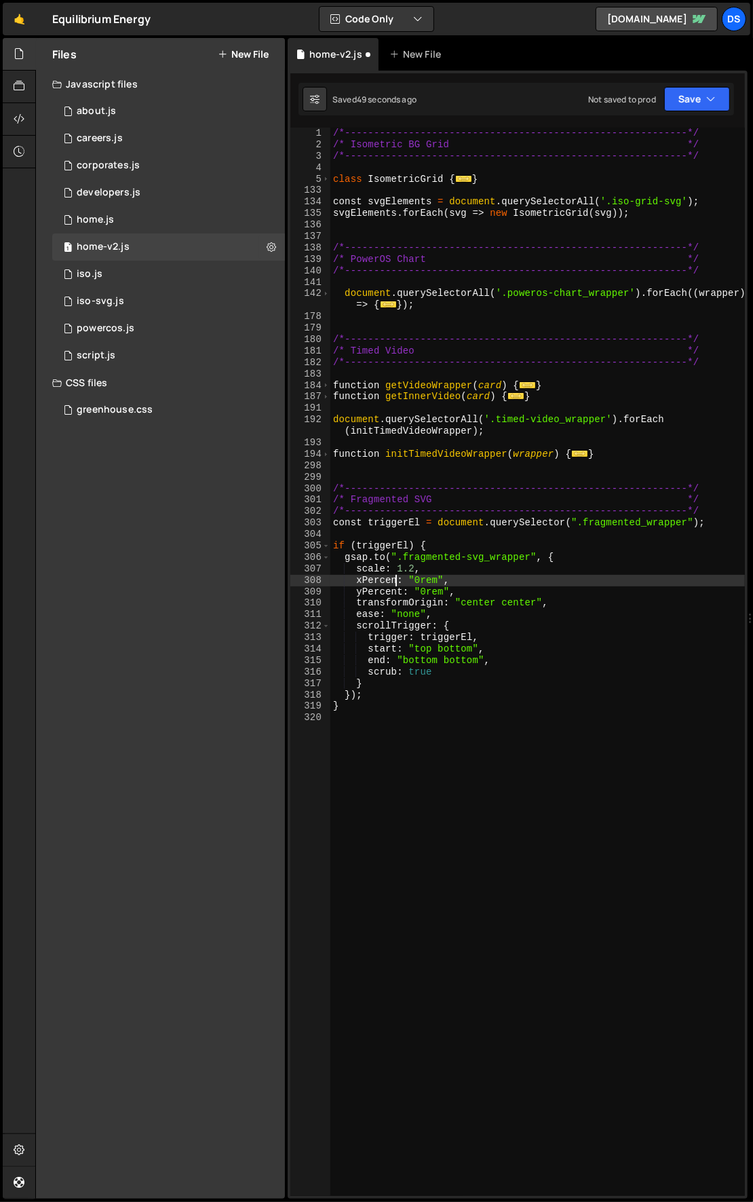
scroll to position [0, 5]
drag, startPoint x: 408, startPoint y: 579, endPoint x: 444, endPoint y: 575, distance: 36.8
click at [444, 575] on div "/*-----------------------------------------------------------*/ /* Isometric BG…" at bounding box center [537, 674] width 415 height 1092
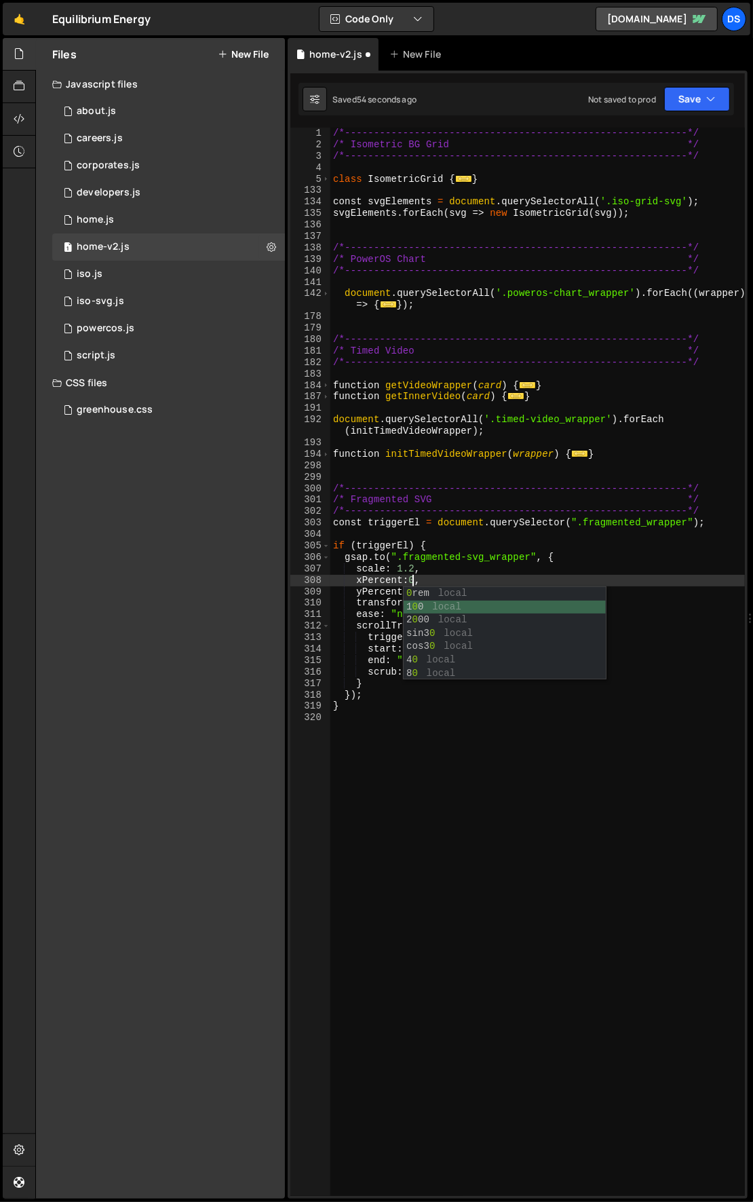
click at [456, 580] on div "/*-----------------------------------------------------------*/ /* Isometric BG…" at bounding box center [537, 674] width 415 height 1092
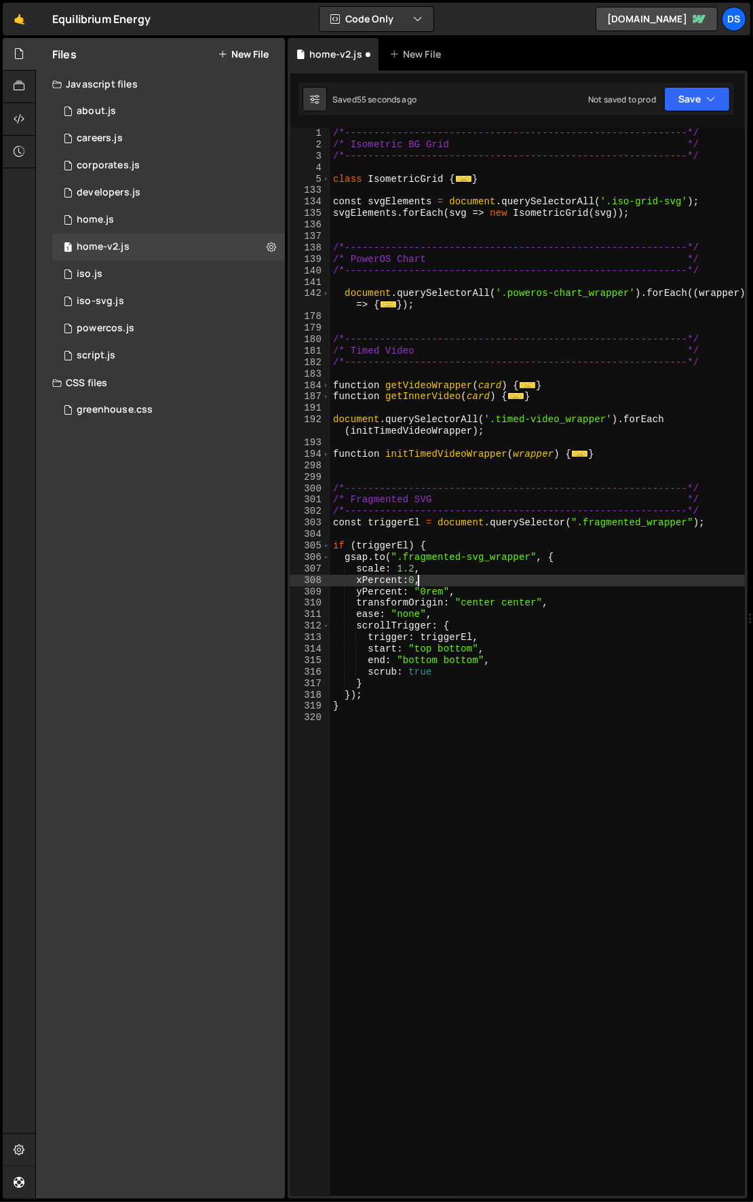
click at [404, 581] on div "/*-----------------------------------------------------------*/ /* Isometric BG…" at bounding box center [537, 674] width 415 height 1092
drag, startPoint x: 412, startPoint y: 595, endPoint x: 444, endPoint y: 590, distance: 32.4
click at [444, 590] on div "/*-----------------------------------------------------------*/ /* Isometric BG…" at bounding box center [537, 674] width 415 height 1092
click at [472, 580] on div "/*-----------------------------------------------------------*/ /* Isometric BG…" at bounding box center [537, 674] width 415 height 1092
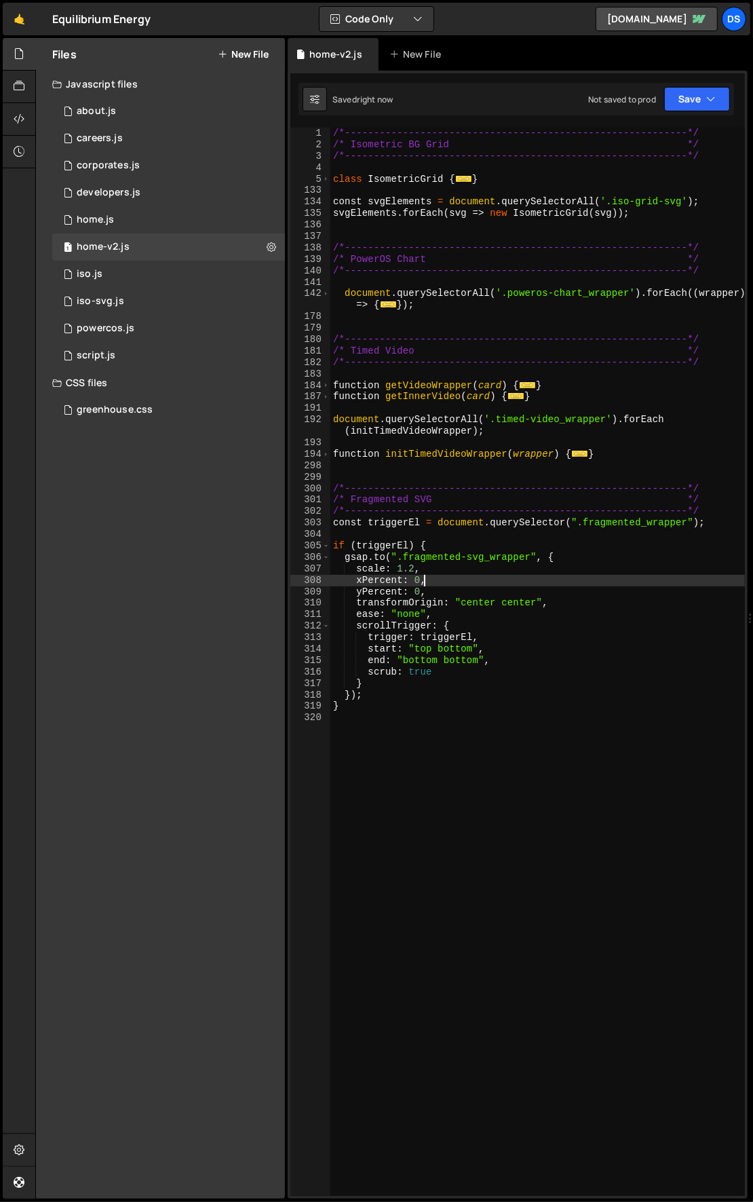
type textarea "xPercent: 0,"
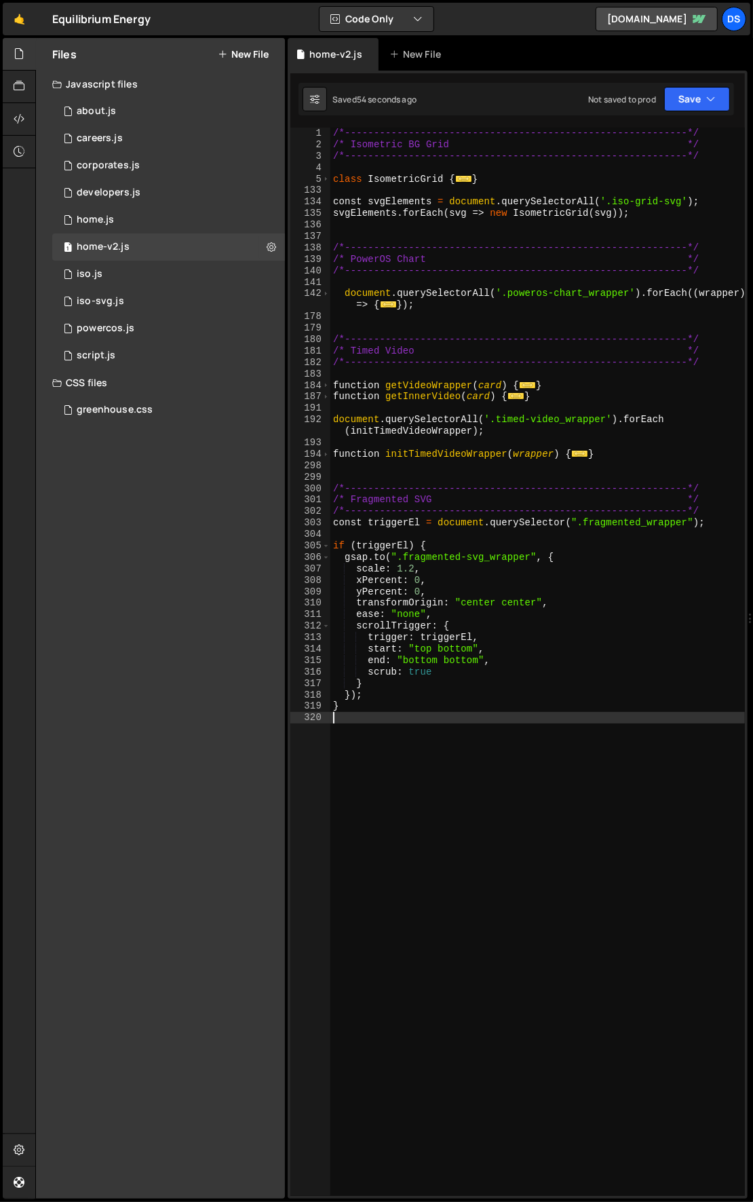
click at [595, 723] on div "/*-----------------------------------------------------------*/ /* Isometric BG…" at bounding box center [537, 674] width 415 height 1092
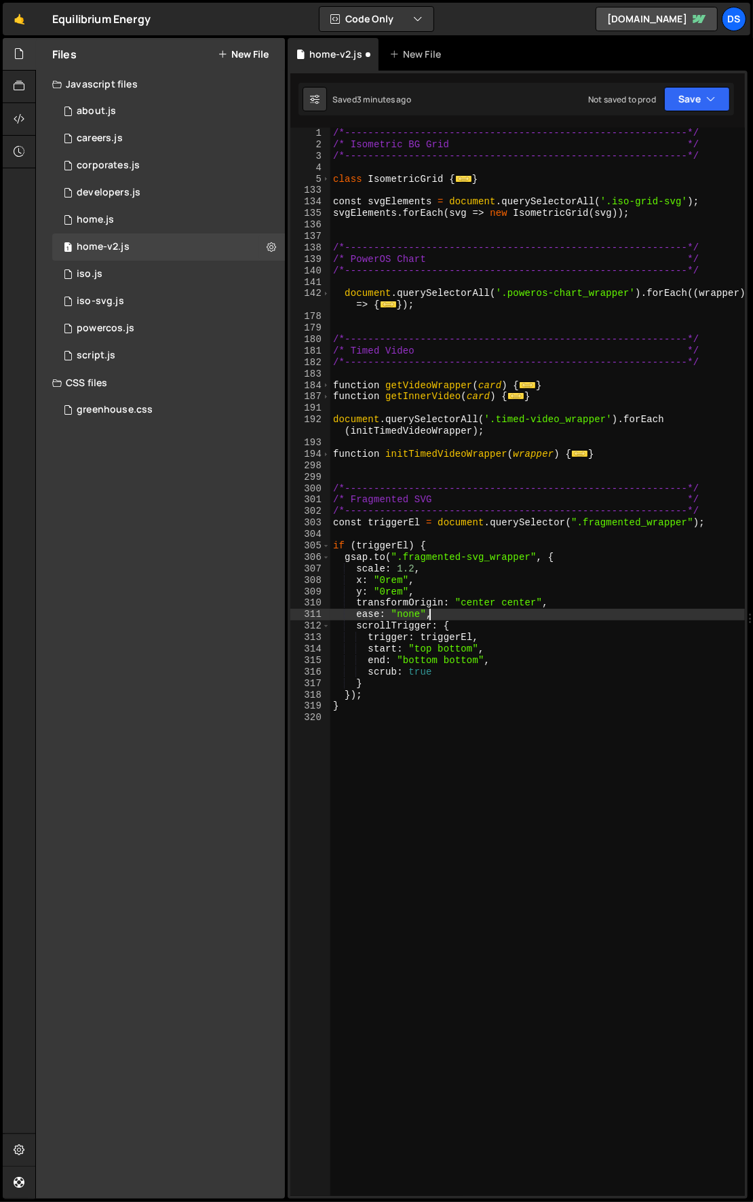
drag, startPoint x: 550, startPoint y: 613, endPoint x: 544, endPoint y: 607, distance: 8.2
click at [550, 613] on div "/*-----------------------------------------------------------*/ /* Isometric BG…" at bounding box center [537, 674] width 415 height 1092
click at [489, 582] on div "/*-----------------------------------------------------------*/ /* Isometric BG…" at bounding box center [537, 674] width 415 height 1092
click at [468, 605] on div "/*-----------------------------------------------------------*/ /* Isometric BG…" at bounding box center [537, 674] width 415 height 1092
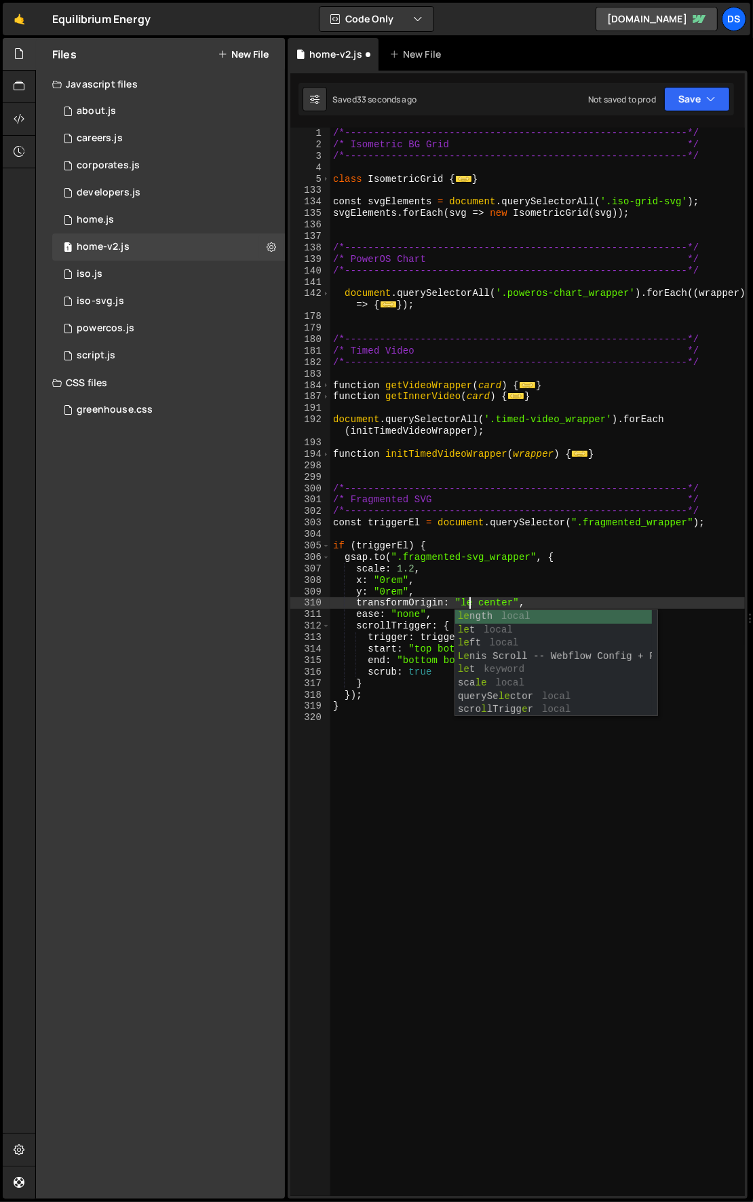
scroll to position [0, 10]
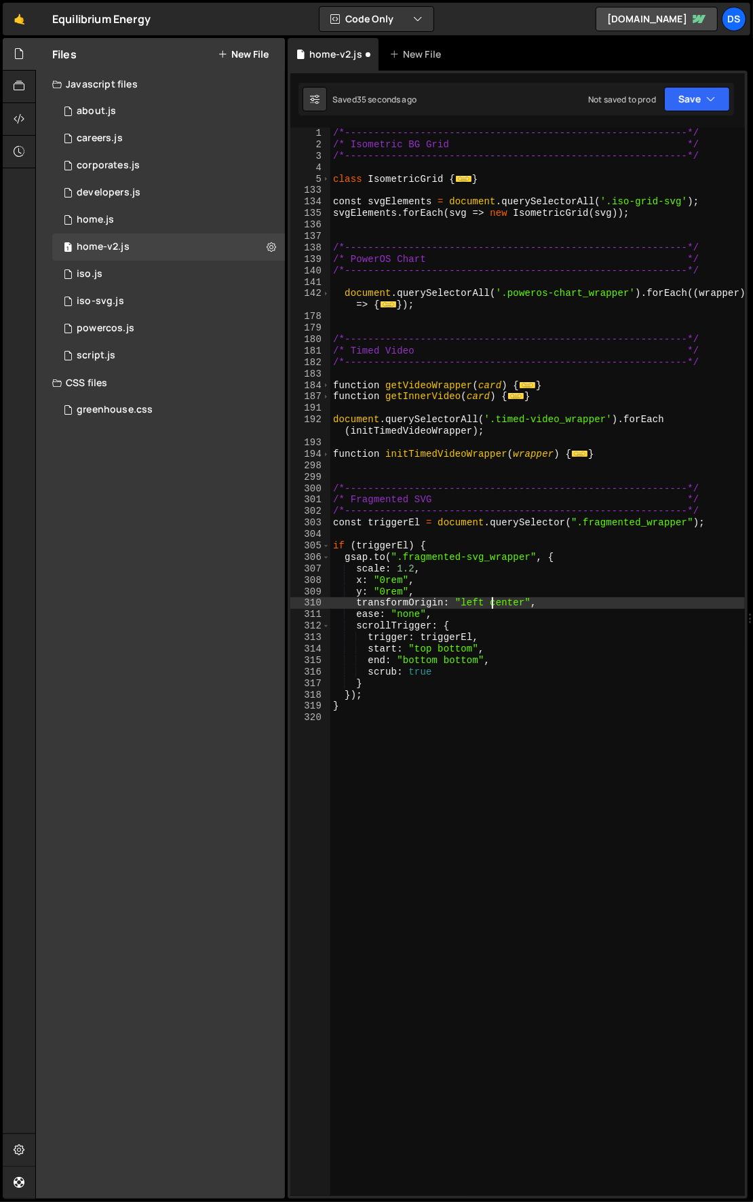
click at [491, 602] on div "/*-----------------------------------------------------------*/ /* Isometric BG…" at bounding box center [537, 674] width 415 height 1092
drag, startPoint x: 517, startPoint y: 646, endPoint x: 486, endPoint y: 620, distance: 40.5
click at [517, 645] on div "/*-----------------------------------------------------------*/ /* Isometric BG…" at bounding box center [537, 674] width 415 height 1092
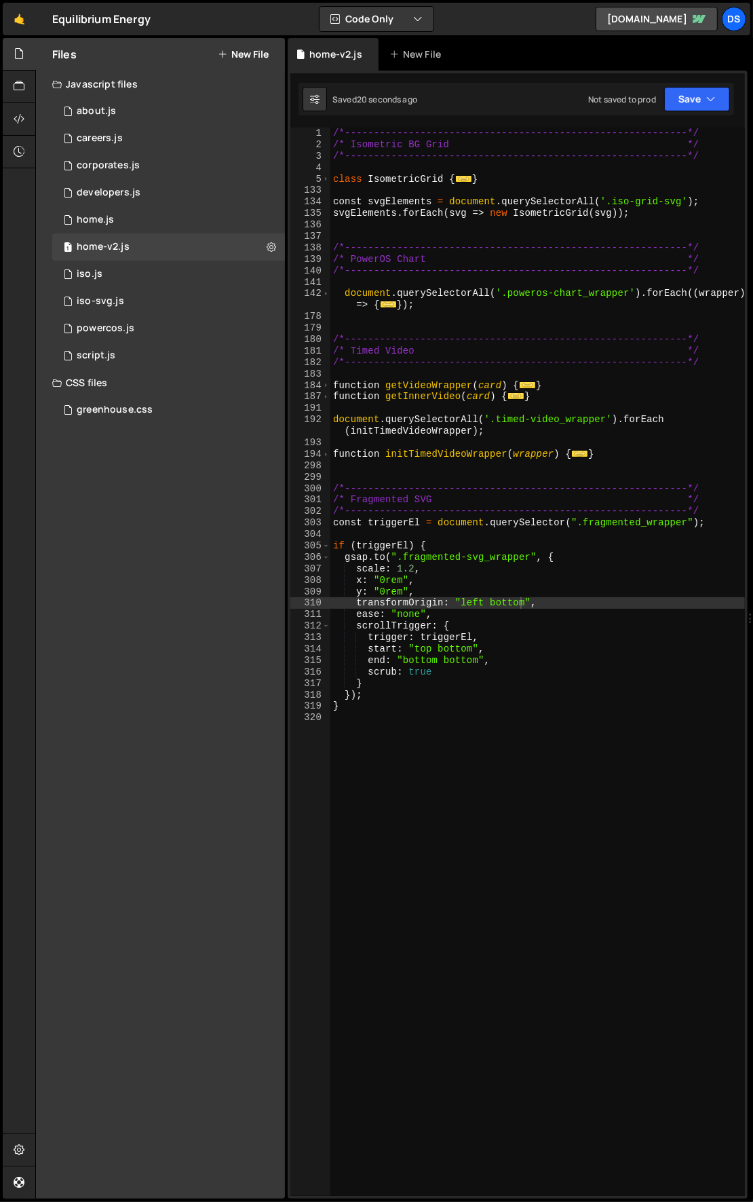
scroll to position [0, 10]
click at [463, 599] on div "/*-----------------------------------------------------------*/ /* Isometric BG…" at bounding box center [537, 674] width 415 height 1092
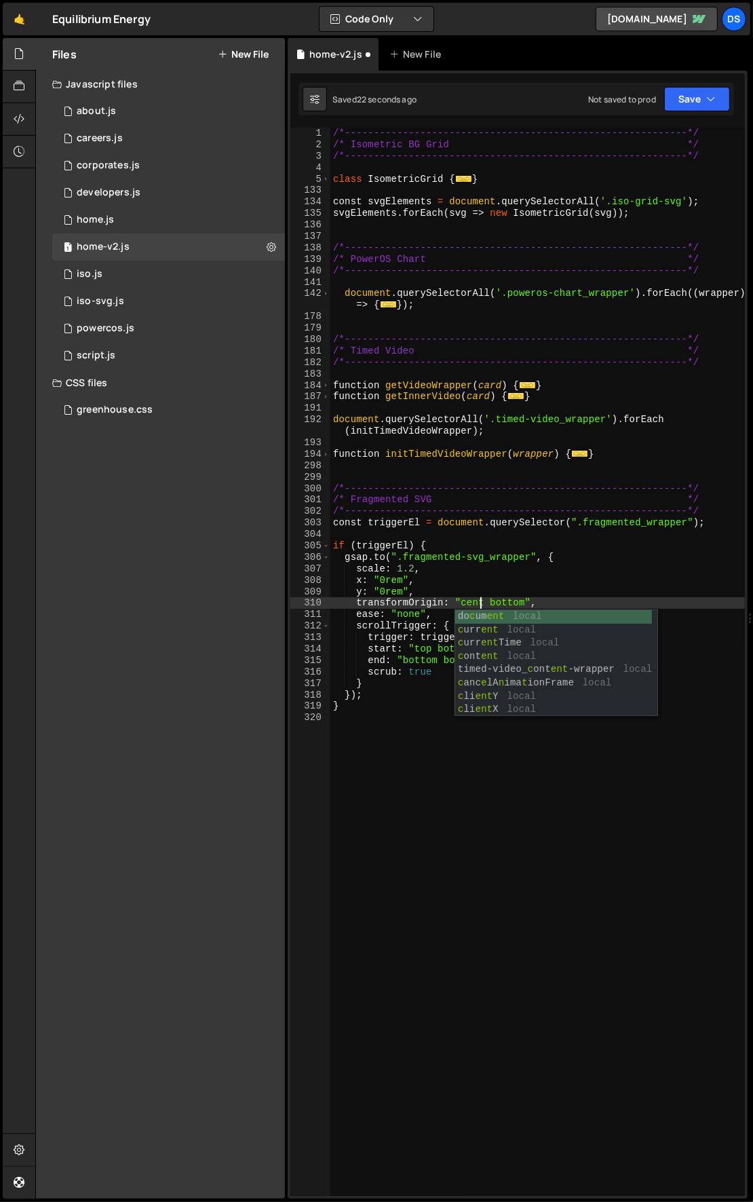
scroll to position [0, 11]
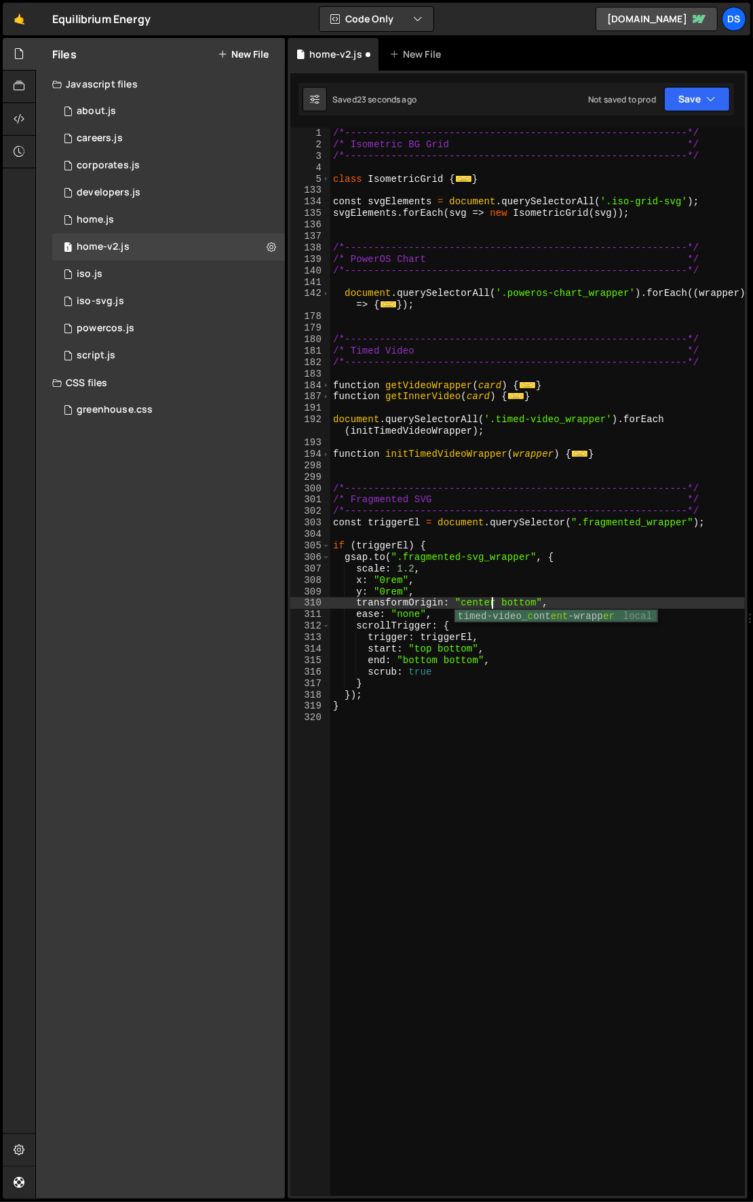
click at [514, 605] on div "/*-----------------------------------------------------------*/ /* Isometric BG…" at bounding box center [537, 674] width 415 height 1092
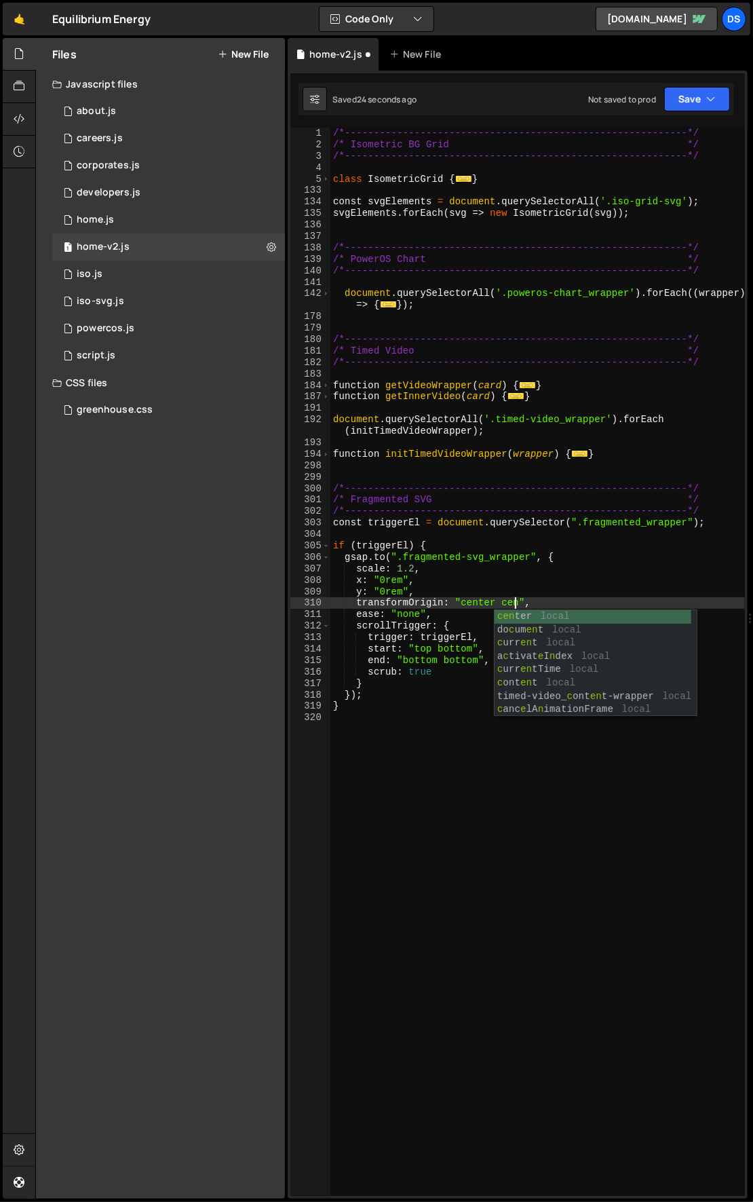
scroll to position [0, 14]
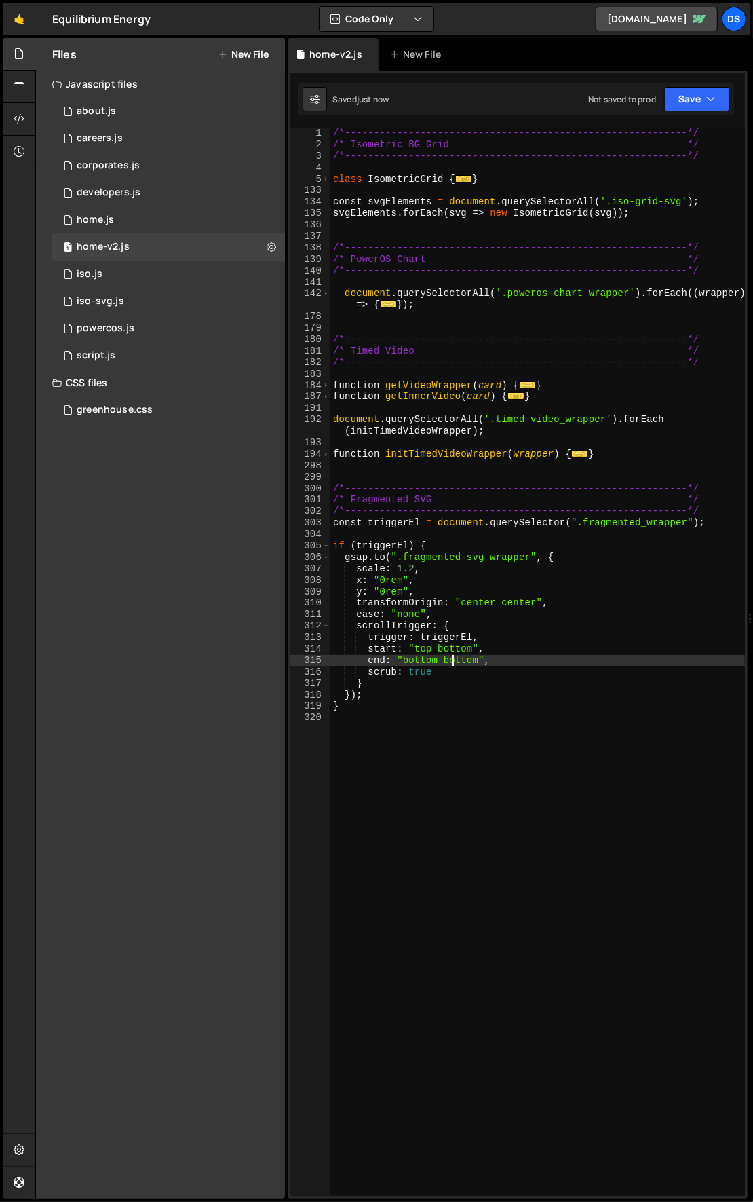
click at [451, 662] on div "/*-----------------------------------------------------------*/ /* Isometric BG…" at bounding box center [537, 674] width 415 height 1092
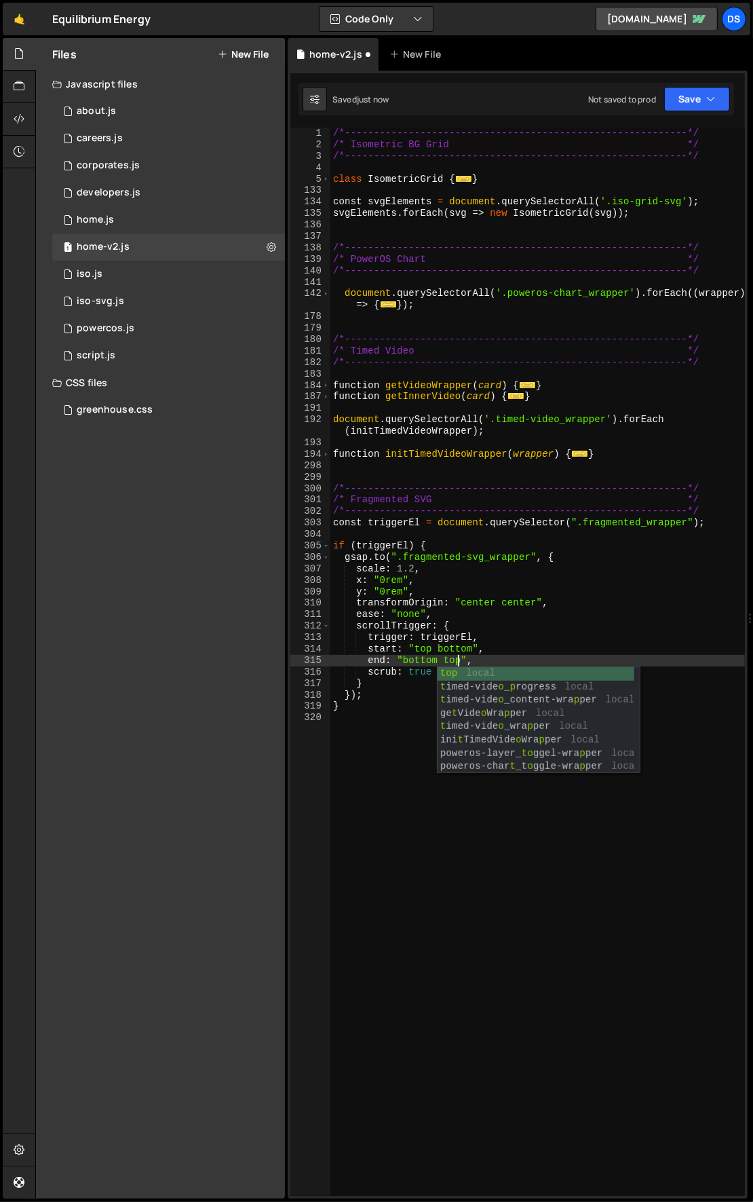
scroll to position [0, 8]
type textarea "end: "bottom top","
